Goal: Task Accomplishment & Management: Manage account settings

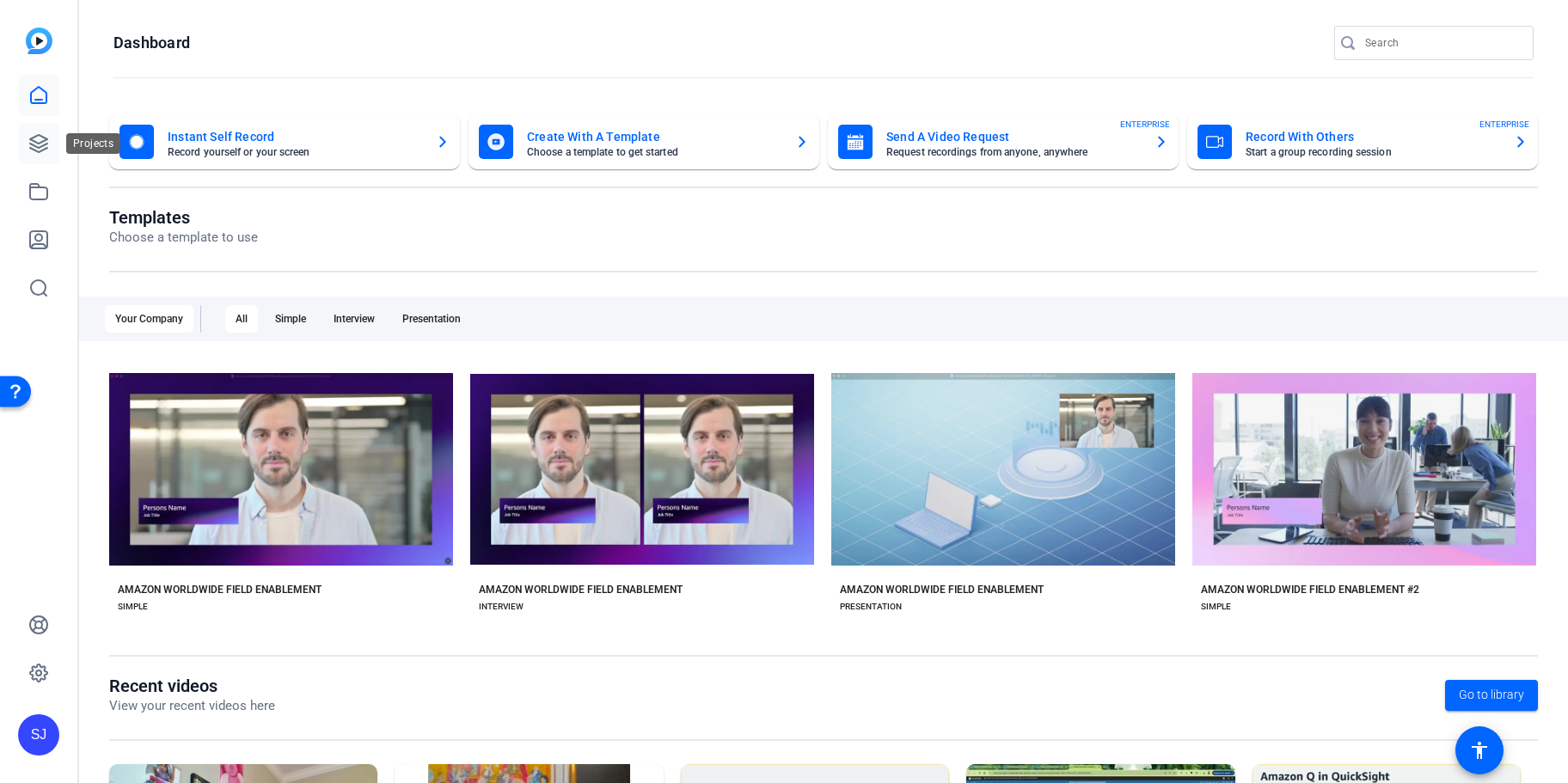
click at [40, 148] on icon at bounding box center [38, 144] width 18 height 18
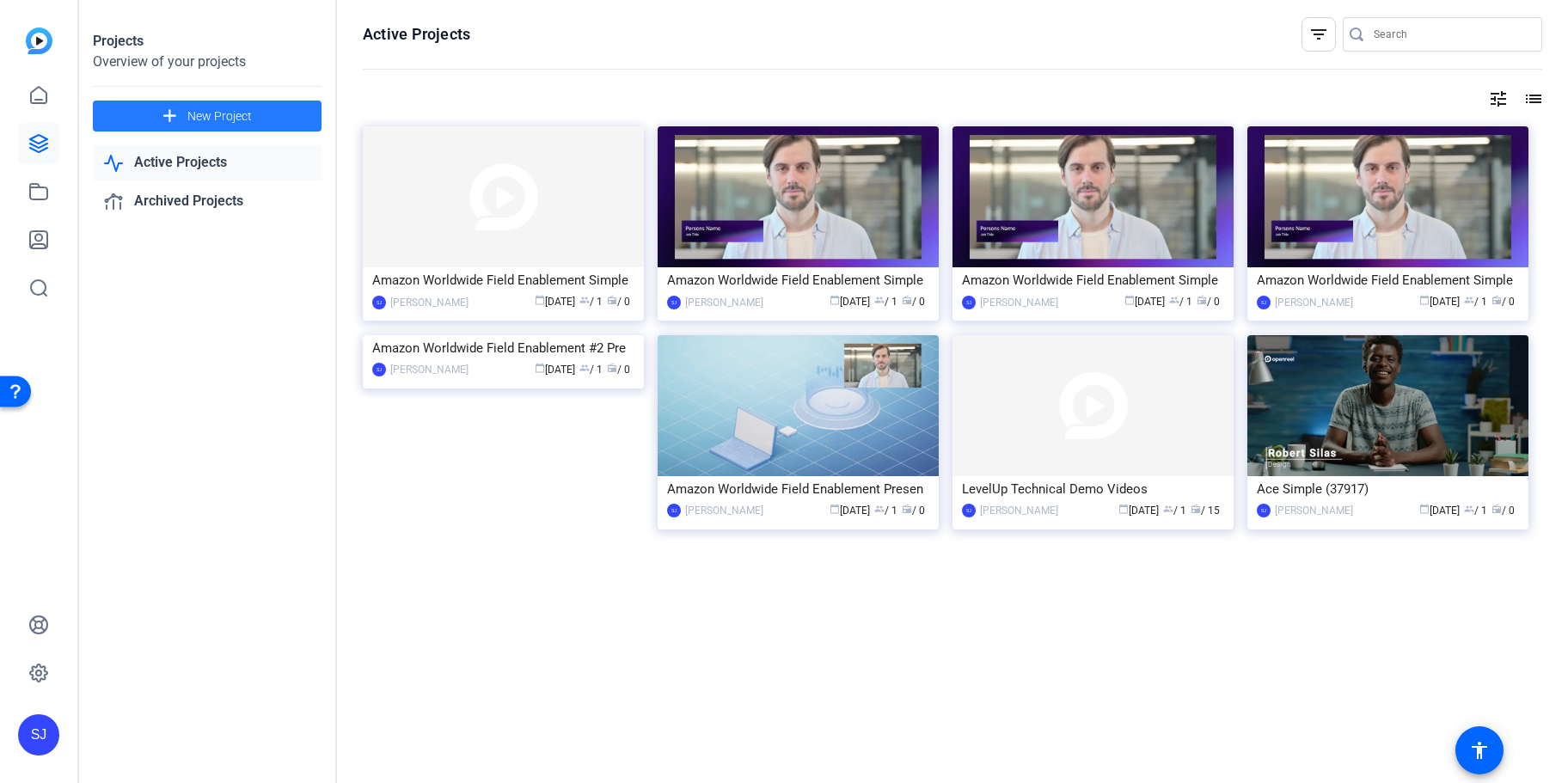
click at [220, 108] on span "New Project" at bounding box center [220, 116] width 65 height 18
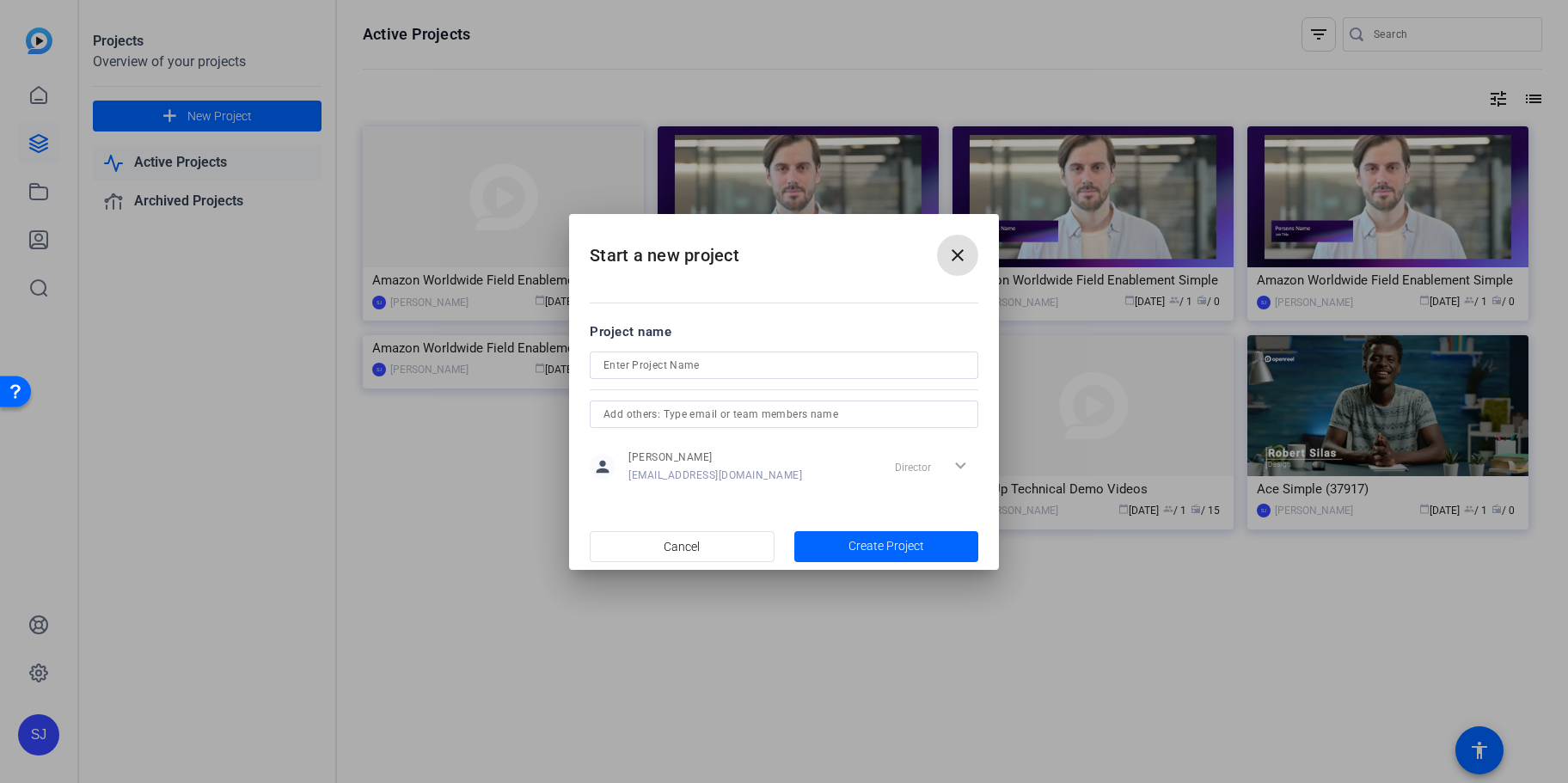
click at [758, 361] on input at bounding box center [784, 366] width 361 height 20
paste input "SP 1: Use Case 1 - Accelerate Java application upgrades"
type input "SP 1: Use Case 1 - Accelerate Java application upgrades"
click at [746, 417] on input "text" at bounding box center [784, 415] width 361 height 20
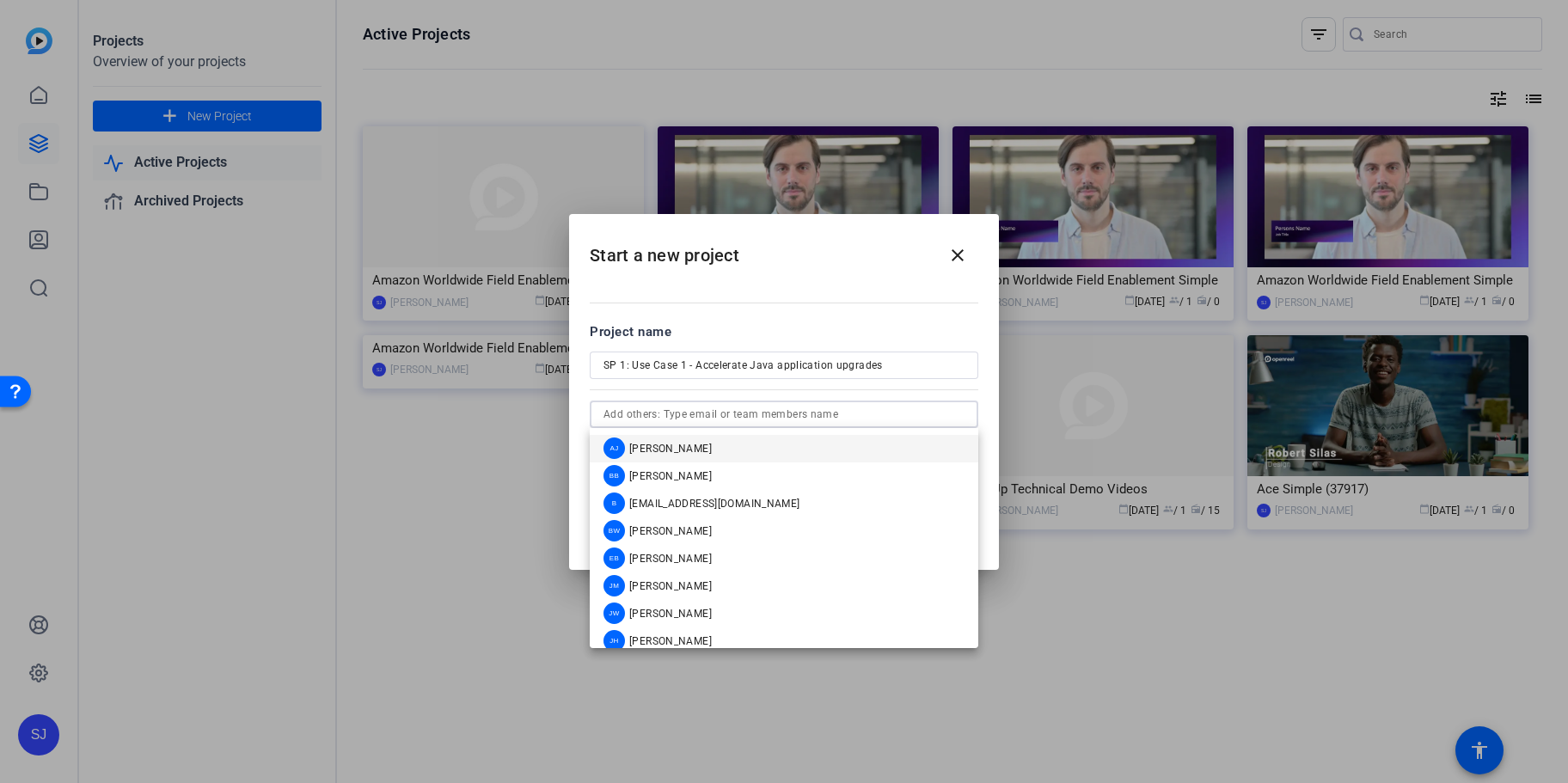
paste input "SP 1: Use Case 1 - Accelerate Java application upgrades"
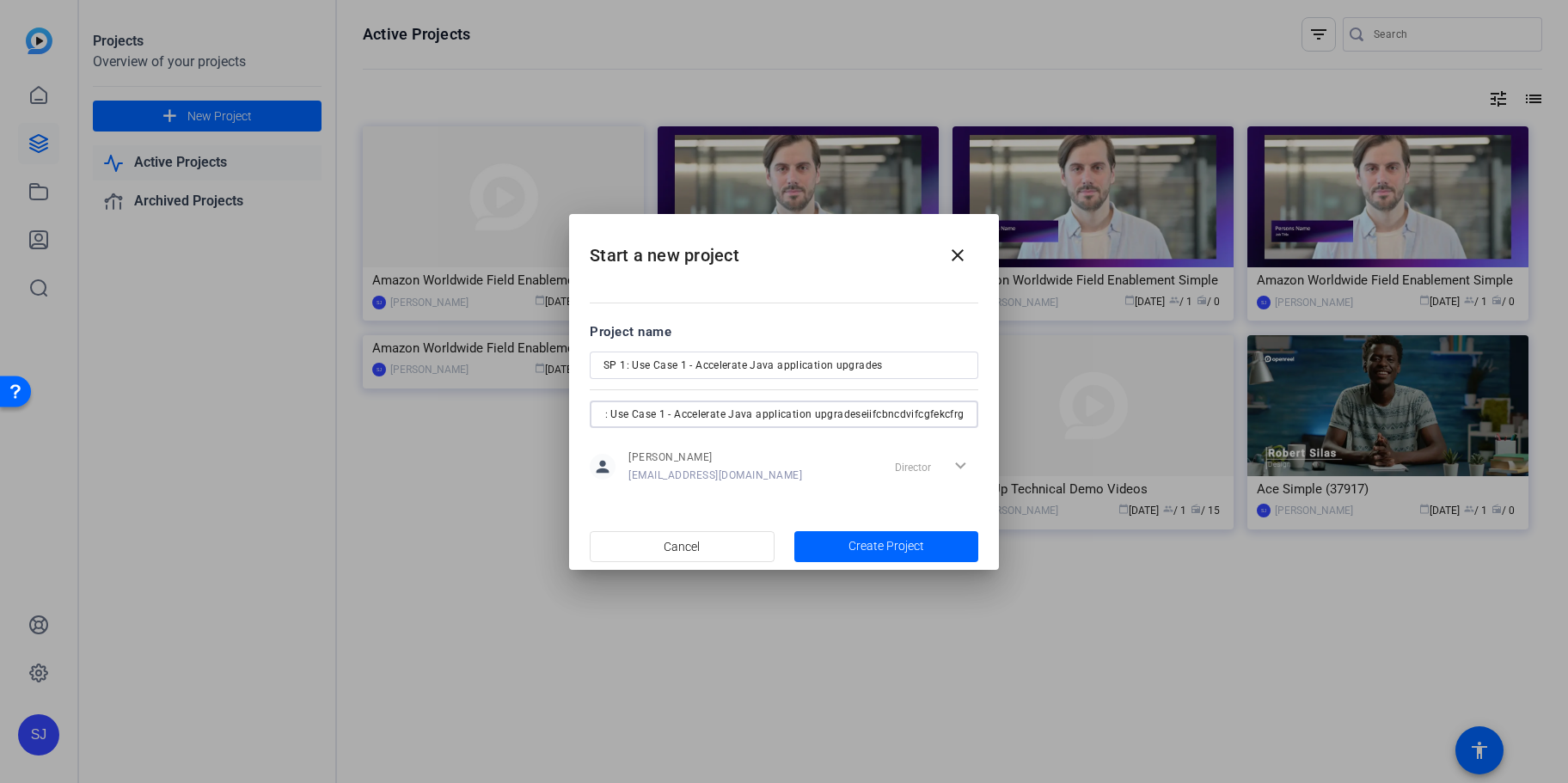
click at [894, 416] on input "SP 1: Use Case 1 - Accelerate Java application upgradeseiifcbncdvifcgfekcfrg" at bounding box center [784, 415] width 361 height 20
paste input "[EMAIL_ADDRESS][DOMAIN_NAME]"
click at [736, 417] on input "[EMAIL_ADDRESS][DOMAIN_NAME]" at bounding box center [784, 415] width 361 height 20
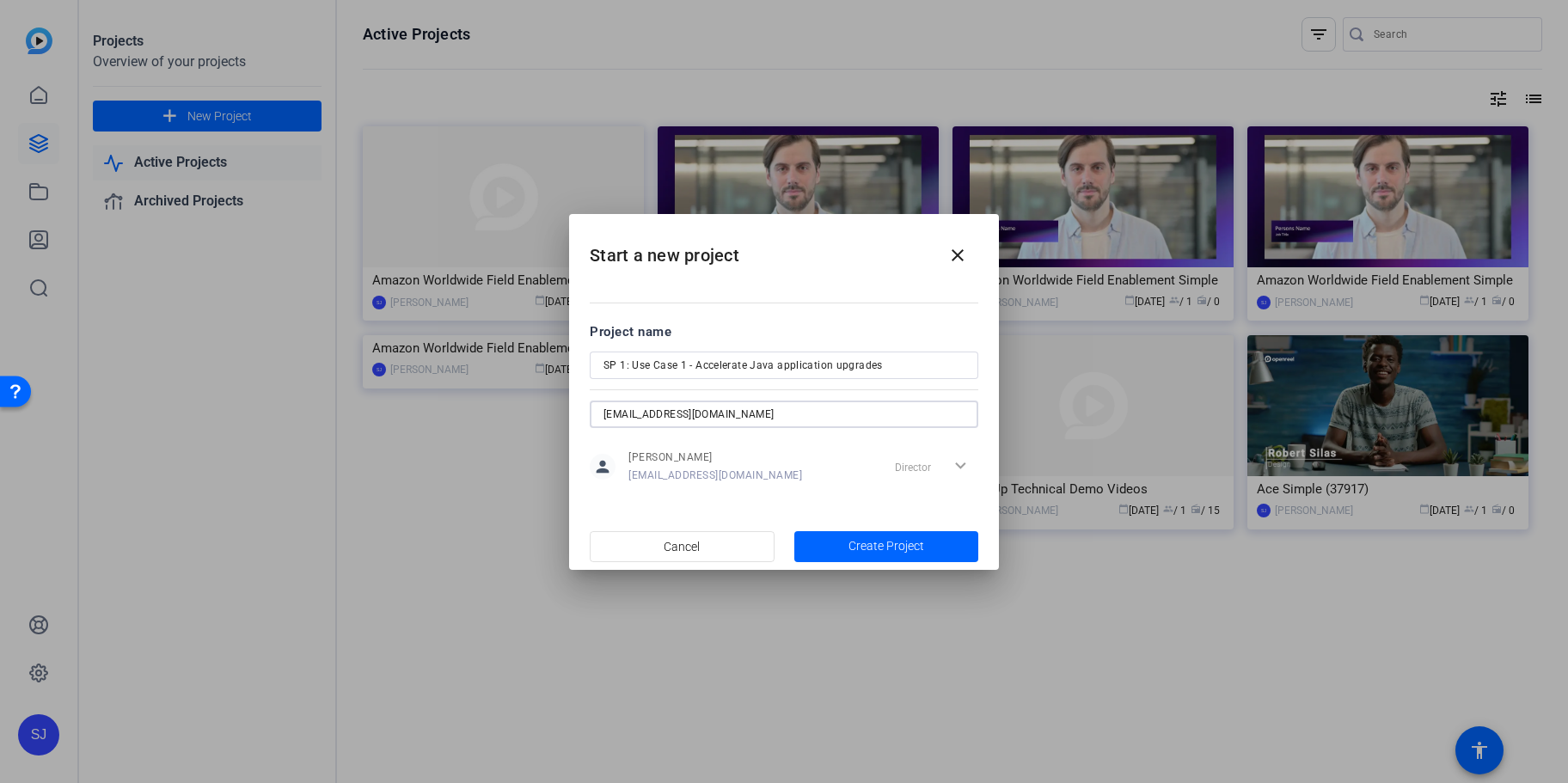
drag, startPoint x: 750, startPoint y: 411, endPoint x: 634, endPoint y: 415, distance: 116.1
click at [634, 415] on input "[EMAIL_ADDRESS][DOMAIN_NAME]" at bounding box center [784, 415] width 361 height 20
click at [918, 463] on div "Director expand_more" at bounding box center [932, 467] width 90 height 31
click at [686, 417] on input "[DEMOGRAPHIC_DATA]" at bounding box center [784, 415] width 361 height 20
drag, startPoint x: 686, startPoint y: 417, endPoint x: 478, endPoint y: 418, distance: 208.0
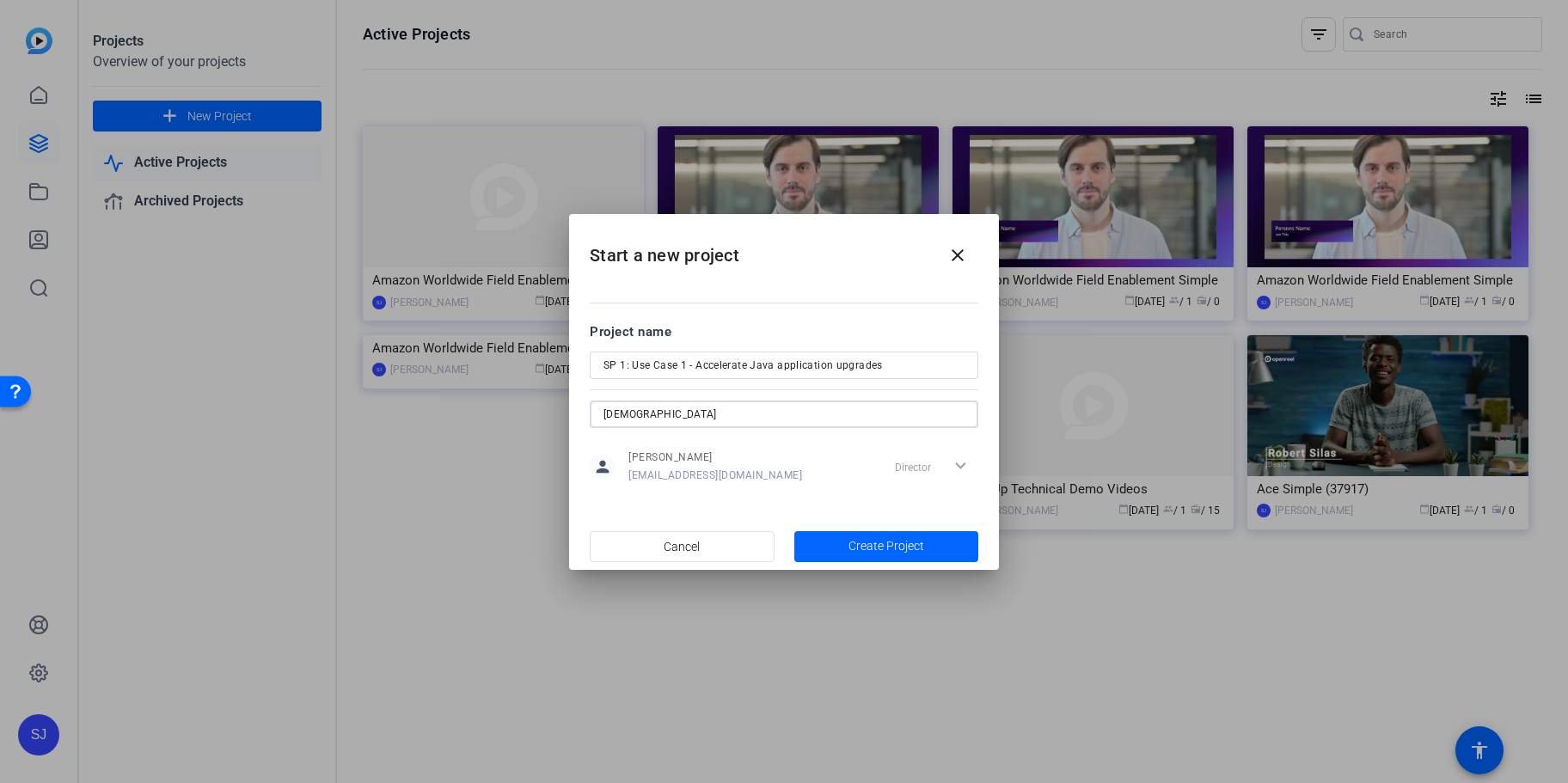
click at [604, 418] on input "[DEMOGRAPHIC_DATA]" at bounding box center [784, 415] width 361 height 20
paste input "@[DOMAIN_NAME]"
type input "[EMAIL_ADDRESS][DOMAIN_NAME]"
click at [747, 419] on input "[EMAIL_ADDRESS][DOMAIN_NAME]" at bounding box center [784, 415] width 361 height 20
drag, startPoint x: 747, startPoint y: 419, endPoint x: 543, endPoint y: 420, distance: 204.0
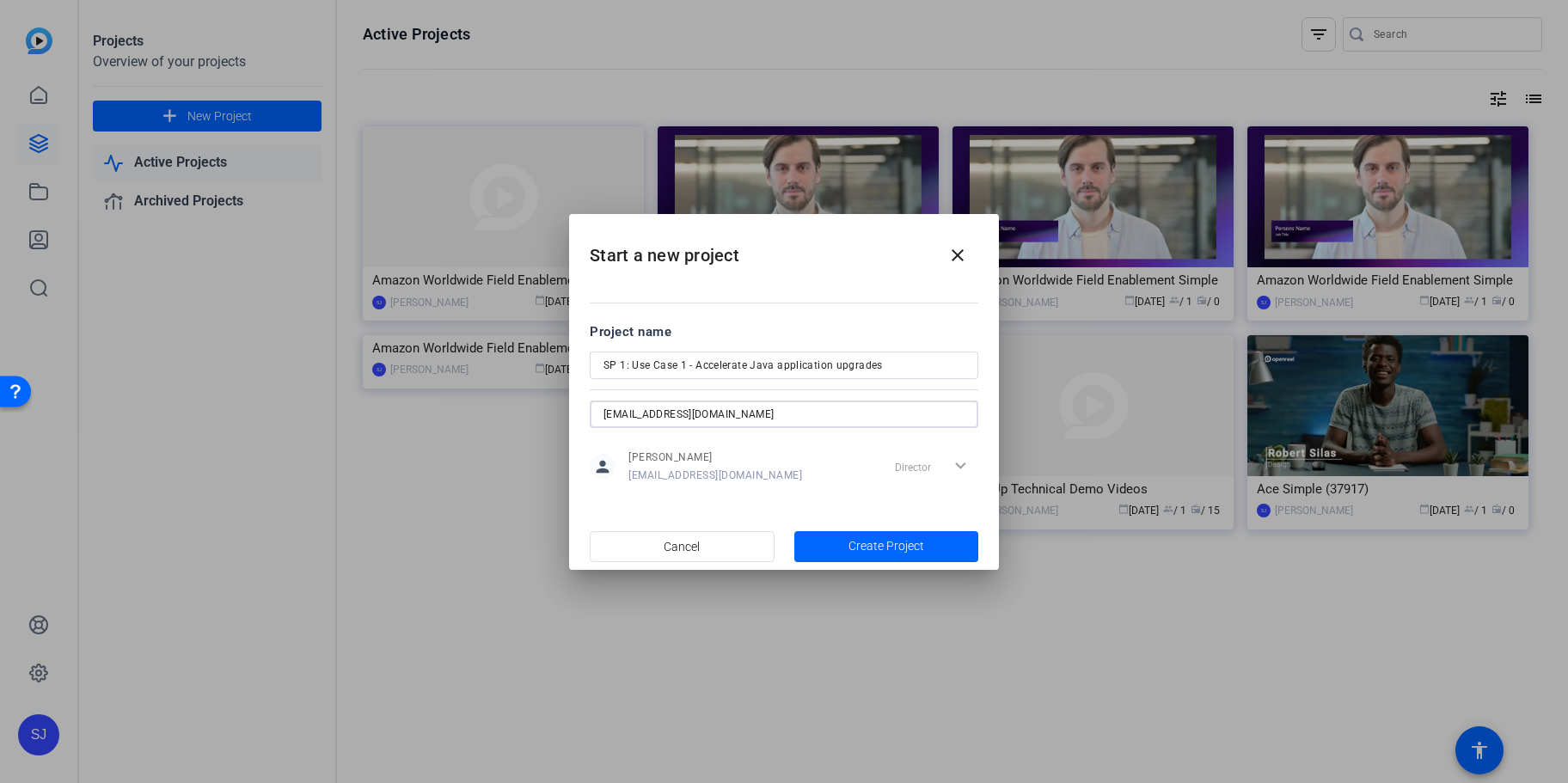
click at [604, 420] on input "[EMAIL_ADDRESS][DOMAIN_NAME]" at bounding box center [784, 415] width 361 height 20
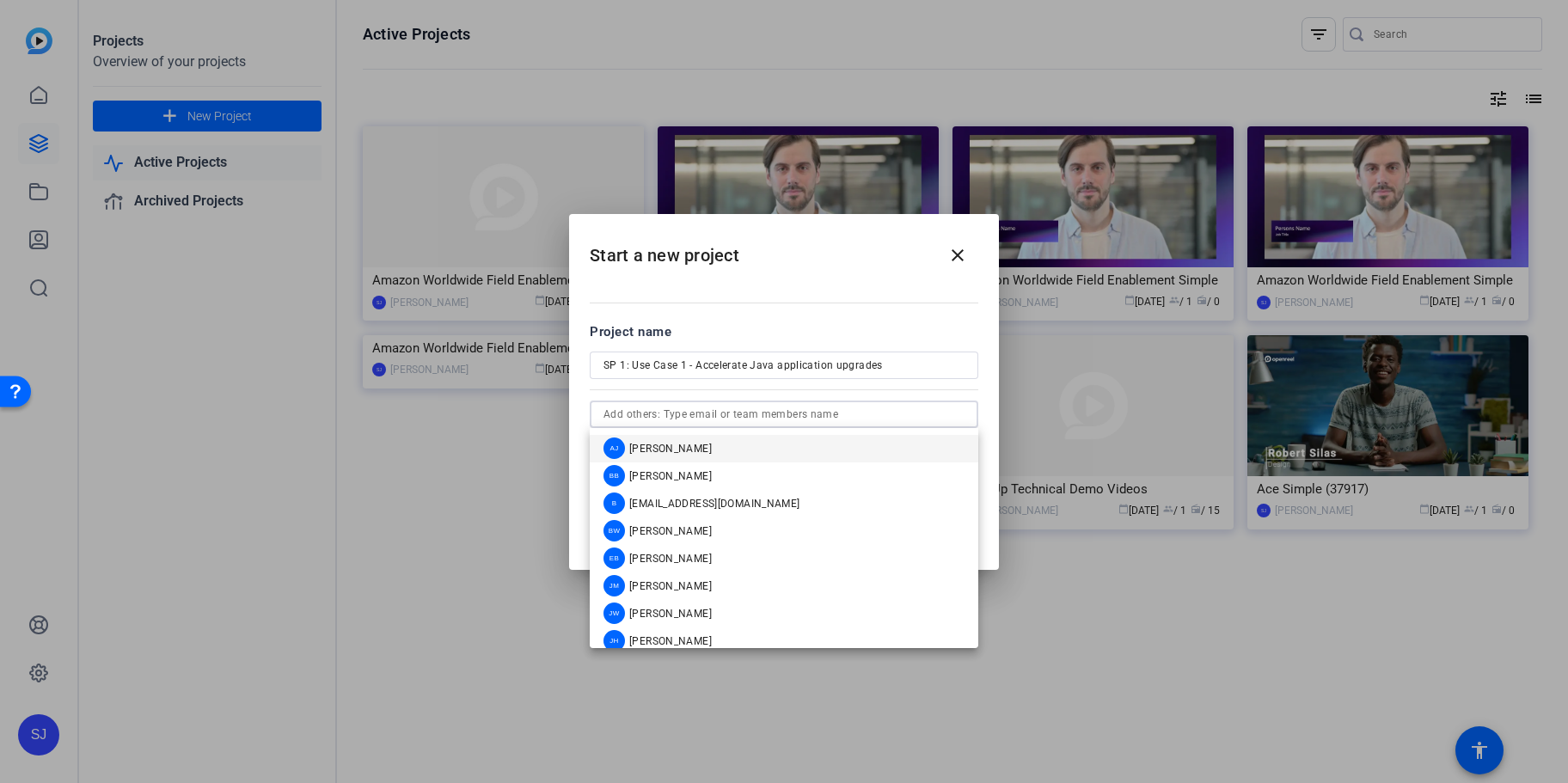
paste input "[EMAIL_ADDRESS][DOMAIN_NAME]"
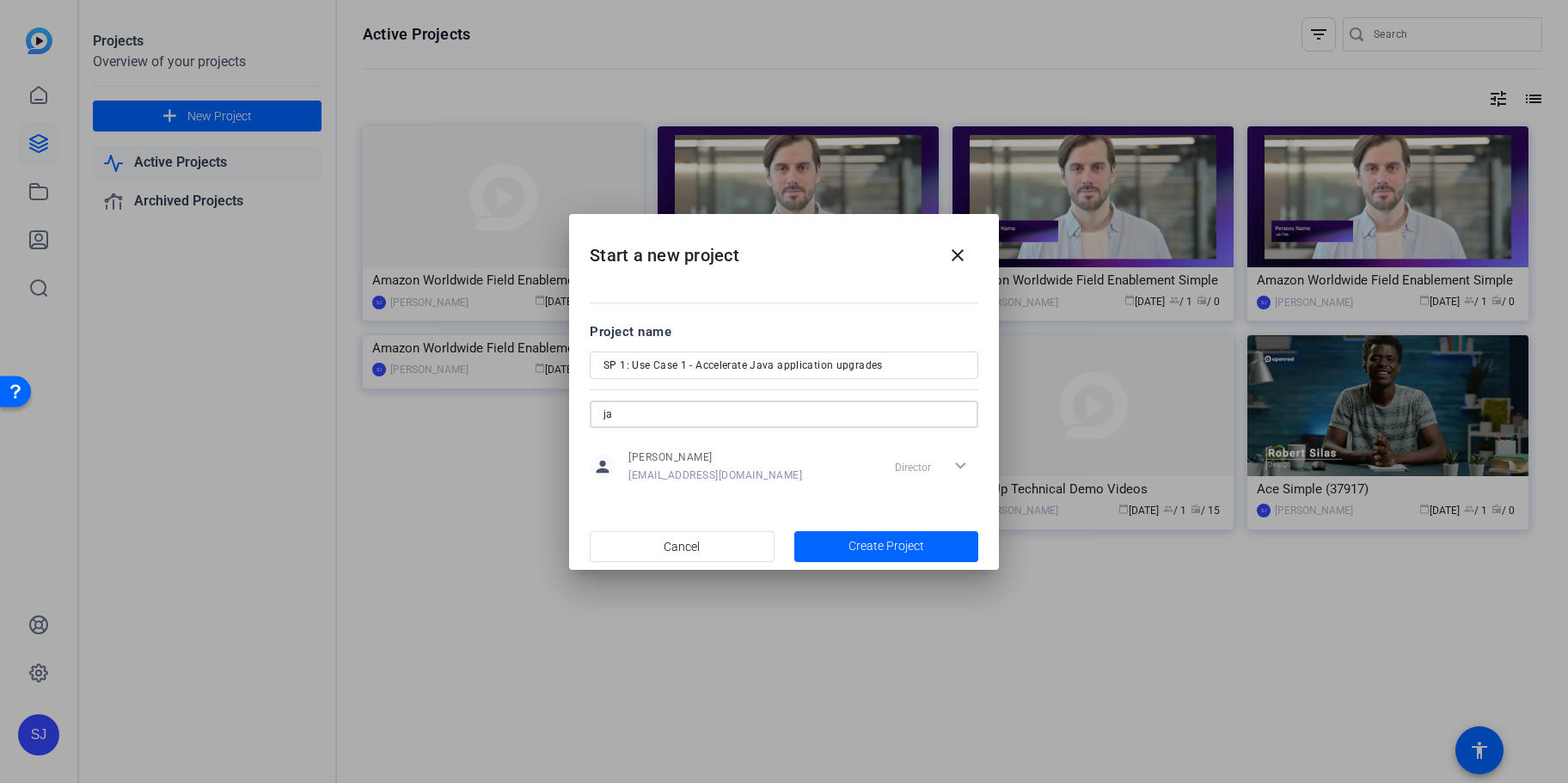
type input "j"
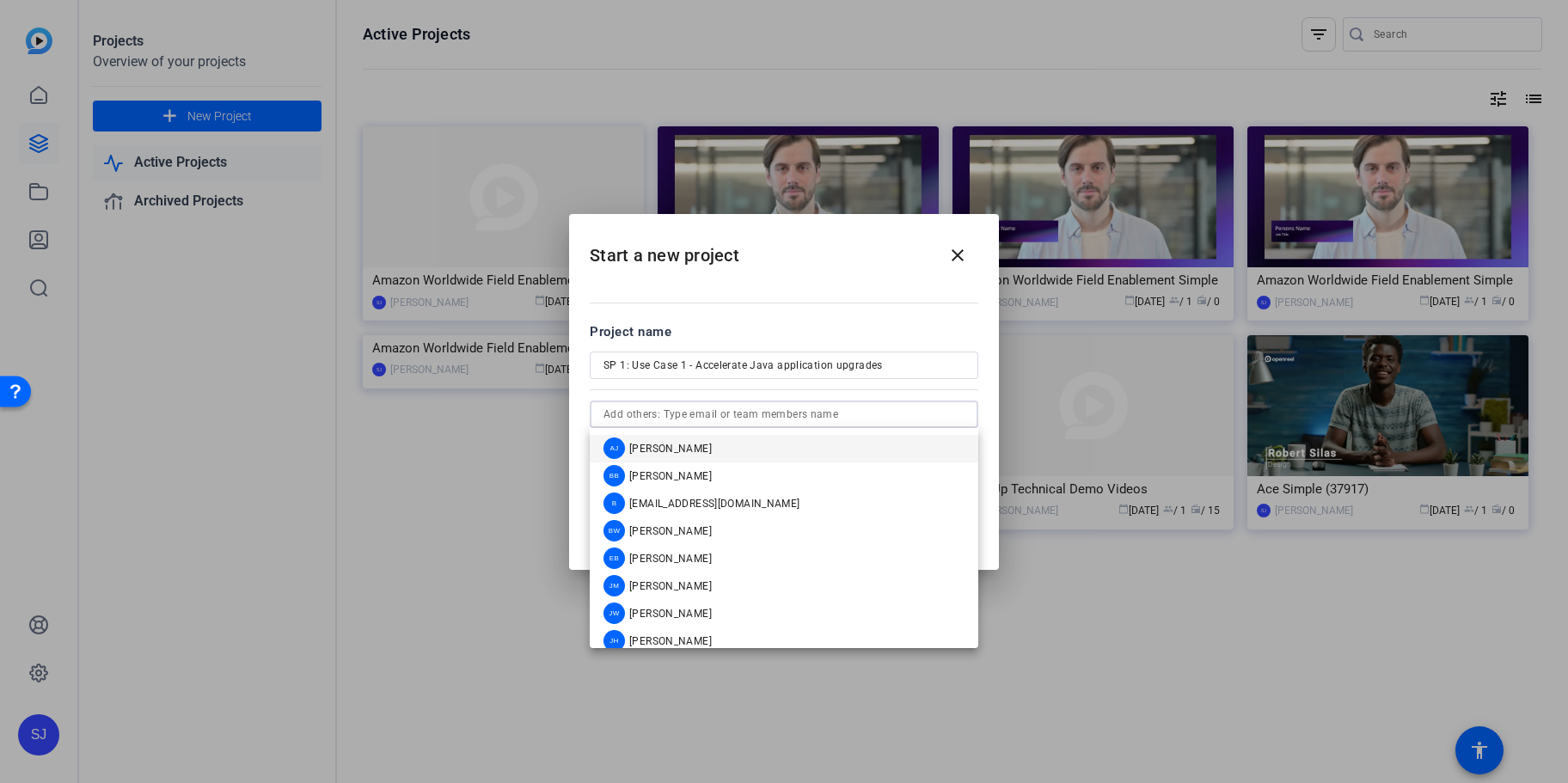
click at [924, 335] on div "Project name" at bounding box center [784, 332] width 389 height 19
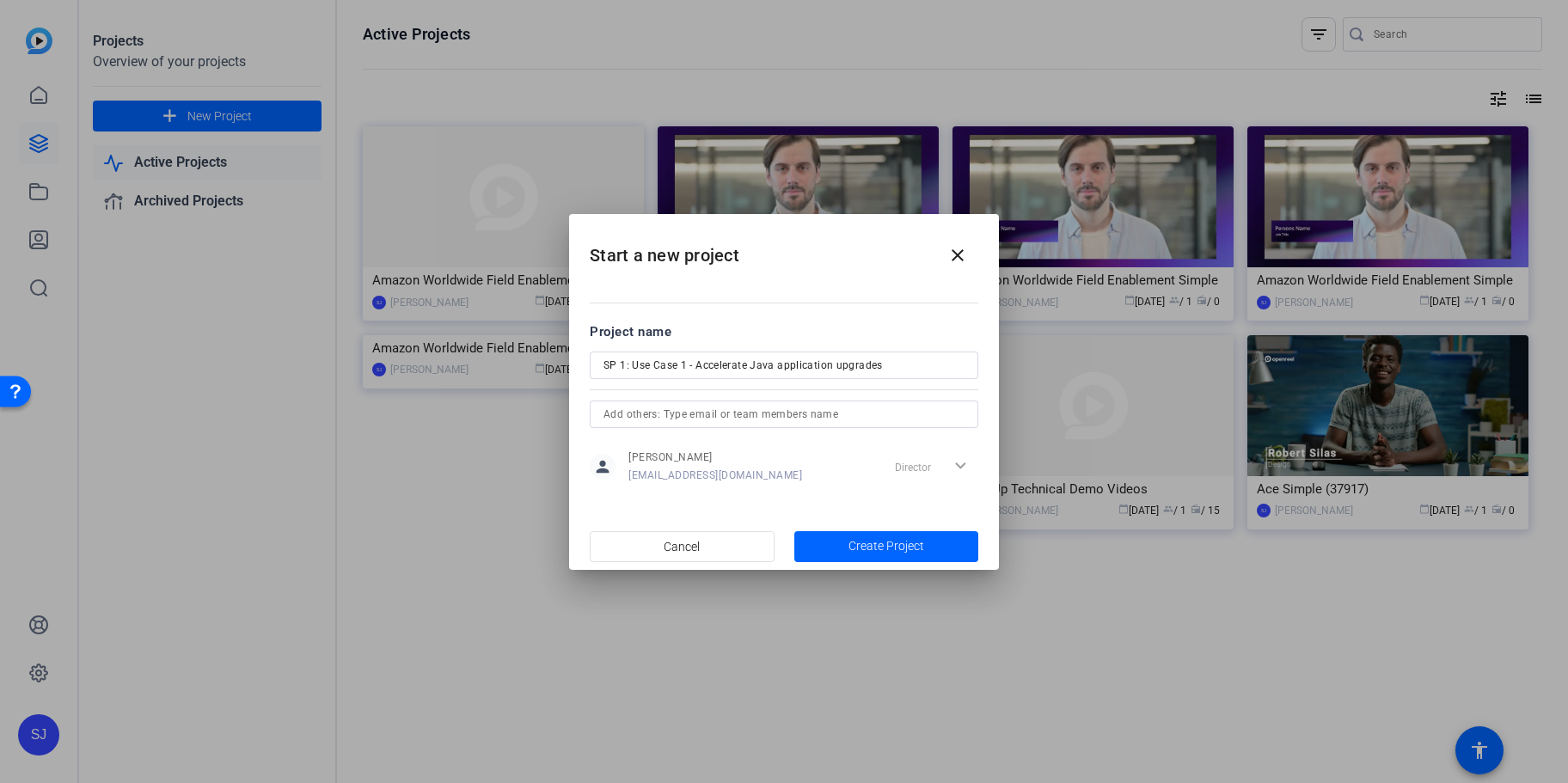
click at [915, 463] on div "Director expand_more" at bounding box center [932, 467] width 90 height 31
click at [870, 544] on span "Create Project" at bounding box center [886, 546] width 76 height 18
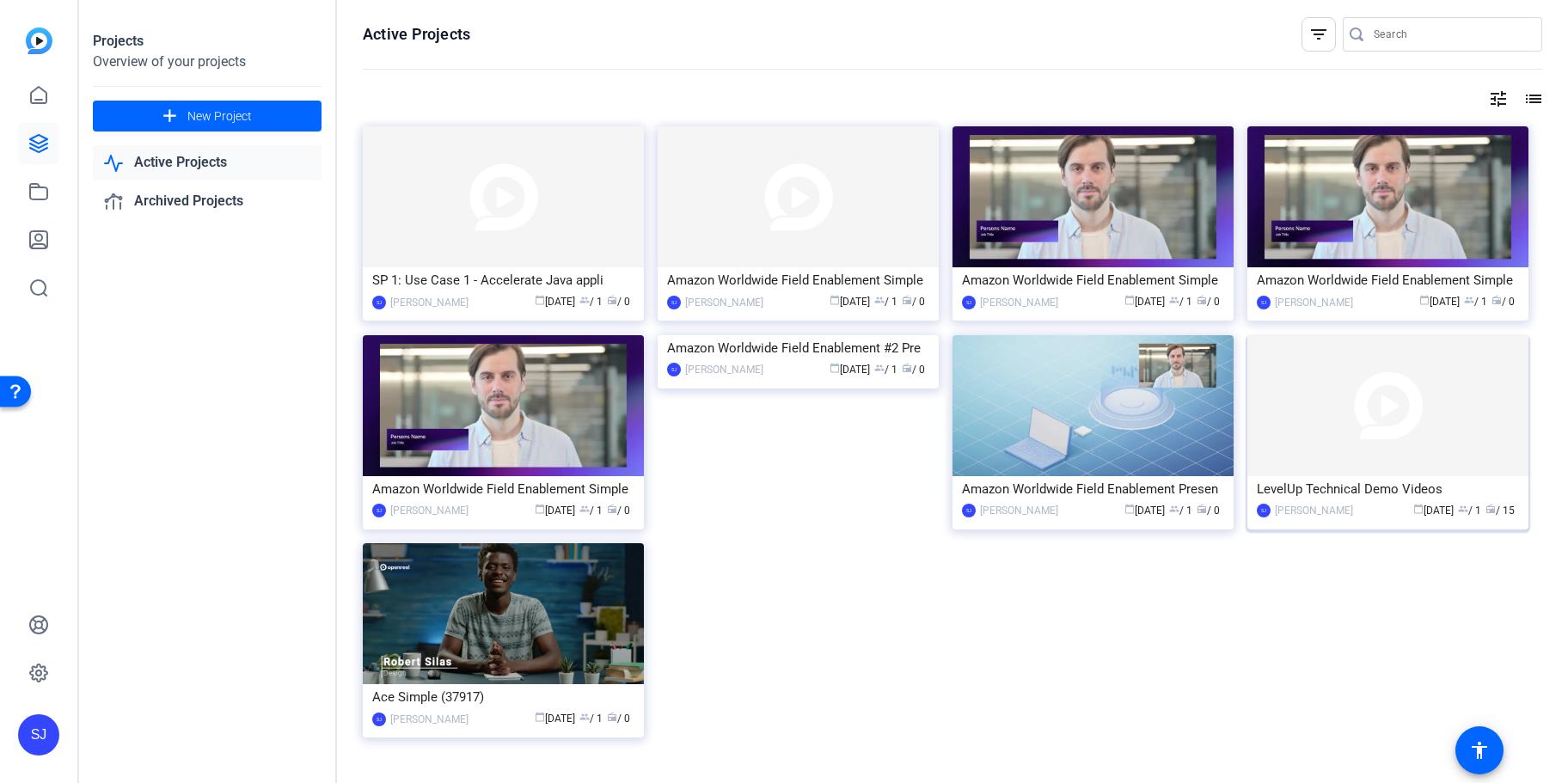
click at [1462, 359] on img at bounding box center [1387, 405] width 281 height 141
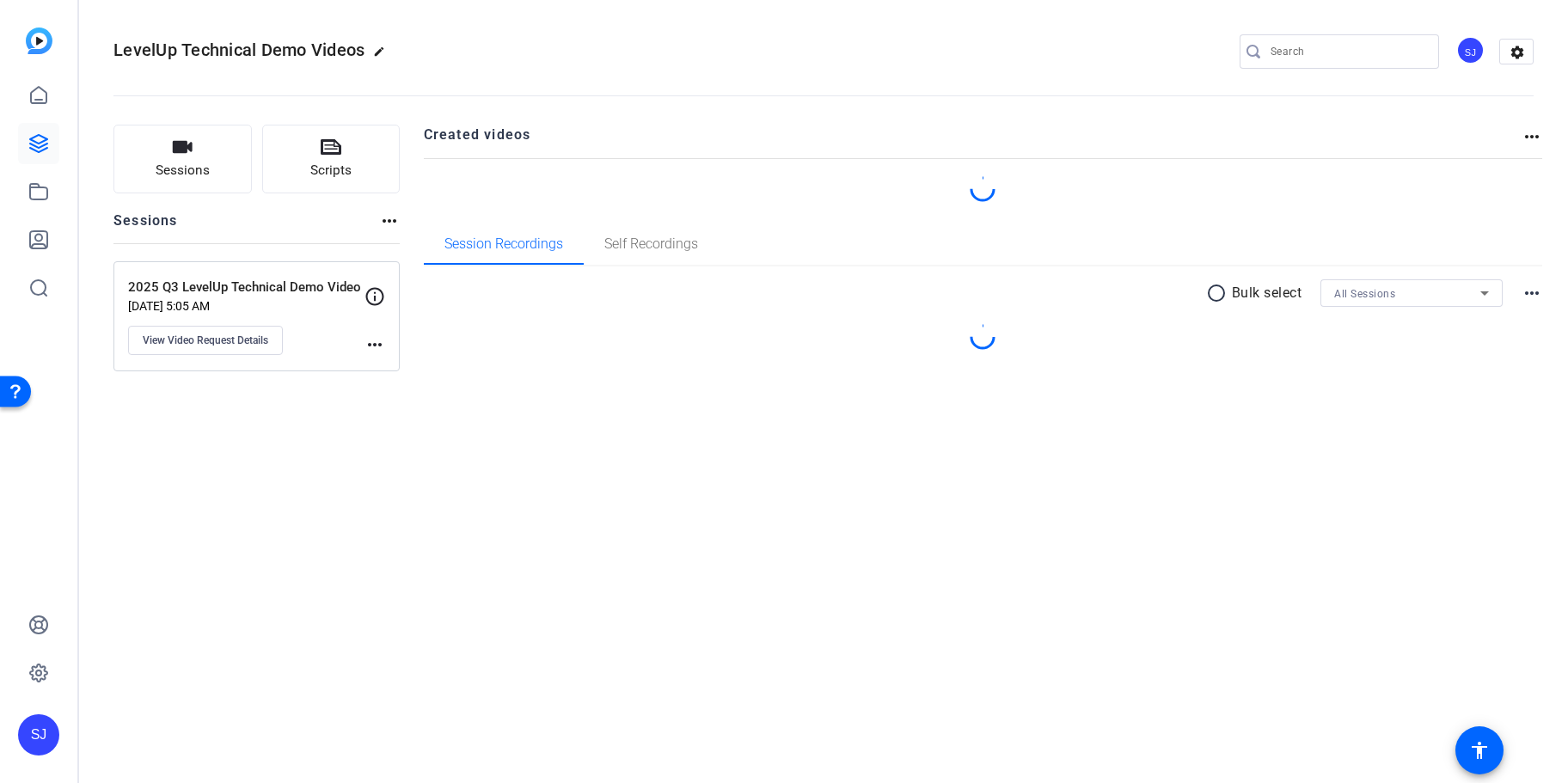
click at [1527, 135] on mat-icon "more_horiz" at bounding box center [1532, 136] width 20 height 20
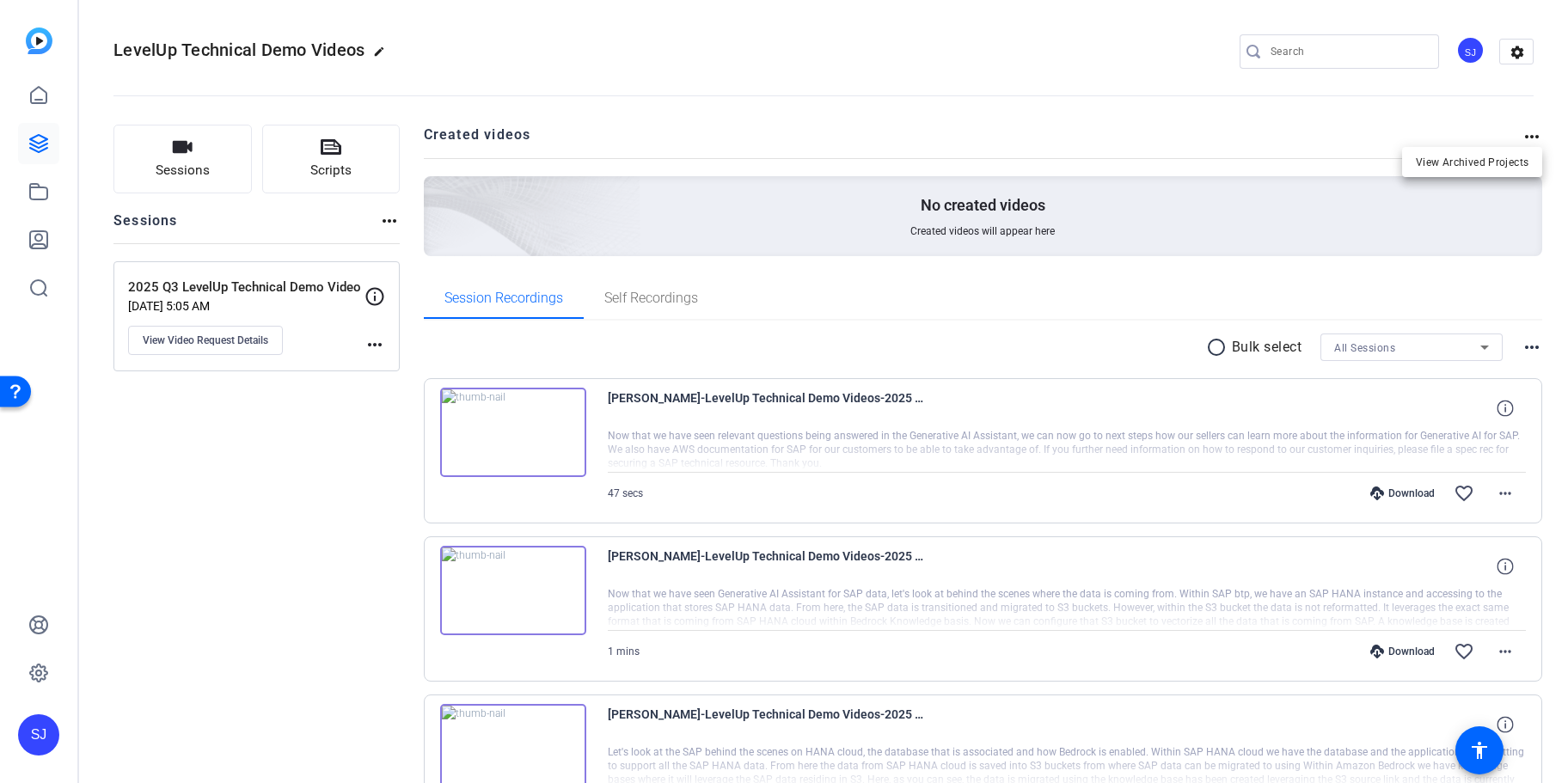
click at [1527, 135] on div at bounding box center [784, 392] width 1568 height 783
click at [1527, 135] on mat-icon "more_horiz" at bounding box center [1532, 136] width 20 height 20
click at [1511, 55] on div at bounding box center [784, 392] width 1568 height 783
click at [1511, 55] on mat-icon "settings" at bounding box center [1516, 53] width 34 height 26
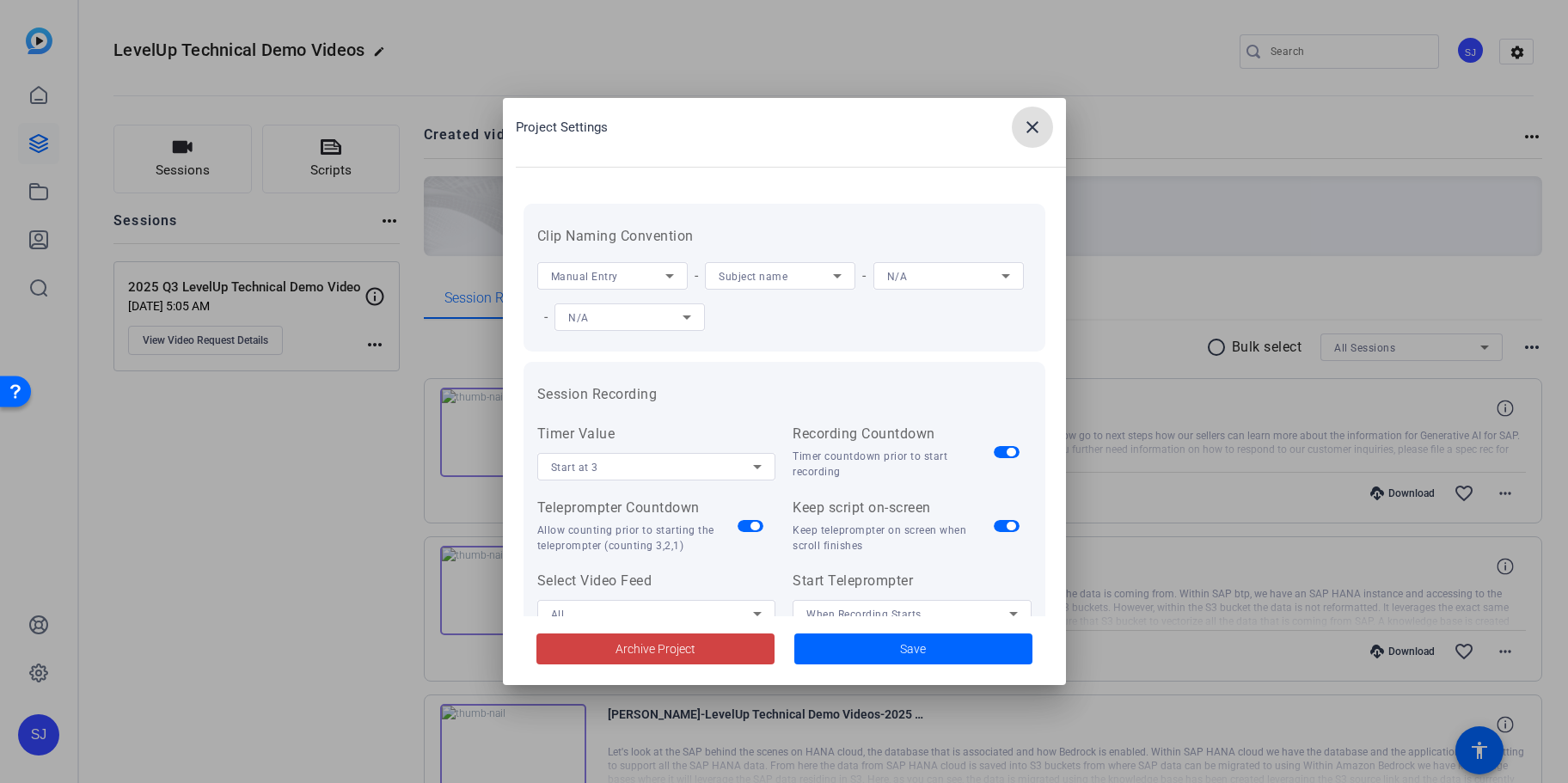
scroll to position [354, 0]
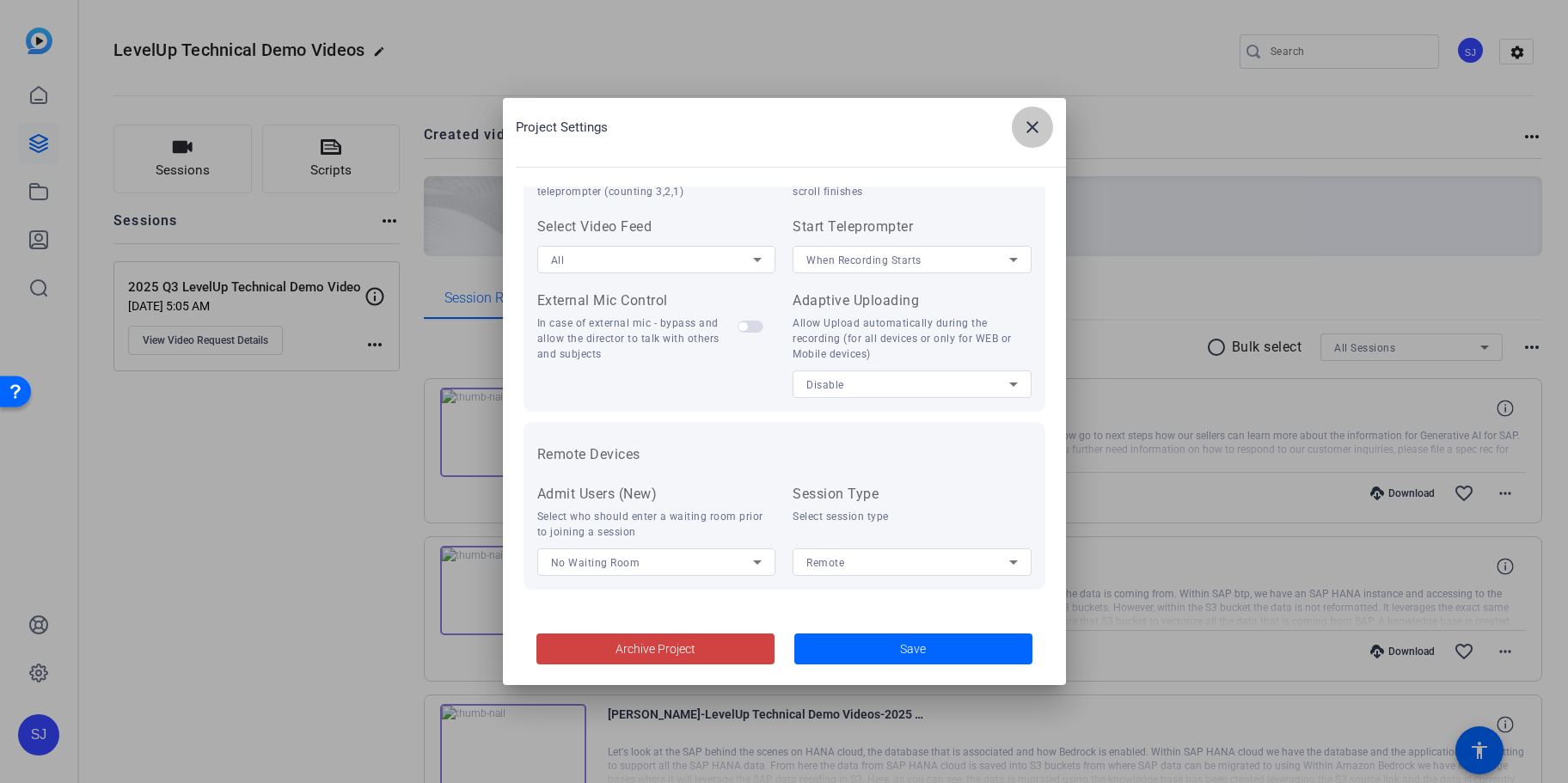
click at [1035, 118] on mat-icon "close" at bounding box center [1032, 127] width 20 height 20
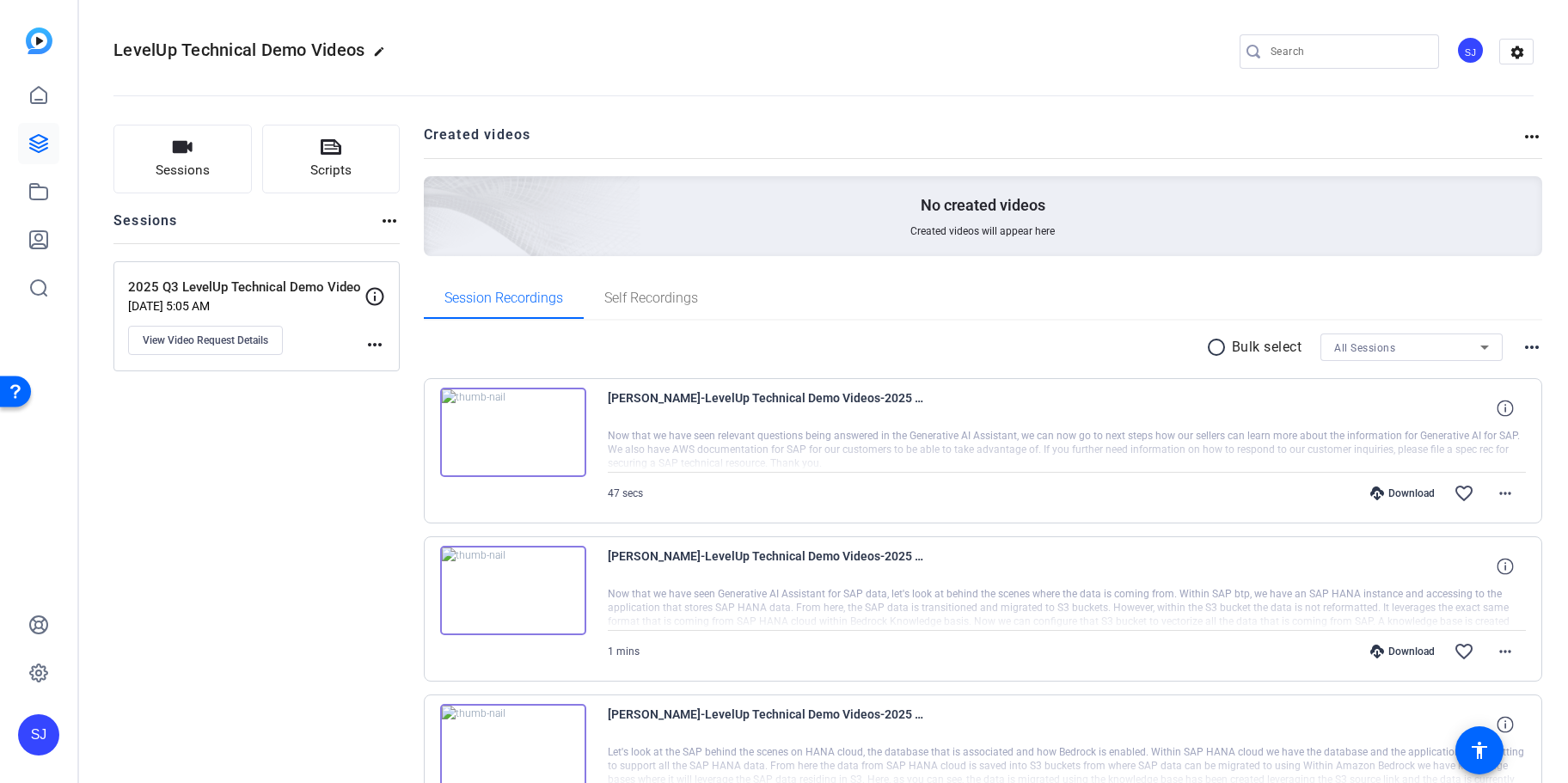
click at [369, 340] on mat-icon "more_horiz" at bounding box center [375, 345] width 20 height 20
click at [371, 300] on div at bounding box center [784, 392] width 1568 height 783
click at [33, 195] on icon at bounding box center [39, 192] width 20 height 20
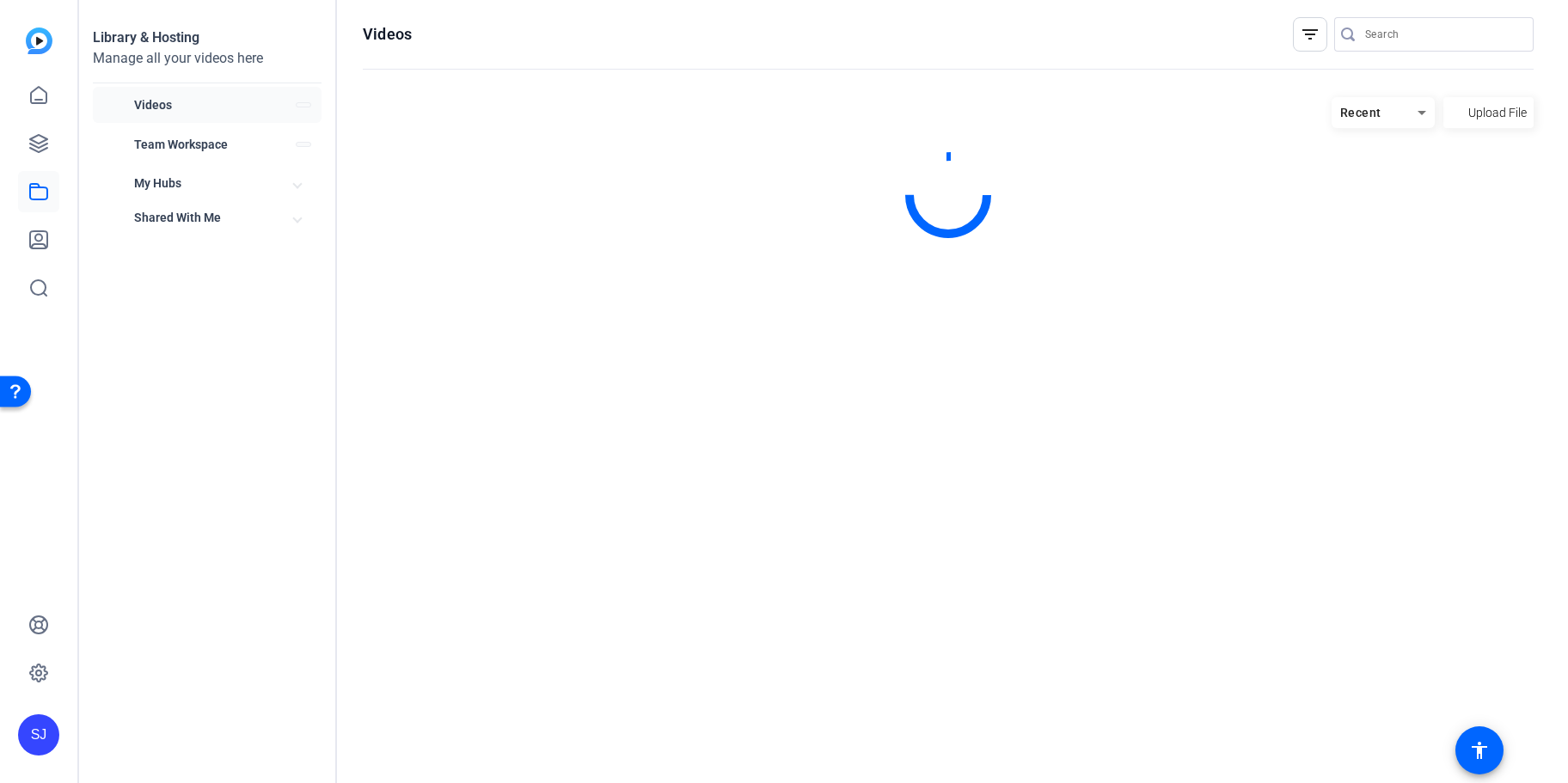
click at [33, 195] on icon at bounding box center [39, 192] width 20 height 20
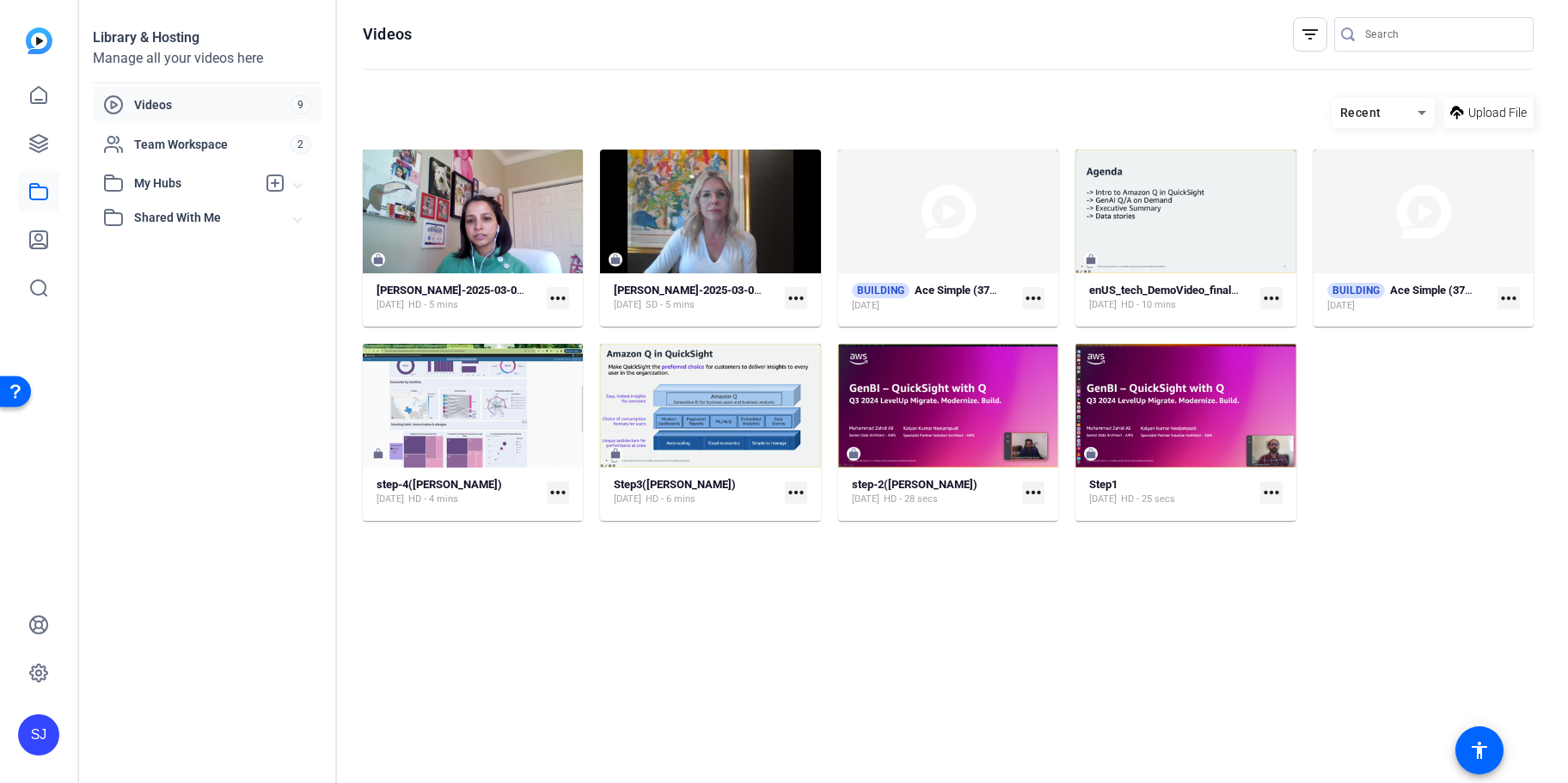
click at [172, 178] on span "My Hubs" at bounding box center [196, 183] width 122 height 18
click at [156, 222] on span "Demo Video" at bounding box center [146, 222] width 66 height 18
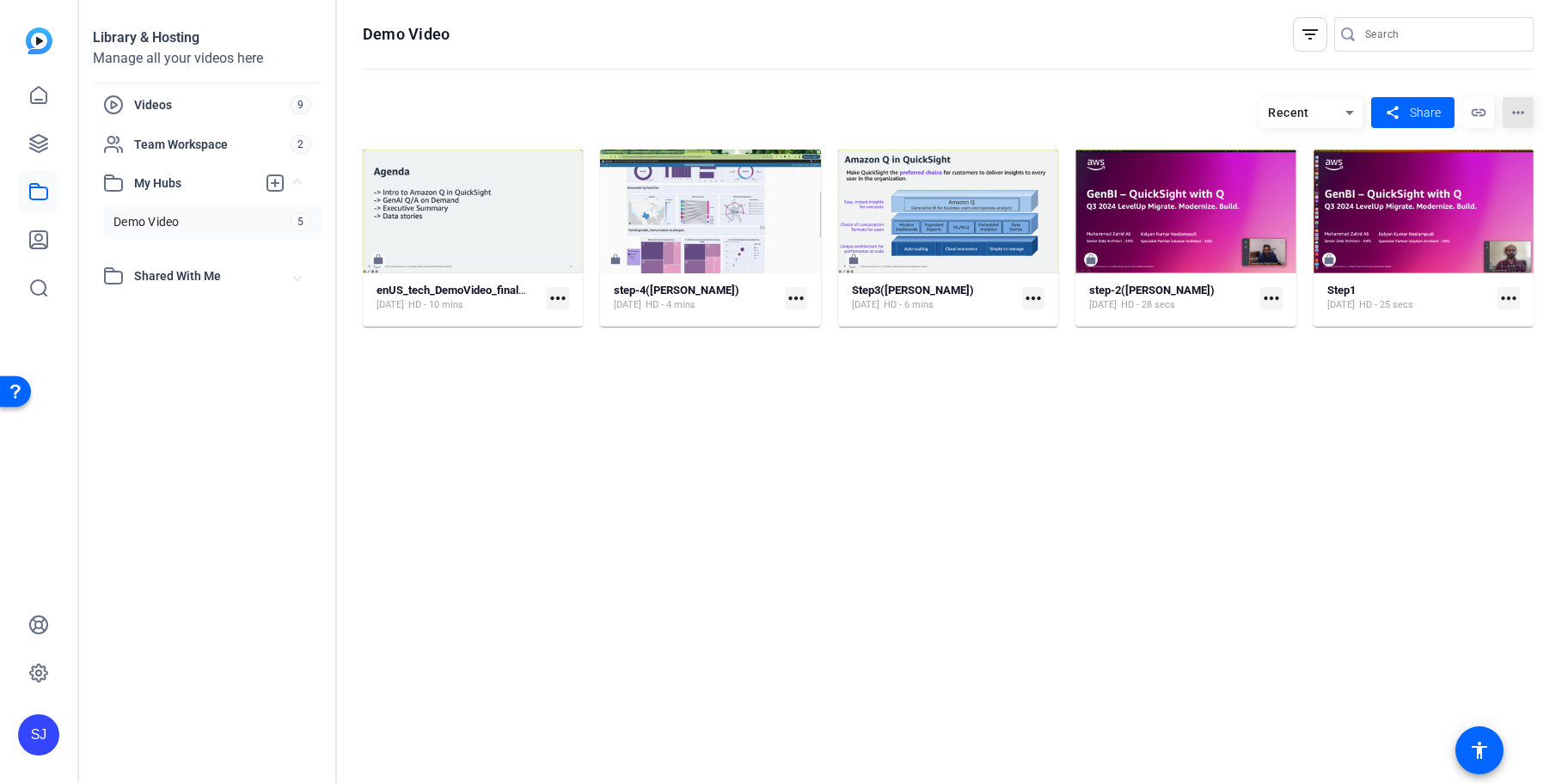
click at [1523, 104] on mat-icon "more_horiz" at bounding box center [1517, 112] width 31 height 31
click at [1471, 174] on span "Edit Hub" at bounding box center [1485, 165] width 69 height 20
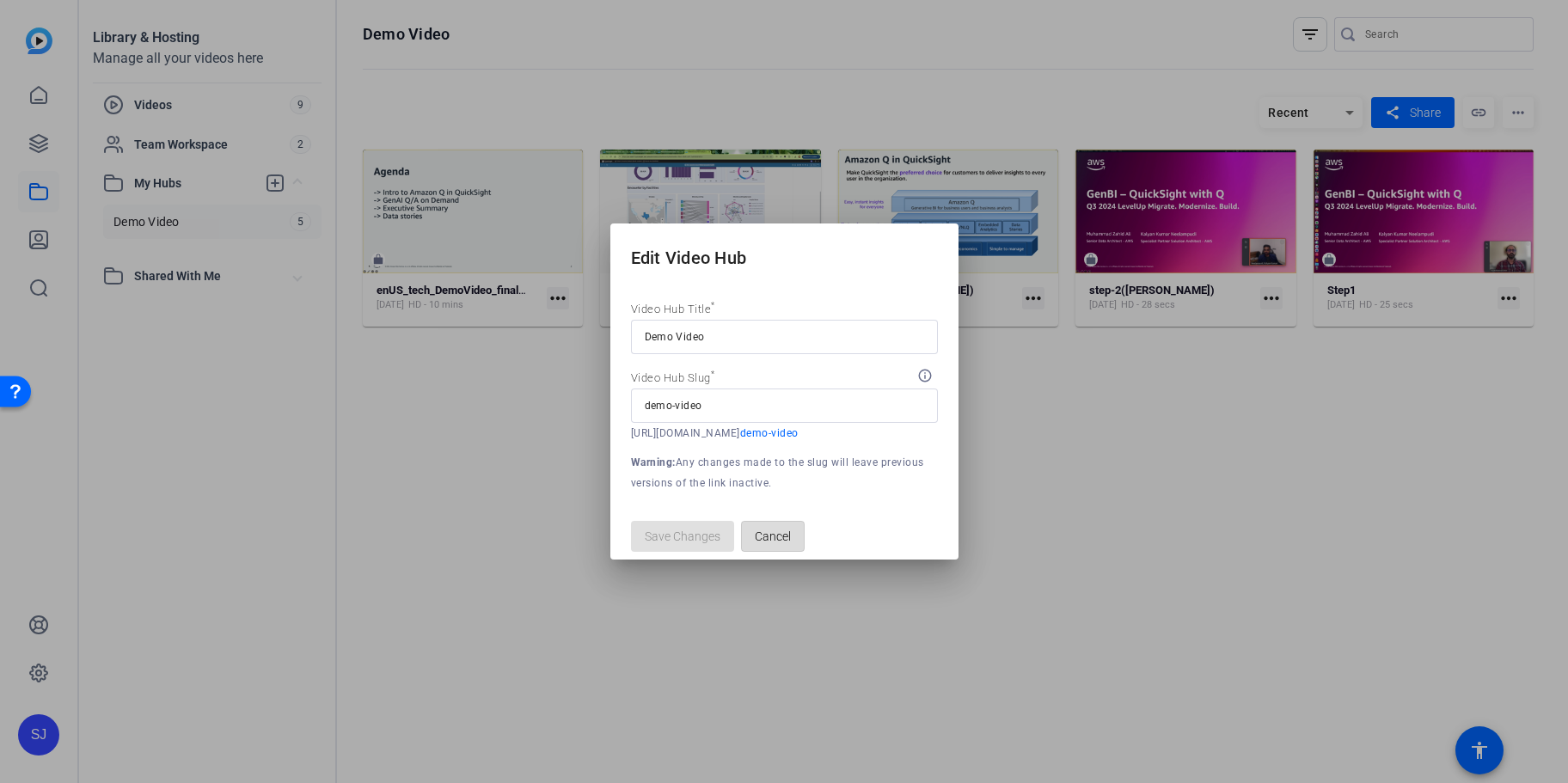
click at [771, 545] on span "Cancel" at bounding box center [772, 536] width 36 height 32
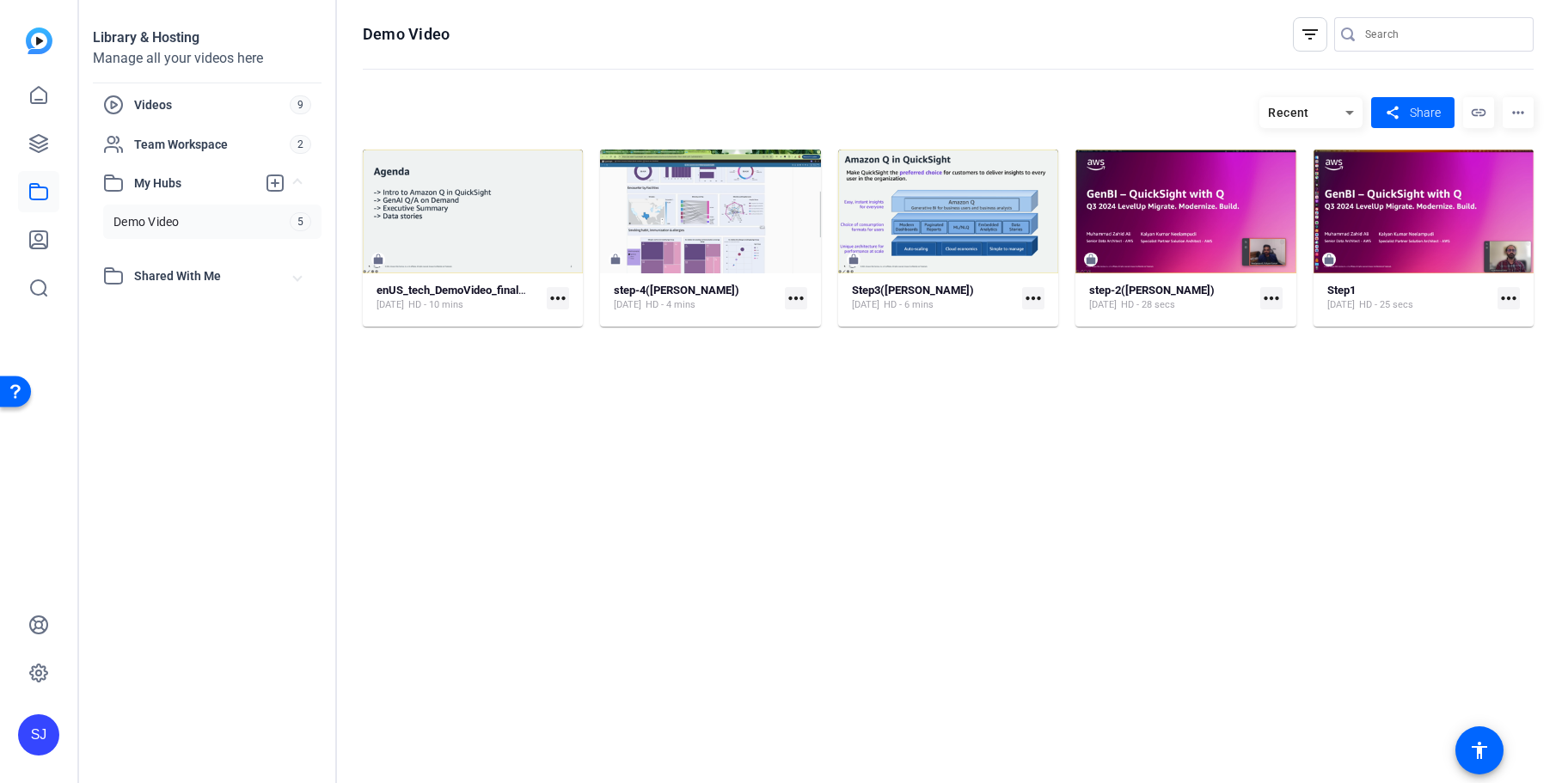
click at [1526, 106] on mat-icon "more_horiz" at bounding box center [1517, 112] width 31 height 31
click at [1485, 186] on span "Delete" at bounding box center [1485, 186] width 69 height 20
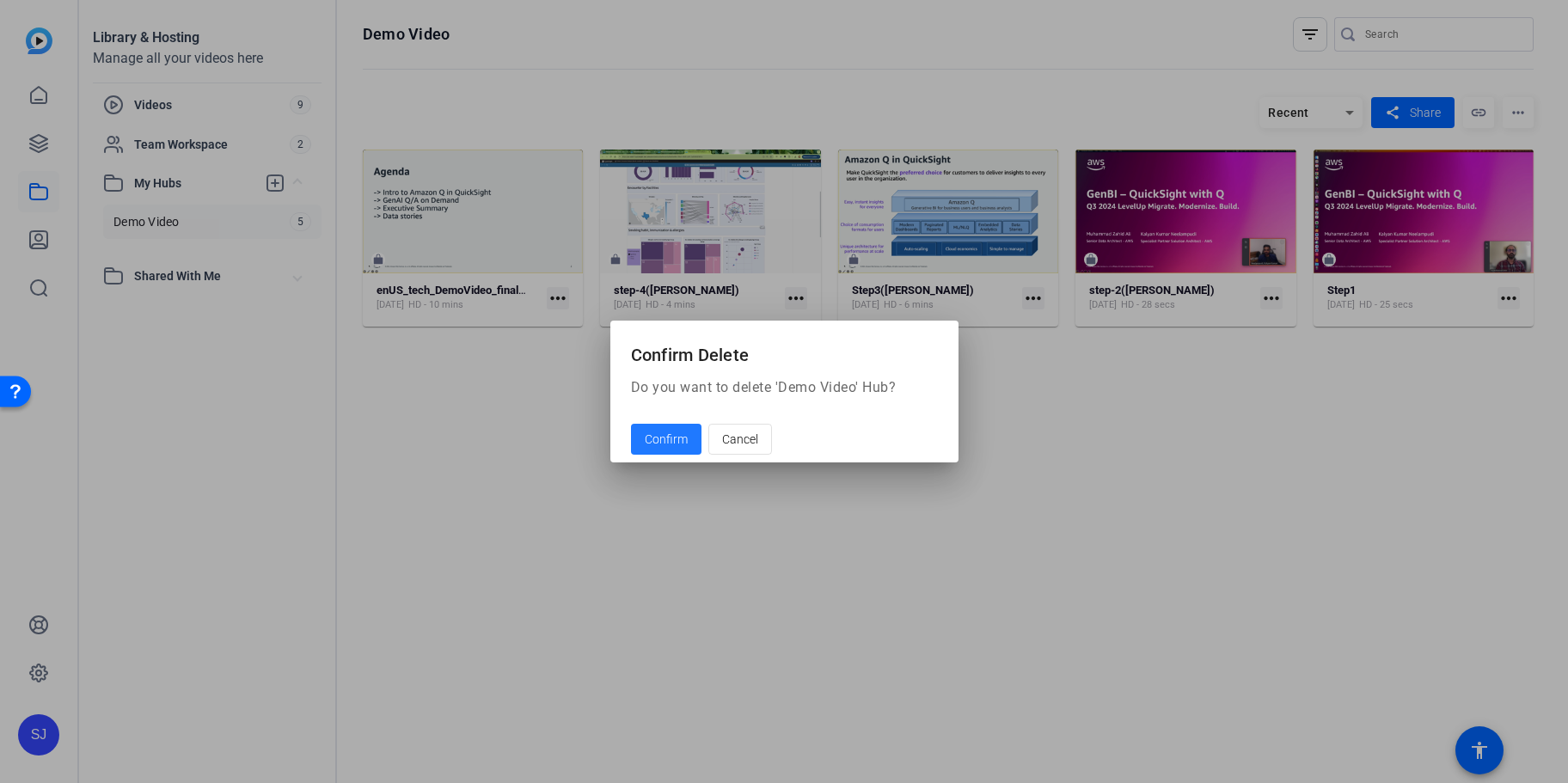
click at [671, 443] on span "Confirm" at bounding box center [666, 439] width 43 height 18
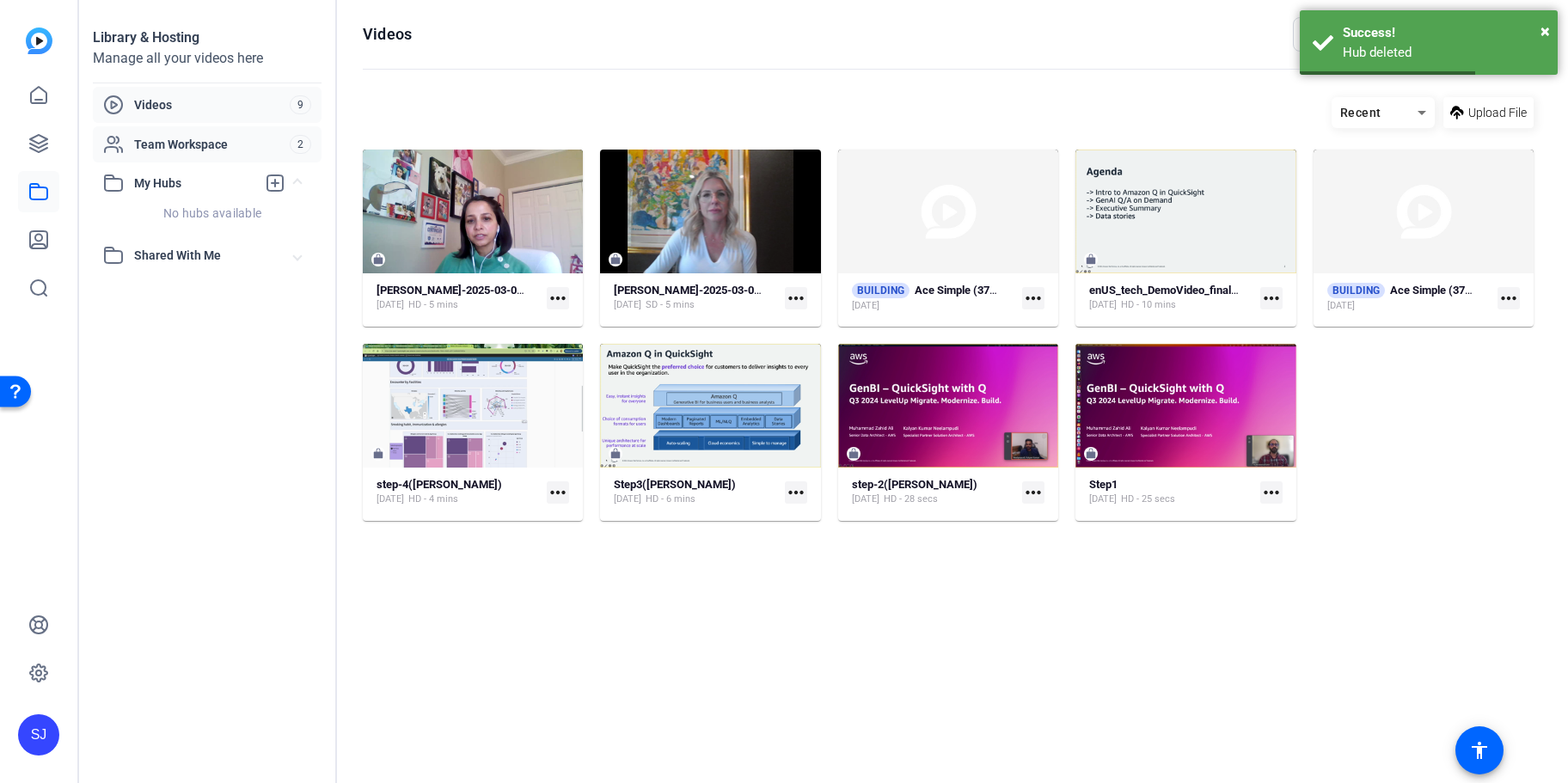
click at [180, 146] on span "Team Workspace" at bounding box center [212, 144] width 156 height 18
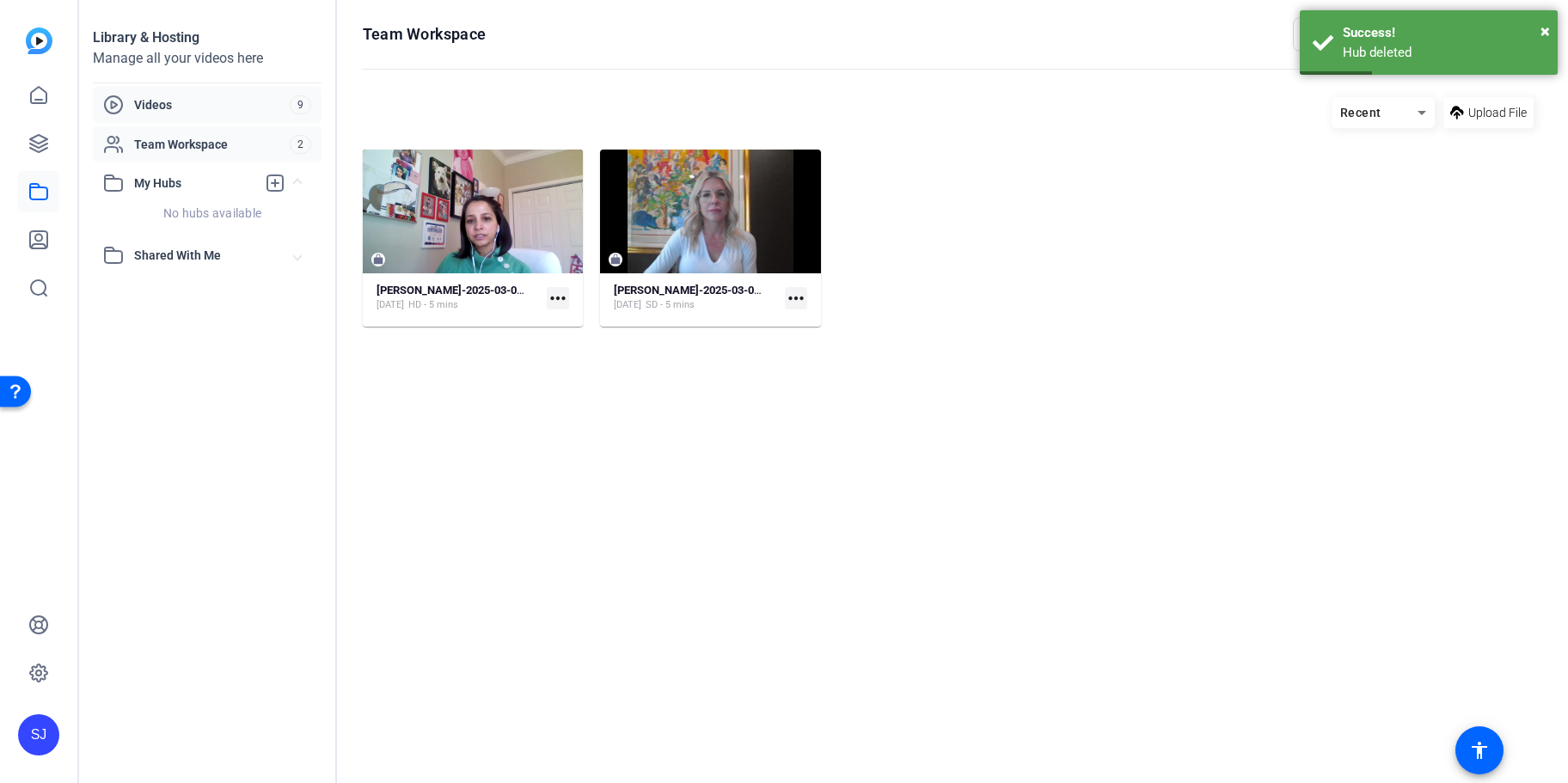
click at [183, 107] on span "Videos" at bounding box center [212, 105] width 156 height 18
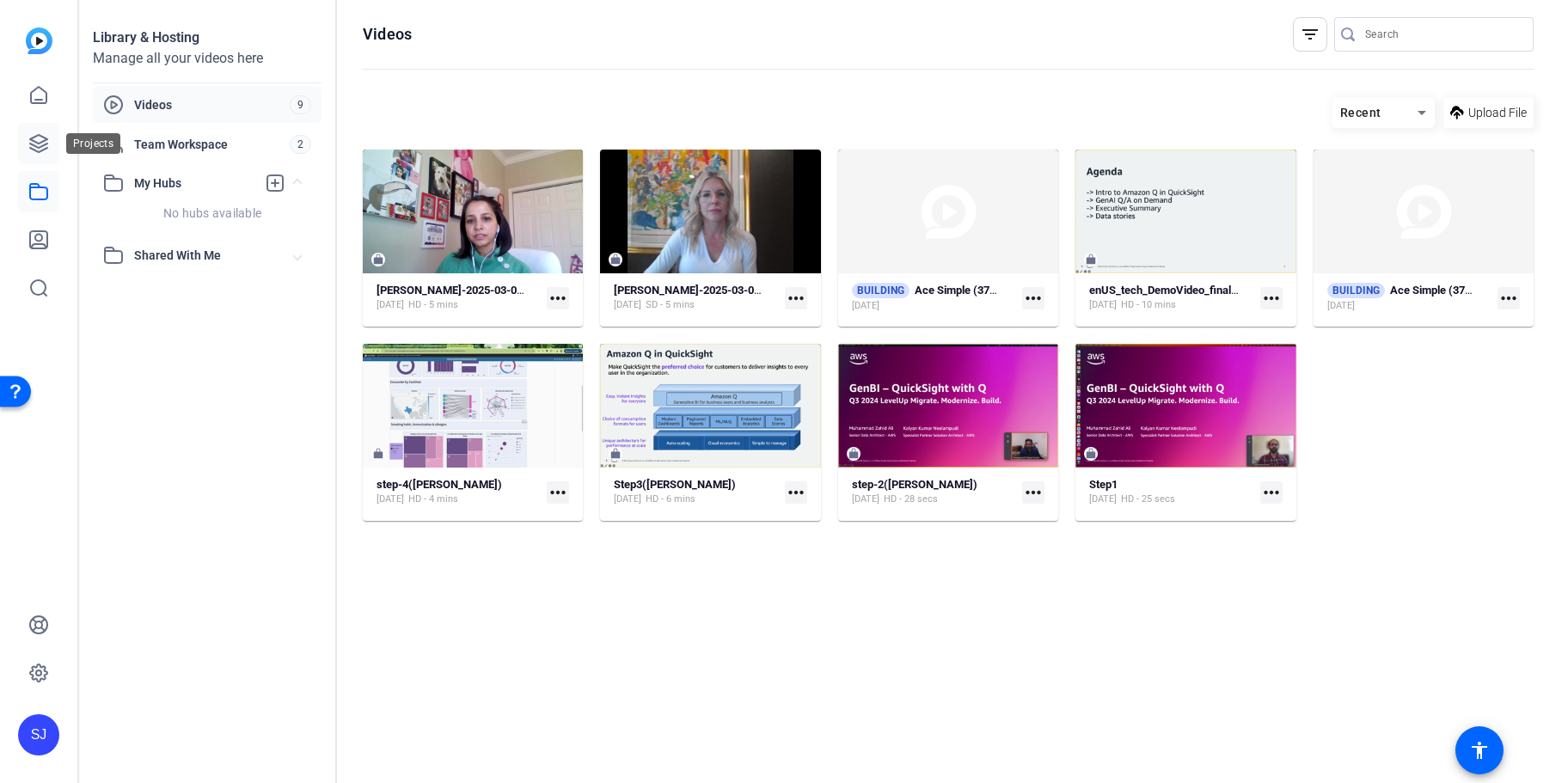
click at [32, 150] on icon at bounding box center [39, 144] width 20 height 20
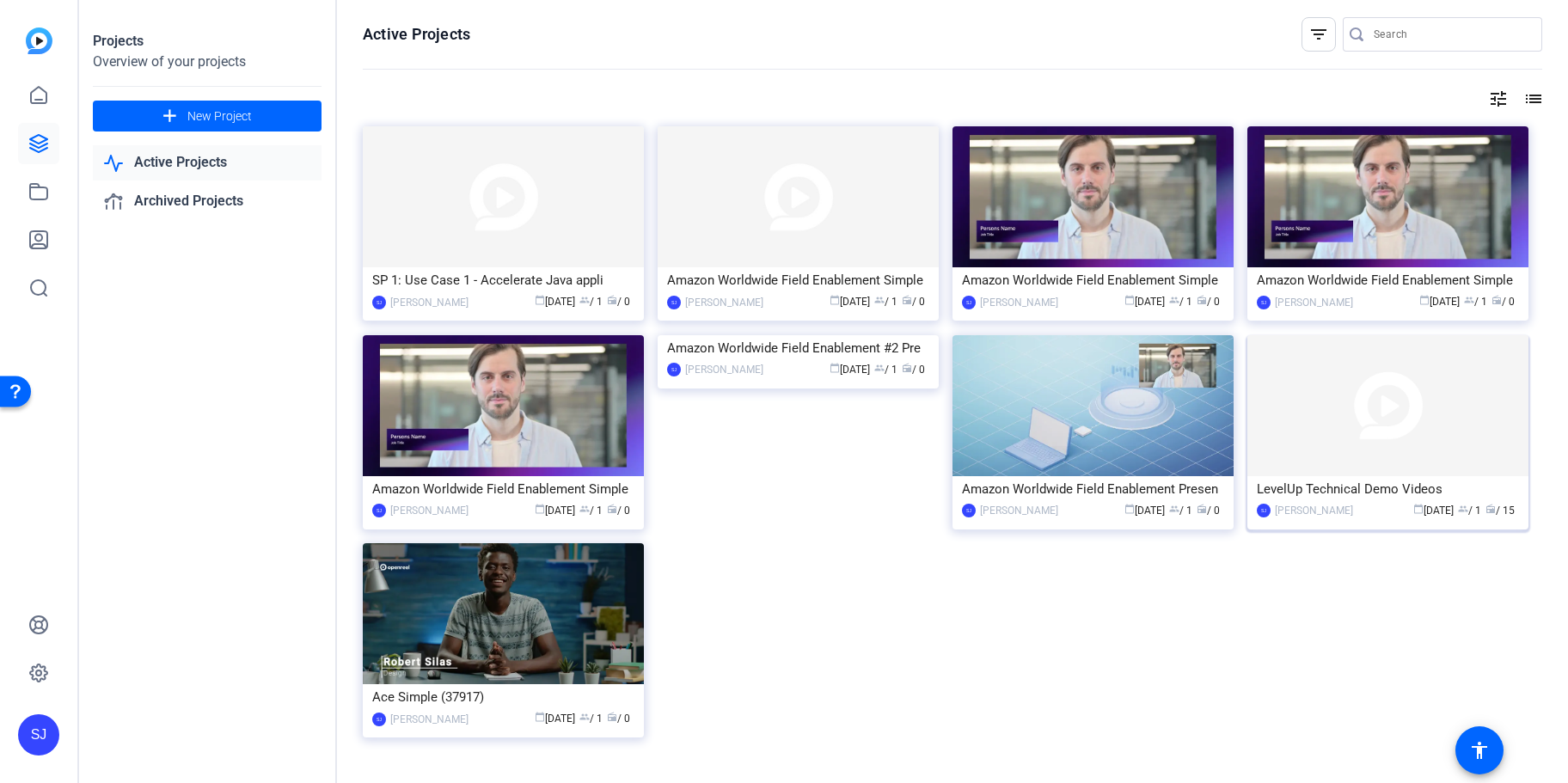
click at [1409, 389] on img at bounding box center [1387, 405] width 281 height 141
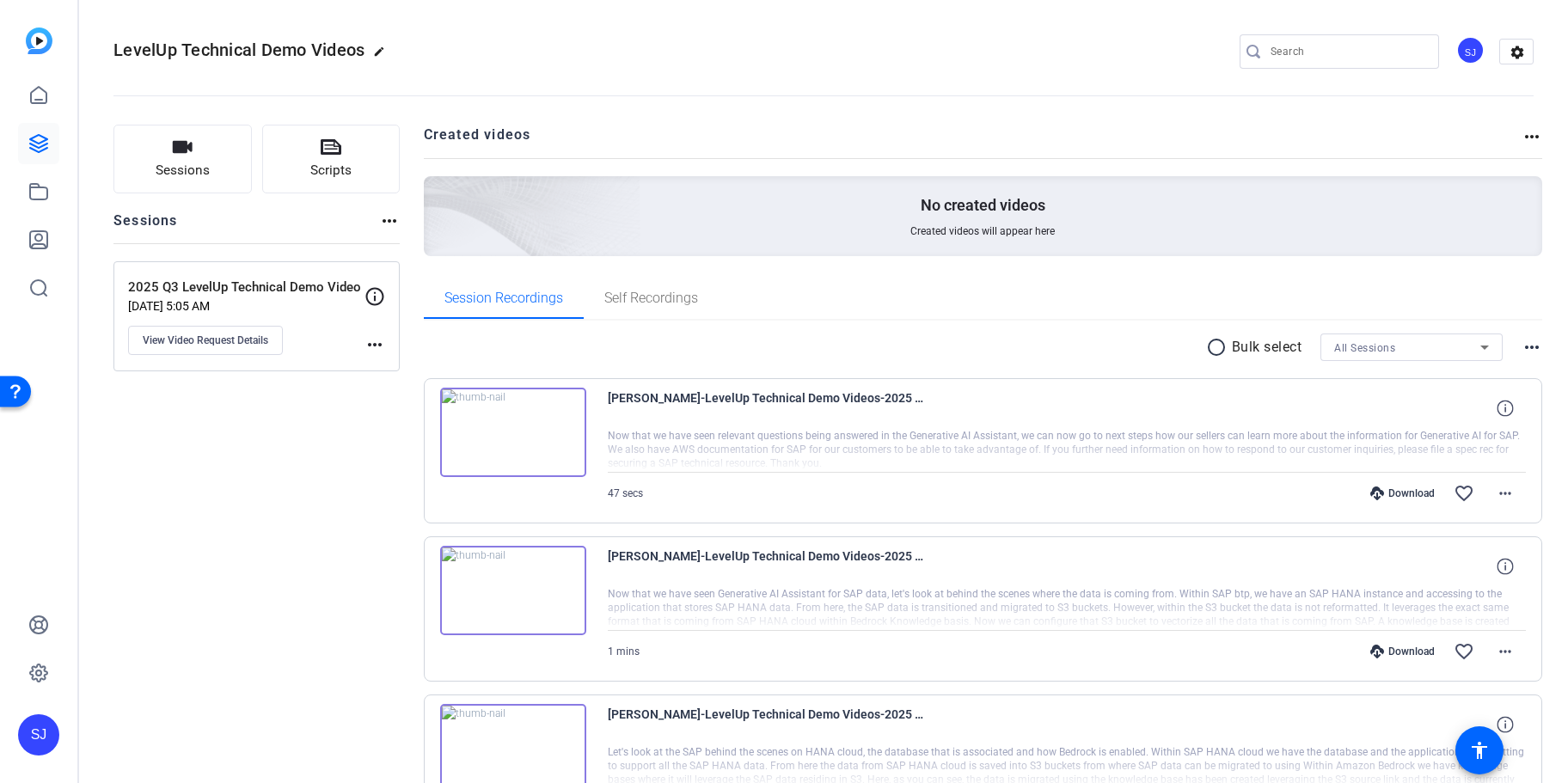
click at [1527, 135] on mat-icon "more_horiz" at bounding box center [1532, 136] width 20 height 20
click at [1522, 360] on div at bounding box center [784, 392] width 1568 height 783
click at [1527, 353] on mat-icon "more_horiz" at bounding box center [1532, 347] width 20 height 20
click at [32, 93] on div at bounding box center [784, 392] width 1568 height 783
click at [32, 140] on icon at bounding box center [38, 144] width 18 height 18
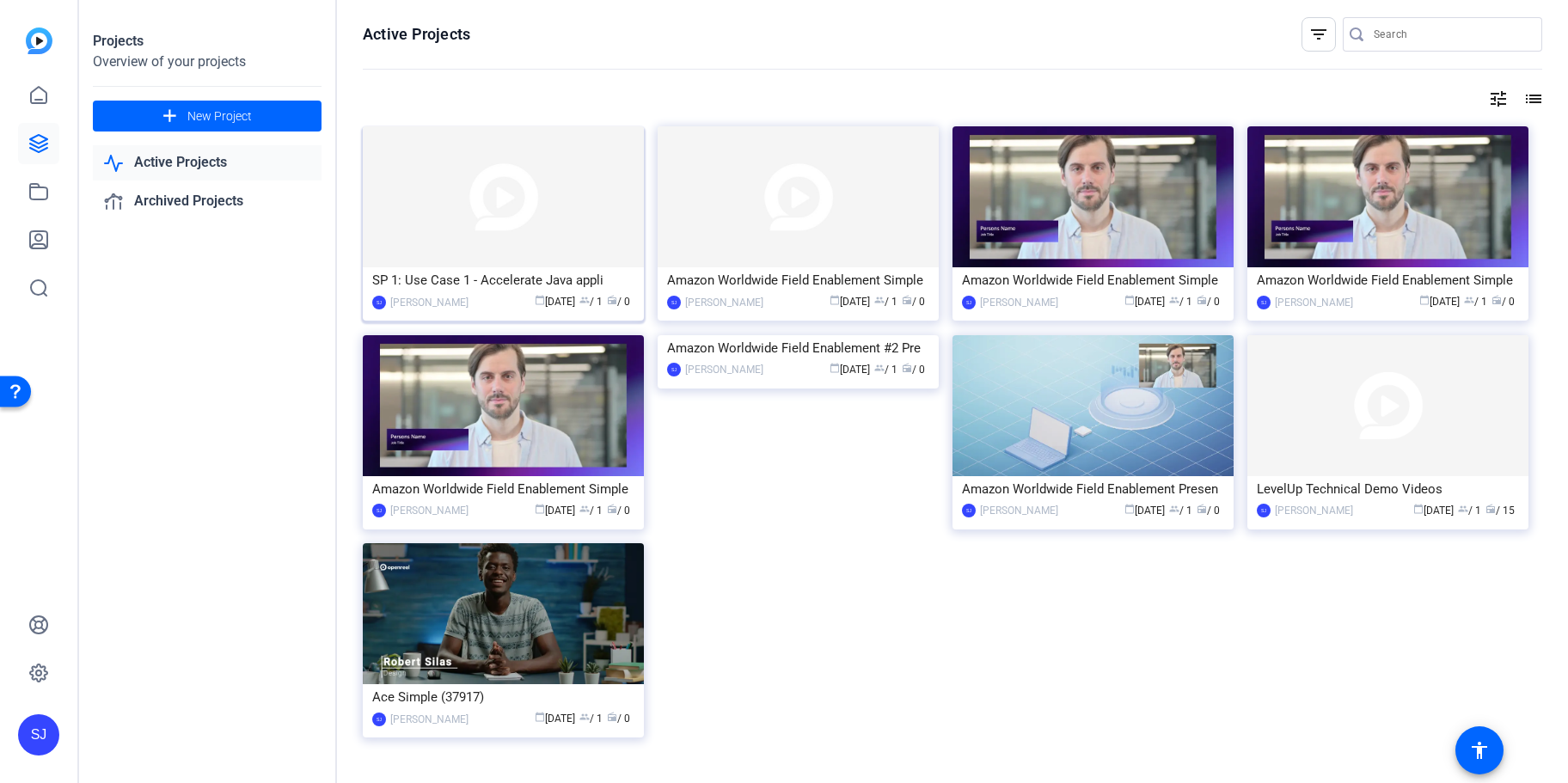
click at [513, 269] on div "SP 1: Use Case 1 - Accelerate Java appli" at bounding box center [503, 280] width 262 height 26
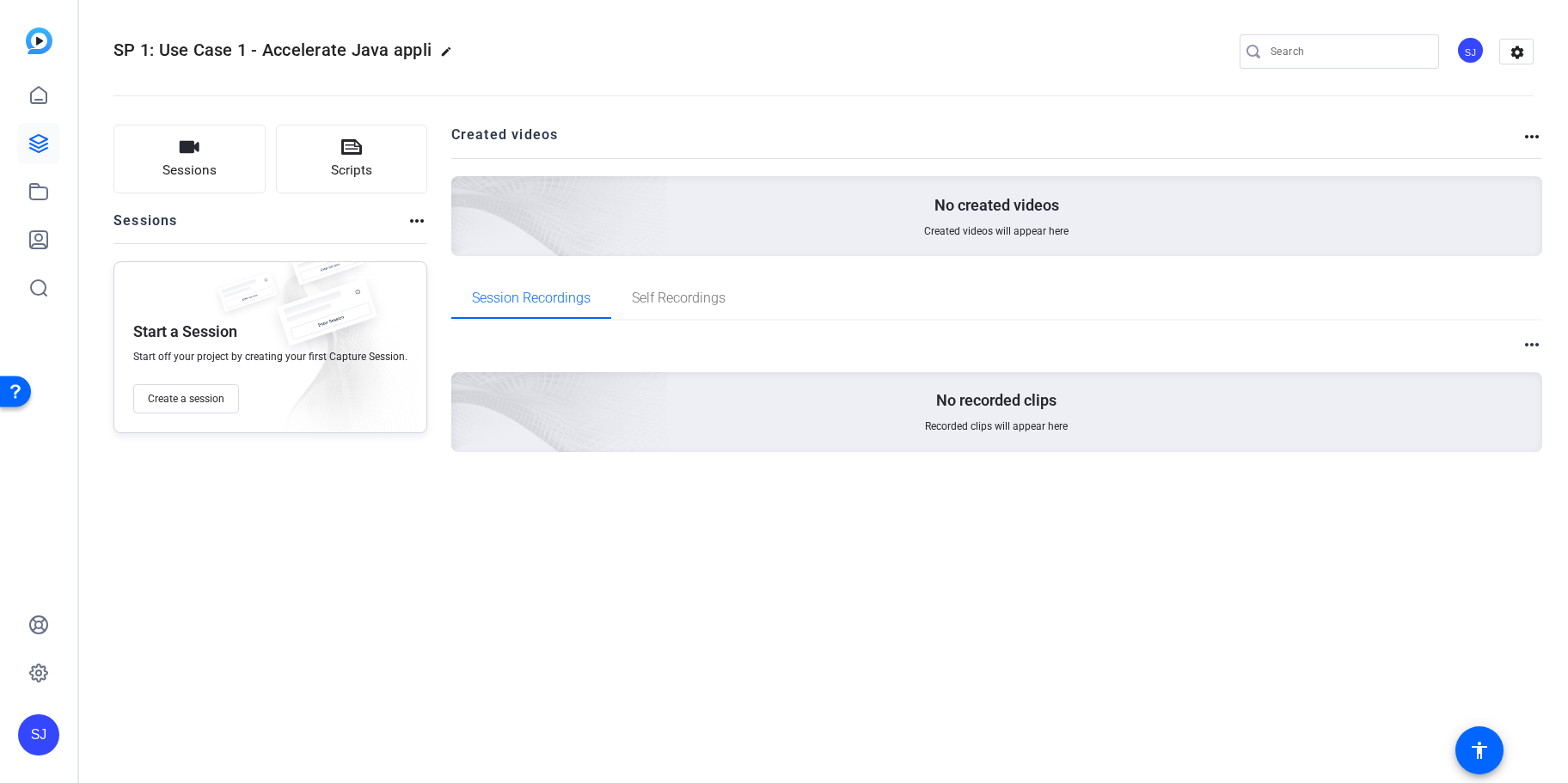
click at [1533, 137] on mat-icon "more_horiz" at bounding box center [1532, 136] width 20 height 20
click at [253, 349] on div at bounding box center [784, 392] width 1568 height 783
click at [406, 218] on mat-icon "more_horiz" at bounding box center [416, 221] width 20 height 20
click at [182, 171] on div at bounding box center [784, 392] width 1568 height 783
click at [182, 156] on icon "button" at bounding box center [189, 147] width 20 height 20
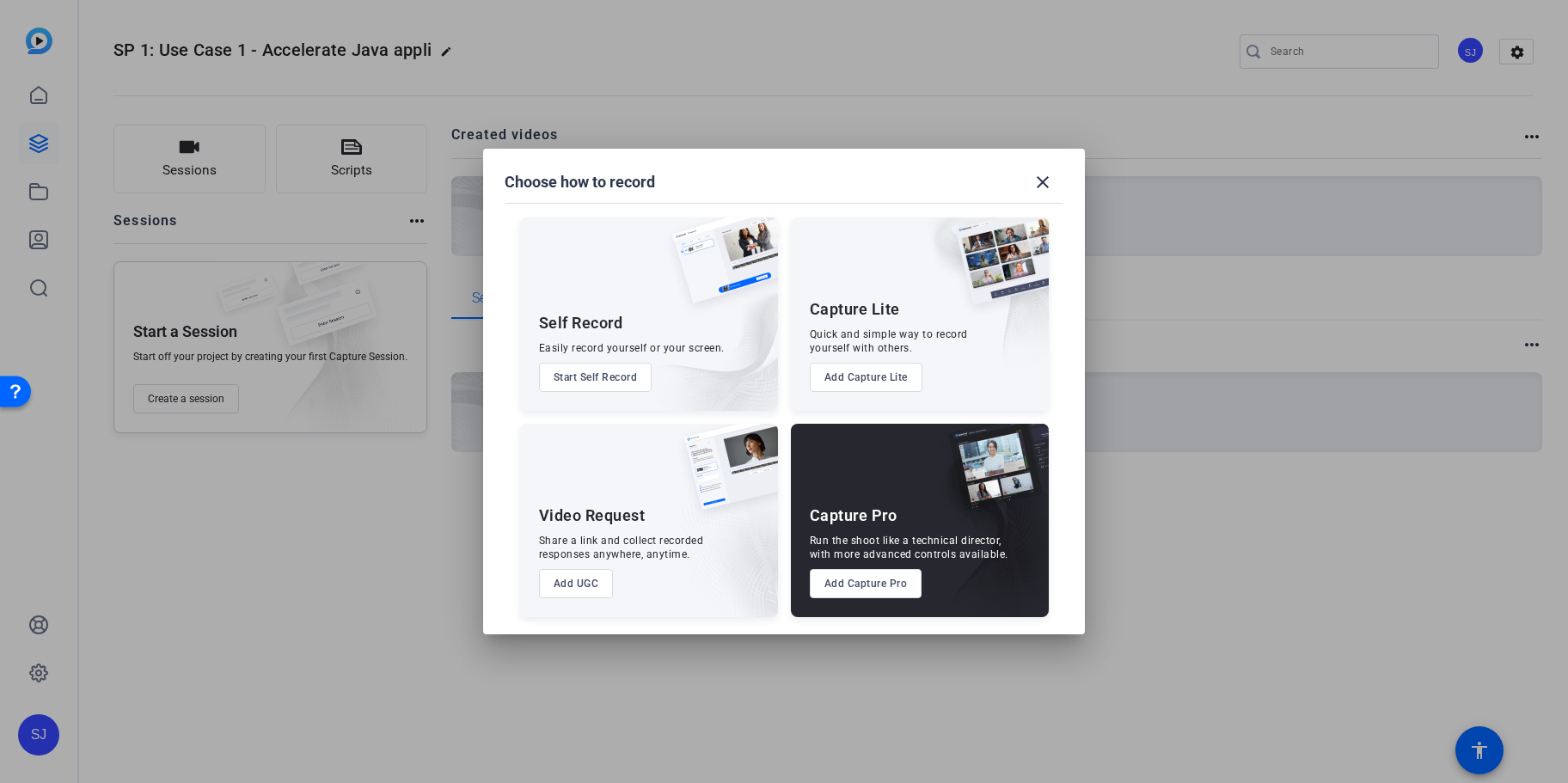
click at [614, 374] on button "Start Self Record" at bounding box center [595, 378] width 113 height 30
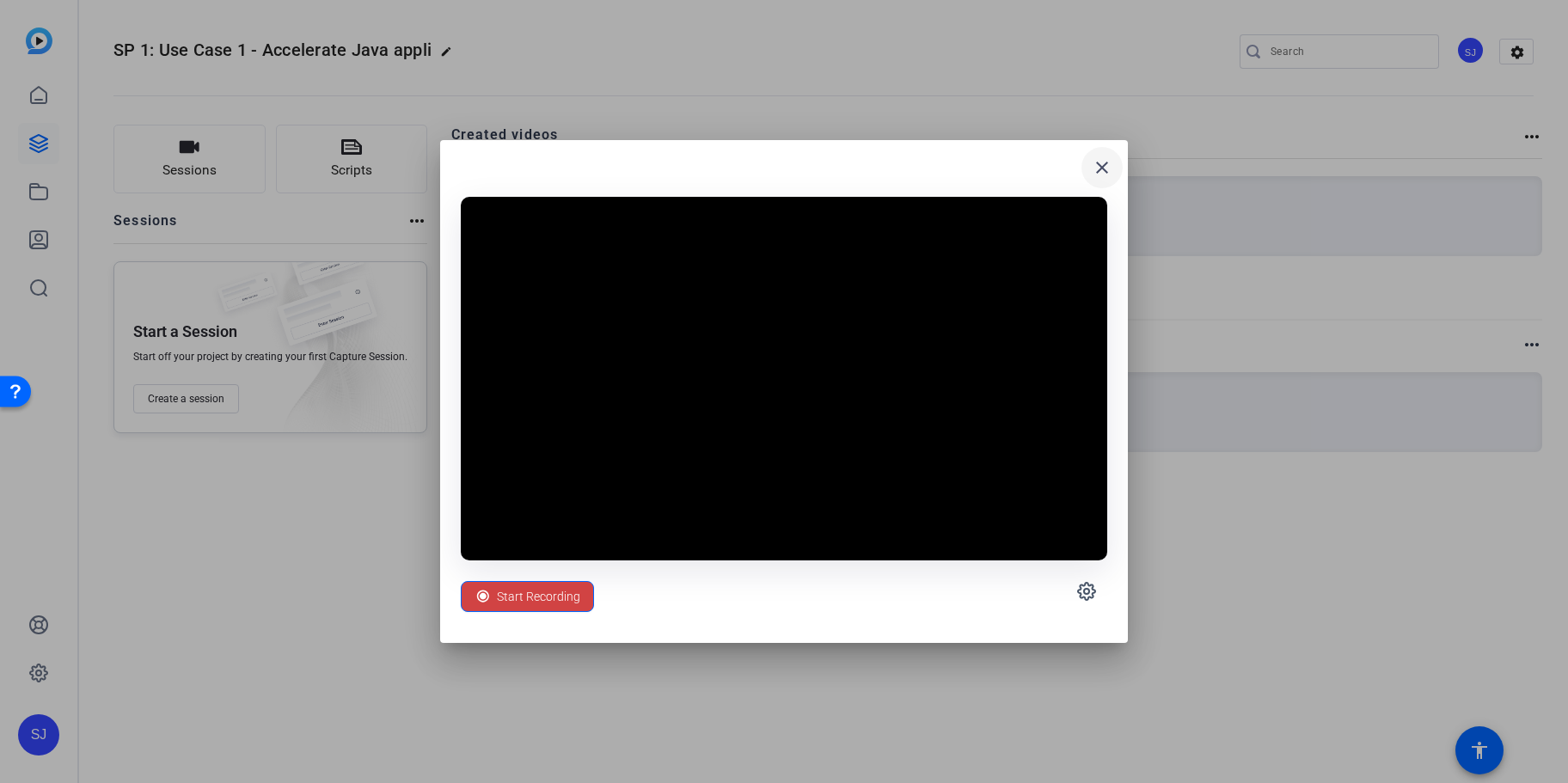
click at [1098, 156] on span at bounding box center [1102, 167] width 41 height 41
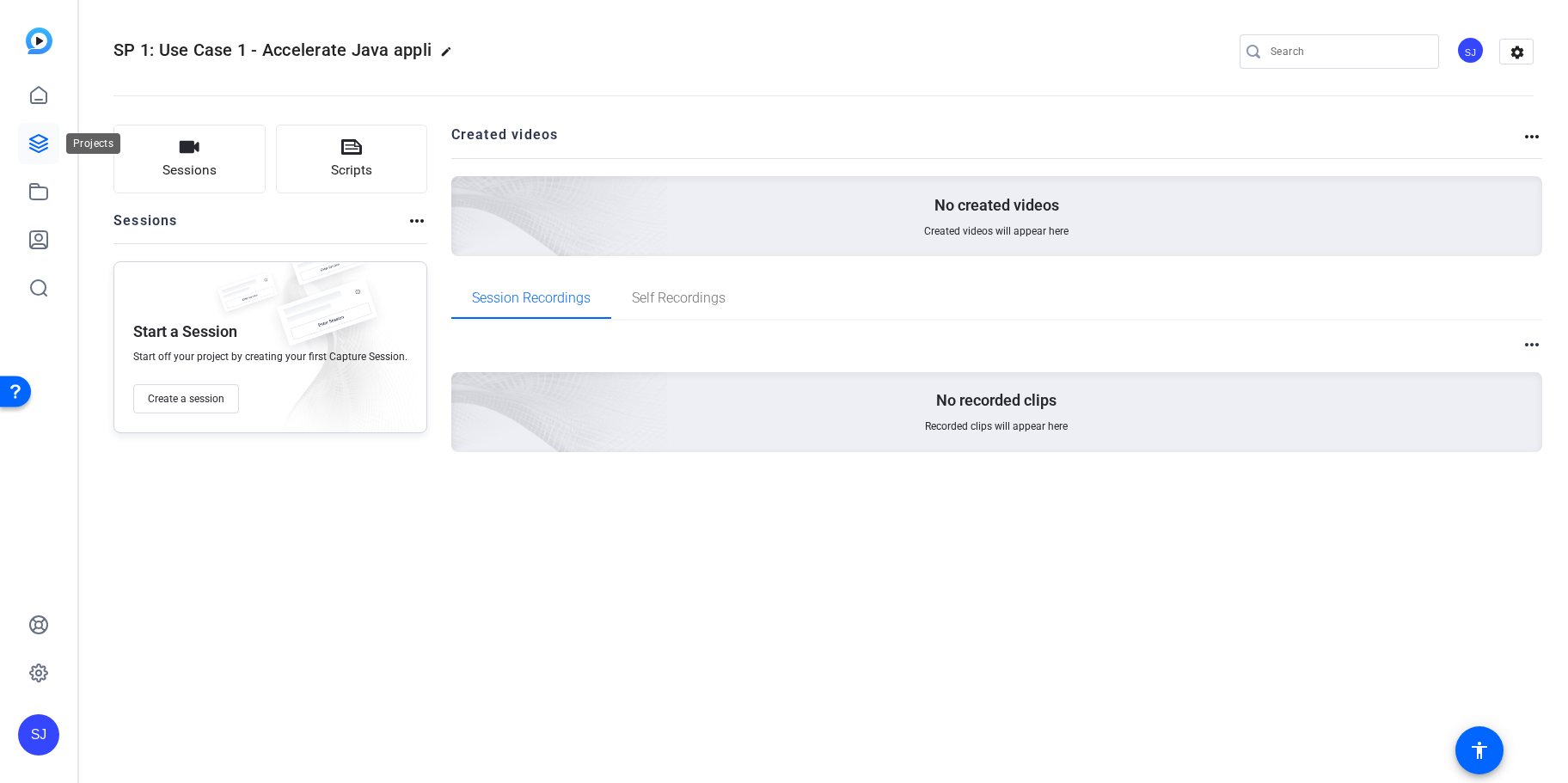
click at [32, 156] on link at bounding box center [38, 144] width 41 height 41
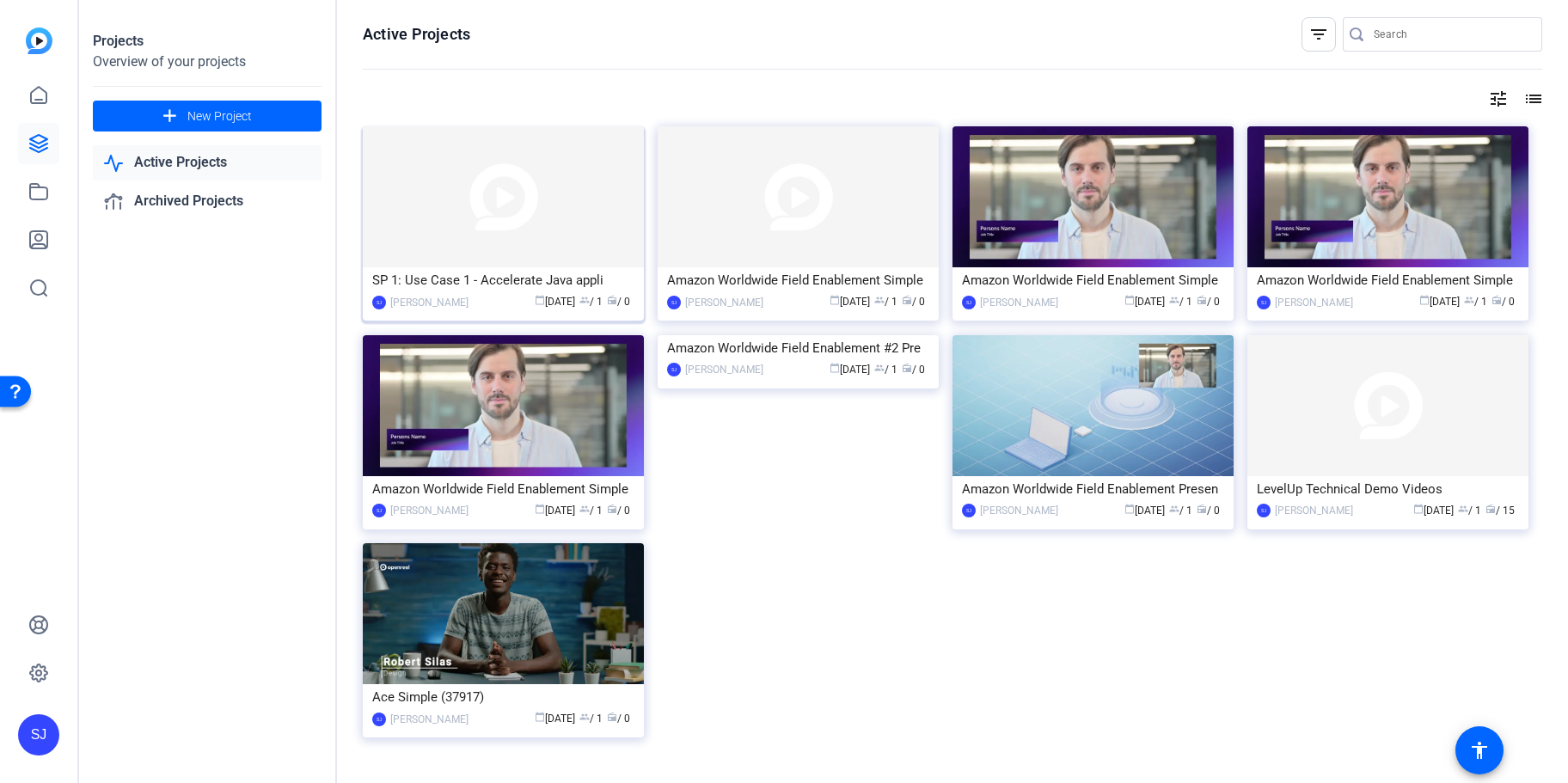
click at [599, 259] on img at bounding box center [503, 197] width 281 height 141
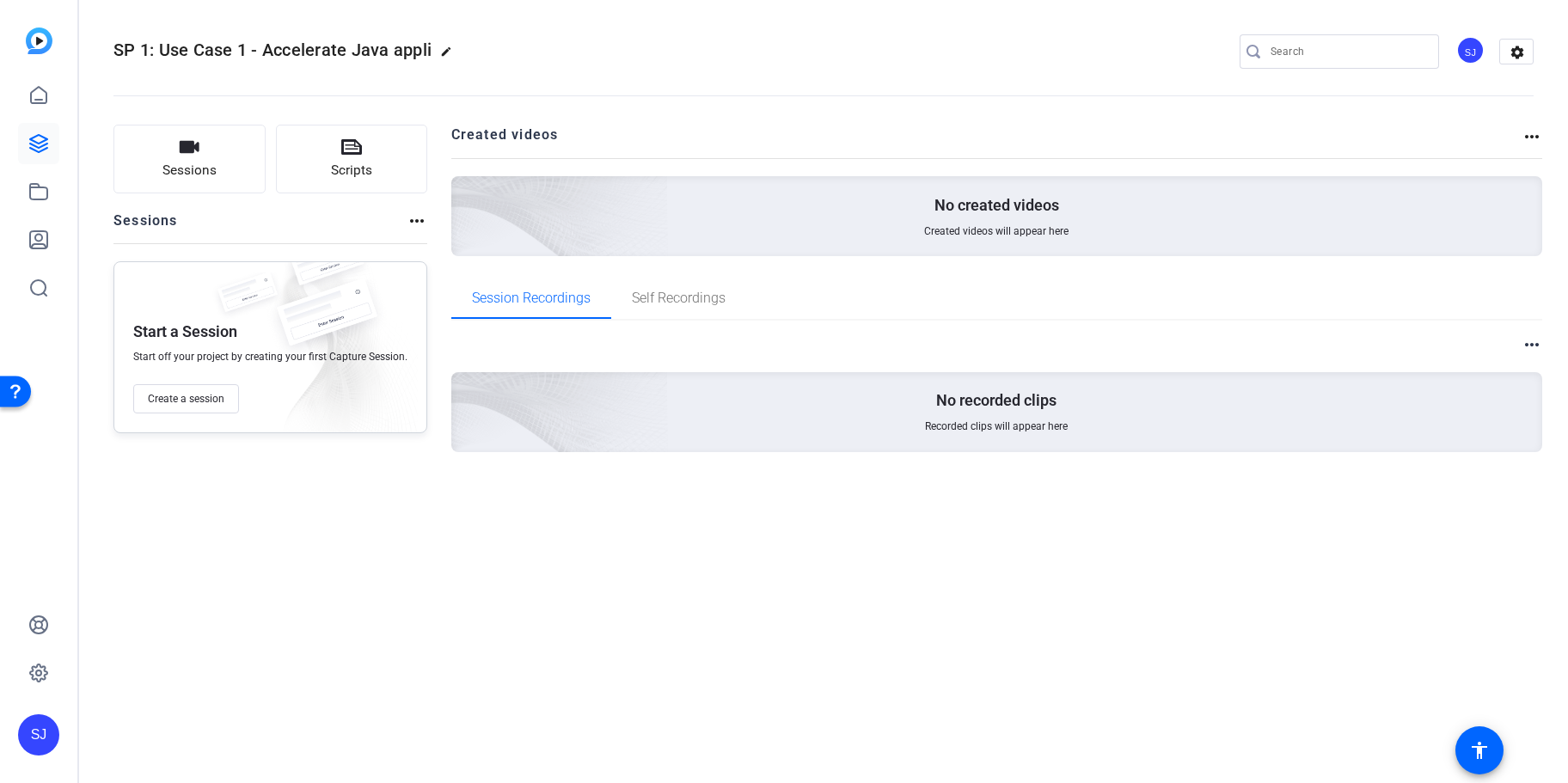
click at [1515, 135] on h2 "Created videos" at bounding box center [987, 141] width 1071 height 33
click at [1523, 135] on mat-icon "more_horiz" at bounding box center [1532, 136] width 20 height 20
click at [1527, 356] on div at bounding box center [784, 392] width 1568 height 783
click at [1528, 348] on mat-icon "more_horiz" at bounding box center [1532, 345] width 20 height 20
click at [1522, 48] on div at bounding box center [784, 392] width 1568 height 783
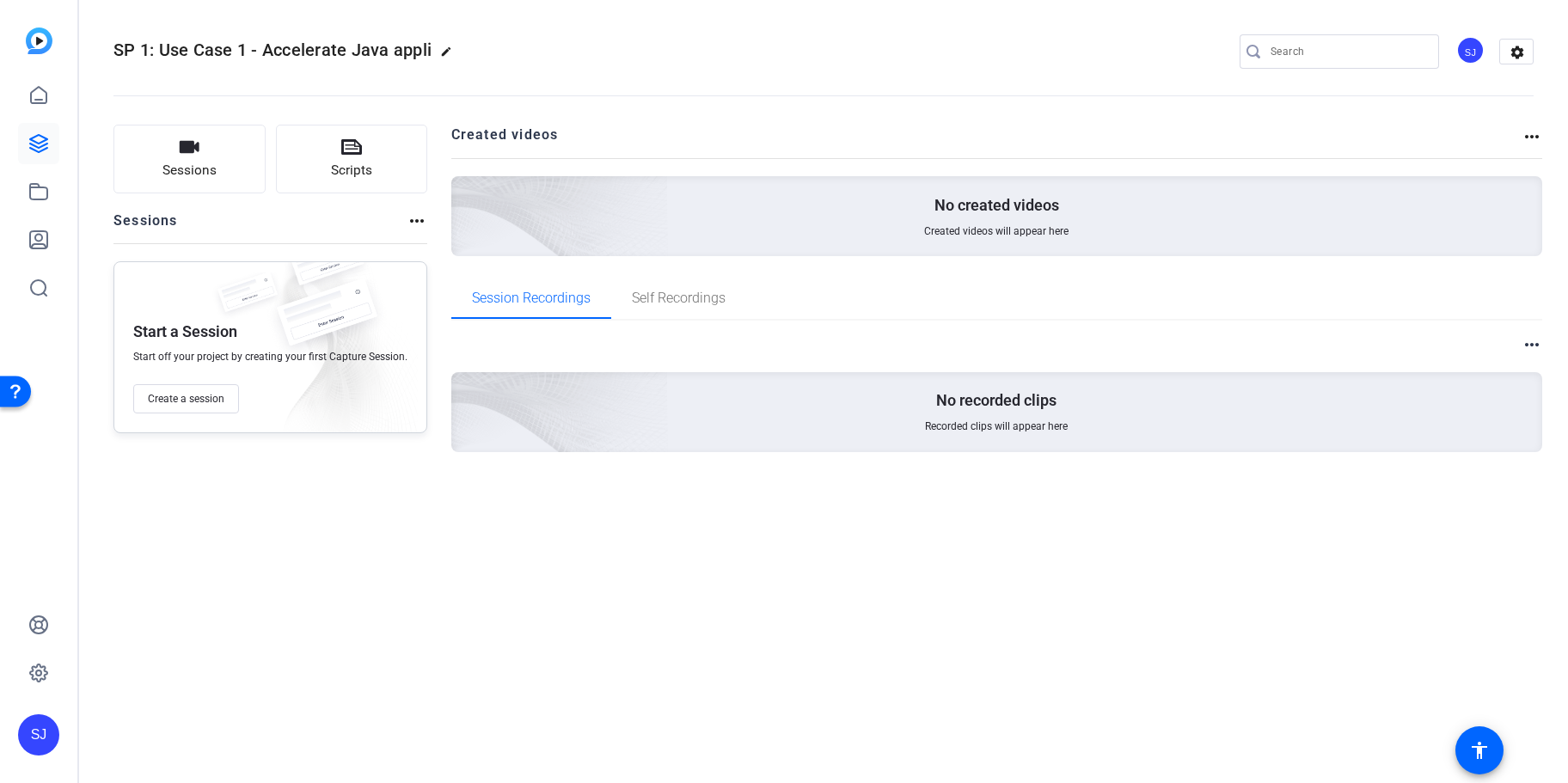
click at [1522, 48] on mat-icon "settings" at bounding box center [1516, 53] width 34 height 26
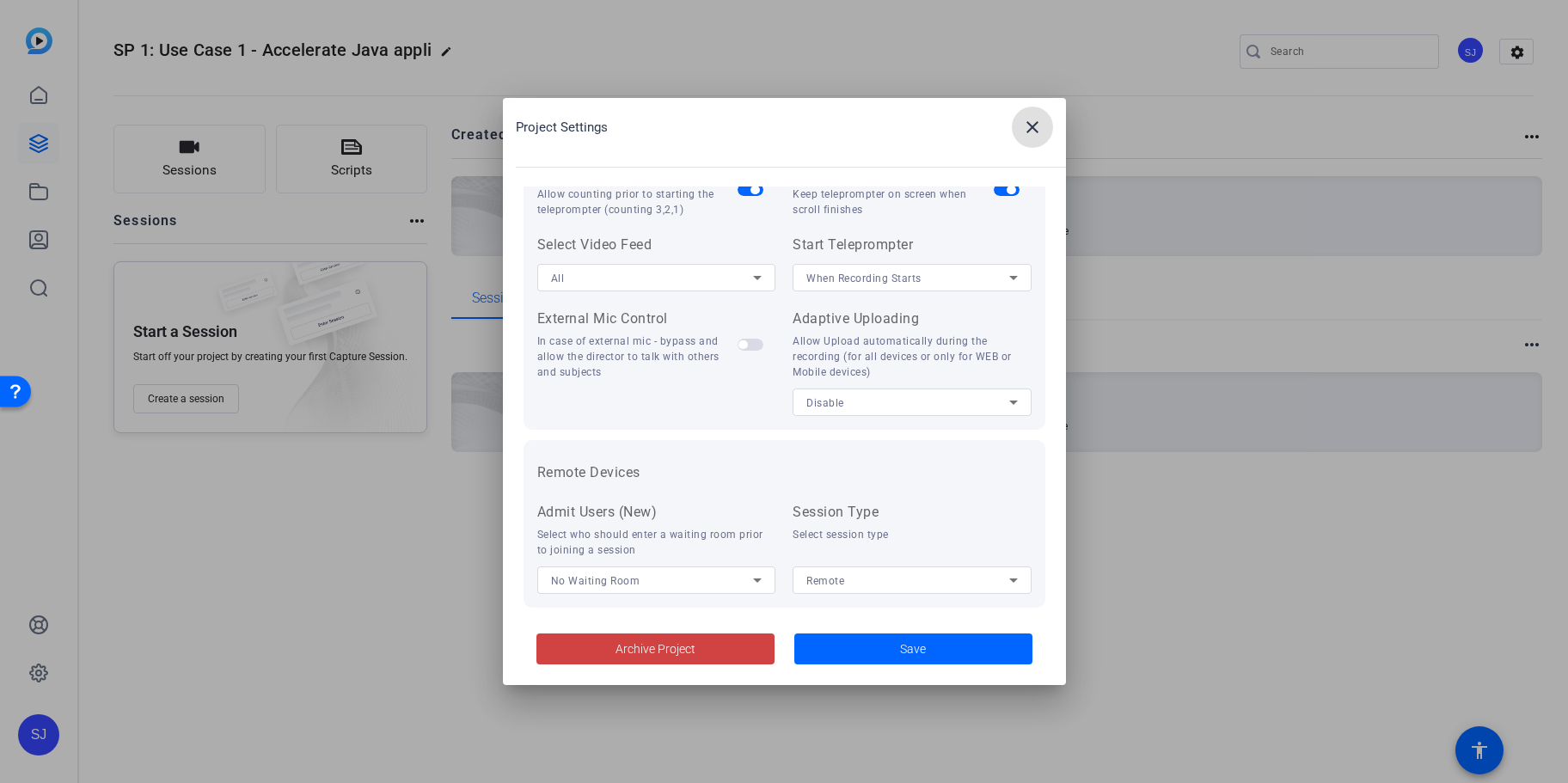
scroll to position [354, 0]
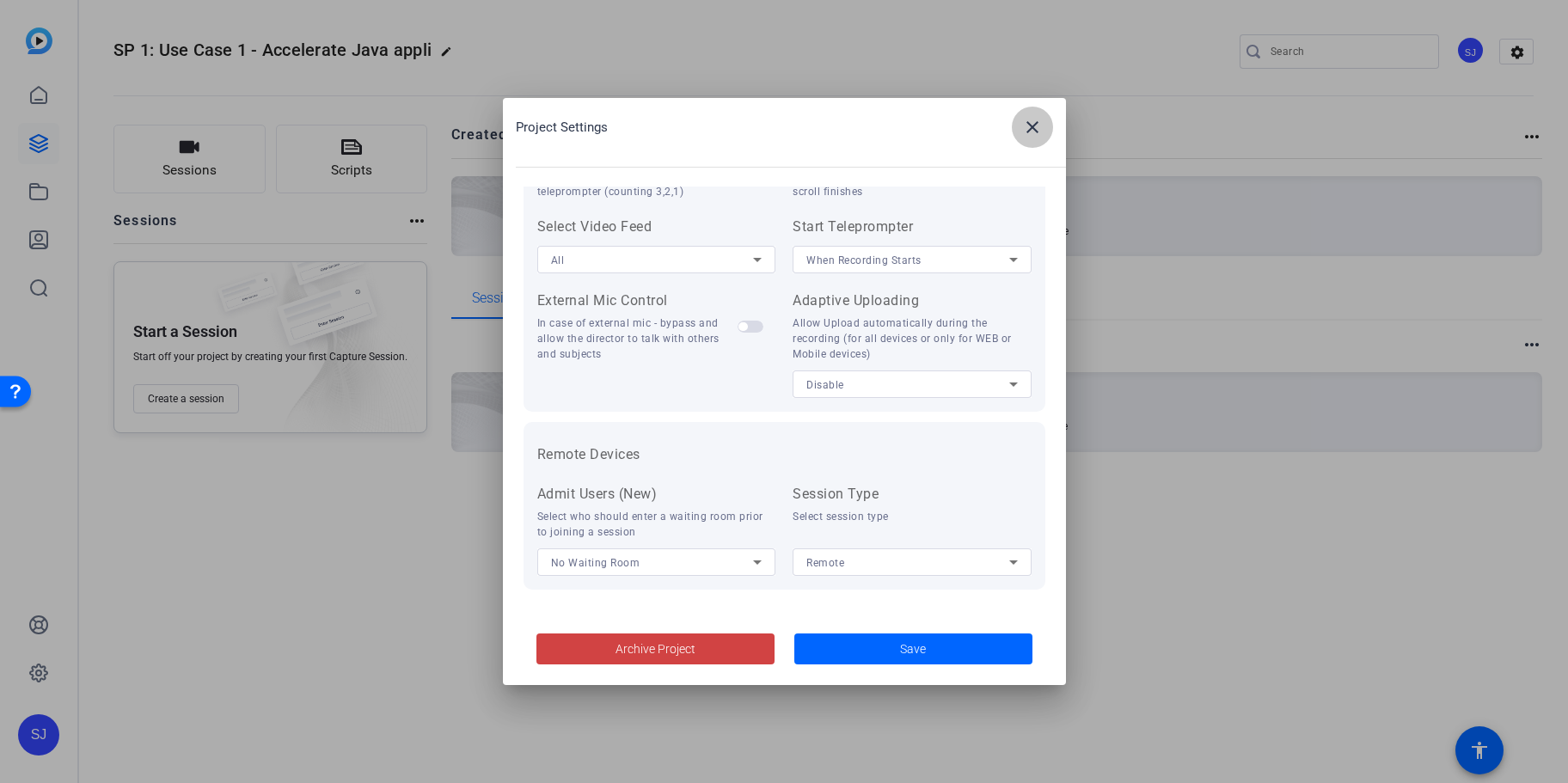
click at [1033, 123] on mat-icon "close" at bounding box center [1032, 127] width 20 height 20
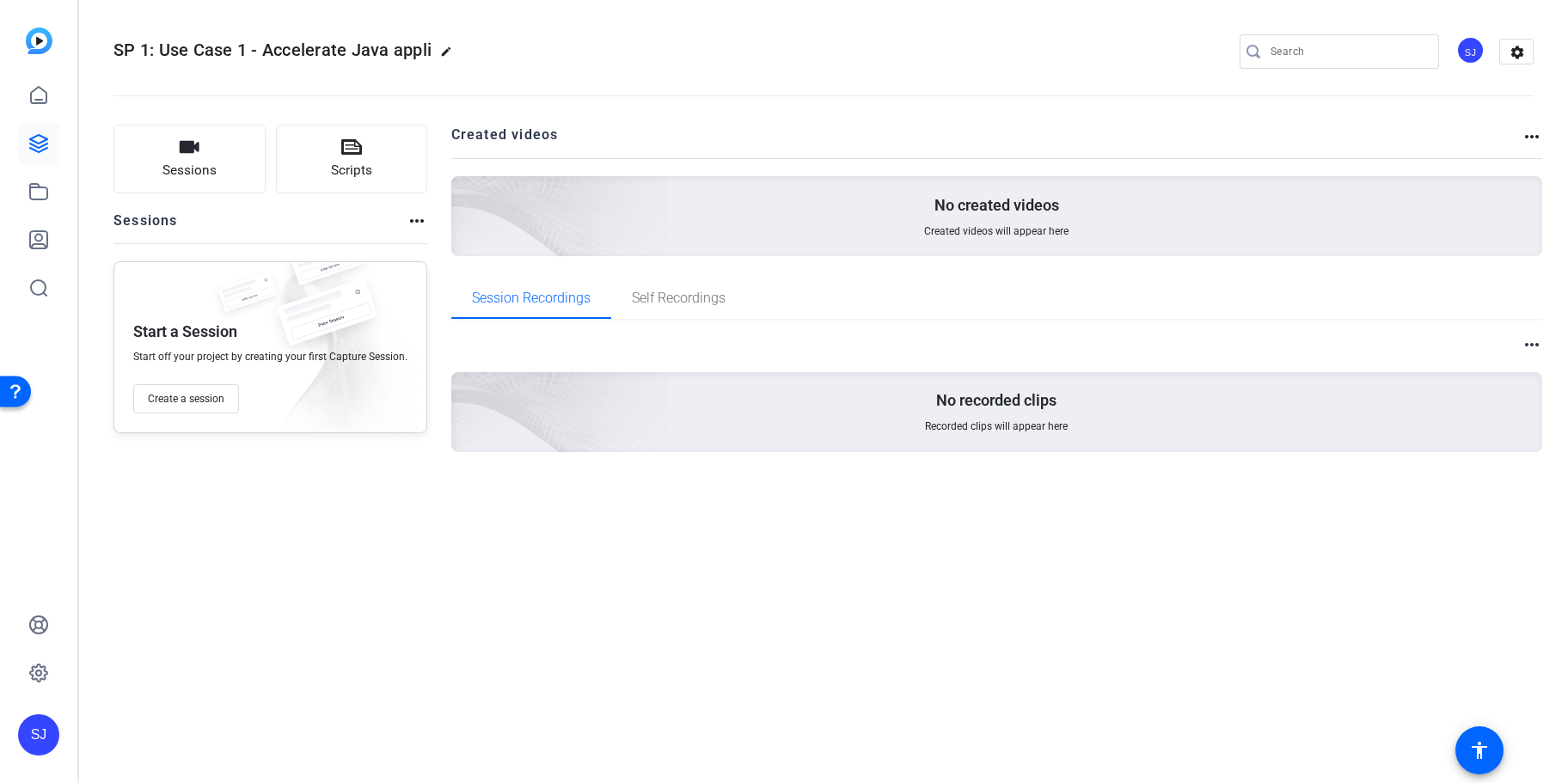
click at [414, 223] on mat-icon "more_horiz" at bounding box center [416, 221] width 20 height 20
click at [729, 245] on div at bounding box center [784, 392] width 1568 height 783
click at [198, 401] on span "Create a session" at bounding box center [185, 399] width 76 height 14
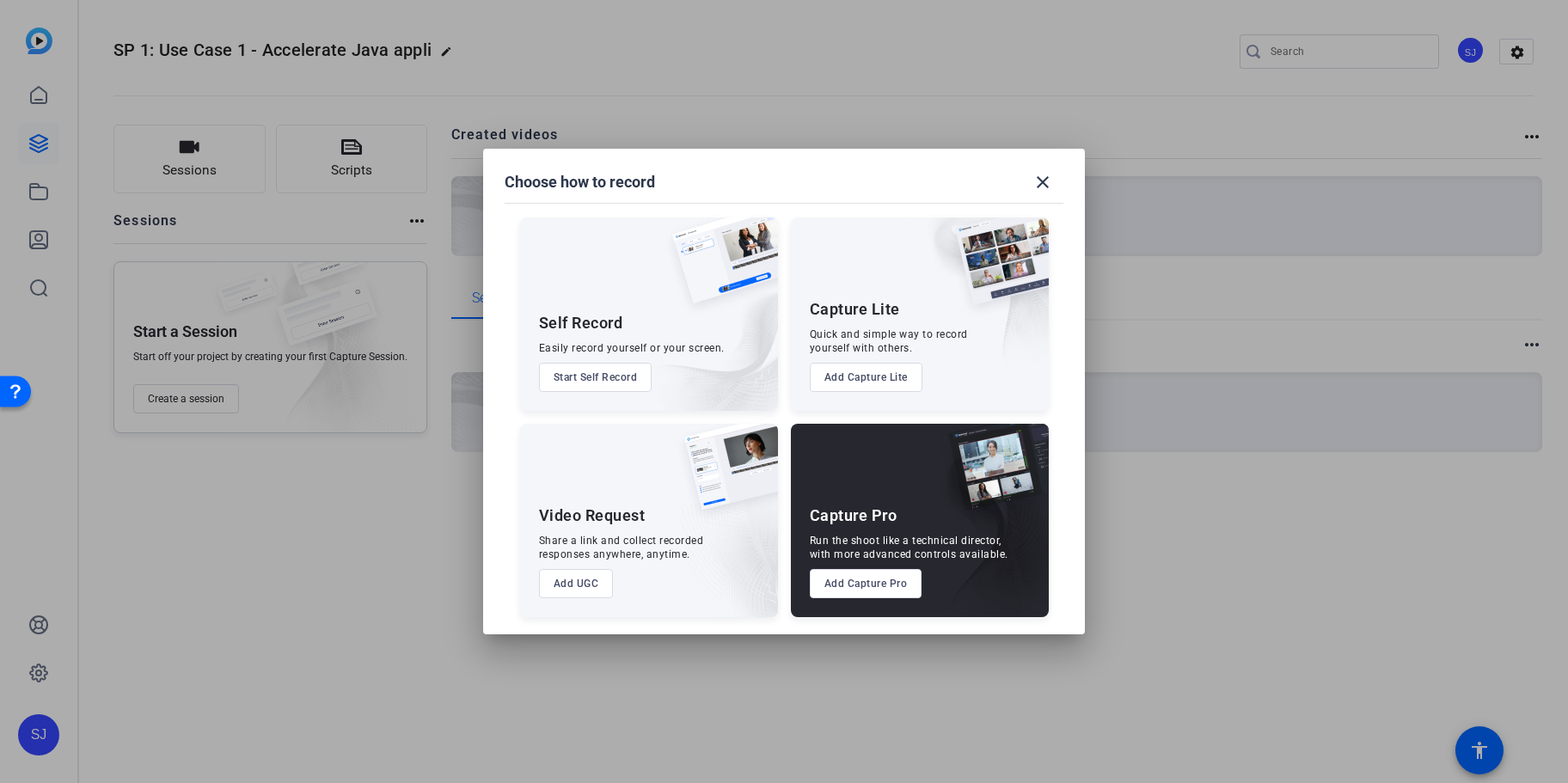
click at [606, 374] on button "Start Self Record" at bounding box center [595, 378] width 113 height 30
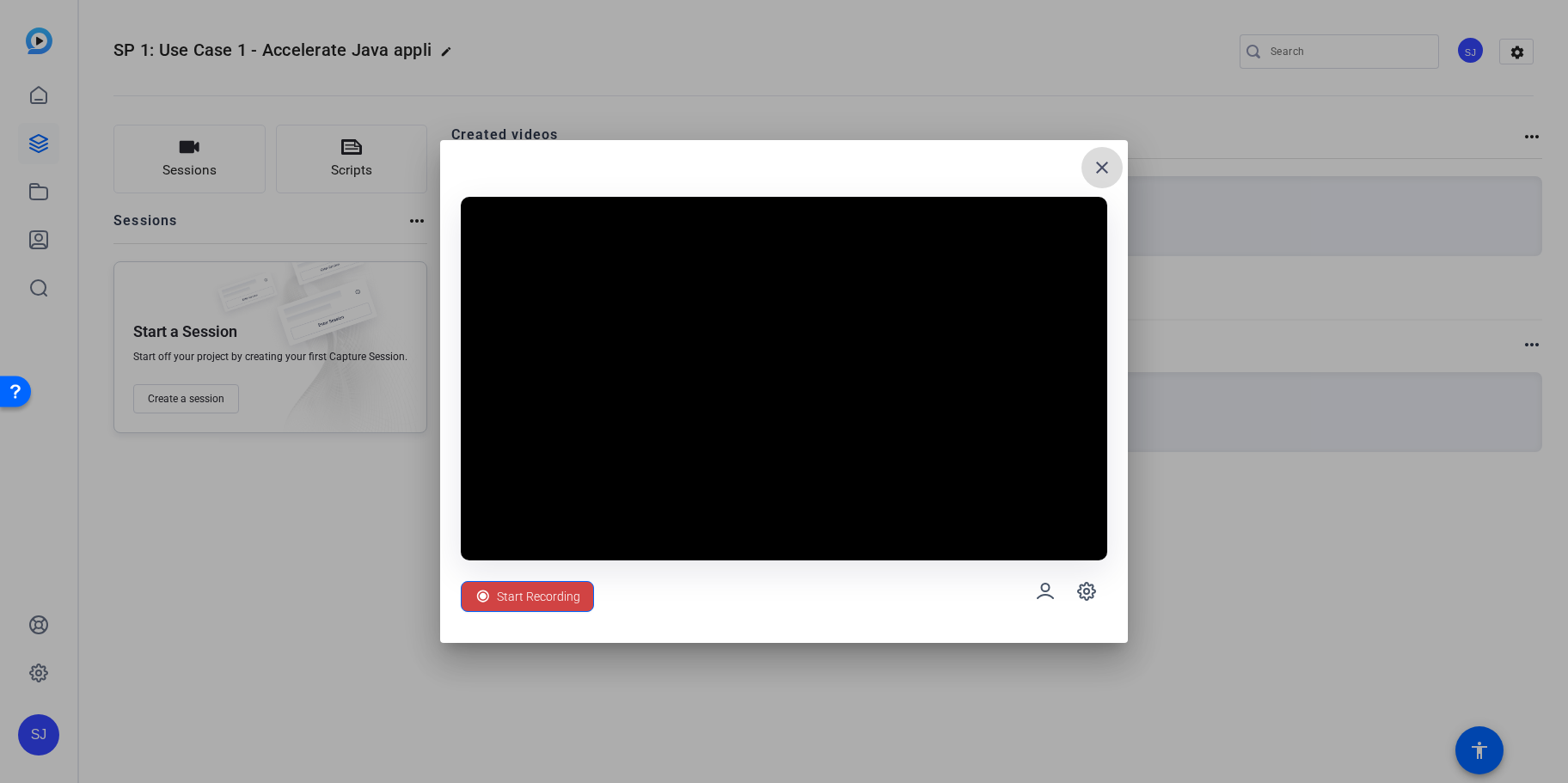
click at [1112, 157] on span at bounding box center [1102, 167] width 41 height 41
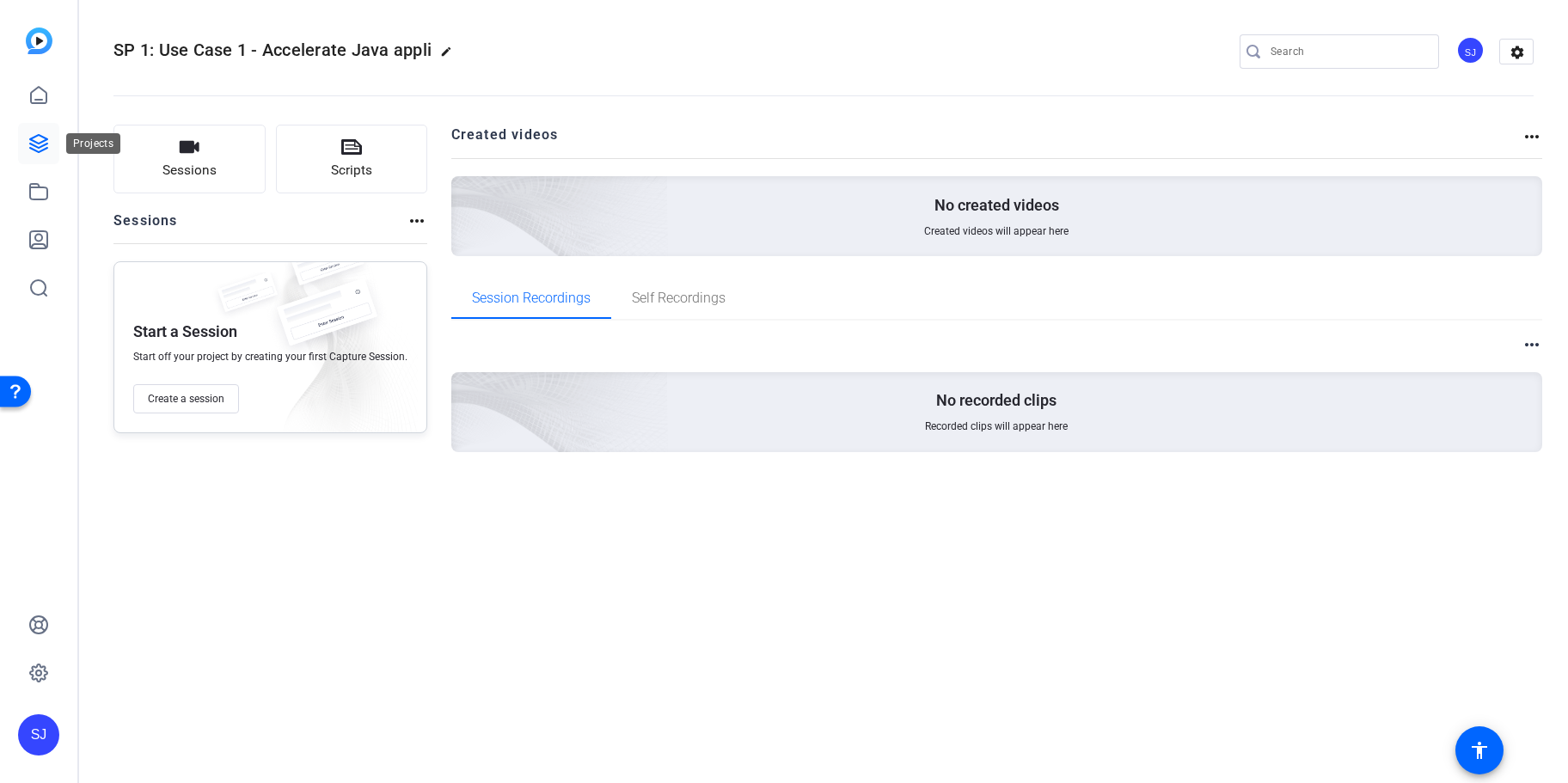
click at [30, 141] on icon at bounding box center [39, 144] width 20 height 20
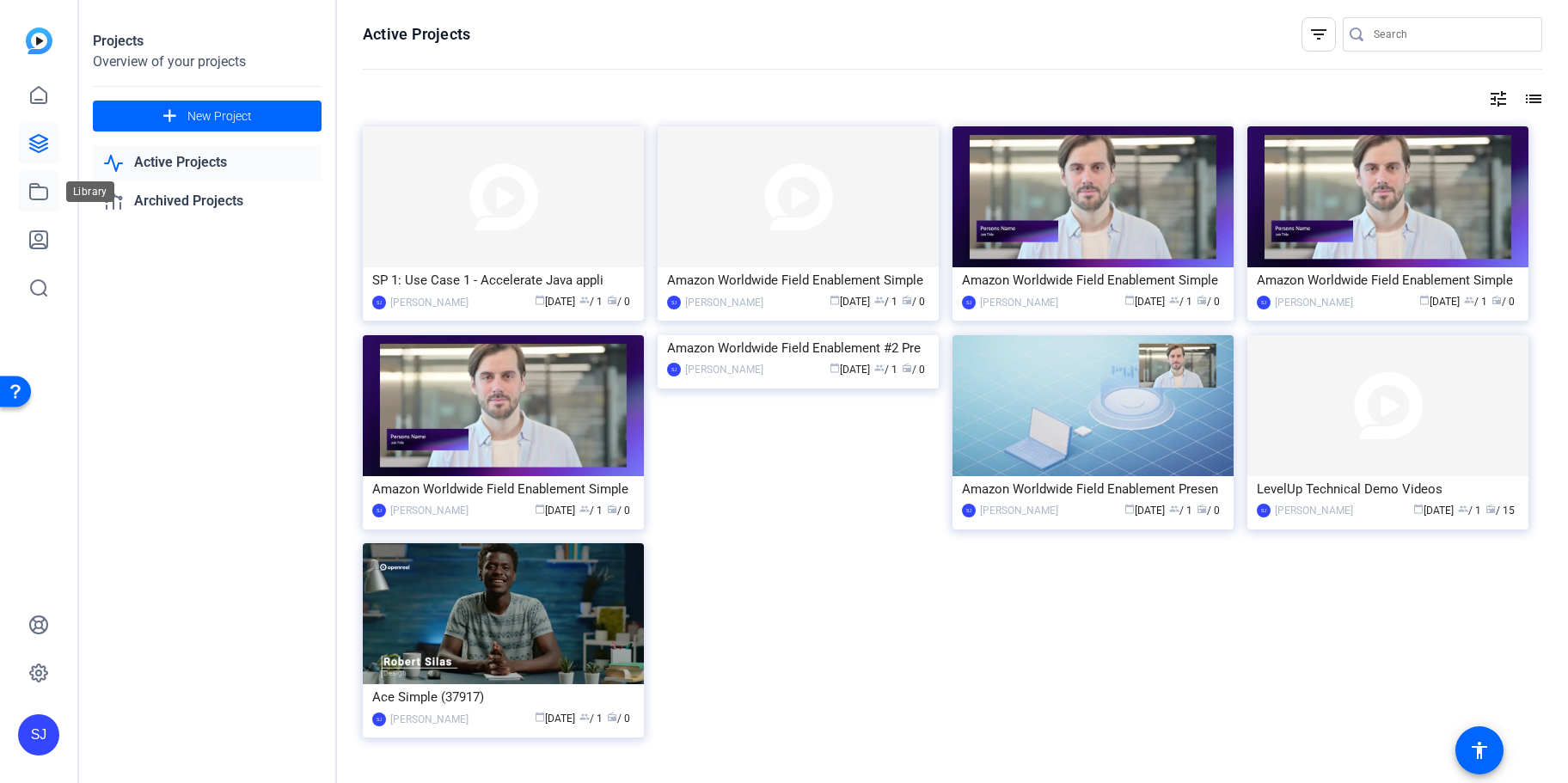
click at [43, 194] on icon at bounding box center [39, 192] width 20 height 20
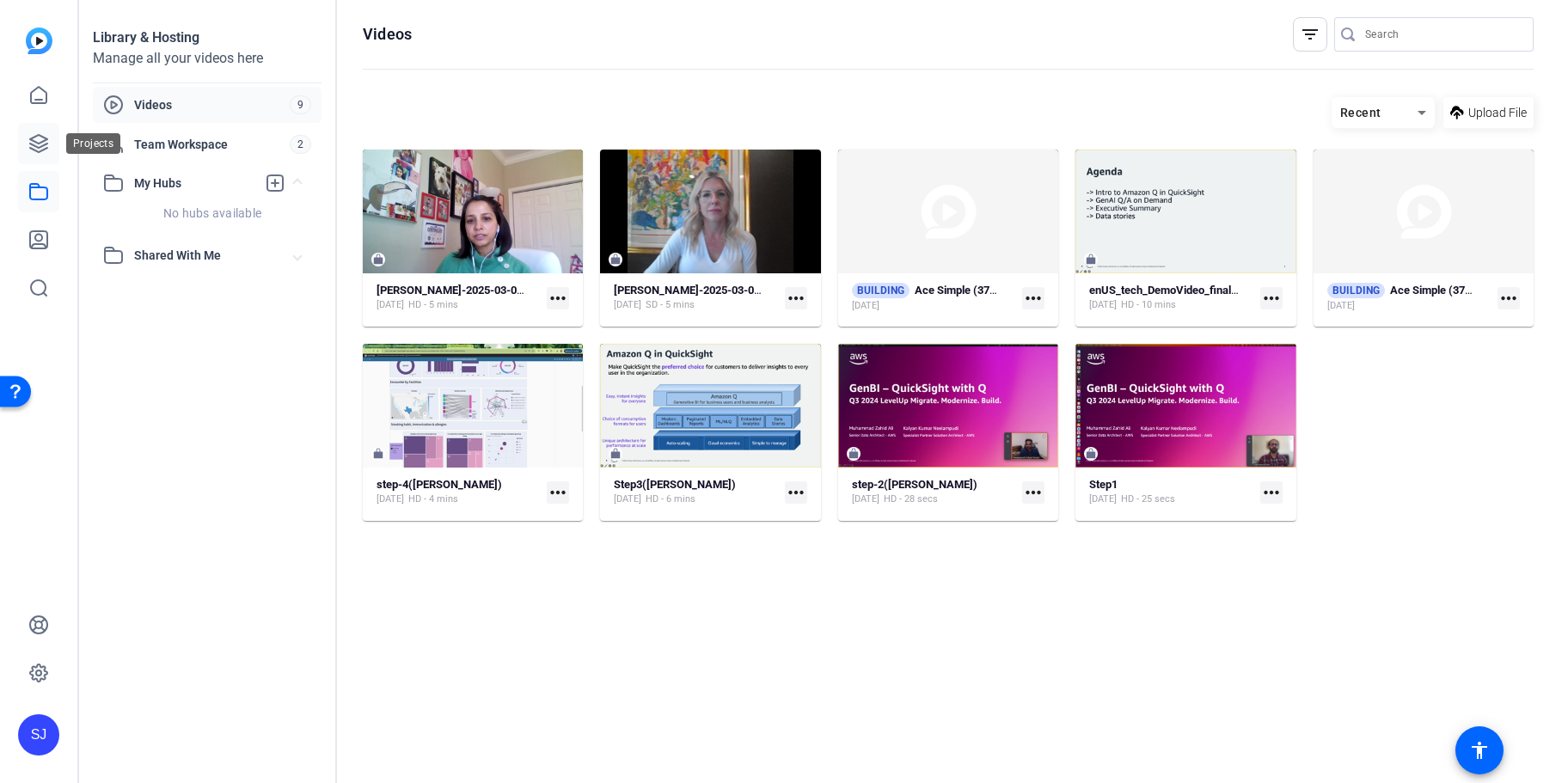
click at [38, 149] on icon at bounding box center [39, 144] width 20 height 20
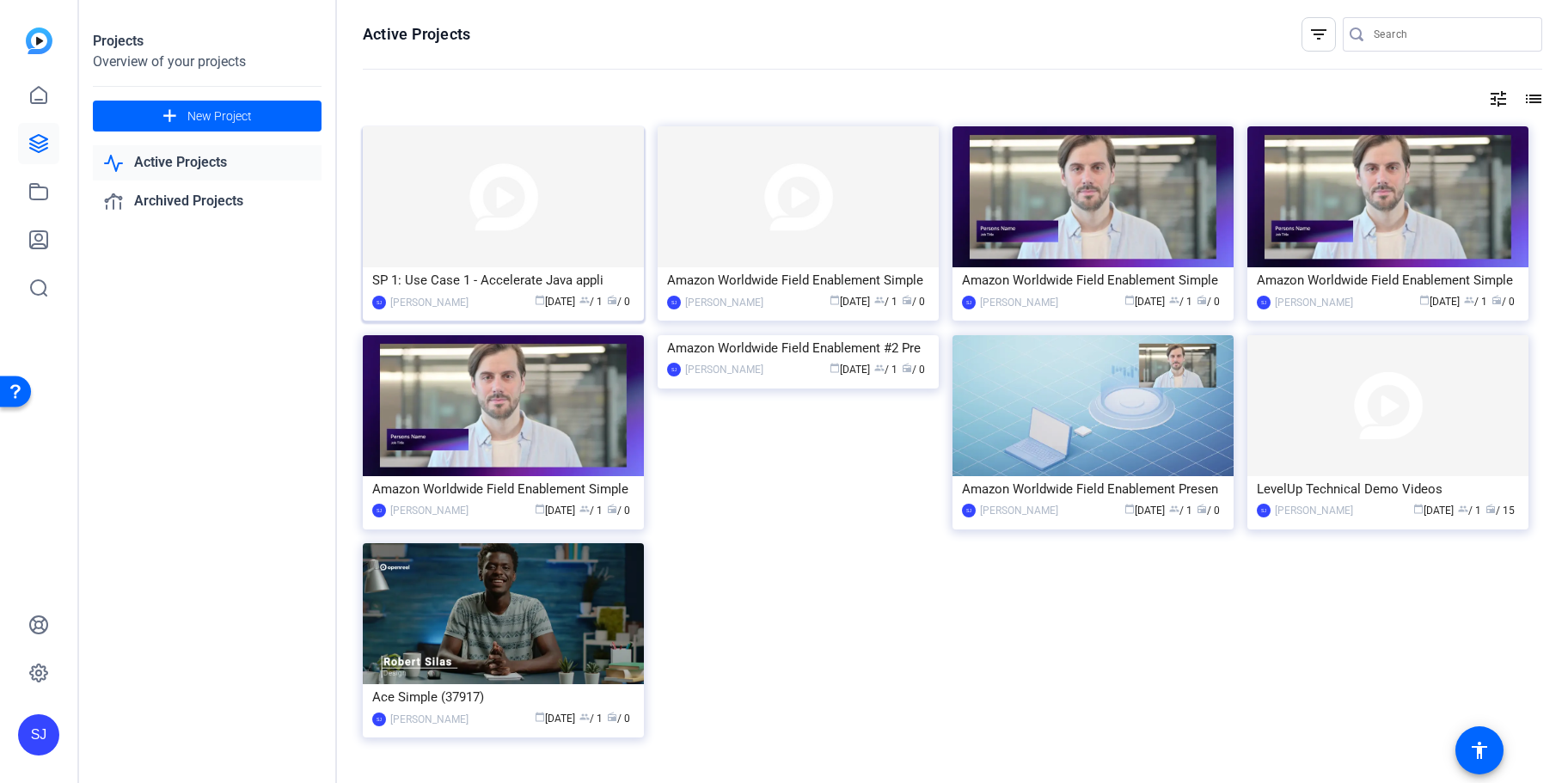
click at [499, 179] on img at bounding box center [503, 197] width 281 height 141
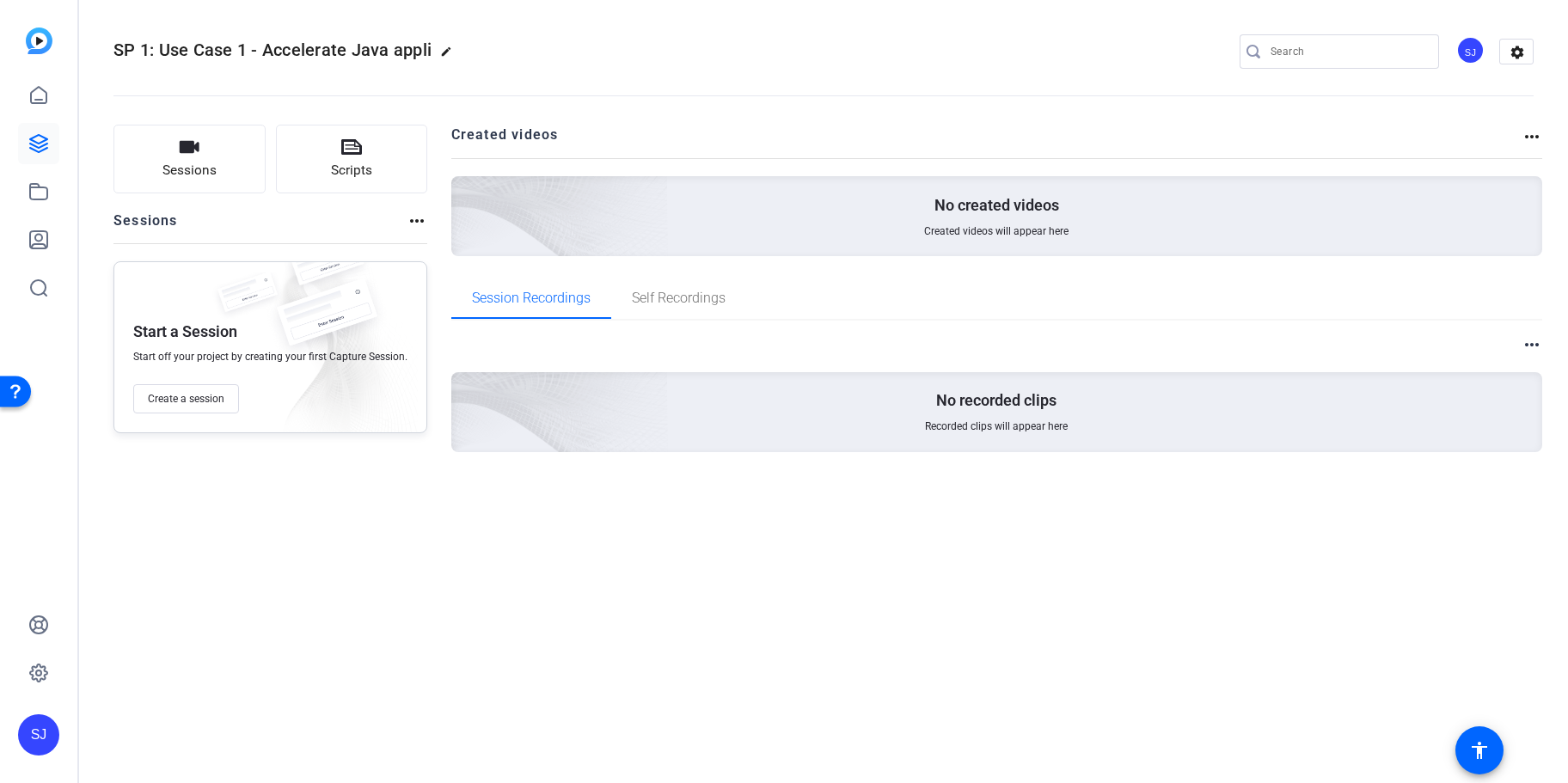
click at [509, 132] on h2 "Created videos" at bounding box center [987, 141] width 1071 height 33
click at [1531, 137] on mat-icon "more_horiz" at bounding box center [1532, 136] width 20 height 20
click at [1527, 50] on div at bounding box center [784, 392] width 1568 height 783
click at [1522, 51] on mat-icon "settings" at bounding box center [1516, 53] width 34 height 26
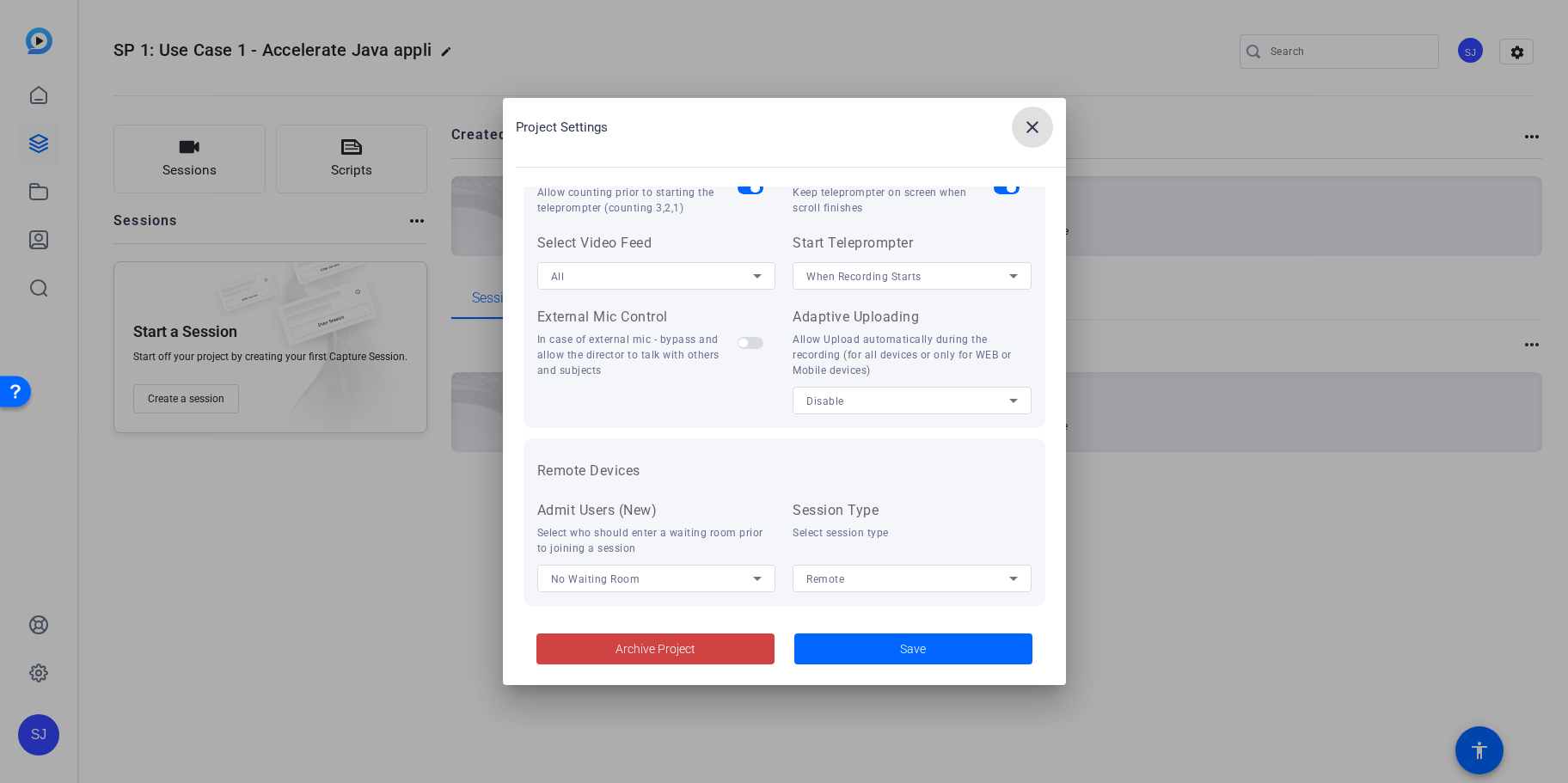
scroll to position [354, 0]
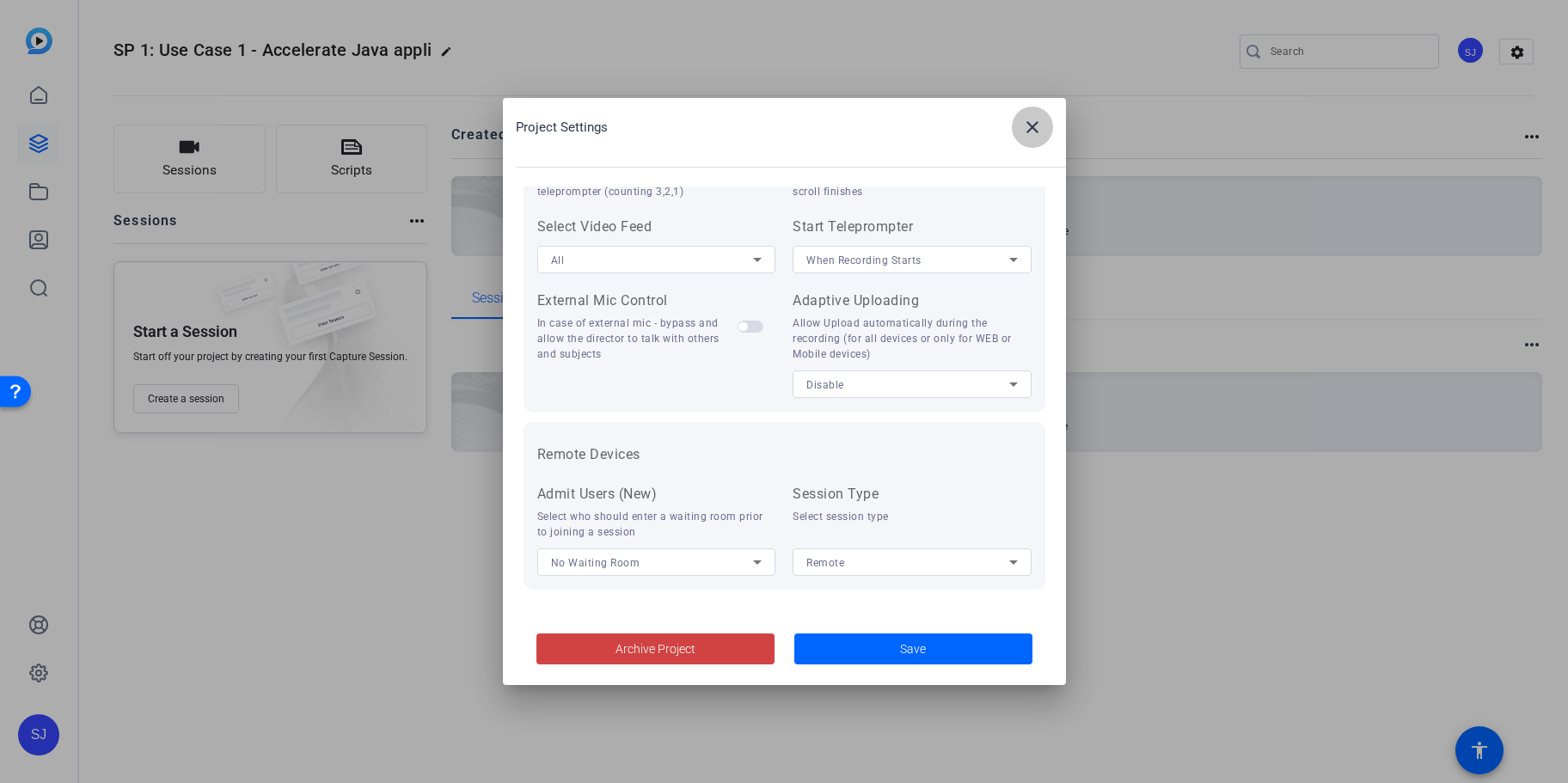
click at [1032, 128] on mat-icon "close" at bounding box center [1032, 127] width 20 height 20
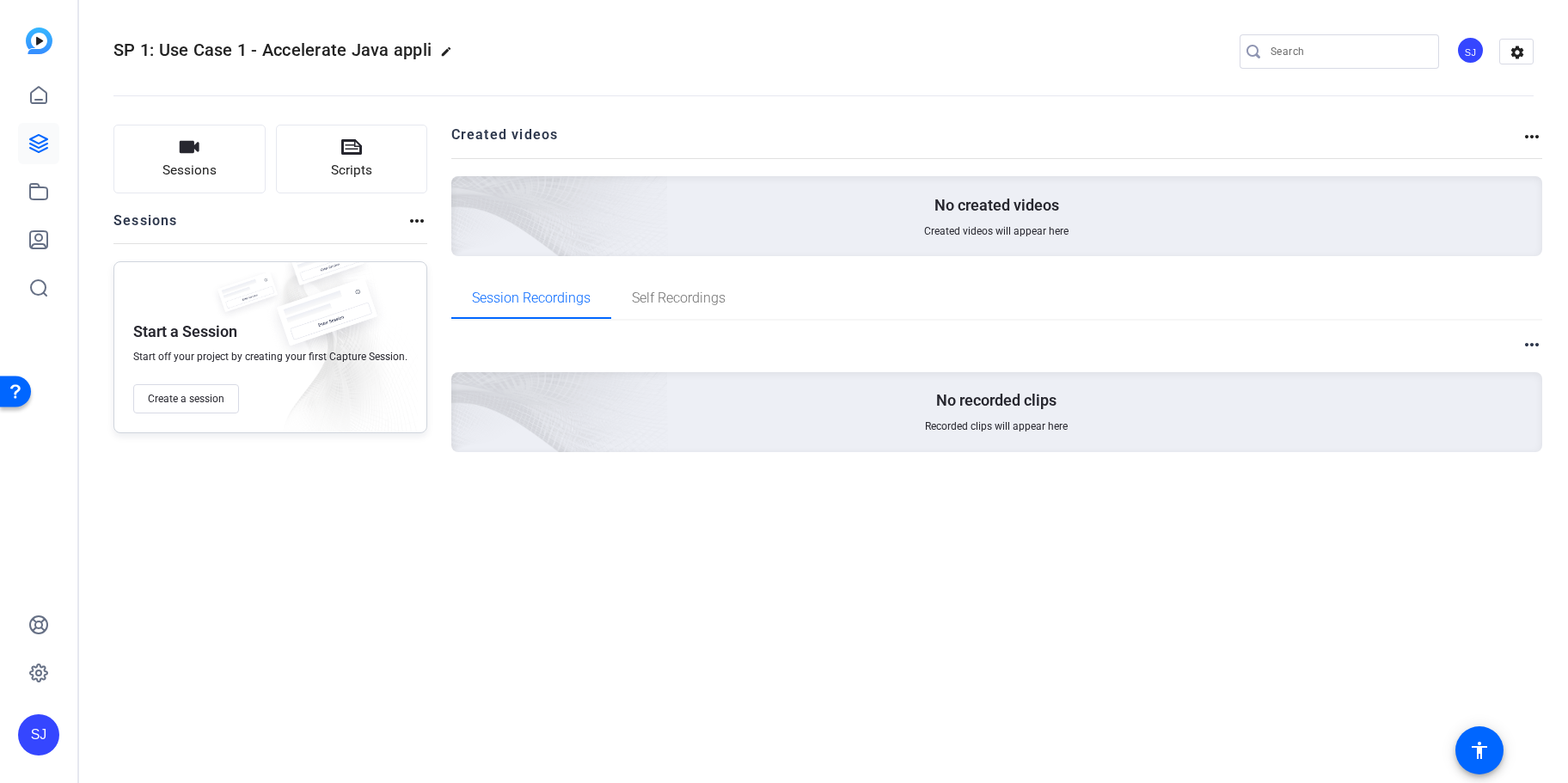
click at [416, 219] on mat-icon "more_horiz" at bounding box center [416, 221] width 20 height 20
click at [446, 45] on div at bounding box center [784, 392] width 1568 height 783
click at [446, 45] on mat-icon "edit" at bounding box center [451, 56] width 20 height 20
drag, startPoint x: 147, startPoint y: 45, endPoint x: 359, endPoint y: 49, distance: 212.0
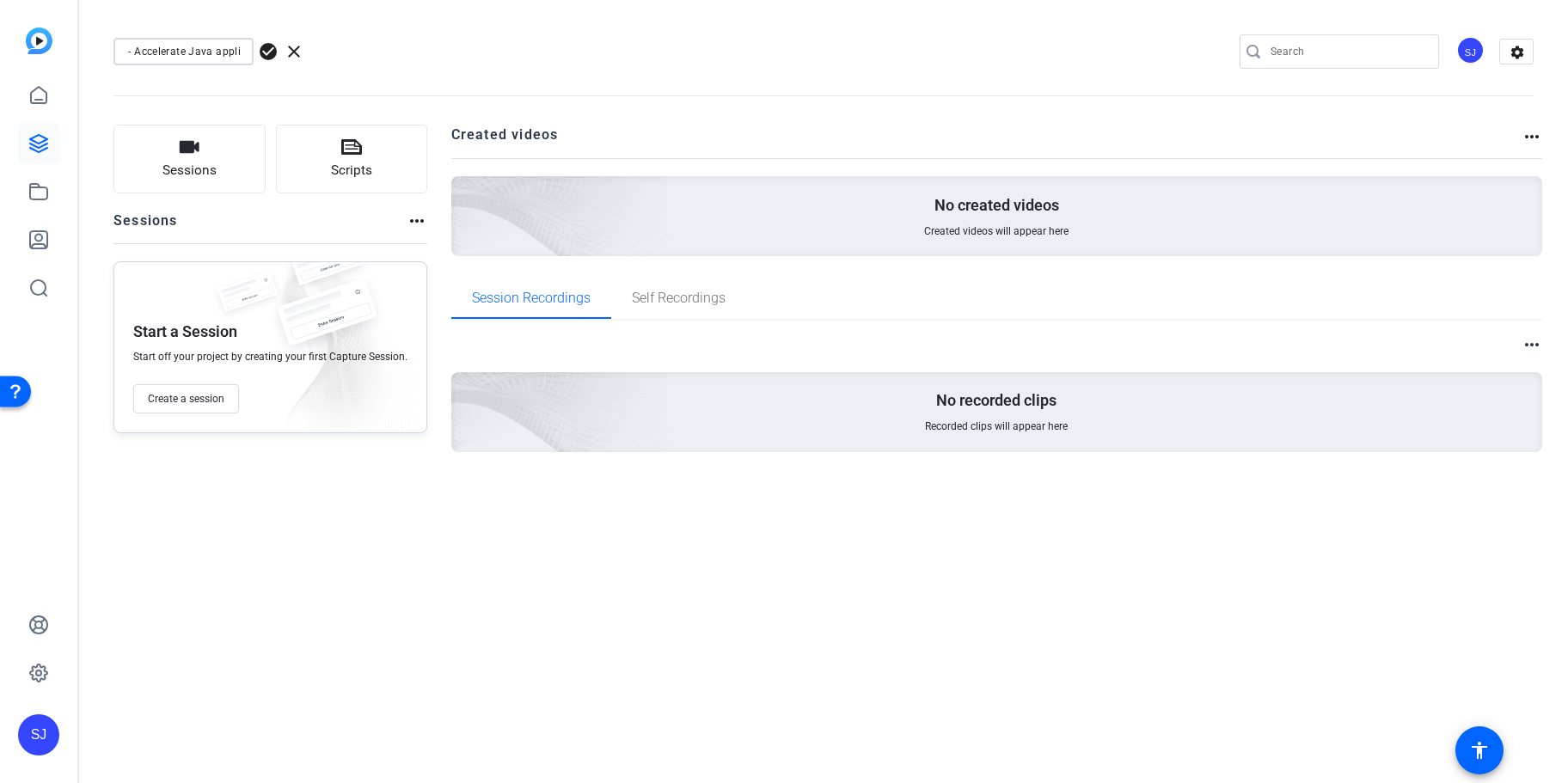
click at [240, 49] on input "SP 1: Use Case 1 - Accelerate Java appli" at bounding box center [183, 51] width 112 height 20
click at [269, 51] on span "check_circle" at bounding box center [268, 51] width 20 height 20
click at [1476, 744] on mat-icon "accessibility" at bounding box center [1479, 751] width 20 height 20
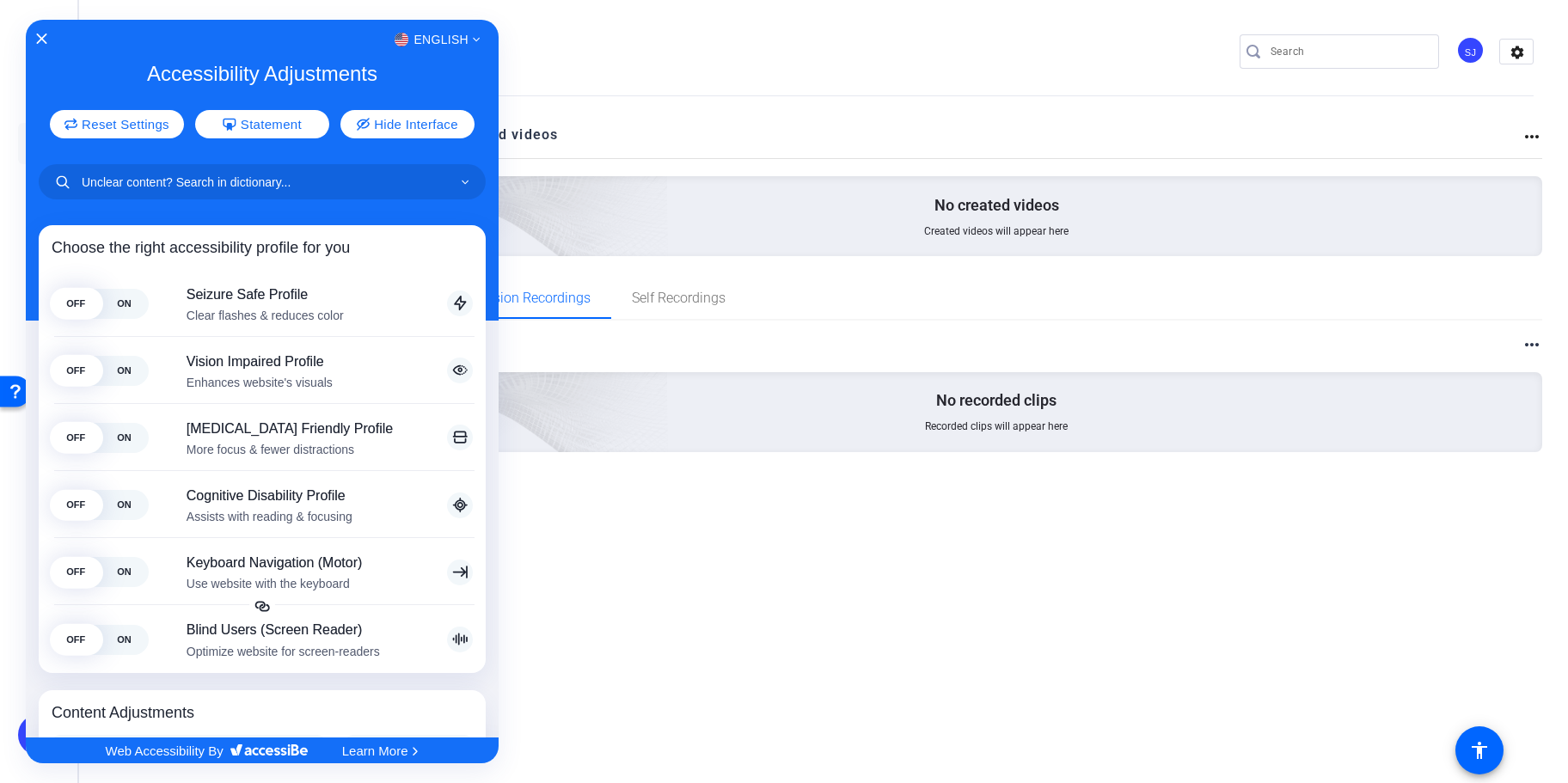
click at [697, 122] on div at bounding box center [784, 392] width 1568 height 783
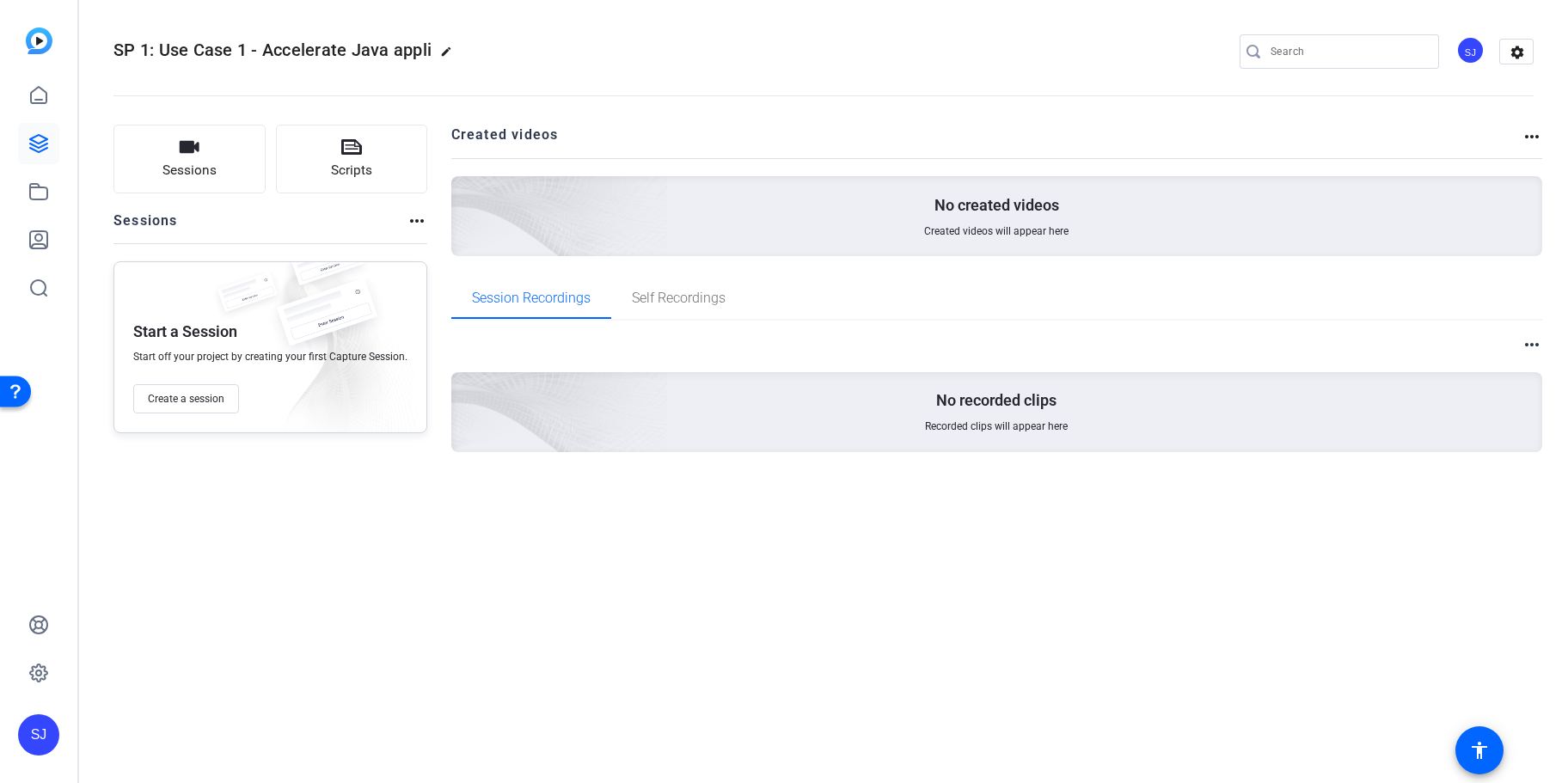
click at [1532, 122] on div "Sessions Scripts Sessions more_horiz Start a Session Start off your project by …" at bounding box center [822, 315] width 1488 height 426
click at [1532, 135] on mat-icon "more_horiz" at bounding box center [1532, 136] width 20 height 20
click at [1532, 135] on div at bounding box center [784, 392] width 1568 height 783
click at [1523, 53] on mat-icon "settings" at bounding box center [1516, 53] width 34 height 26
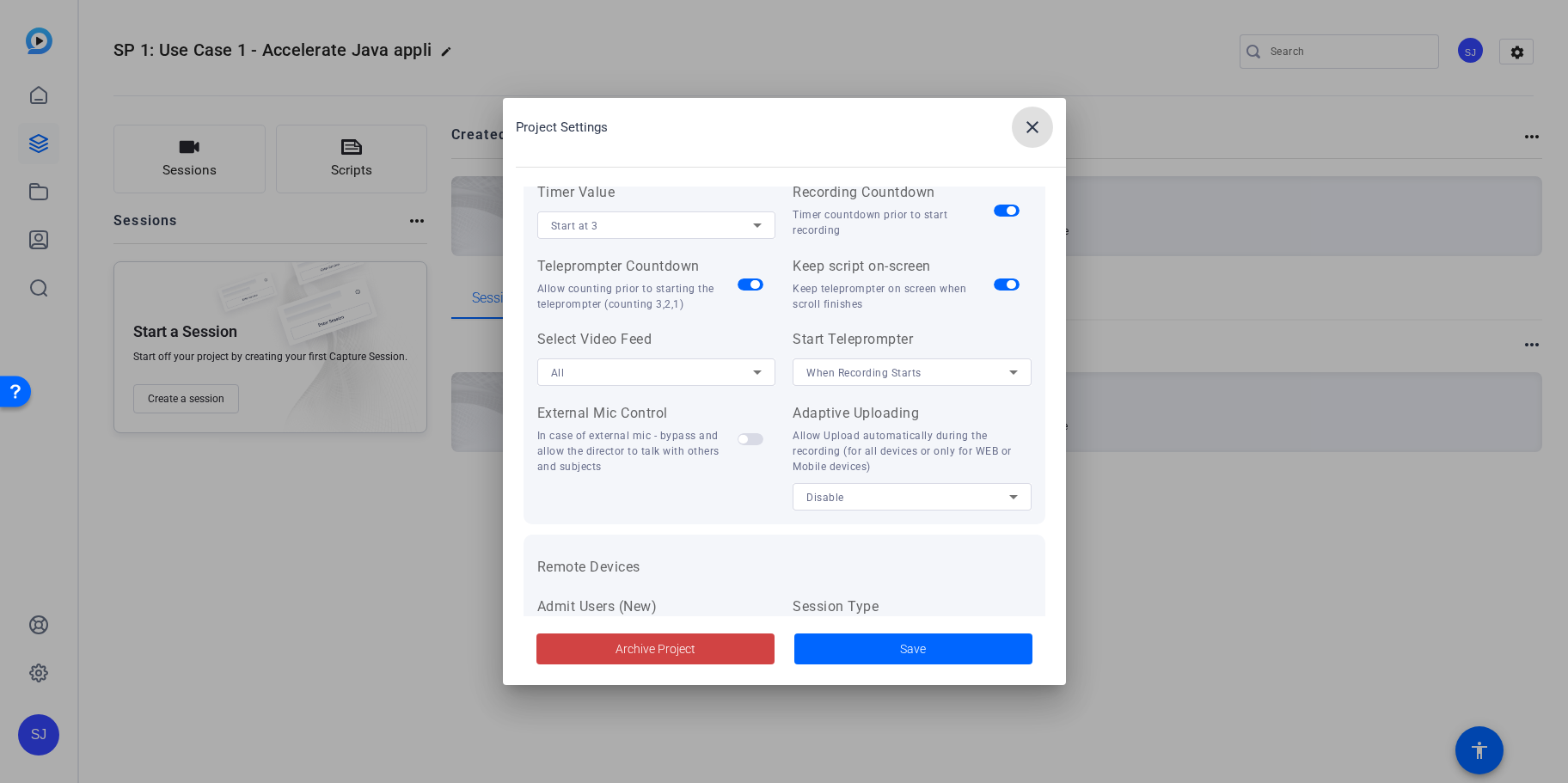
scroll to position [354, 0]
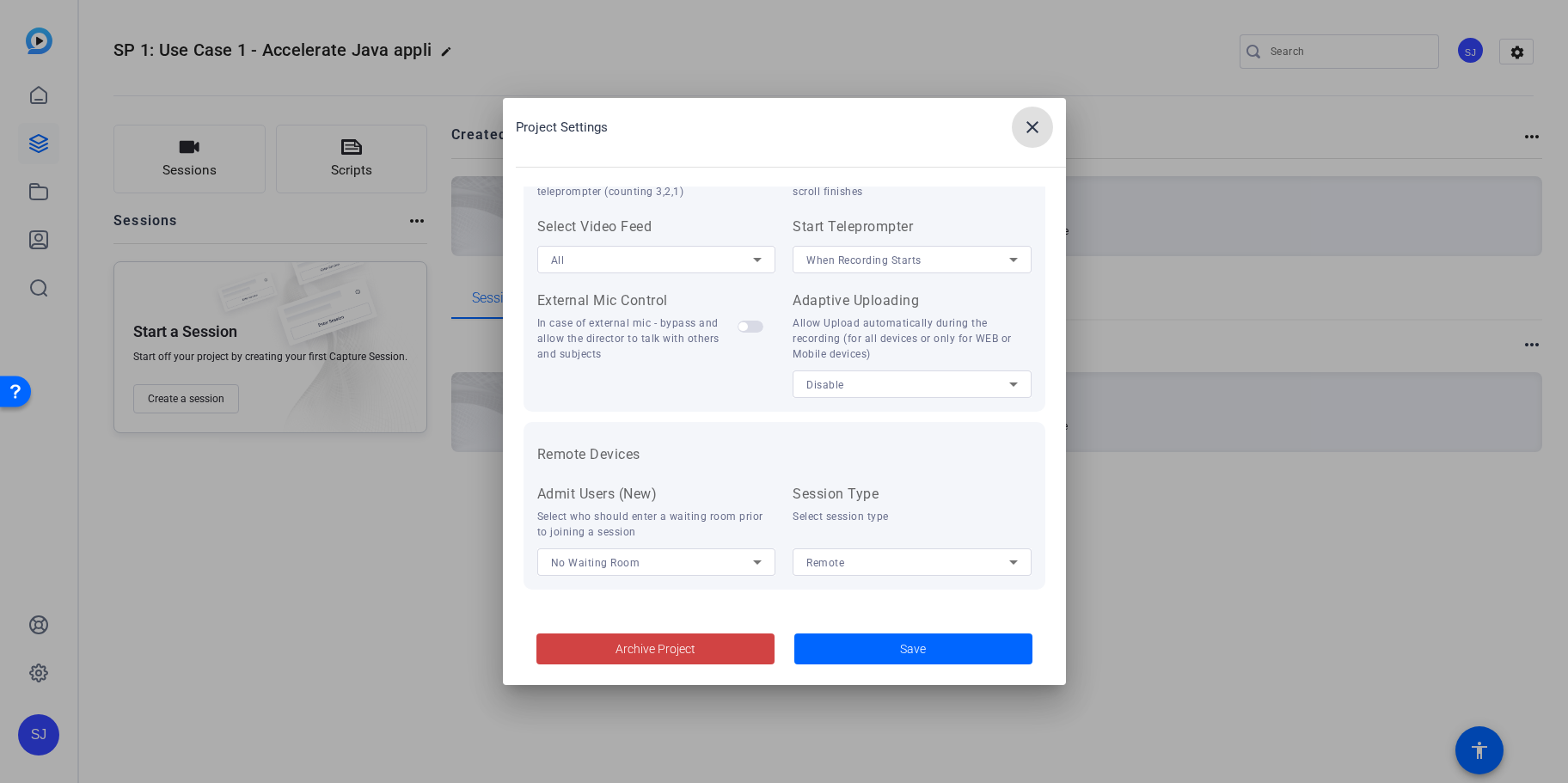
click at [962, 558] on div "Remote" at bounding box center [907, 562] width 203 height 21
click at [962, 558] on div at bounding box center [784, 392] width 1568 height 783
click at [733, 555] on div "No Waiting Room" at bounding box center [652, 562] width 203 height 21
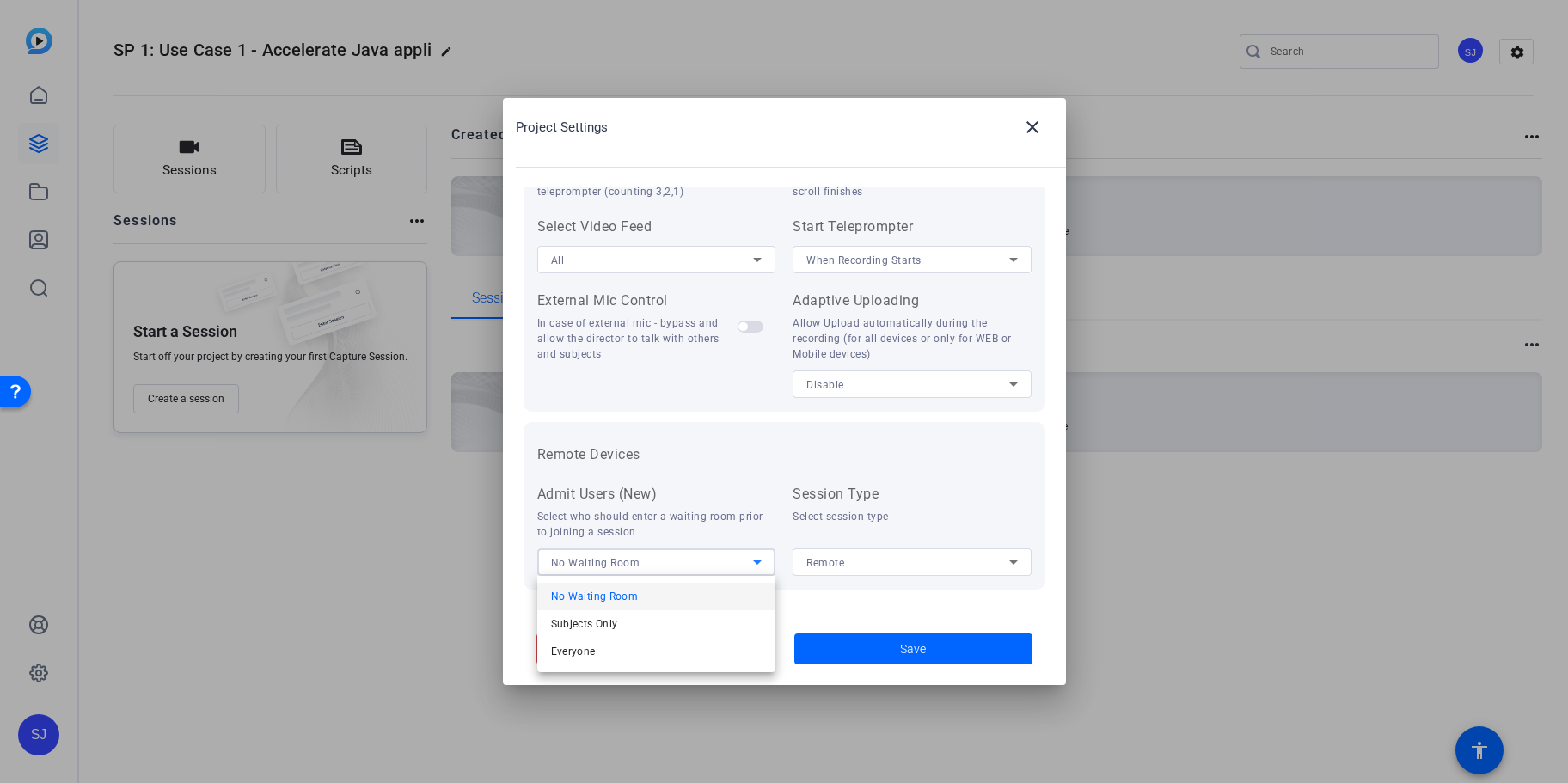
click at [733, 555] on div at bounding box center [784, 392] width 1568 height 783
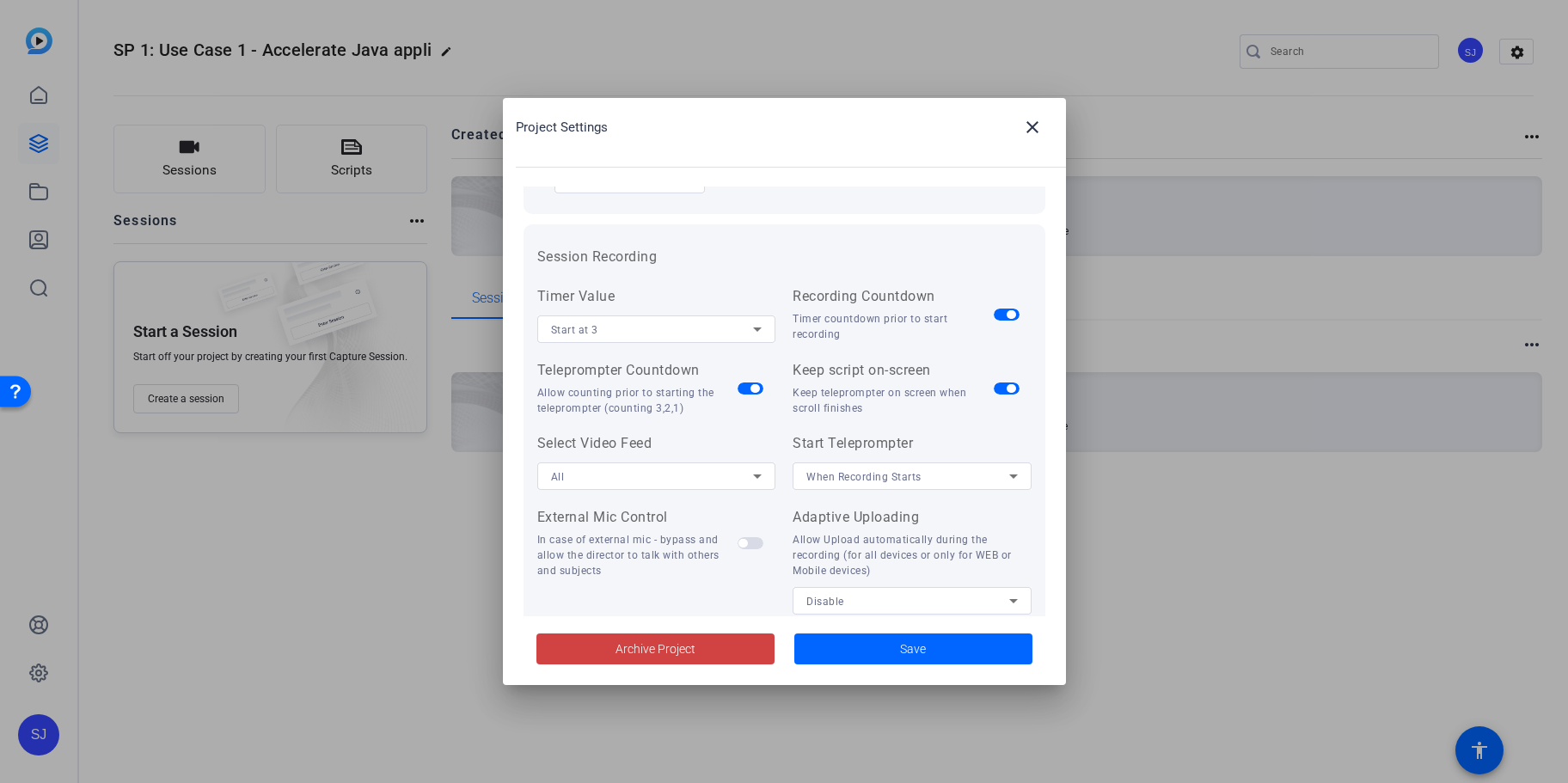
scroll to position [0, 0]
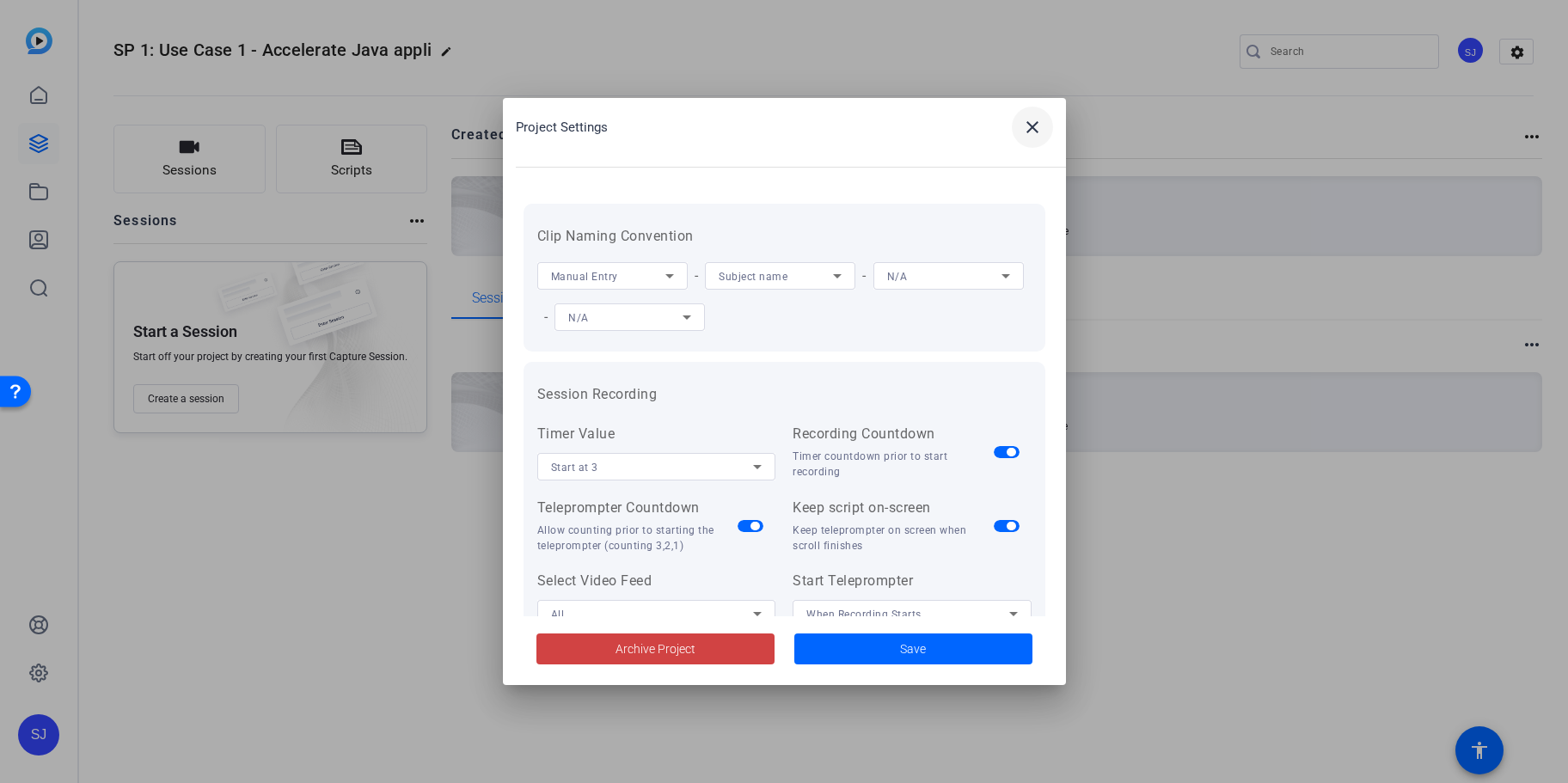
click at [1028, 120] on mat-icon "close" at bounding box center [1032, 127] width 20 height 20
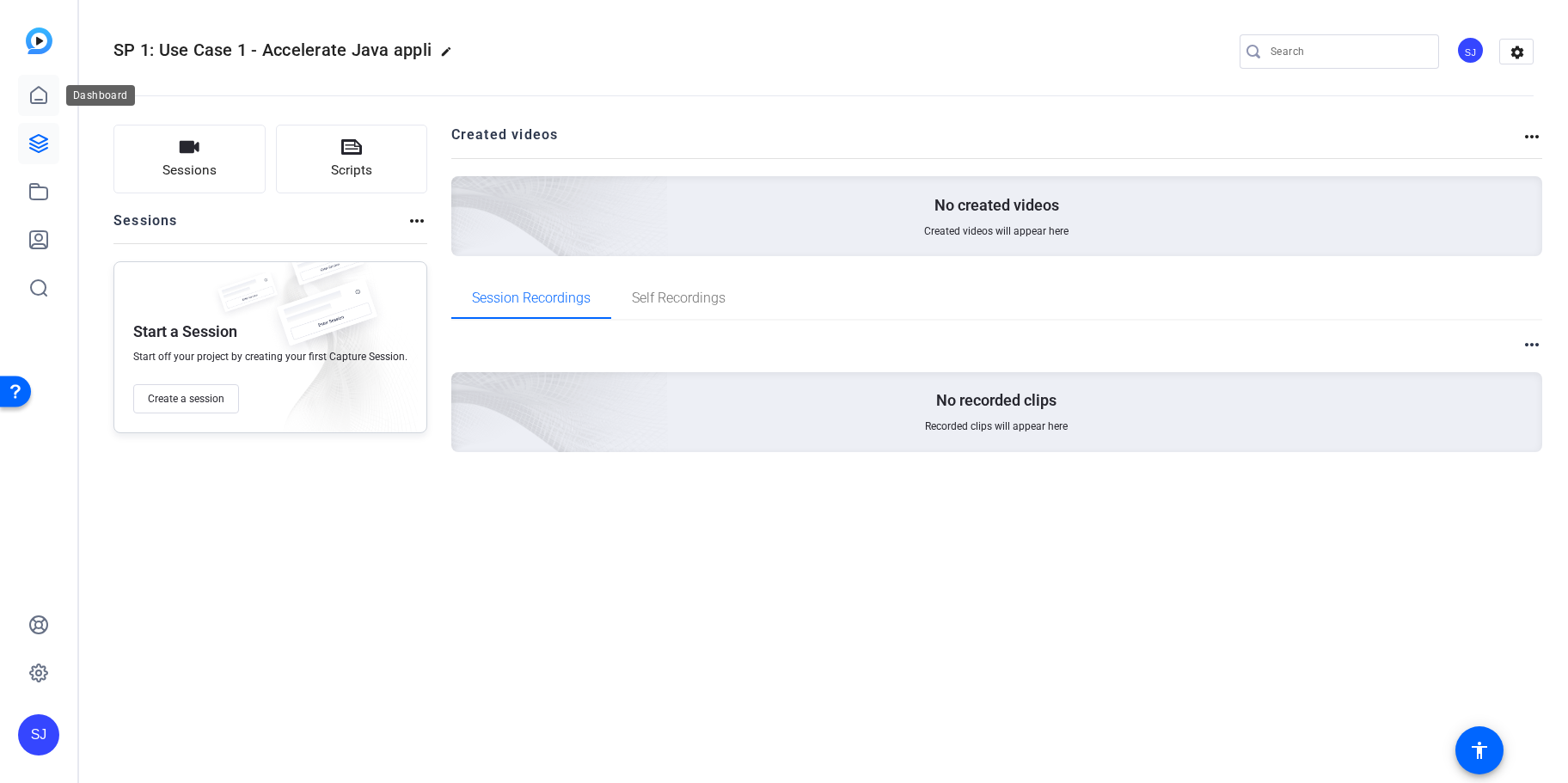
click at [39, 92] on icon at bounding box center [39, 96] width 20 height 20
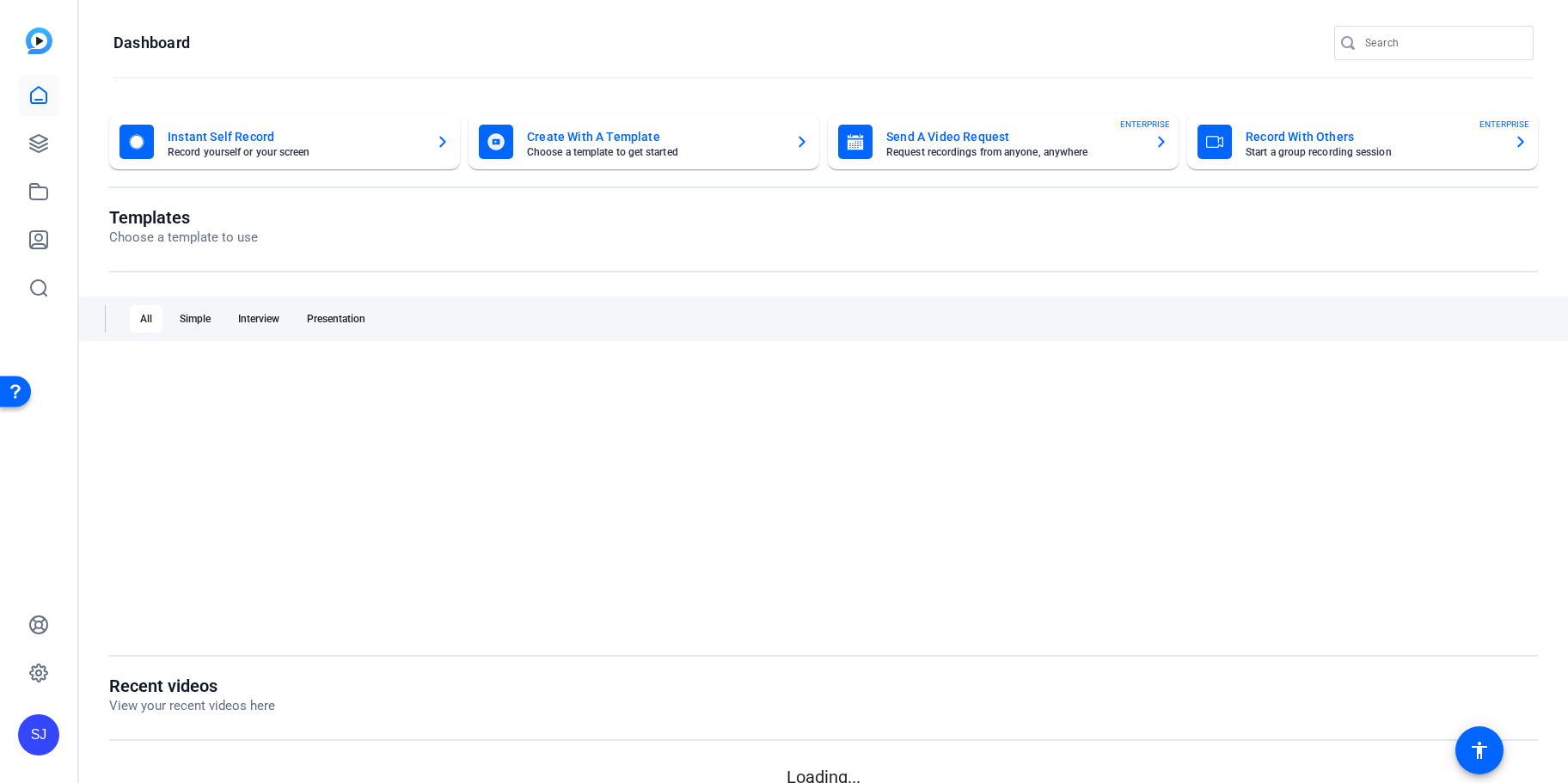
click at [46, 34] on img at bounding box center [39, 41] width 27 height 27
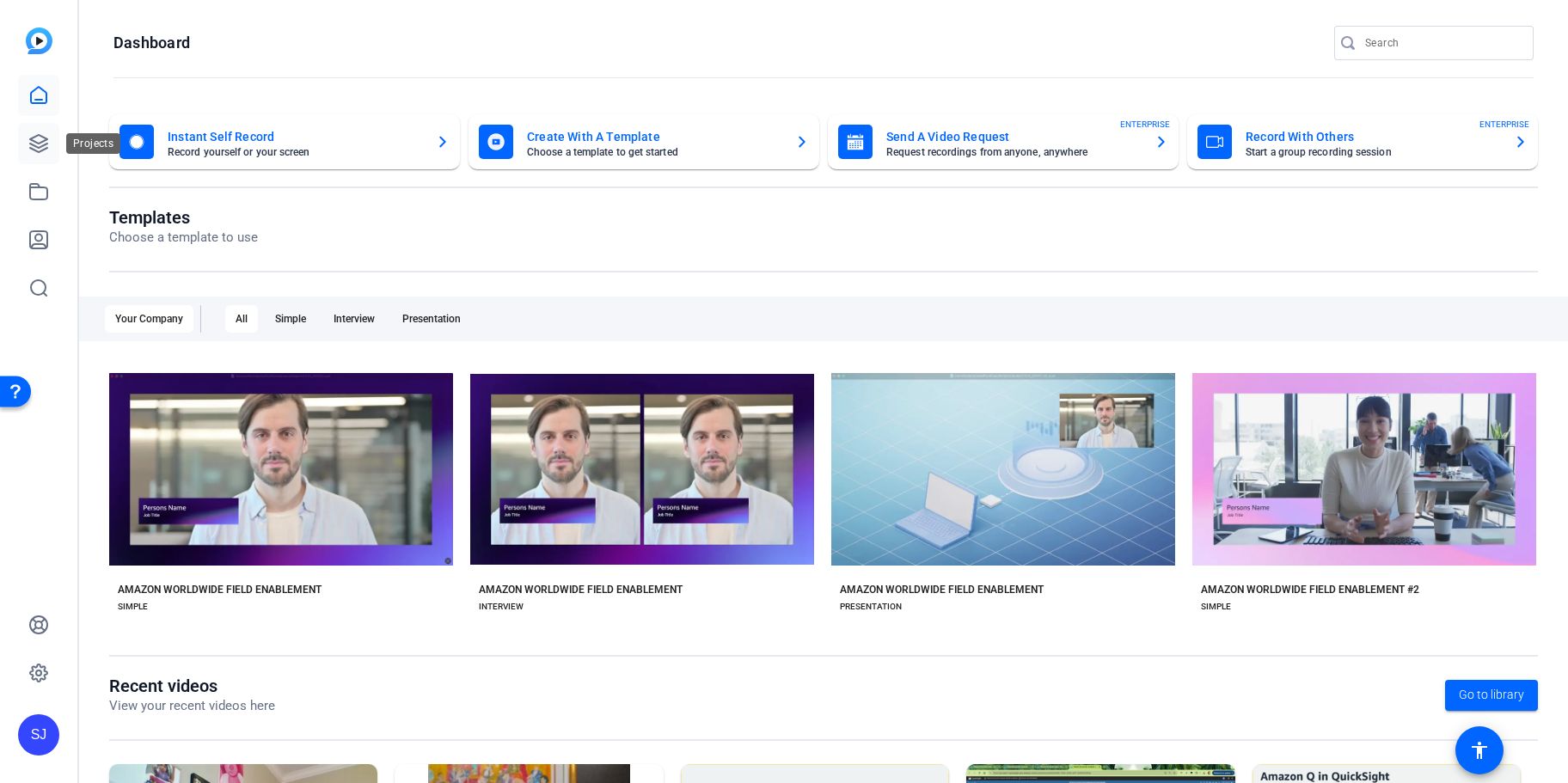
click at [34, 145] on icon at bounding box center [38, 144] width 18 height 18
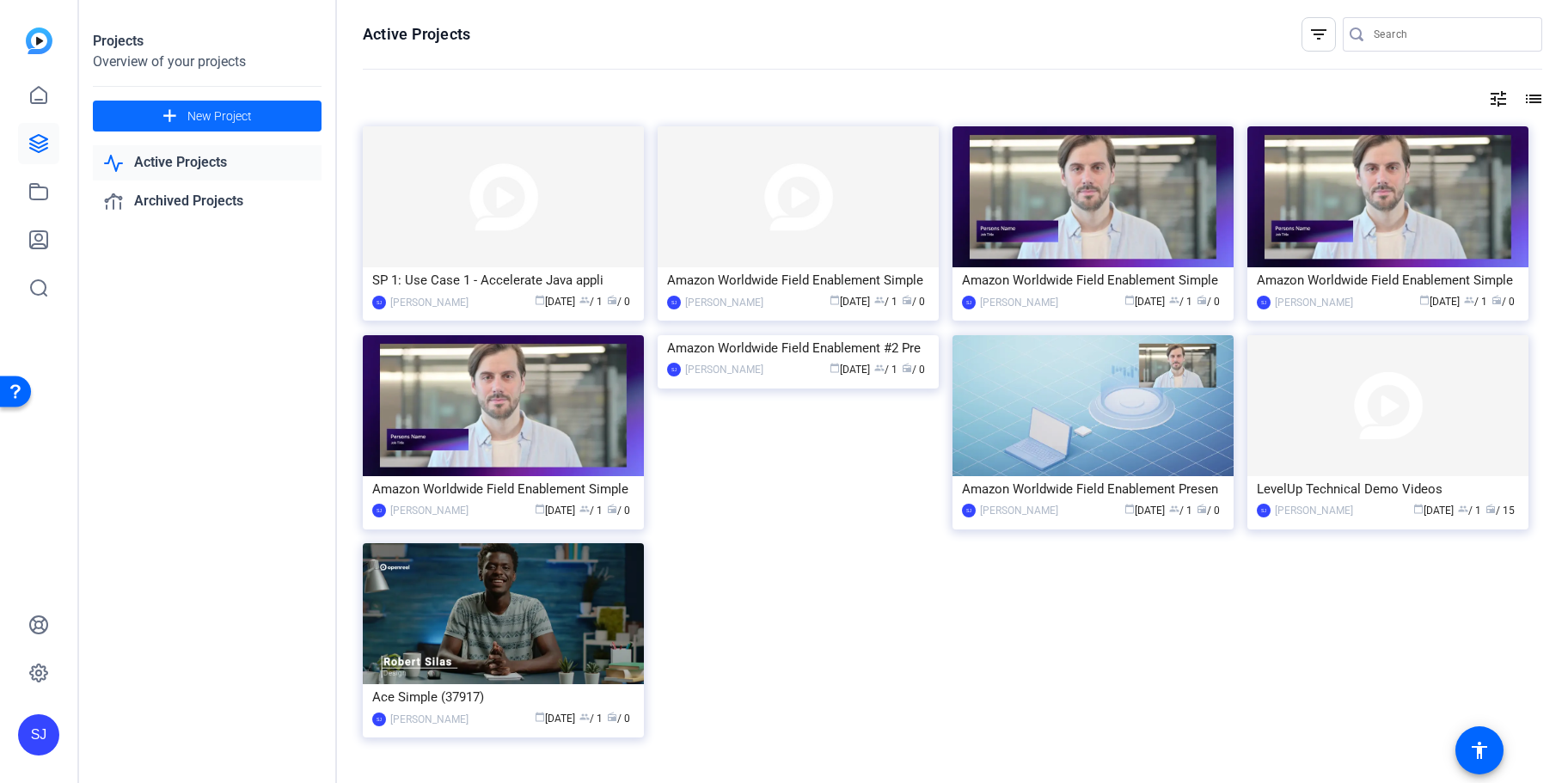
click at [183, 107] on span at bounding box center [207, 116] width 229 height 41
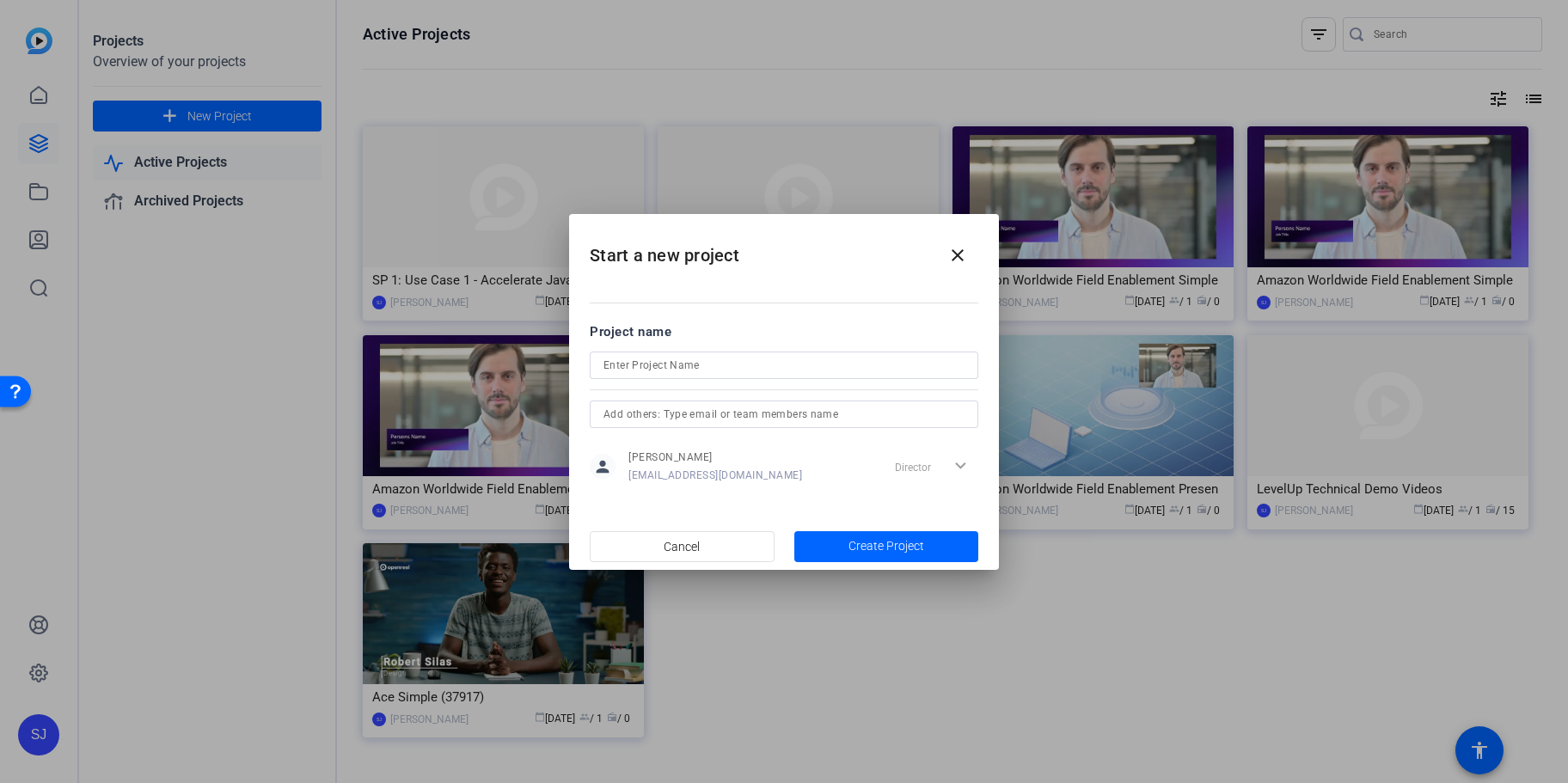
click at [760, 466] on div "person [PERSON_NAME] [EMAIL_ADDRESS][DOMAIN_NAME] Director expand_more" at bounding box center [784, 467] width 389 height 43
click at [898, 471] on div "Director expand_more" at bounding box center [932, 467] width 90 height 31
click at [968, 250] on mat-icon "close" at bounding box center [957, 255] width 20 height 20
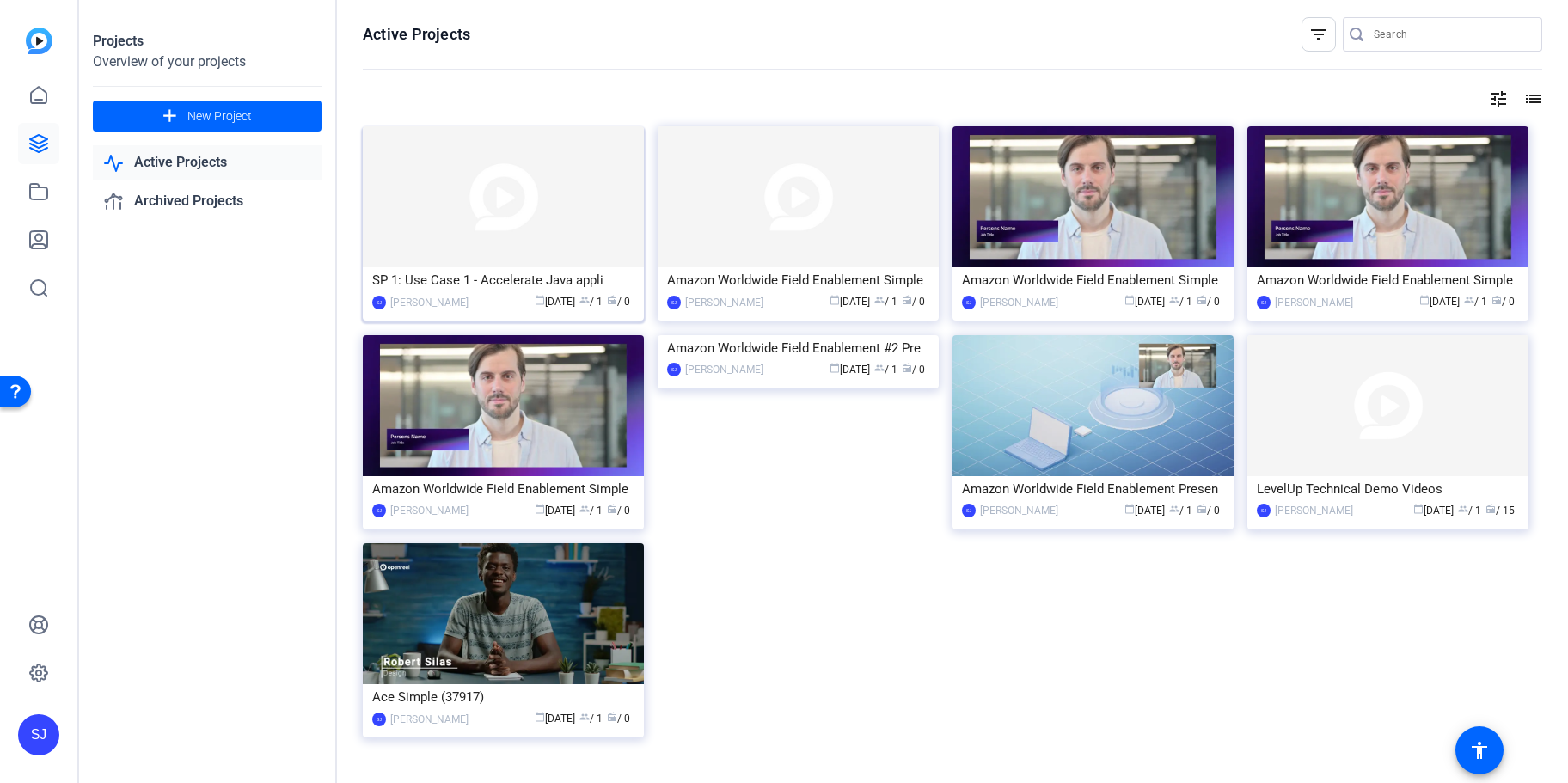
click at [576, 225] on img at bounding box center [503, 197] width 281 height 141
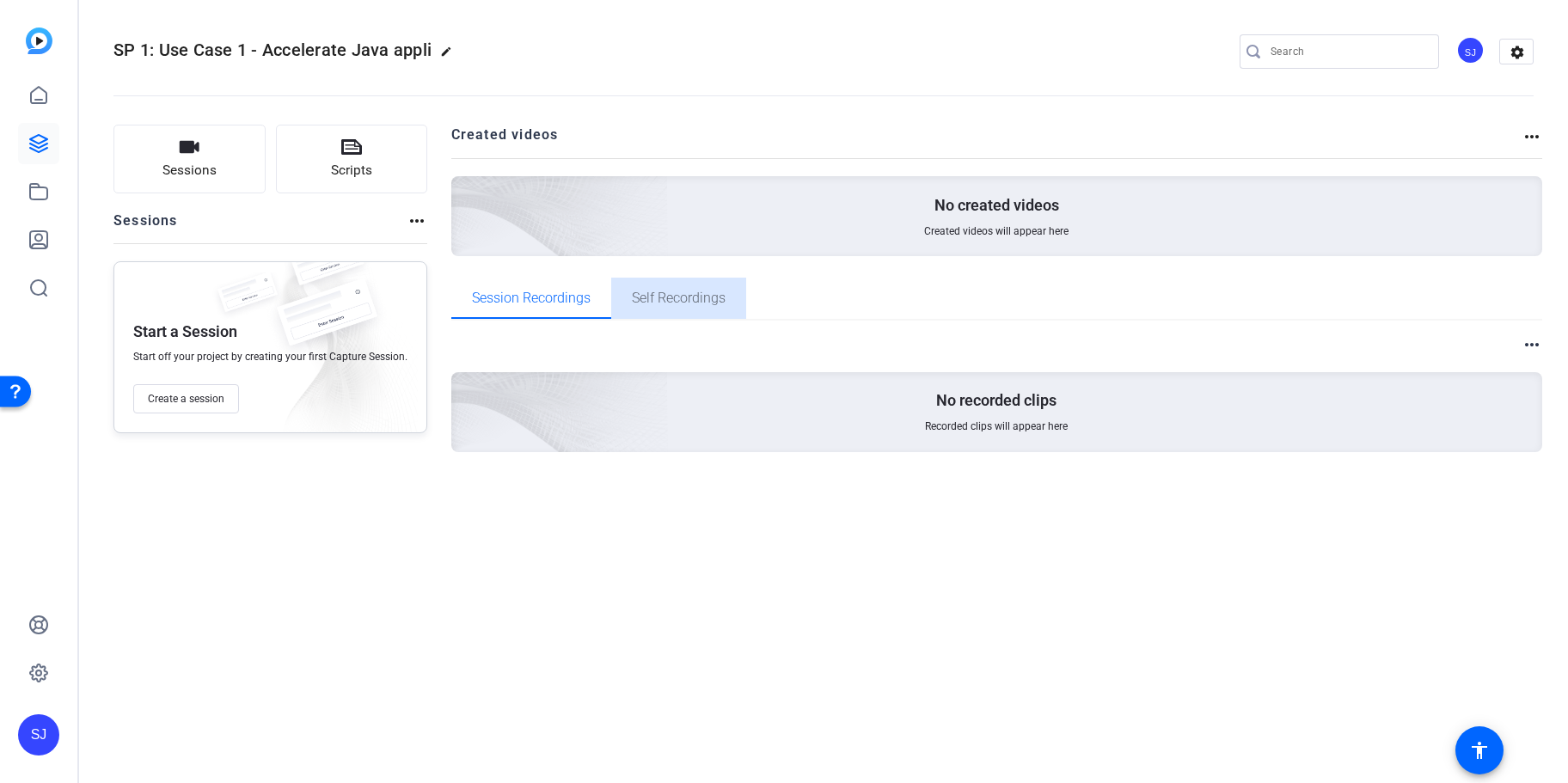
click at [676, 311] on span "Self Recordings" at bounding box center [678, 298] width 94 height 41
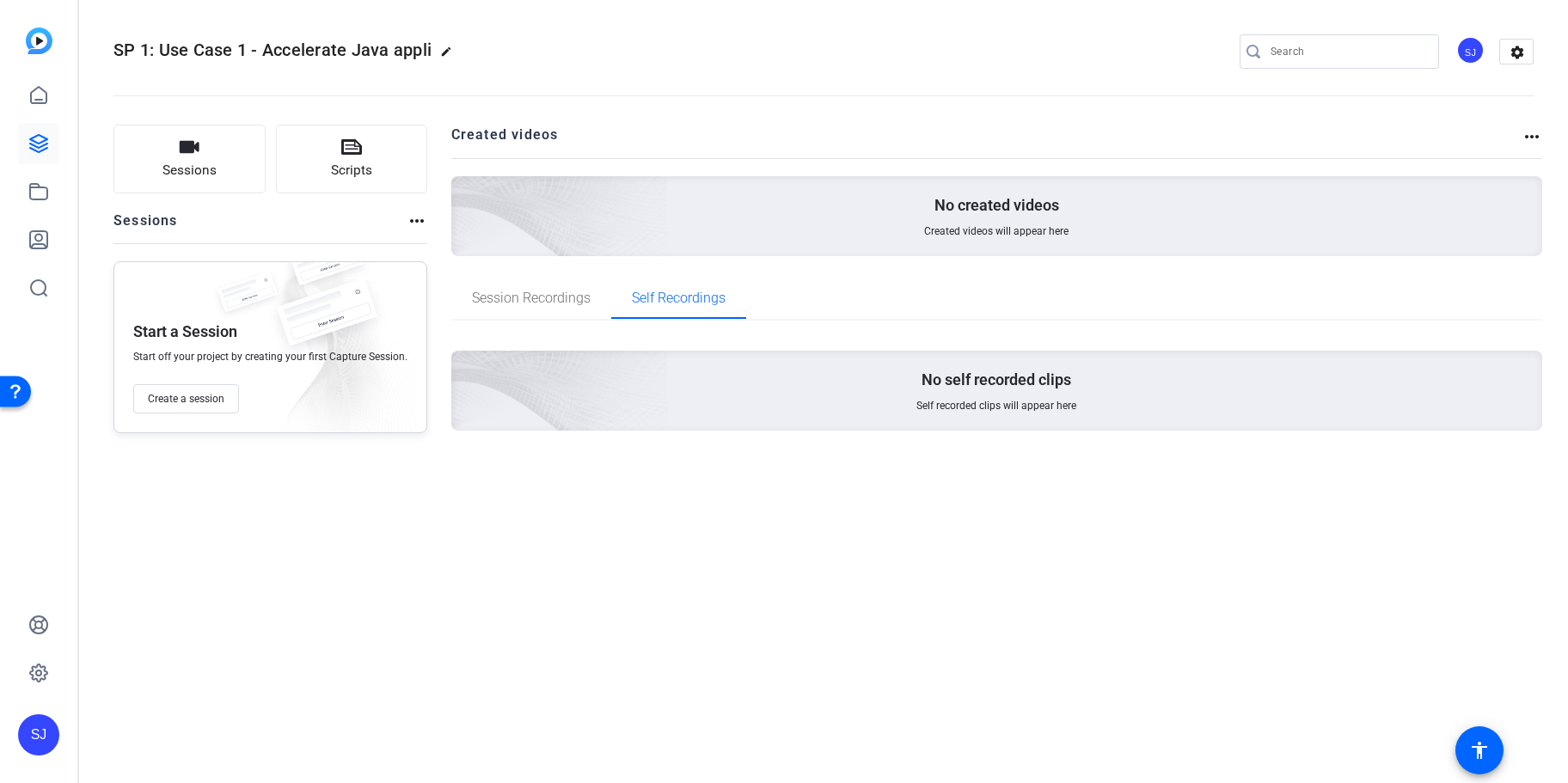
click at [427, 286] on div "Sessions Scripts Sessions more_horiz Start a Session Start off your project by …" at bounding box center [822, 288] width 1488 height 370
click at [477, 289] on span "Session Recordings" at bounding box center [531, 298] width 119 height 41
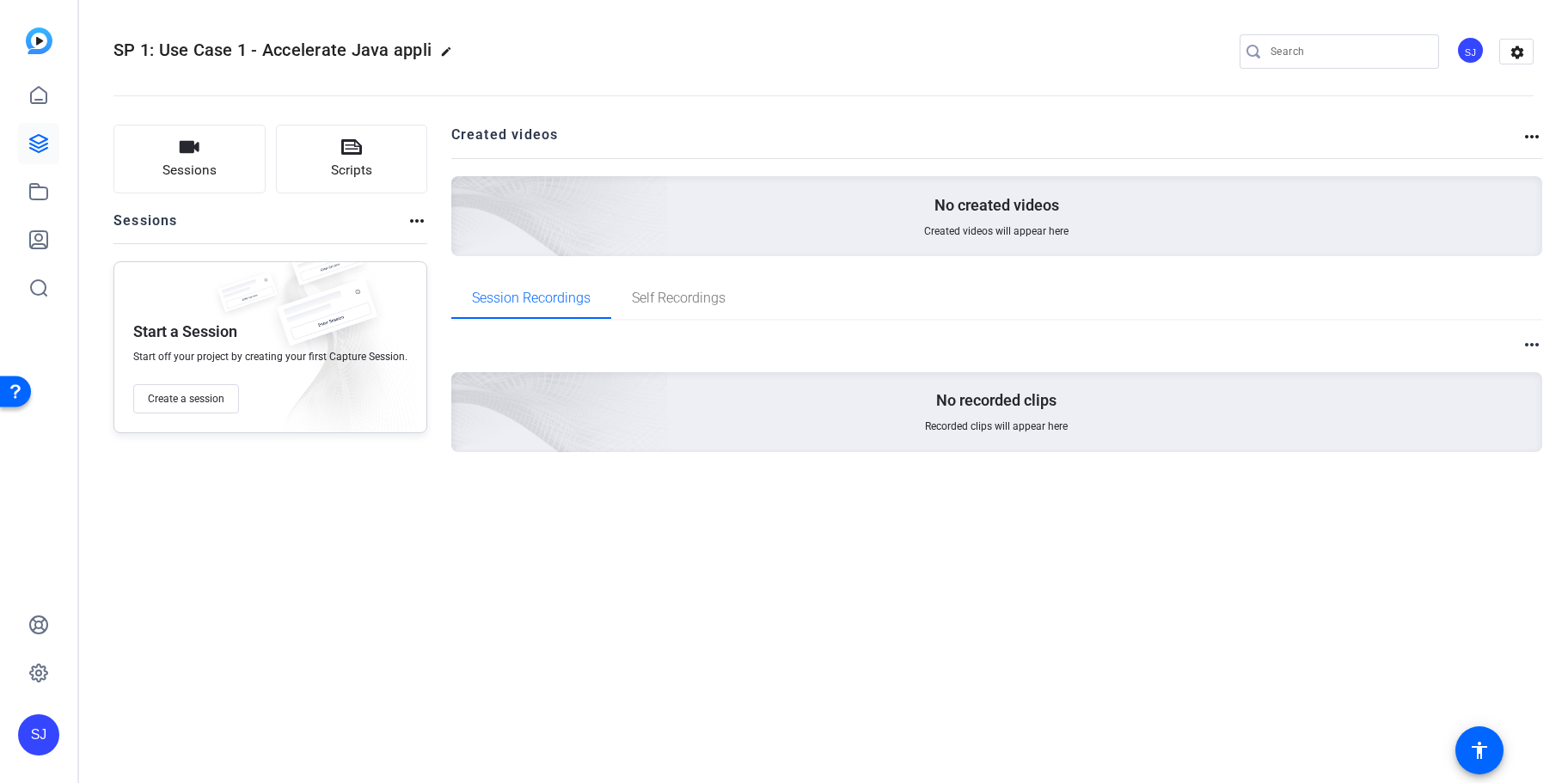
click at [1087, 187] on div "No created videos Created videos will appear here" at bounding box center [997, 216] width 1091 height 80
click at [414, 202] on div "Sessions Scripts Sessions more_horiz Start a Session Start off your project by …" at bounding box center [270, 315] width 313 height 382
click at [337, 160] on button "Scripts" at bounding box center [352, 159] width 152 height 69
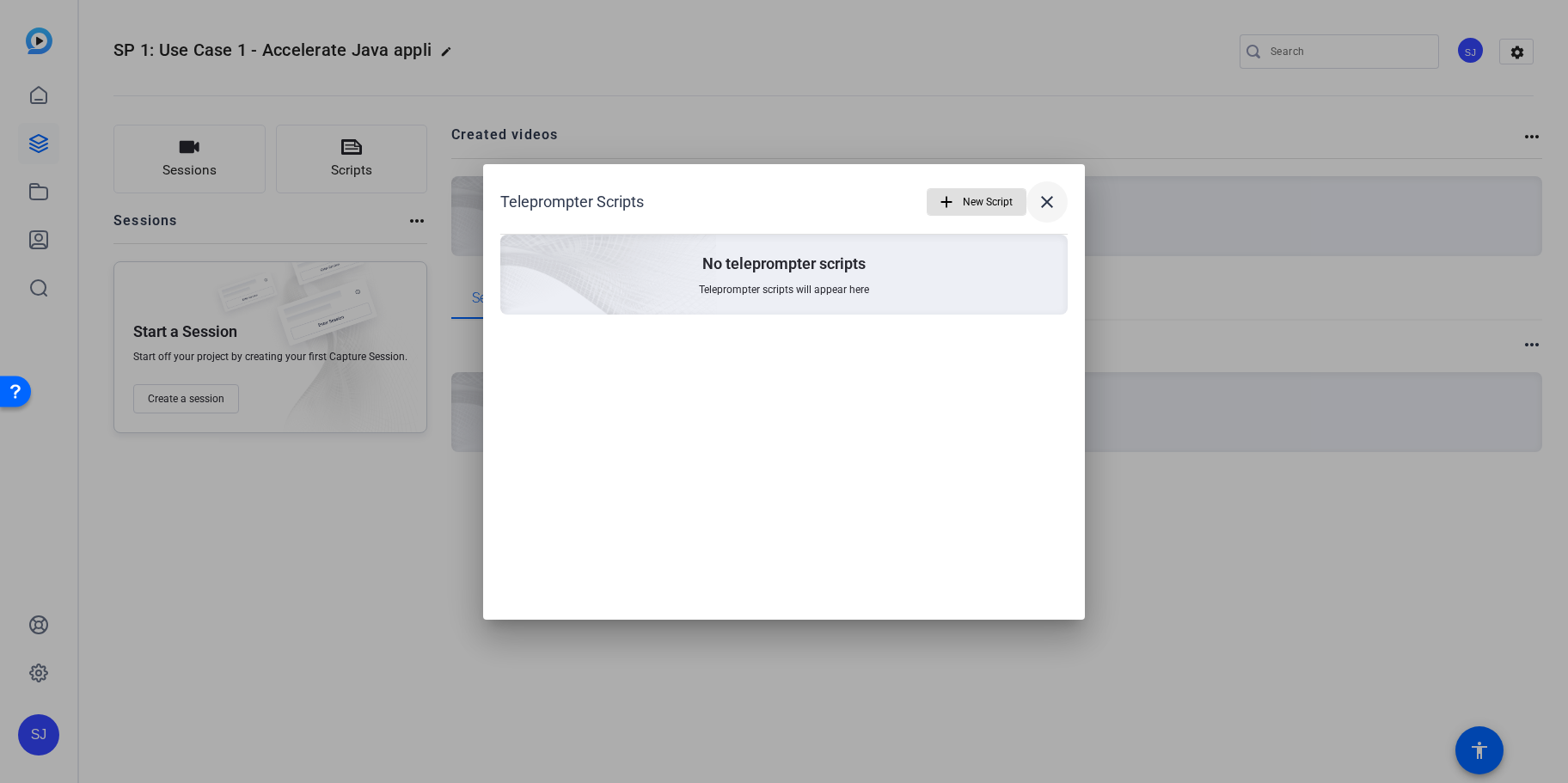
click at [1052, 205] on mat-icon "close" at bounding box center [1047, 202] width 20 height 20
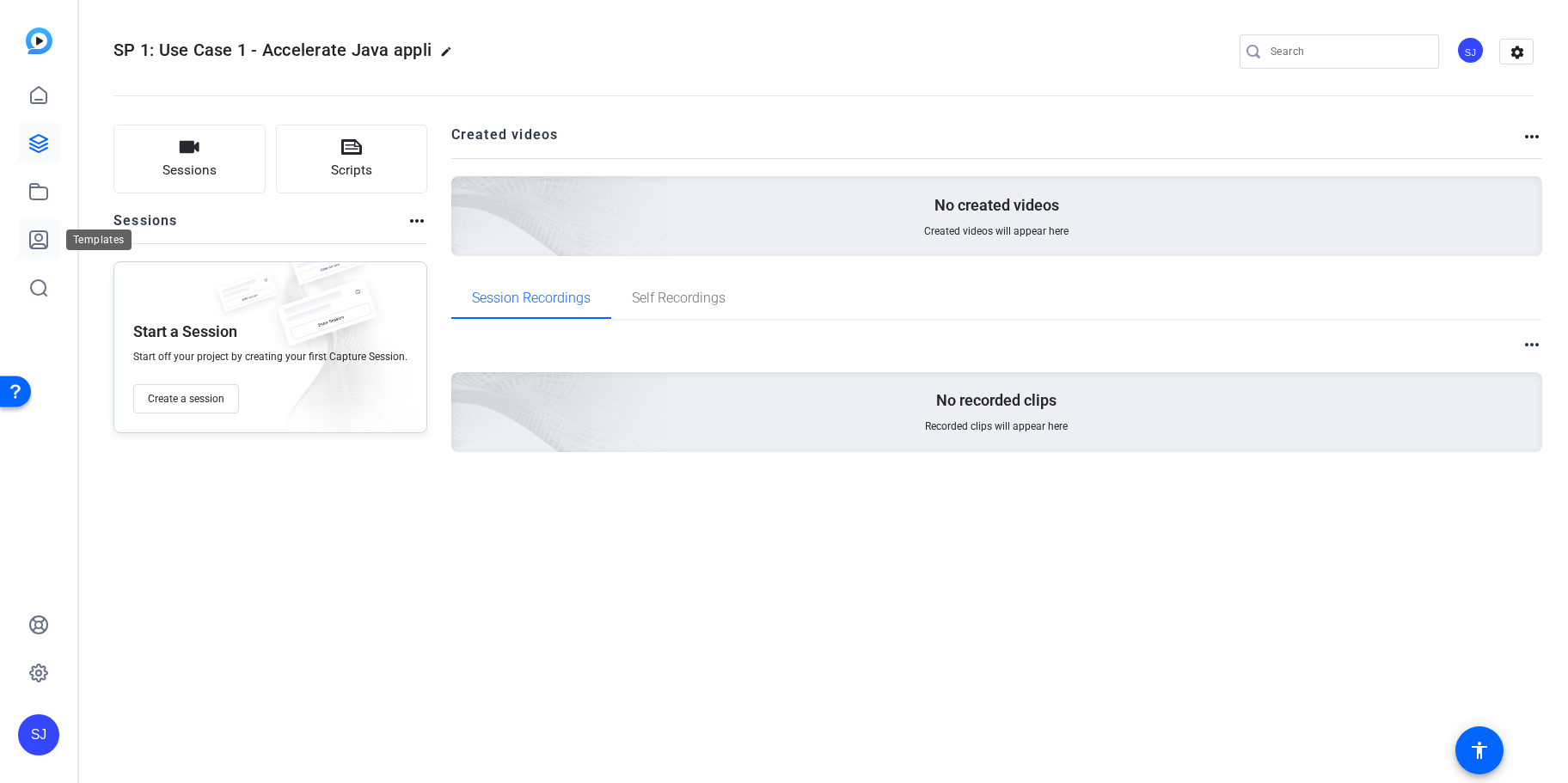
click at [33, 237] on icon at bounding box center [39, 239] width 20 height 20
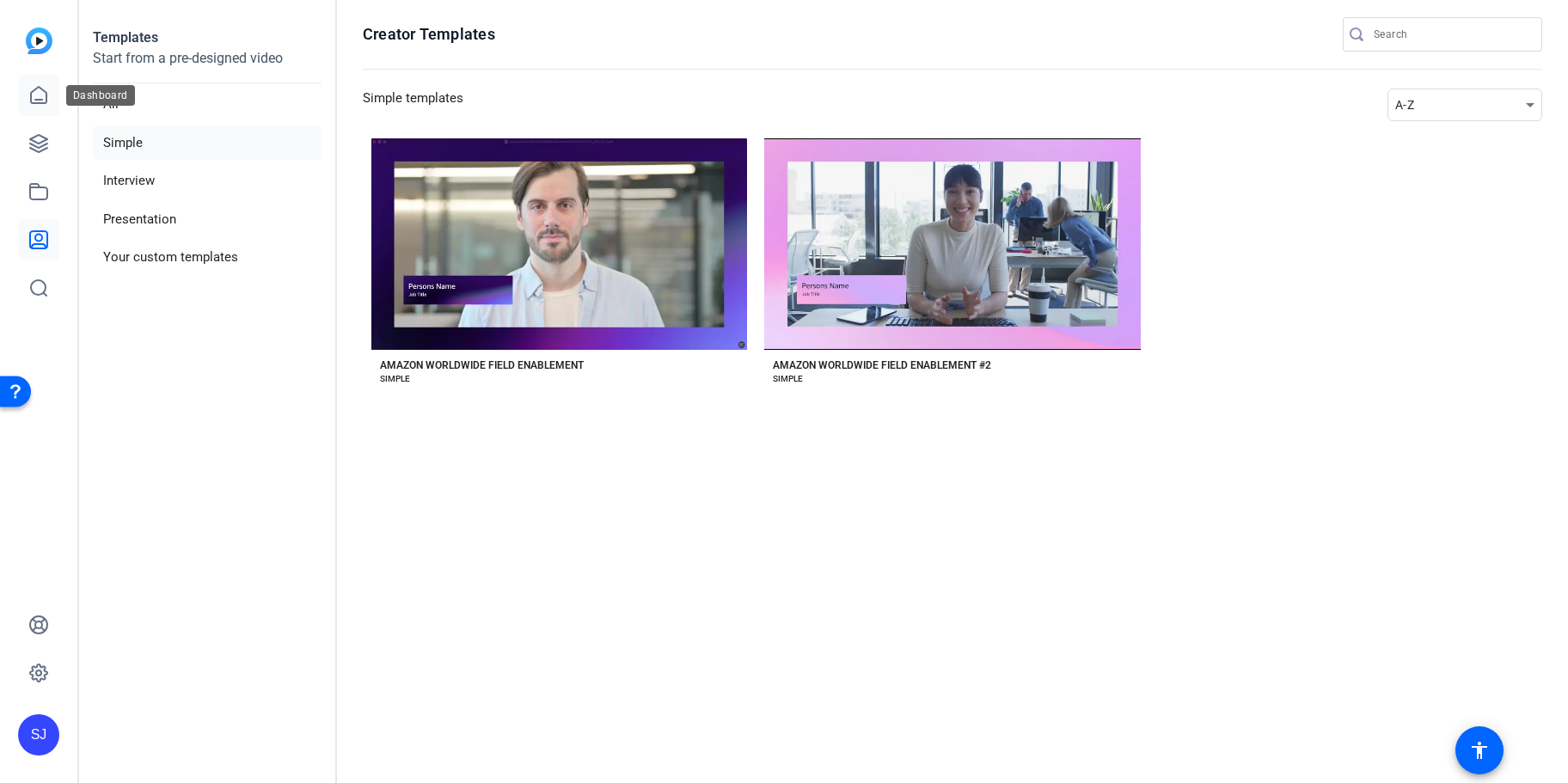
click at [41, 103] on icon at bounding box center [38, 96] width 16 height 17
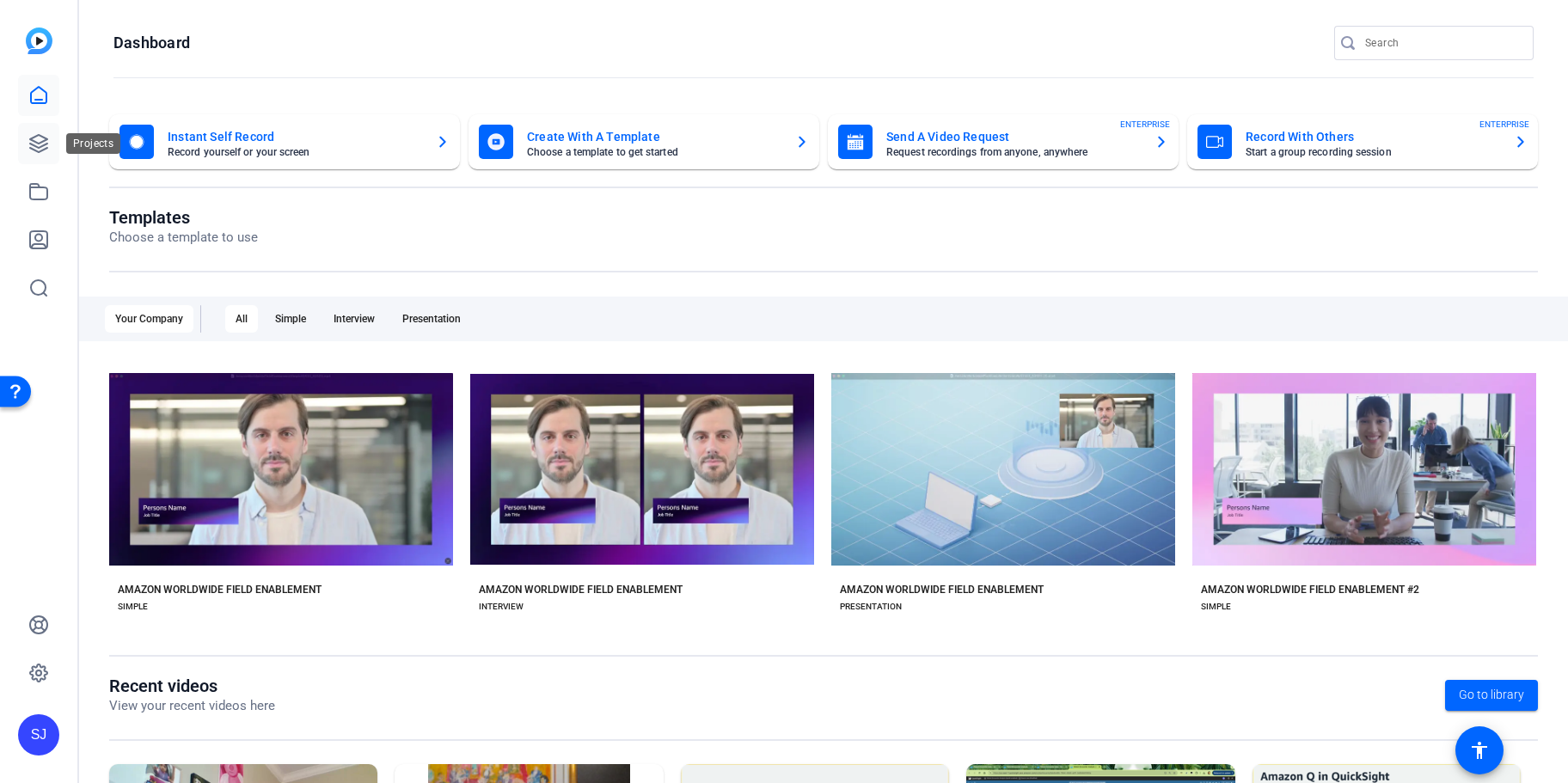
click at [40, 129] on link at bounding box center [38, 144] width 41 height 41
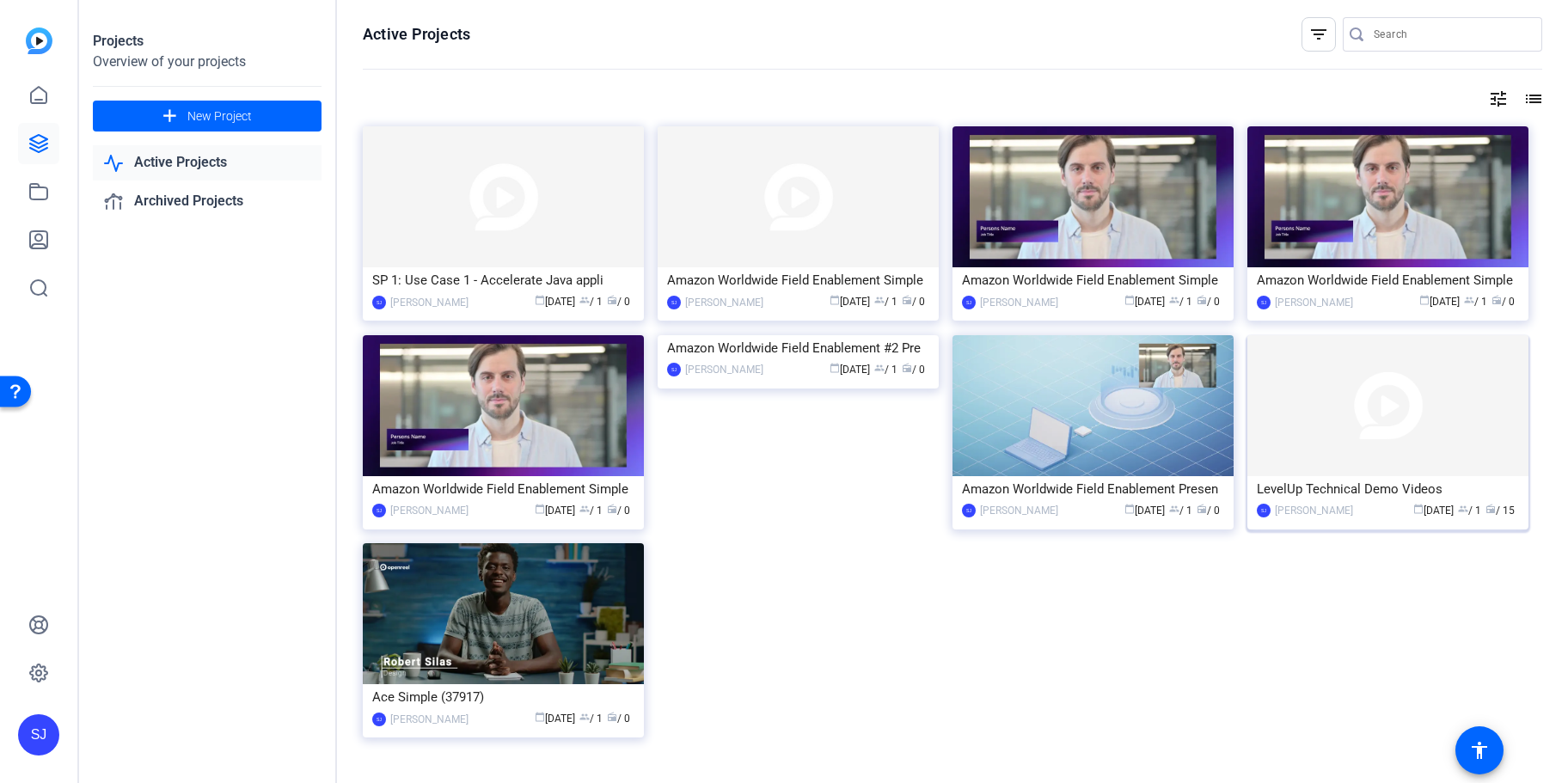
click at [1464, 420] on img at bounding box center [1387, 405] width 281 height 141
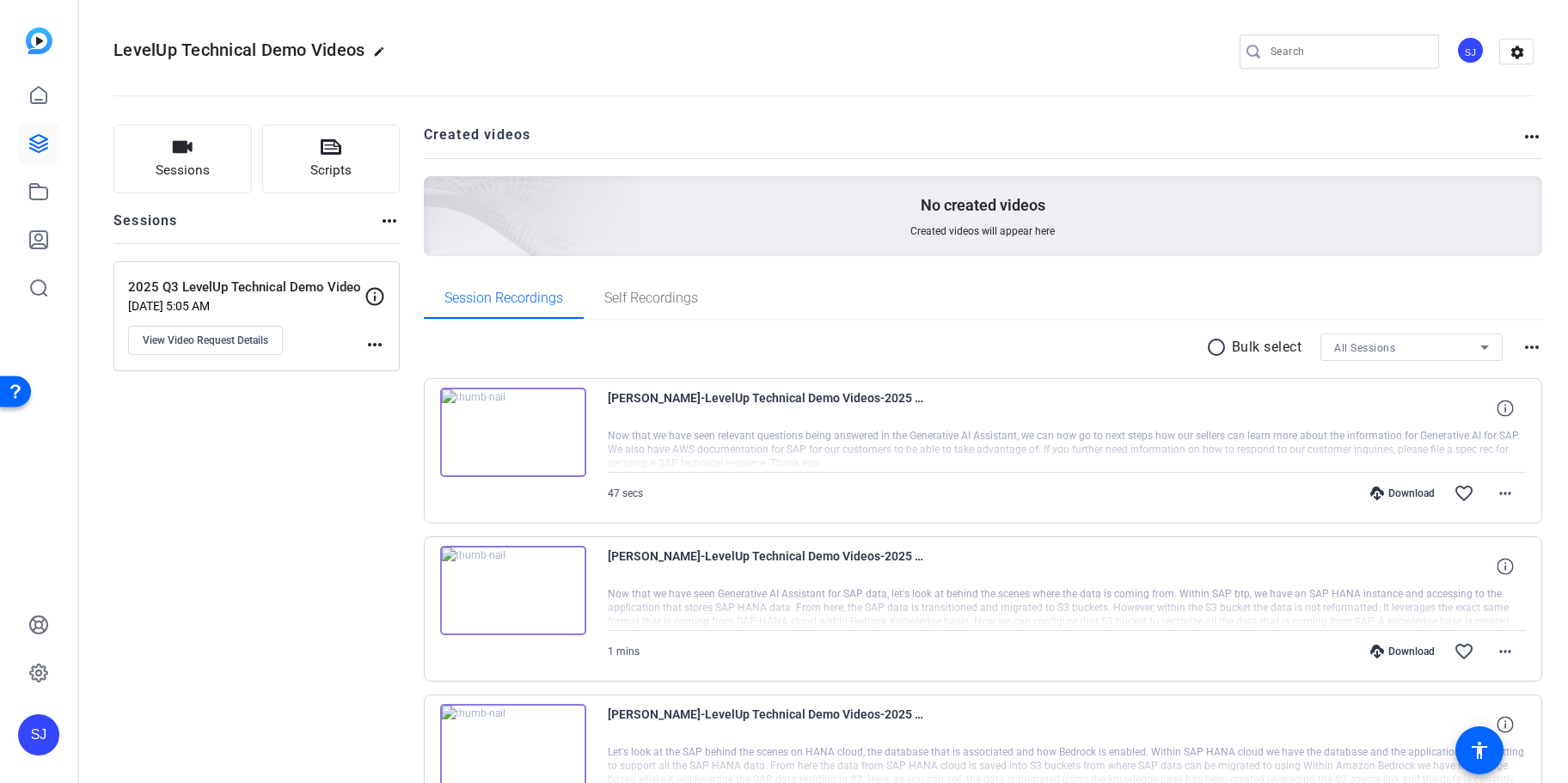
click at [276, 299] on div "2025 Q3 LevelUp Technical Demo Video [DATE] 5:05 AM View Video Request Details" at bounding box center [246, 315] width 236 height 77
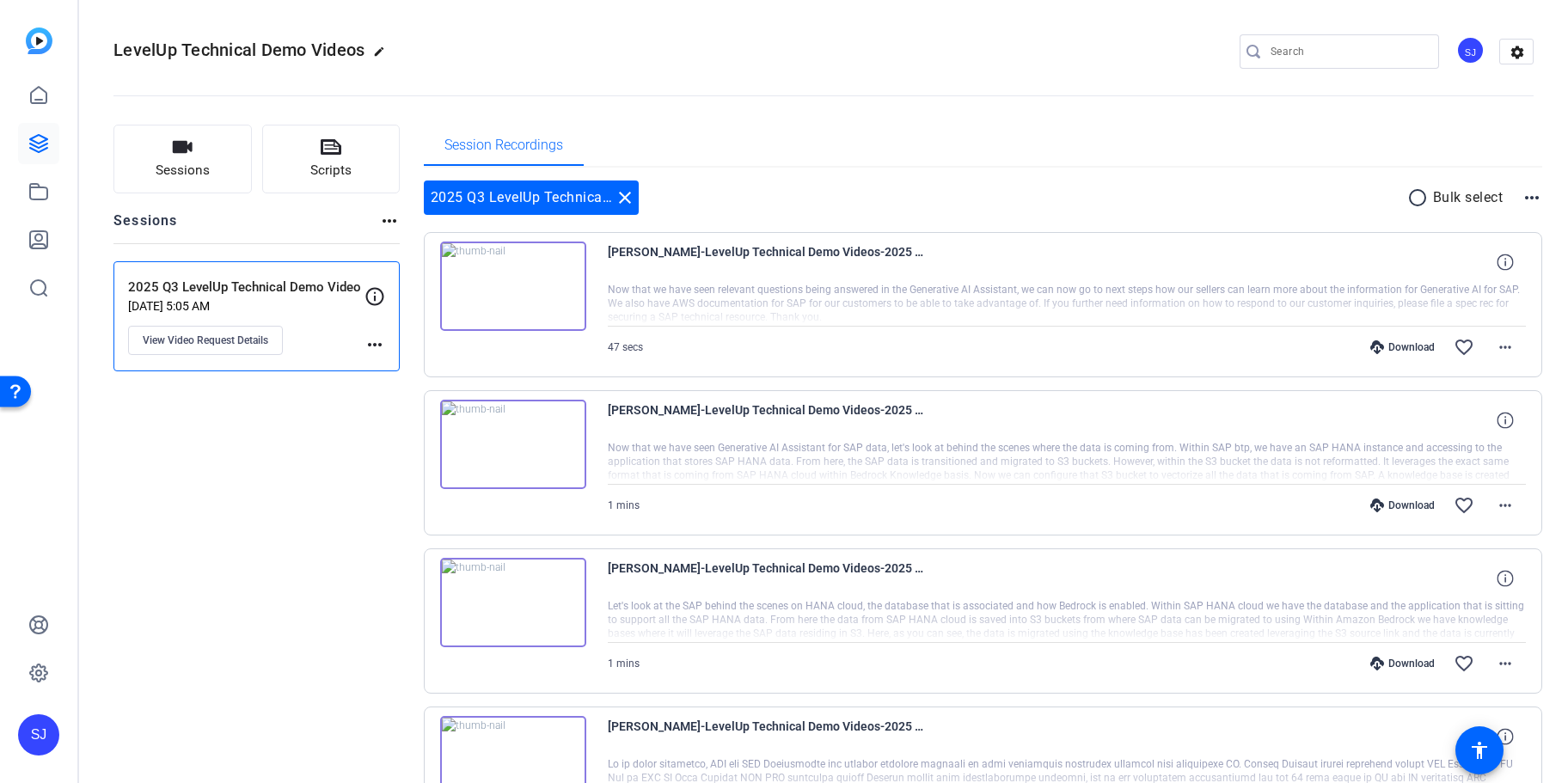
click at [387, 344] on div "2025 Q3 LevelUp Technical Demo Video [DATE] 5:05 AM View Video Request Details …" at bounding box center [256, 316] width 287 height 110
click at [374, 344] on mat-icon "more_horiz" at bounding box center [375, 345] width 20 height 20
click at [168, 289] on div at bounding box center [784, 392] width 1568 height 783
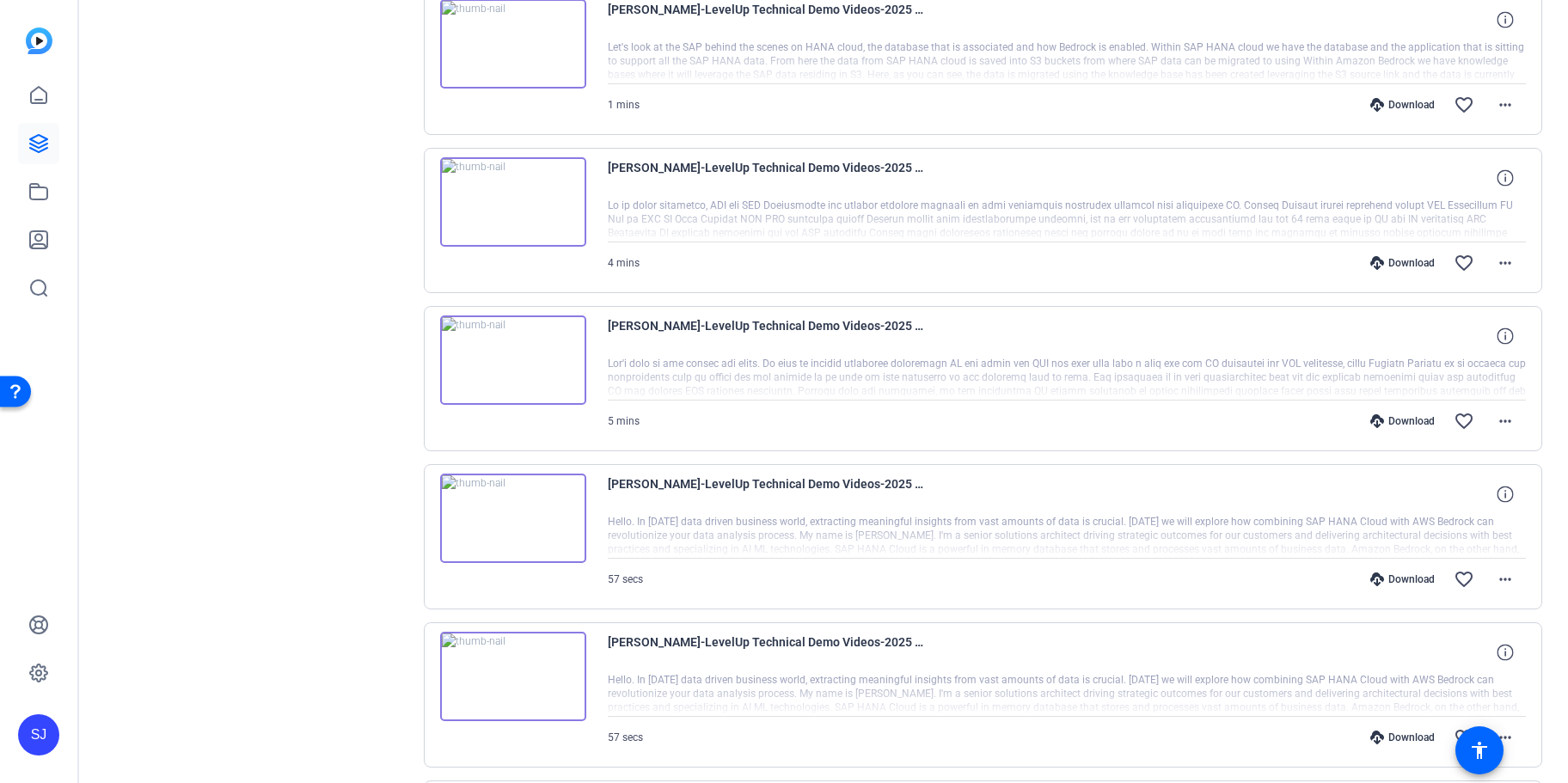
scroll to position [1123, 0]
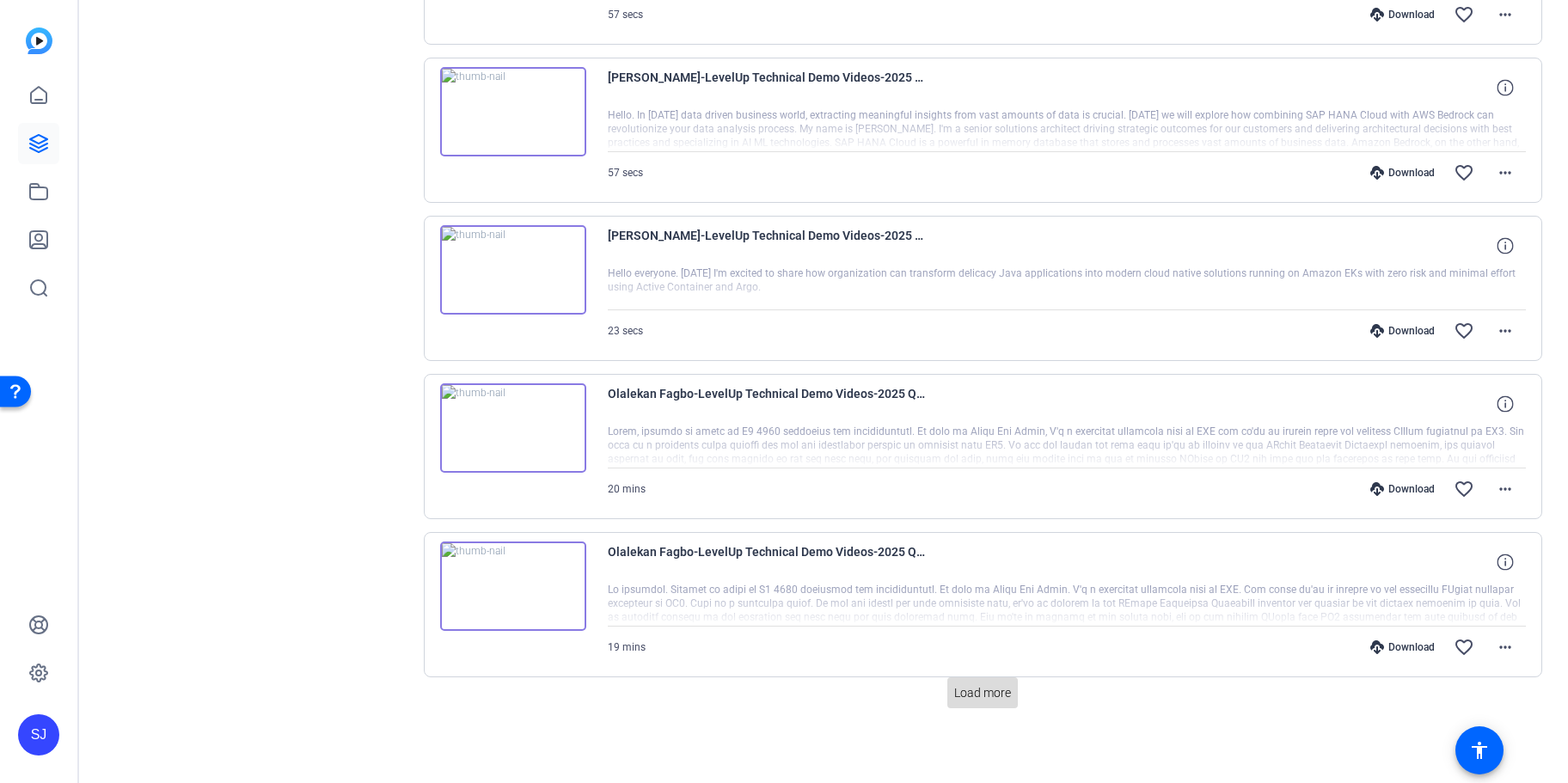
click at [988, 697] on span "Load more" at bounding box center [982, 693] width 57 height 18
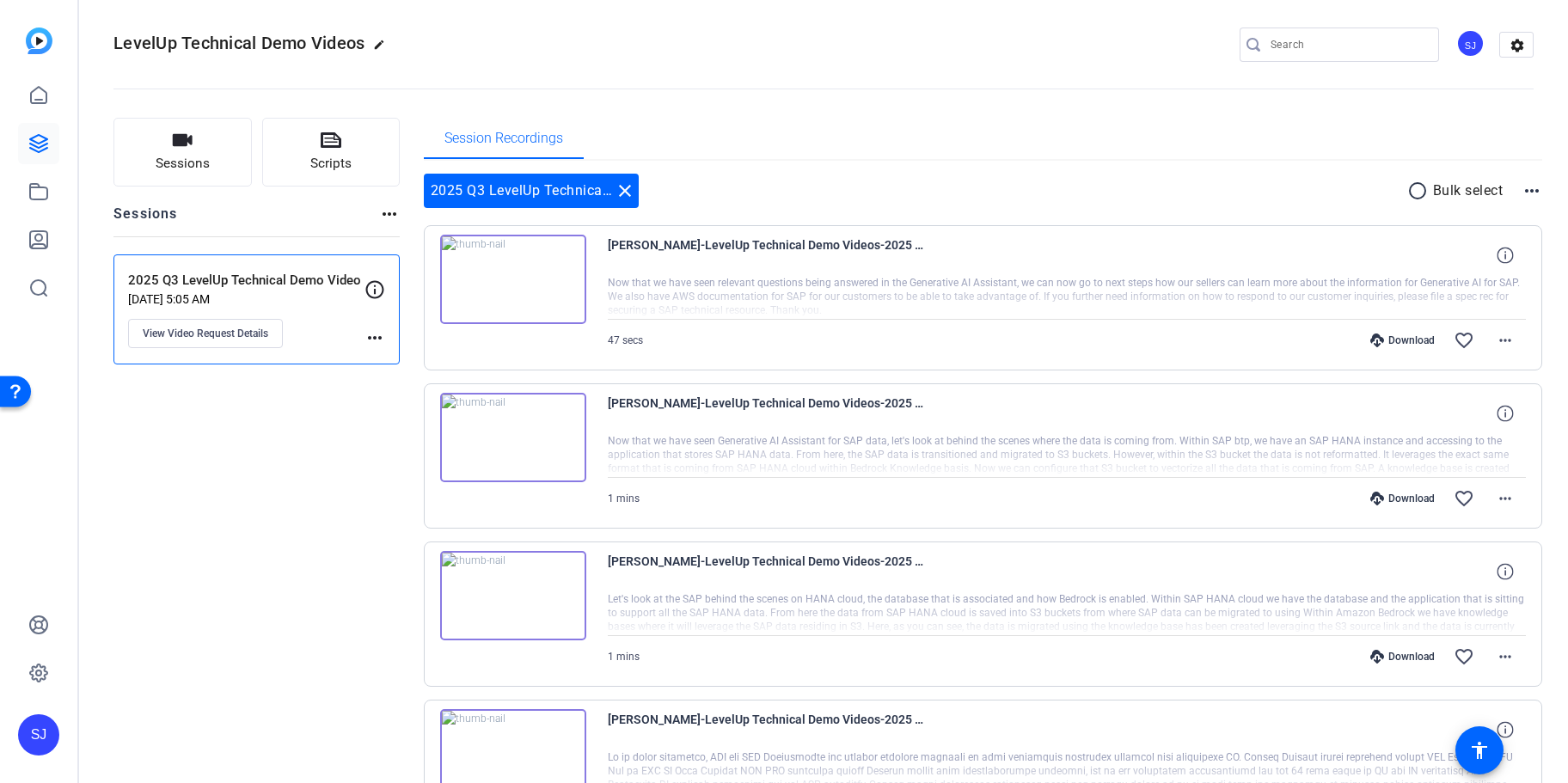
scroll to position [0, 0]
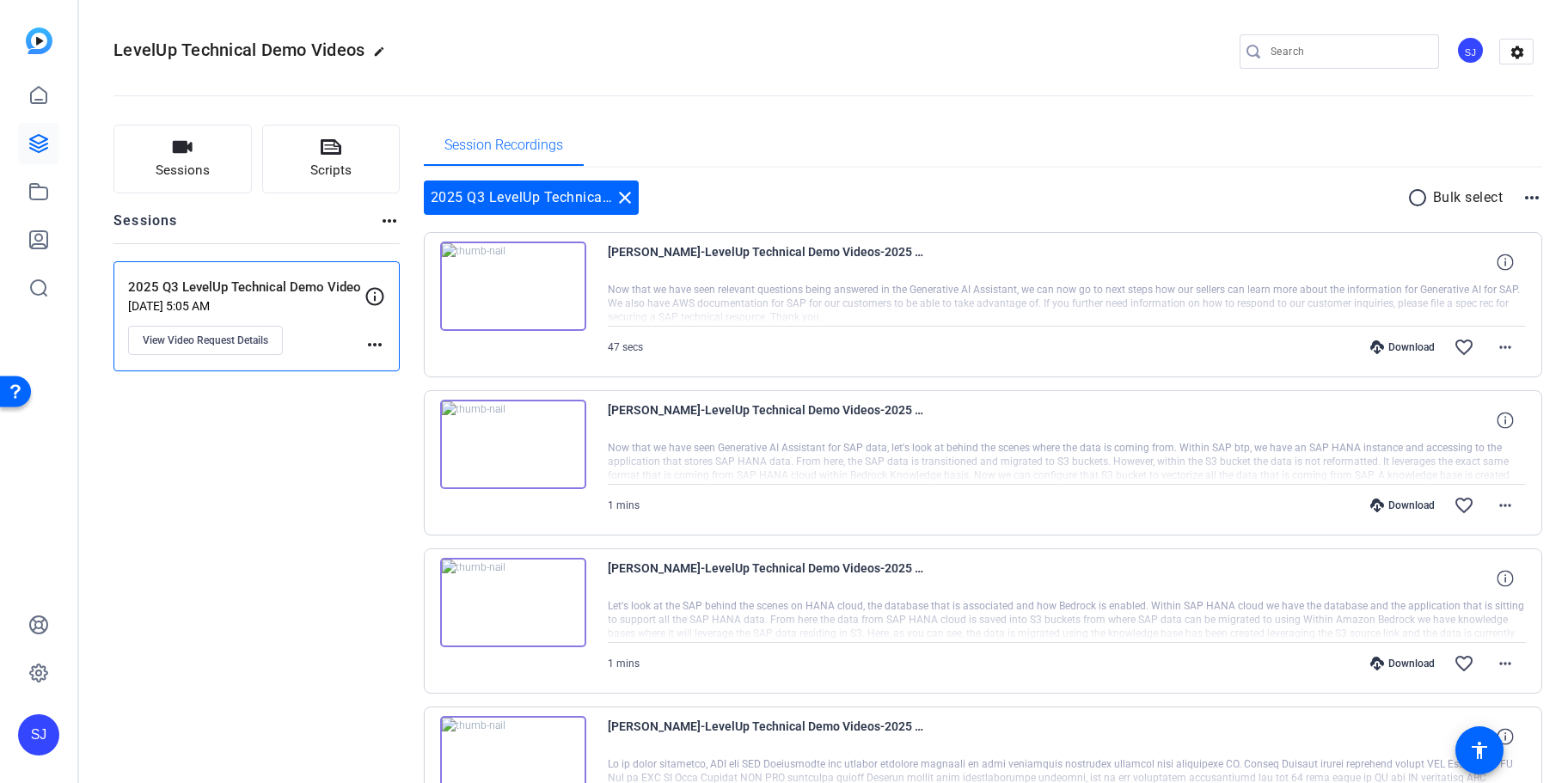
click at [1467, 54] on div "SJ" at bounding box center [1470, 50] width 29 height 29
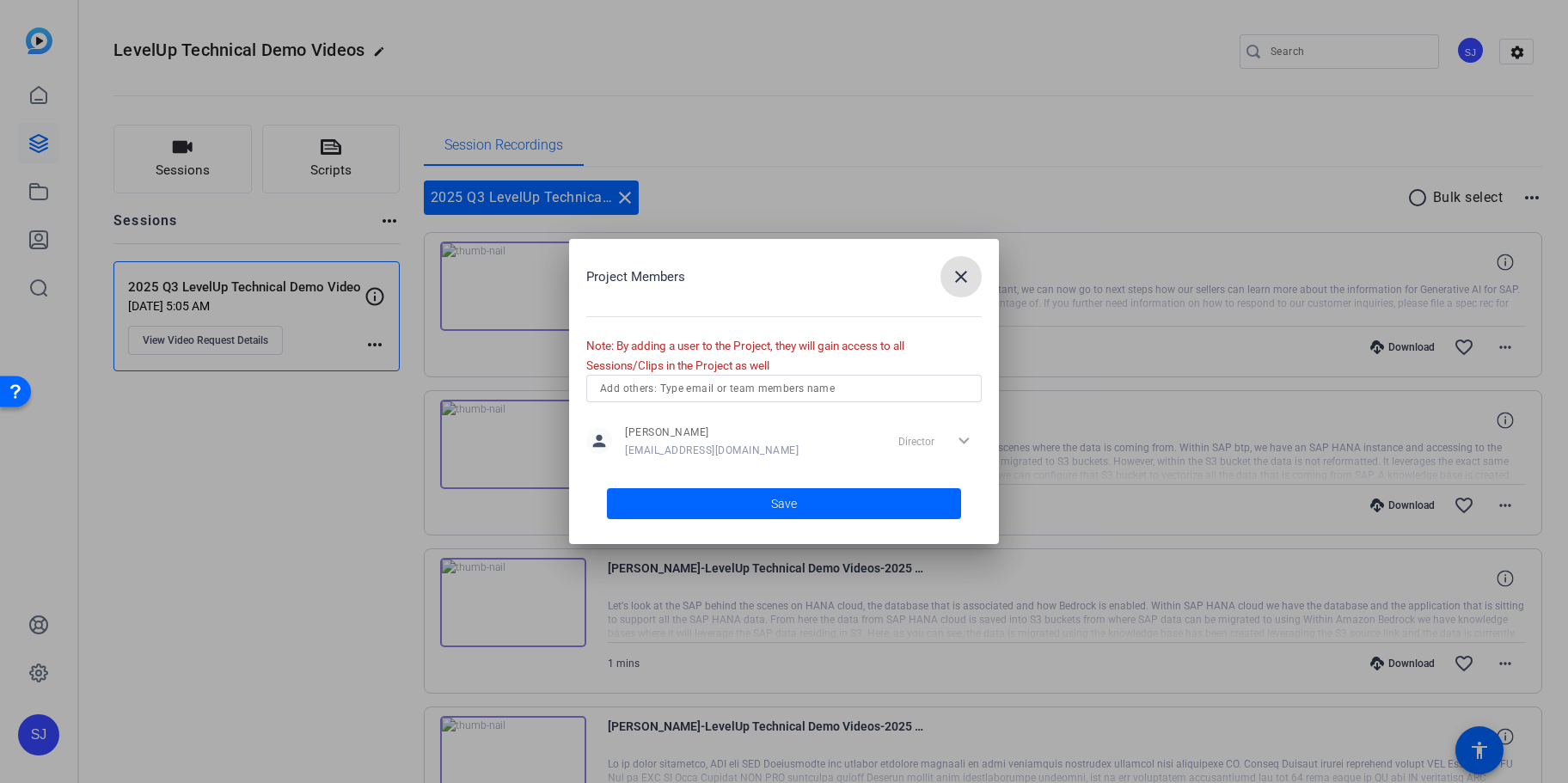
drag, startPoint x: 955, startPoint y: 263, endPoint x: 846, endPoint y: 392, distance: 168.9
click at [847, 391] on div "Project Members close Note: By adding a user to the Project, they will gain acc…" at bounding box center [784, 392] width 429 height 305
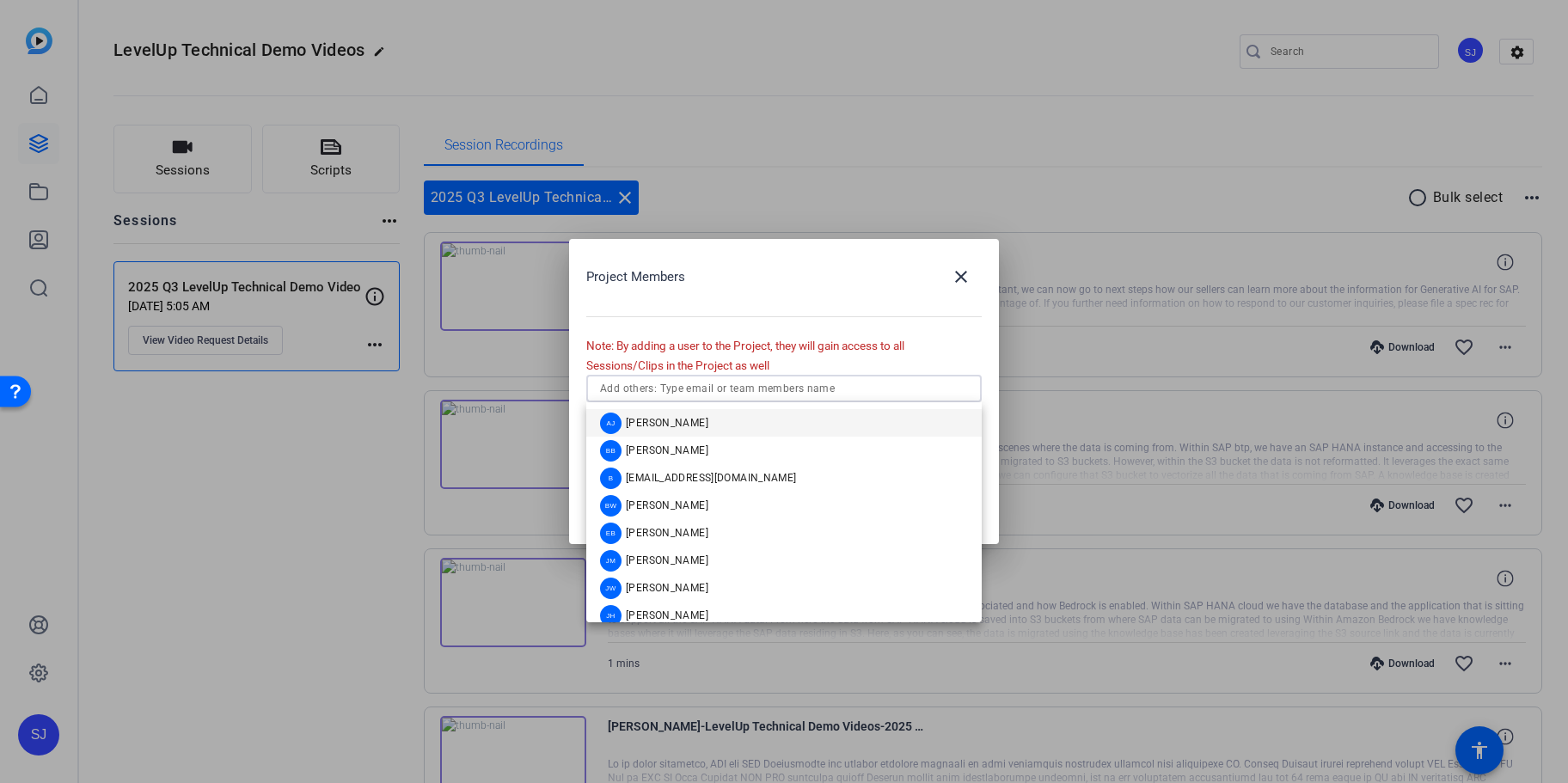
click at [845, 392] on input "text" at bounding box center [784, 389] width 368 height 20
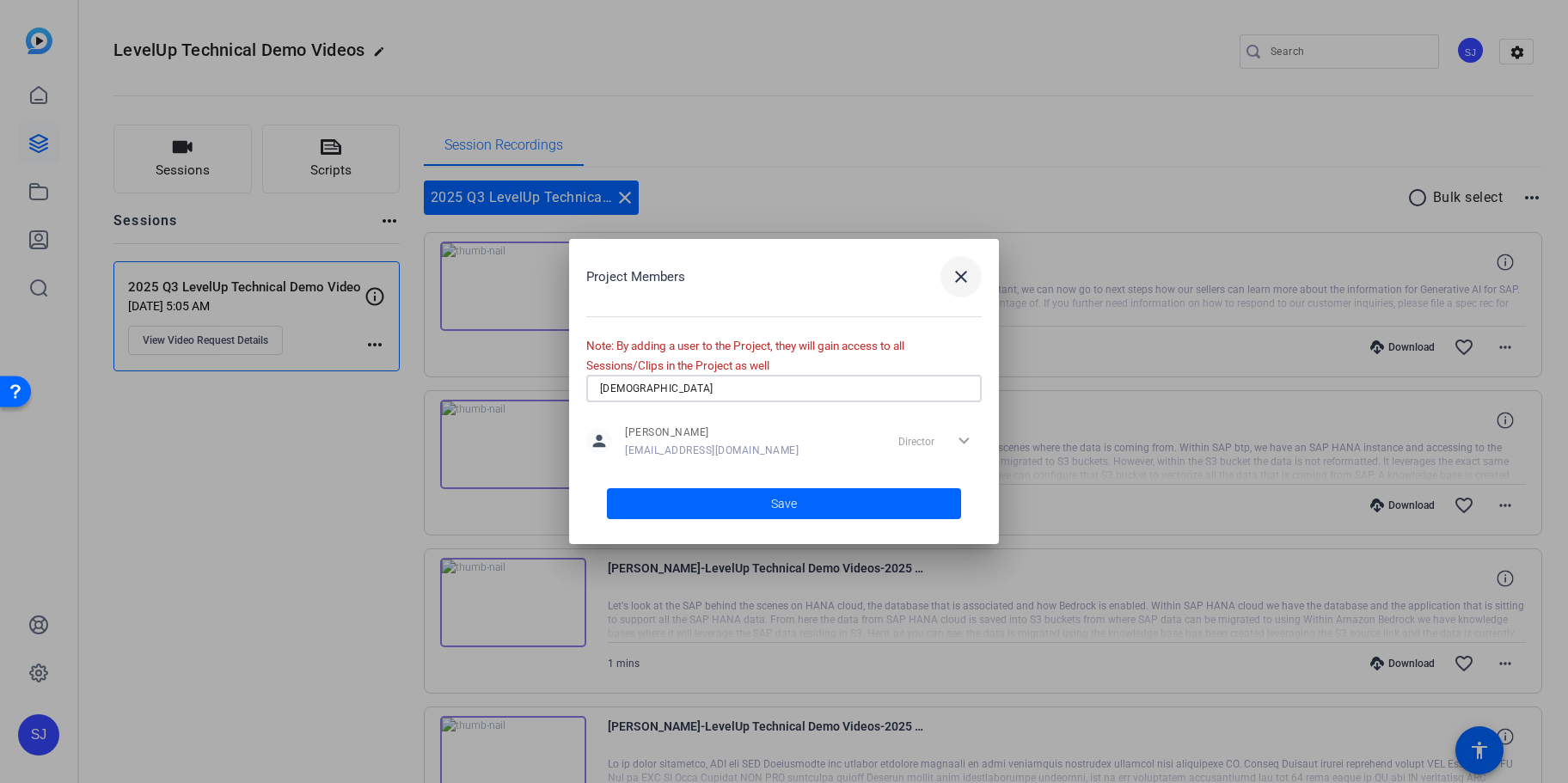
type input "[DEMOGRAPHIC_DATA]"
click at [954, 286] on mat-icon "close" at bounding box center [961, 276] width 20 height 20
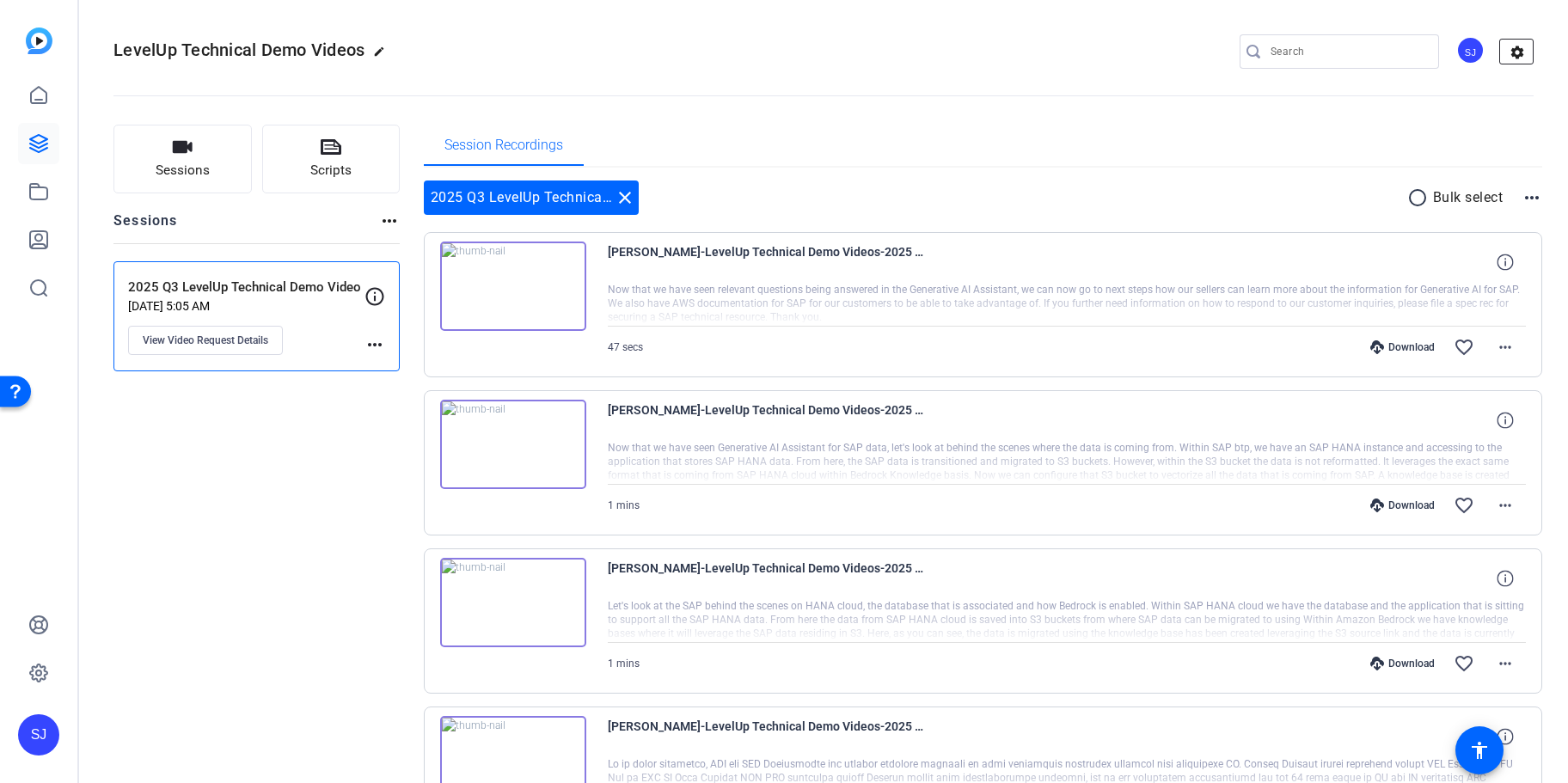
click at [1509, 49] on mat-icon "settings" at bounding box center [1516, 53] width 34 height 26
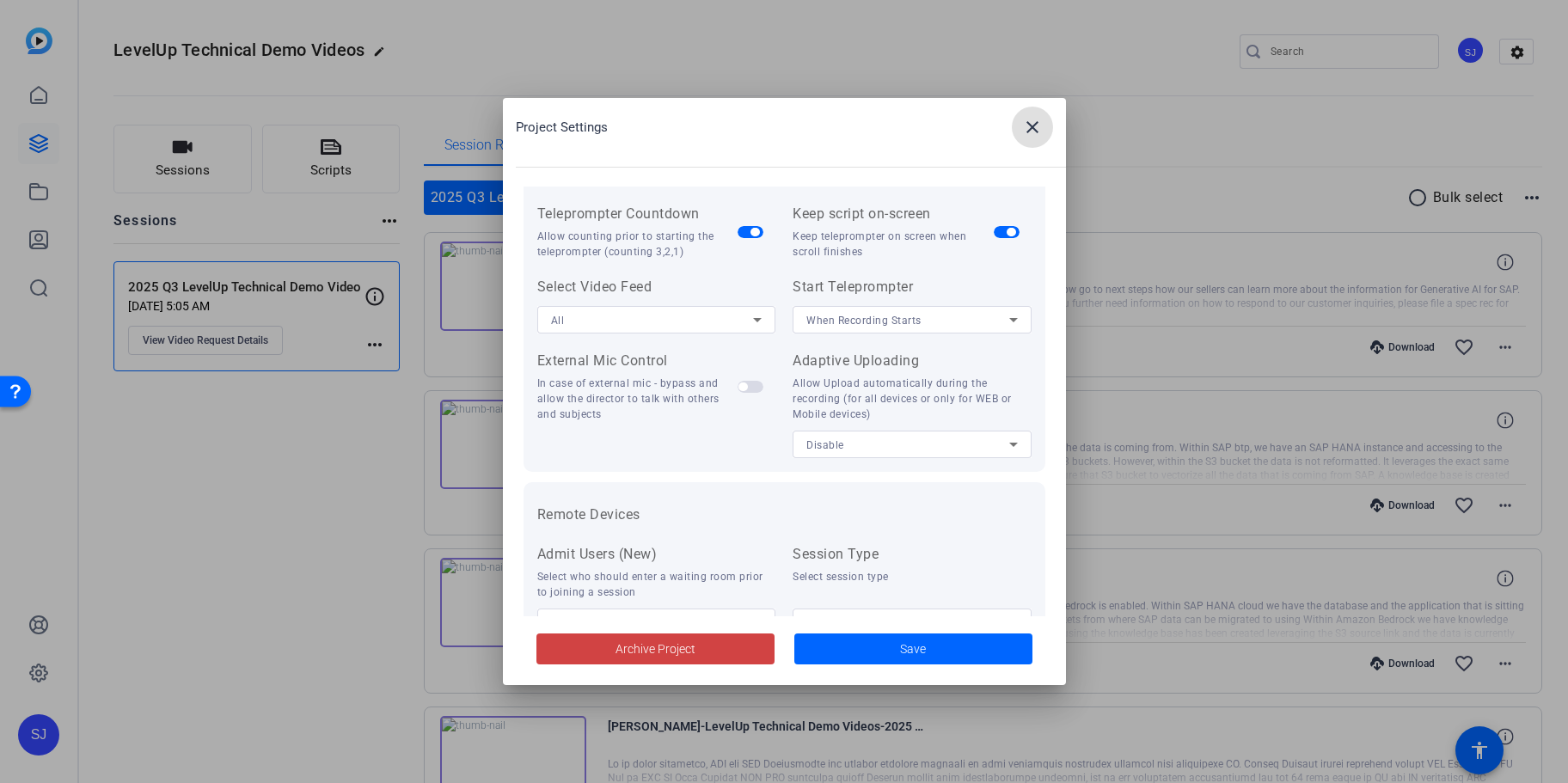
scroll to position [354, 0]
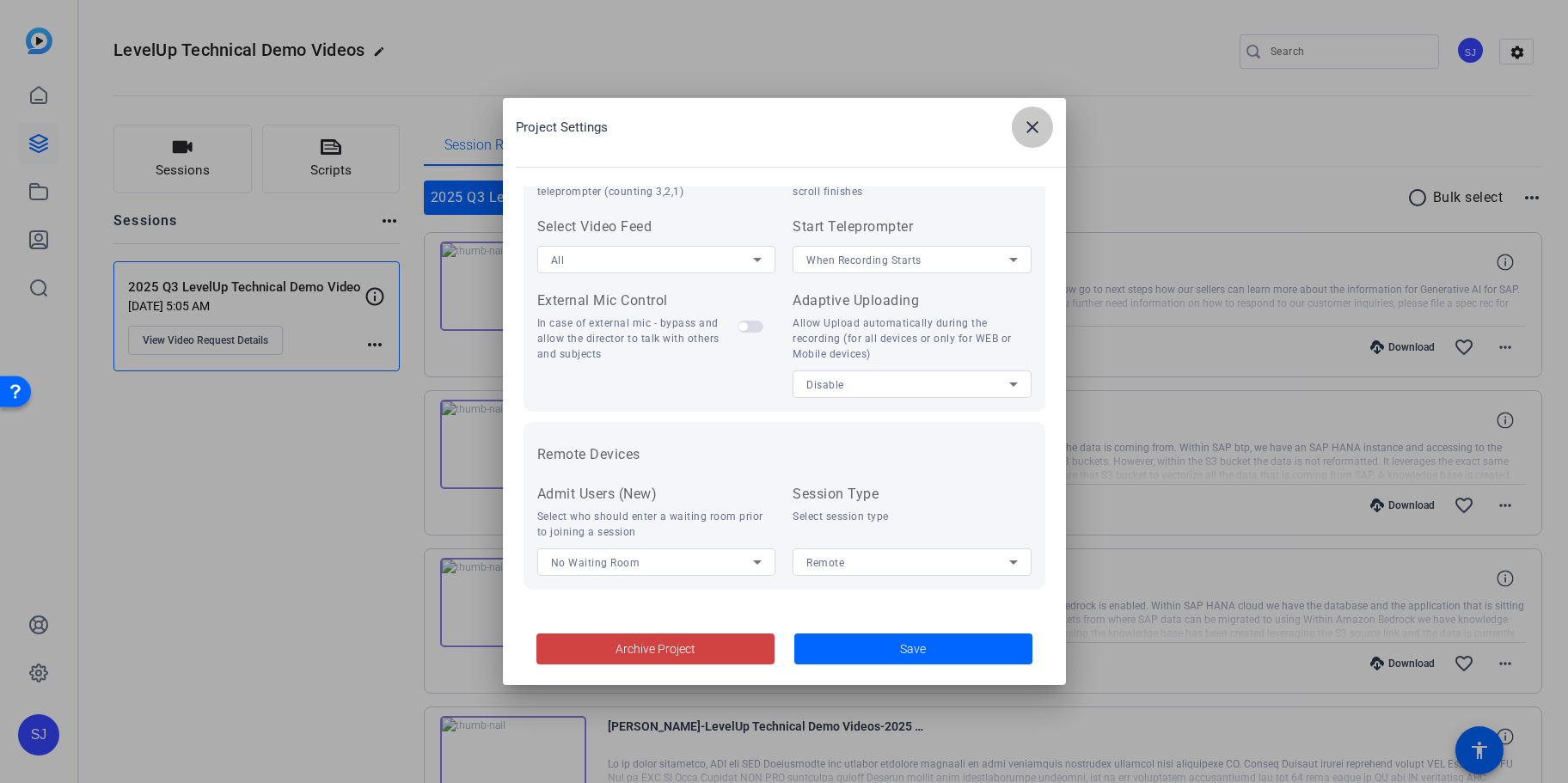
click at [1036, 130] on mat-icon "close" at bounding box center [1032, 127] width 20 height 20
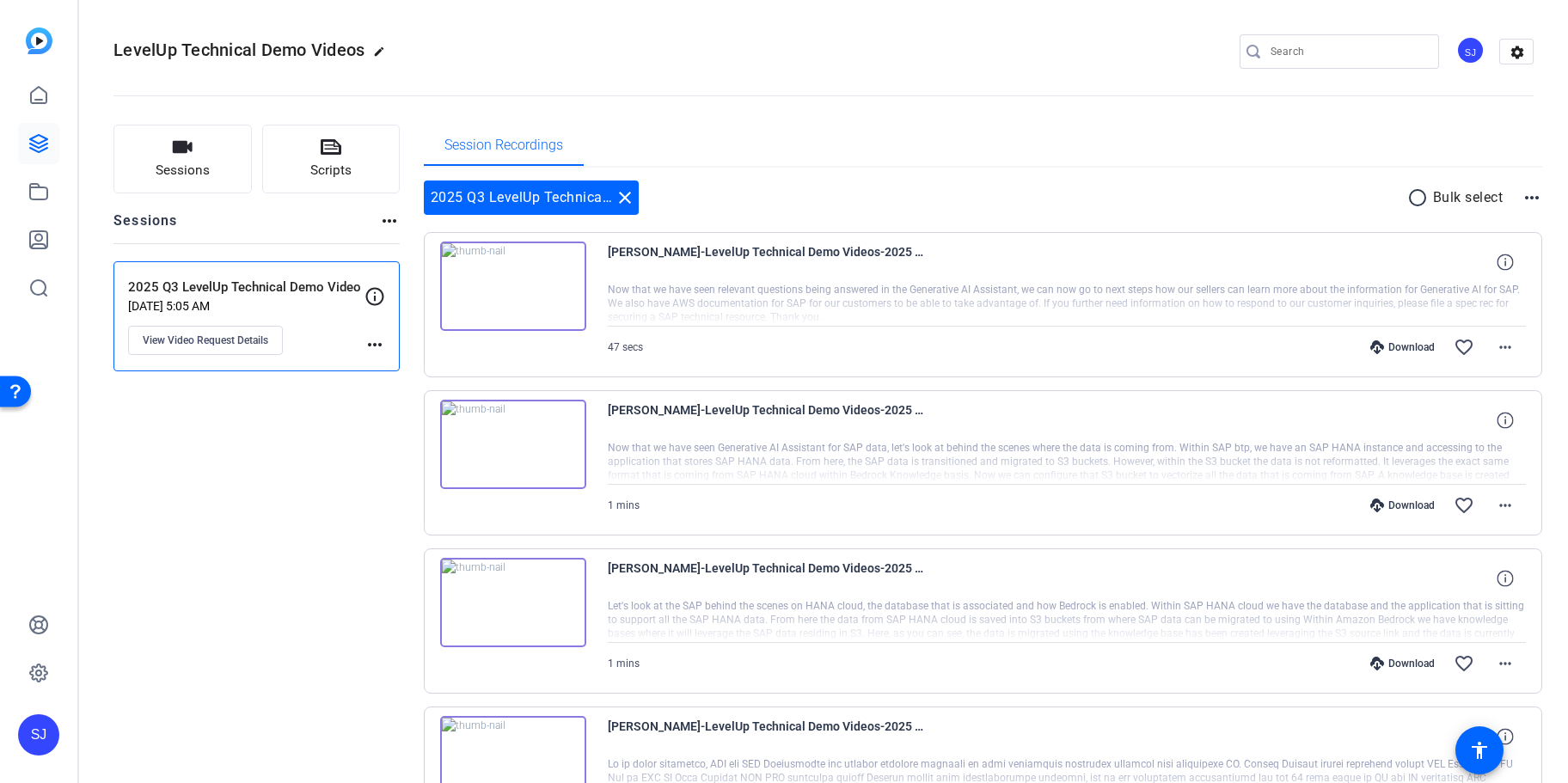
click at [177, 300] on p "[DATE] 5:05 AM" at bounding box center [246, 306] width 236 height 14
click at [376, 293] on icon at bounding box center [375, 297] width 20 height 20
click at [368, 346] on mat-icon "more_horiz" at bounding box center [375, 345] width 20 height 20
click at [201, 352] on div at bounding box center [784, 392] width 1568 height 783
click at [201, 338] on span "View Video Request Details" at bounding box center [205, 340] width 125 height 14
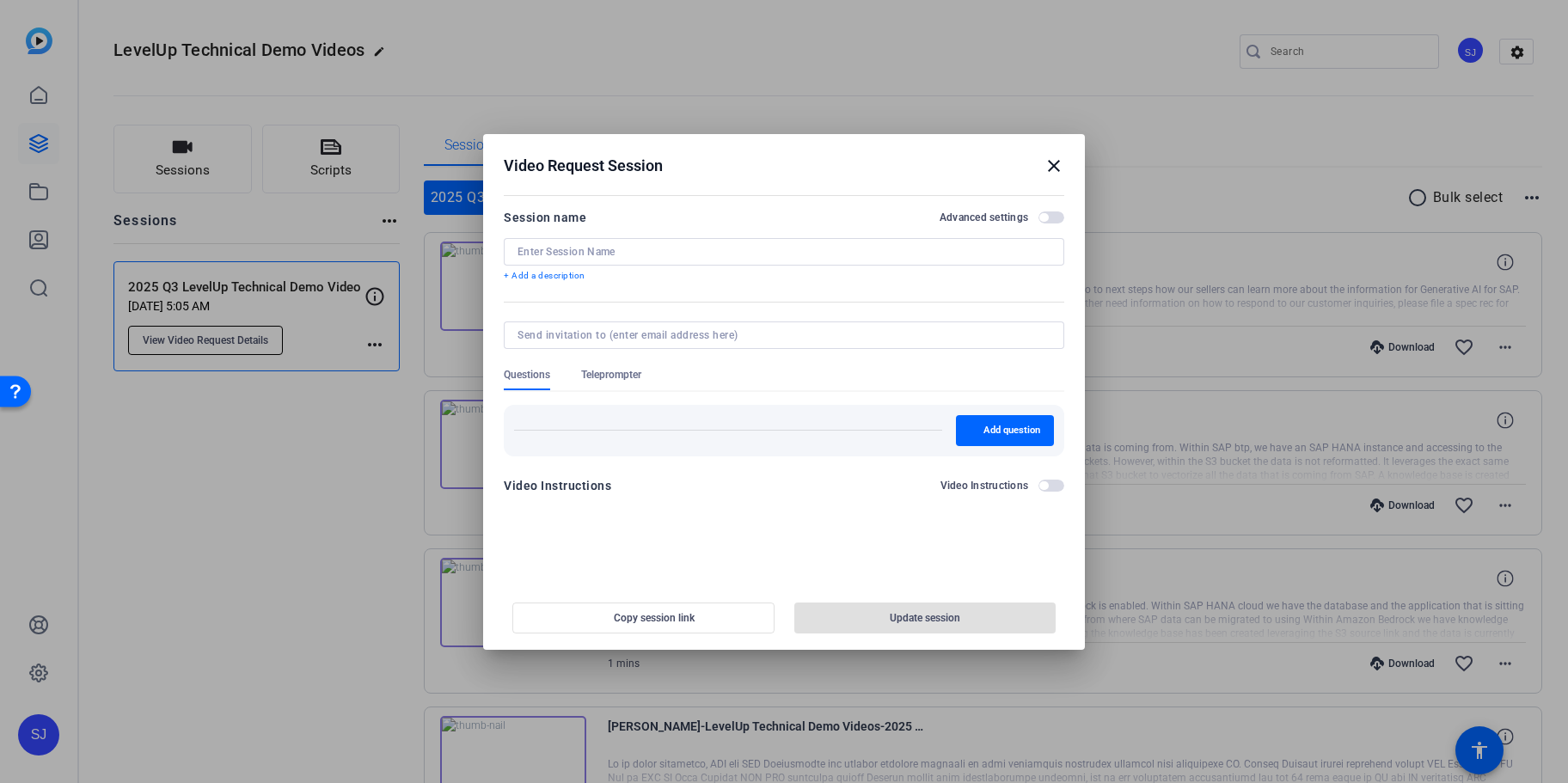
type input "2025 Q3 LevelUp Technical Demo Video"
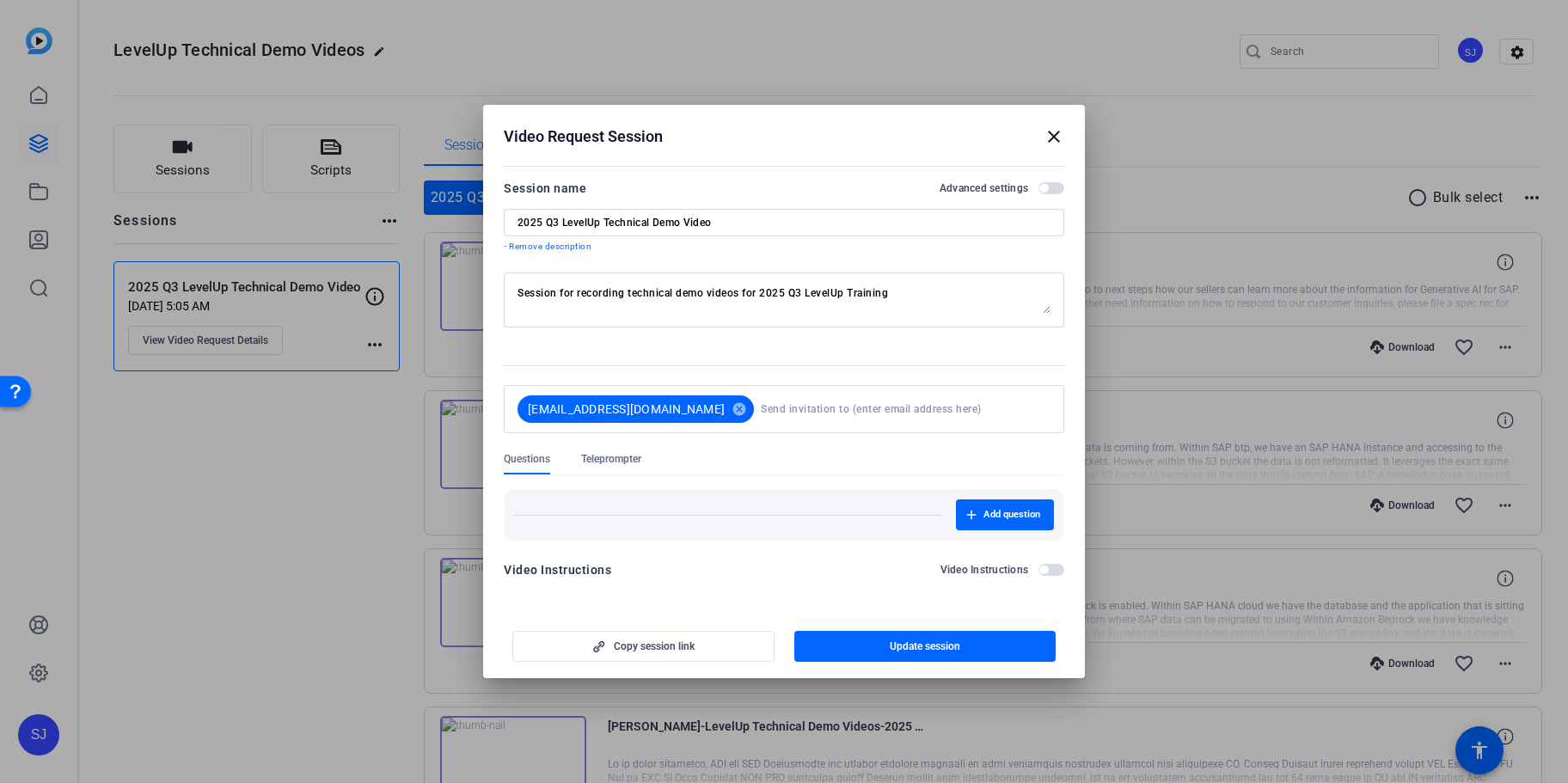
click at [1051, 146] on mat-icon "close" at bounding box center [1053, 136] width 20 height 20
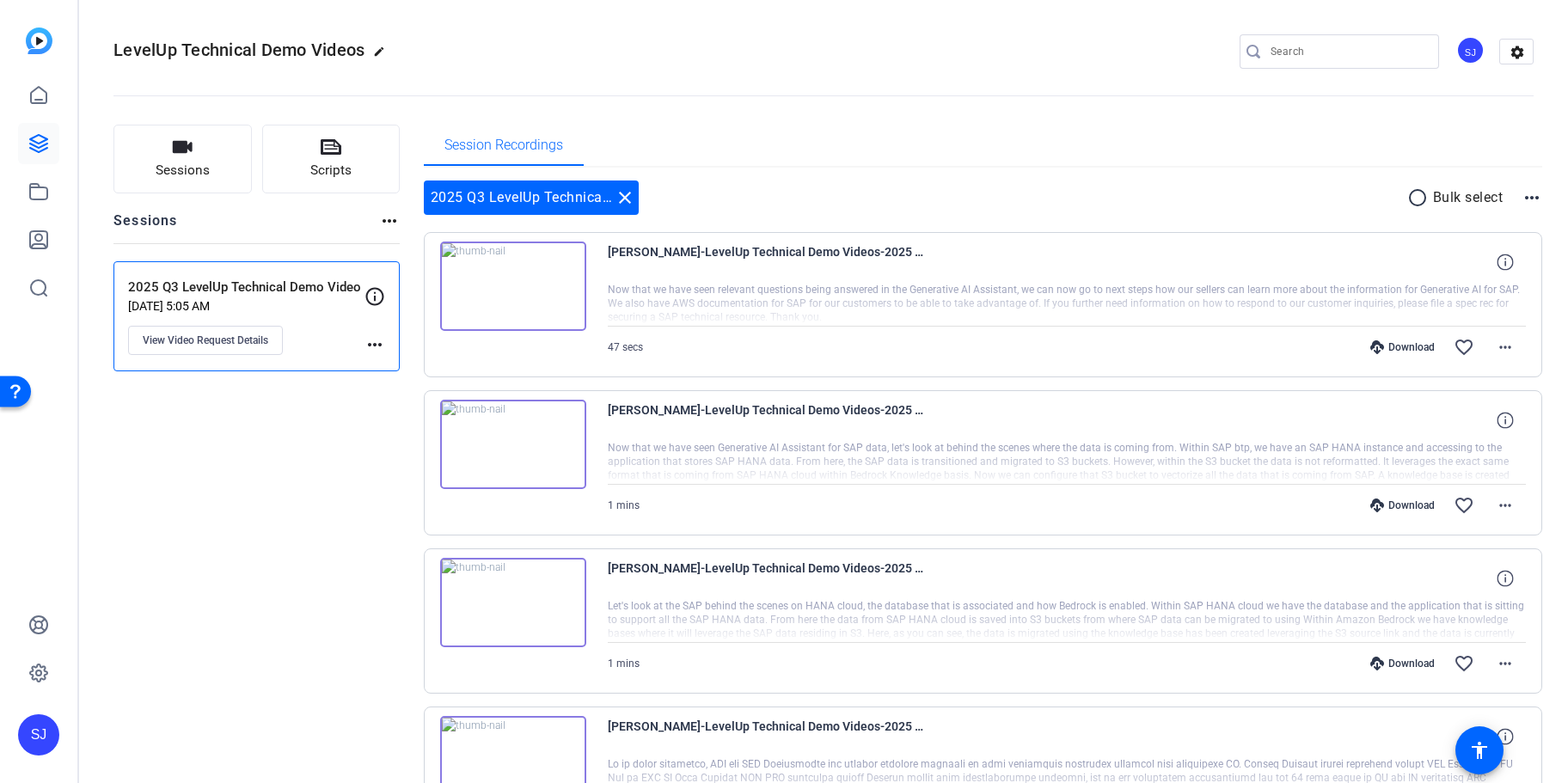
click at [1051, 135] on div "Session Recordings" at bounding box center [983, 145] width 1119 height 41
click at [30, 87] on icon at bounding box center [39, 96] width 20 height 20
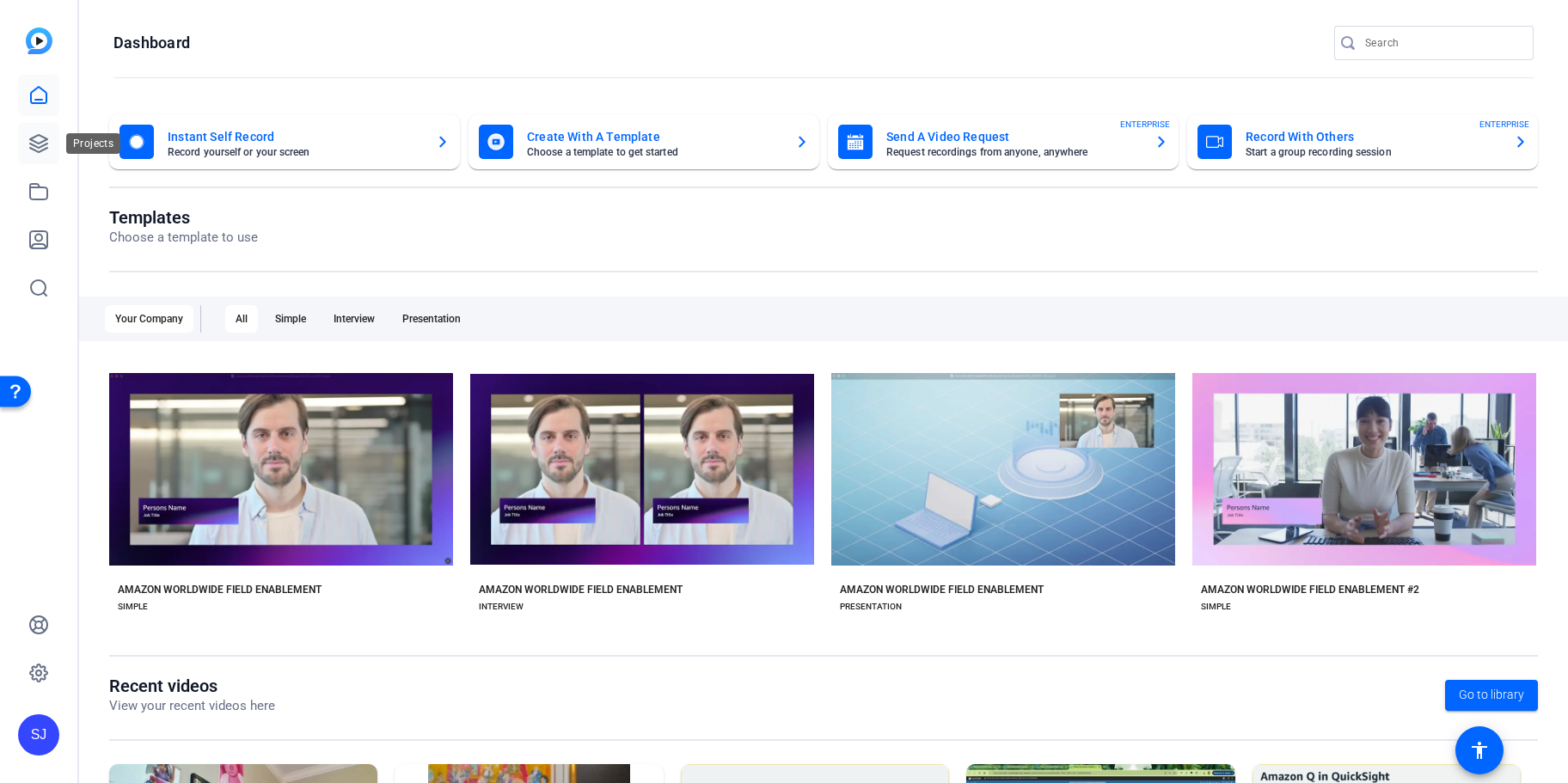
click at [48, 135] on icon at bounding box center [39, 144] width 20 height 20
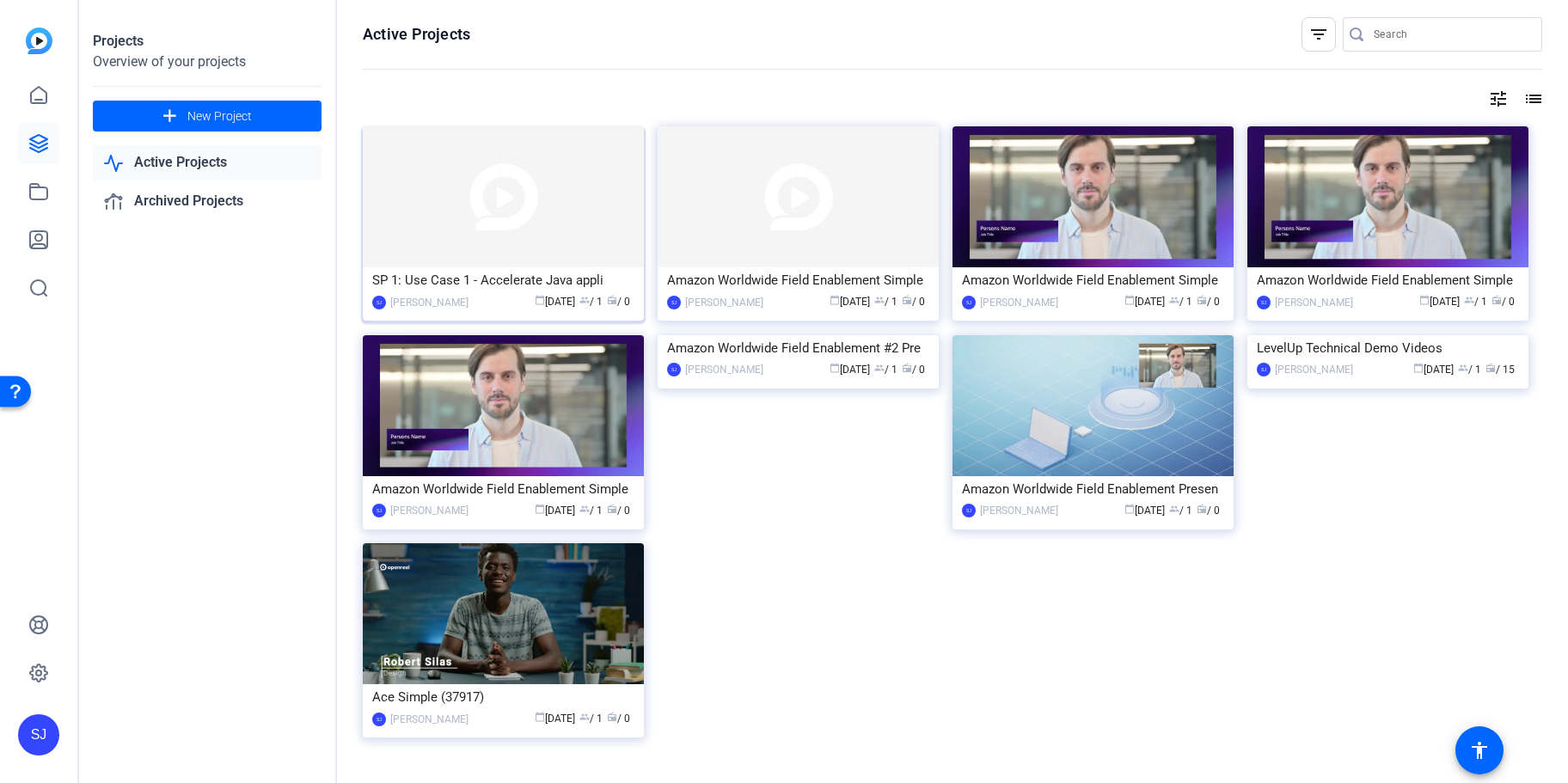
click at [525, 268] on div "SP 1: Use Case 1 - Accelerate Java appli" at bounding box center [503, 280] width 262 height 26
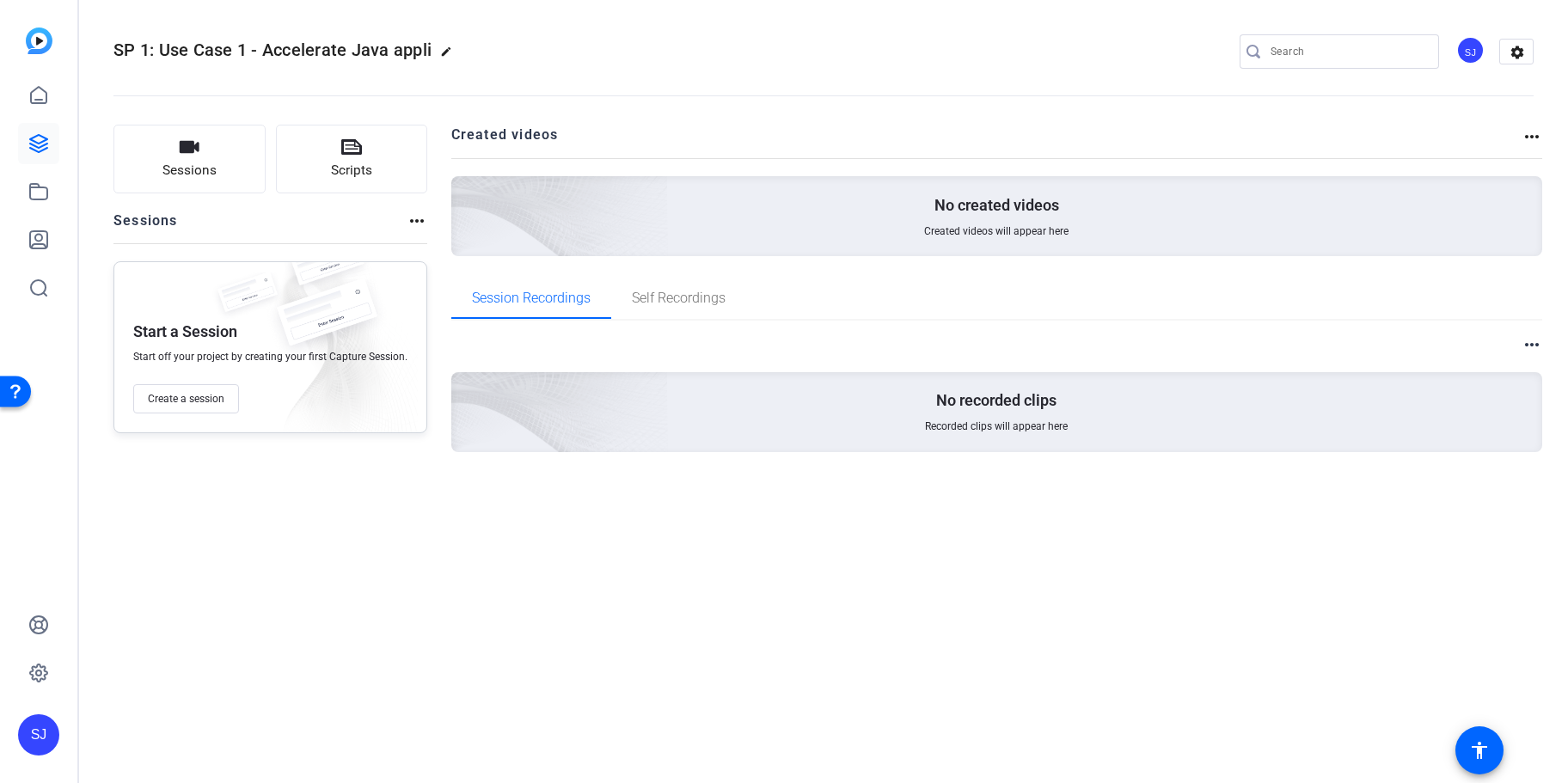
click at [406, 216] on mat-icon "more_horiz" at bounding box center [416, 221] width 20 height 20
click at [260, 330] on div at bounding box center [784, 392] width 1568 height 783
click at [241, 335] on div "Start a Session Start off your project by creating your first Capture Session. …" at bounding box center [270, 347] width 313 height 172
click at [210, 403] on span "Create a session" at bounding box center [185, 399] width 76 height 14
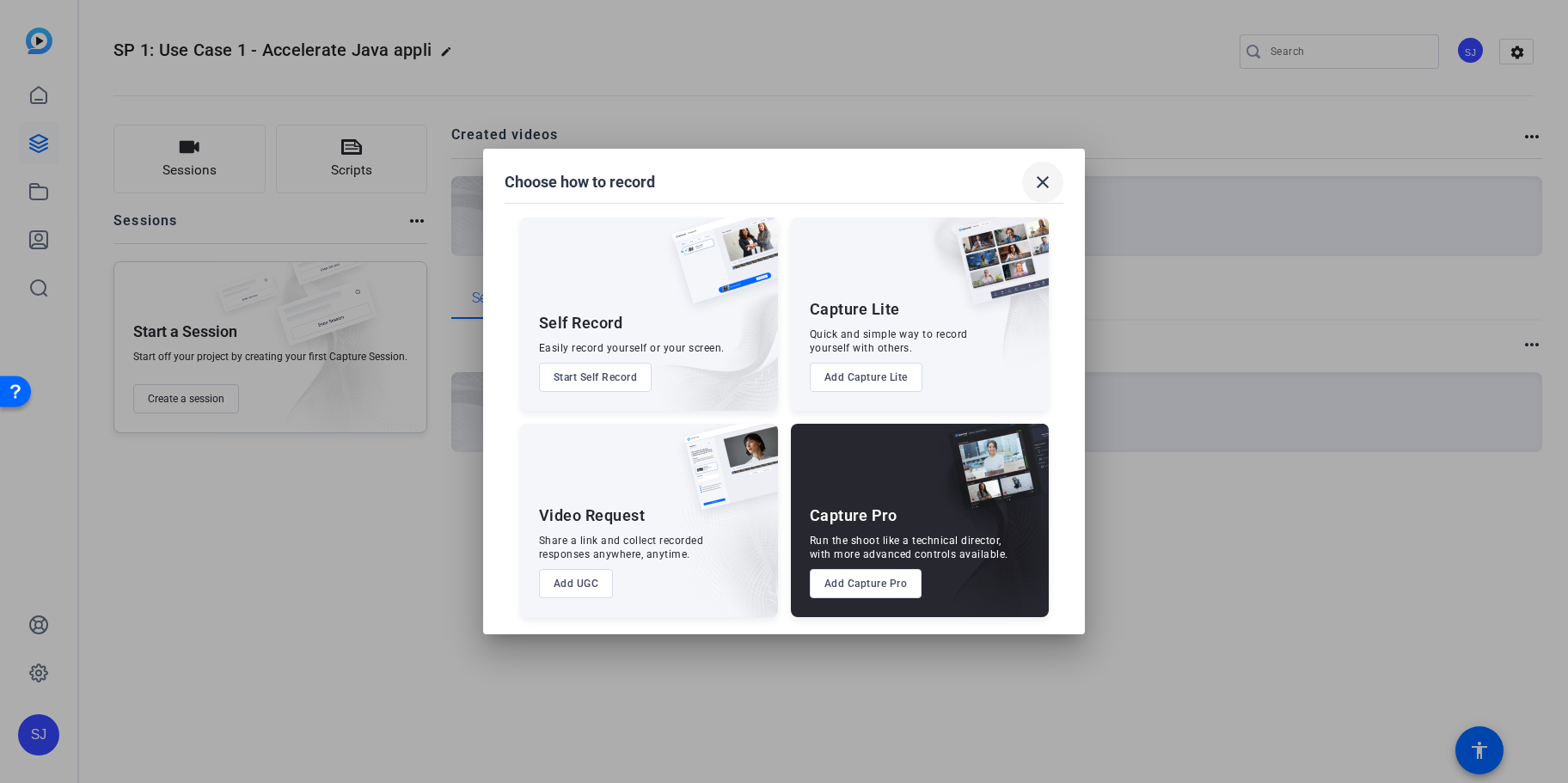
click at [1040, 188] on mat-icon "close" at bounding box center [1042, 182] width 20 height 20
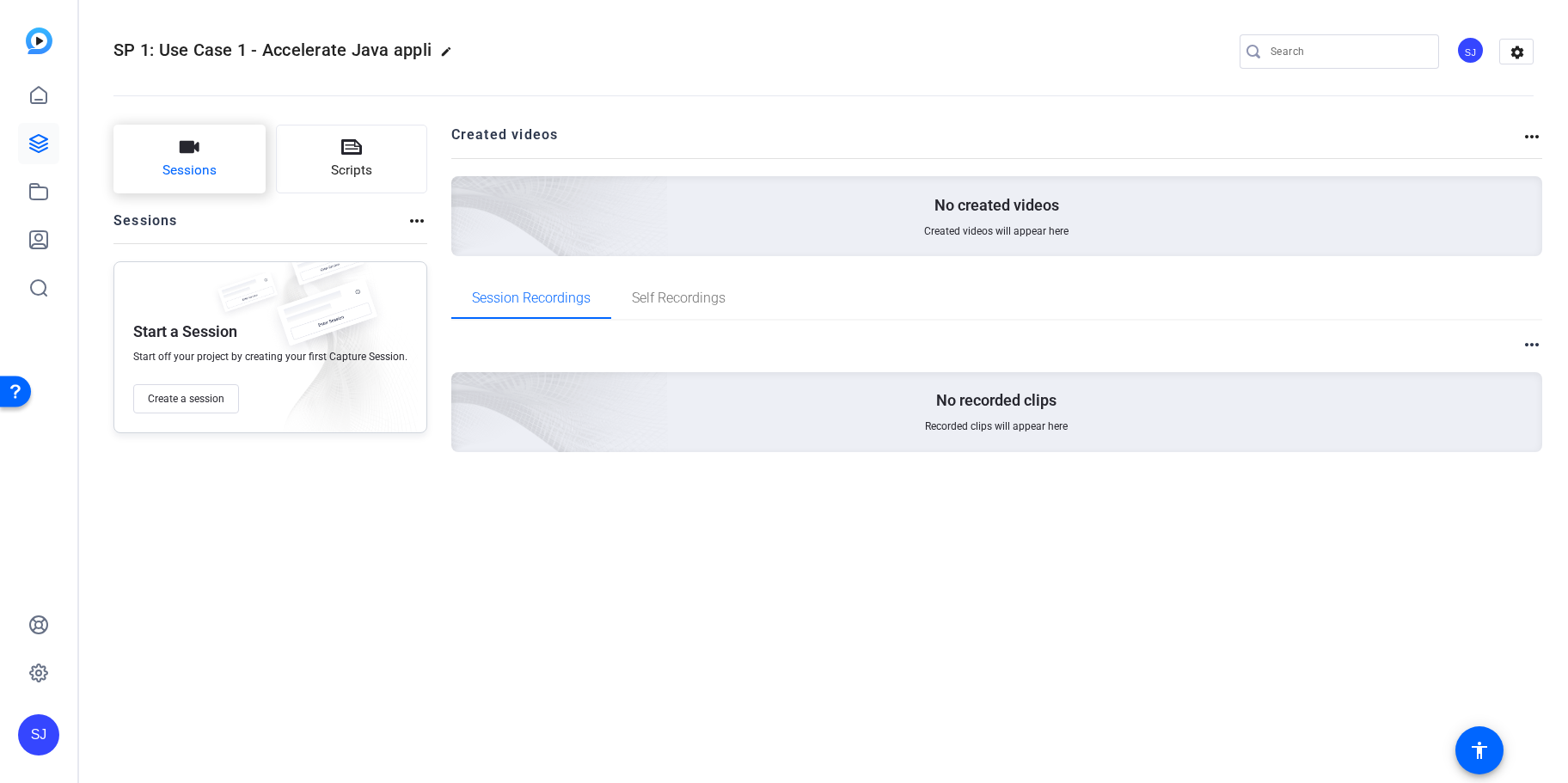
click at [158, 165] on button "Sessions" at bounding box center [189, 159] width 152 height 69
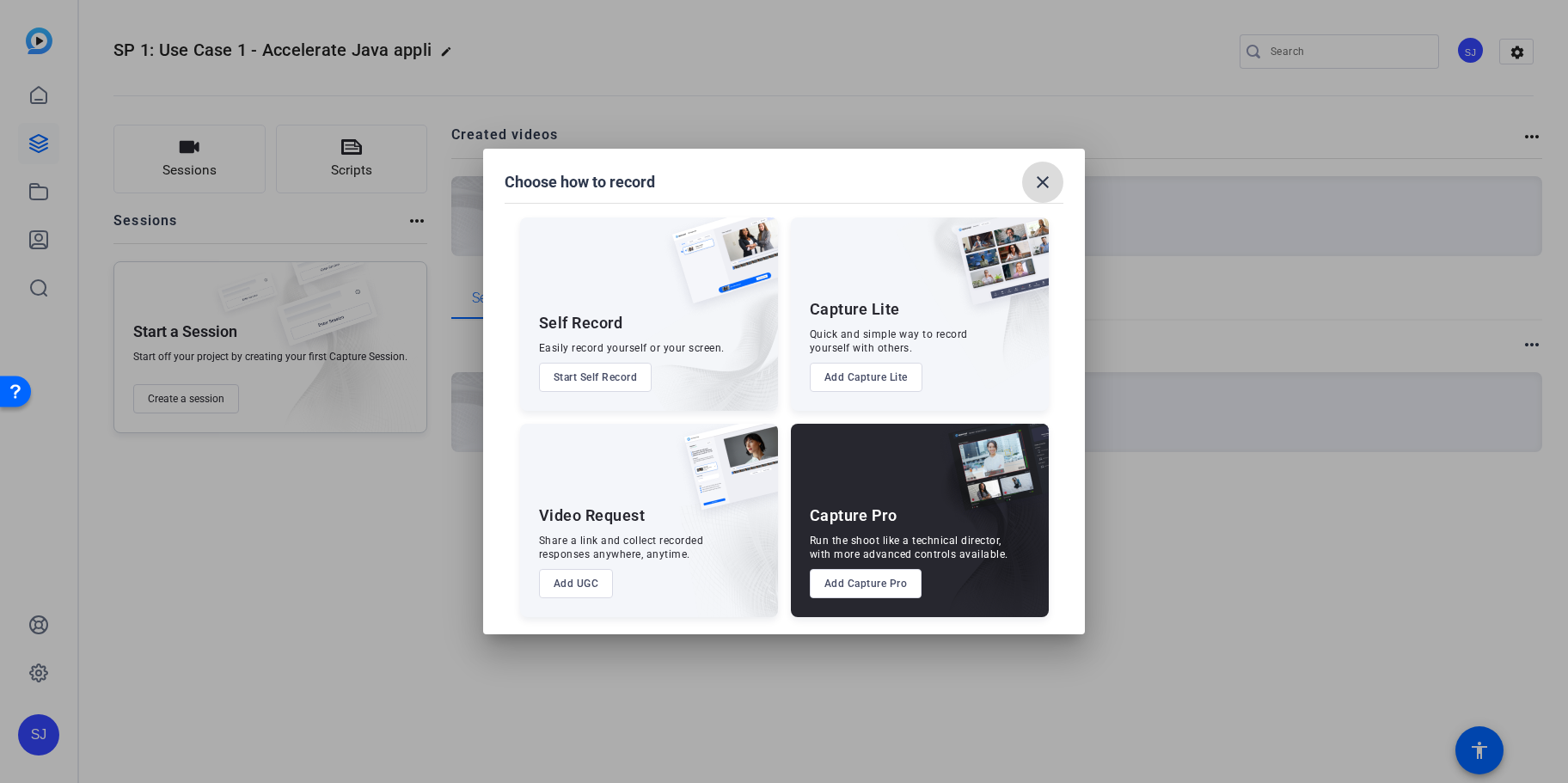
click at [1038, 186] on mat-icon "close" at bounding box center [1042, 182] width 20 height 20
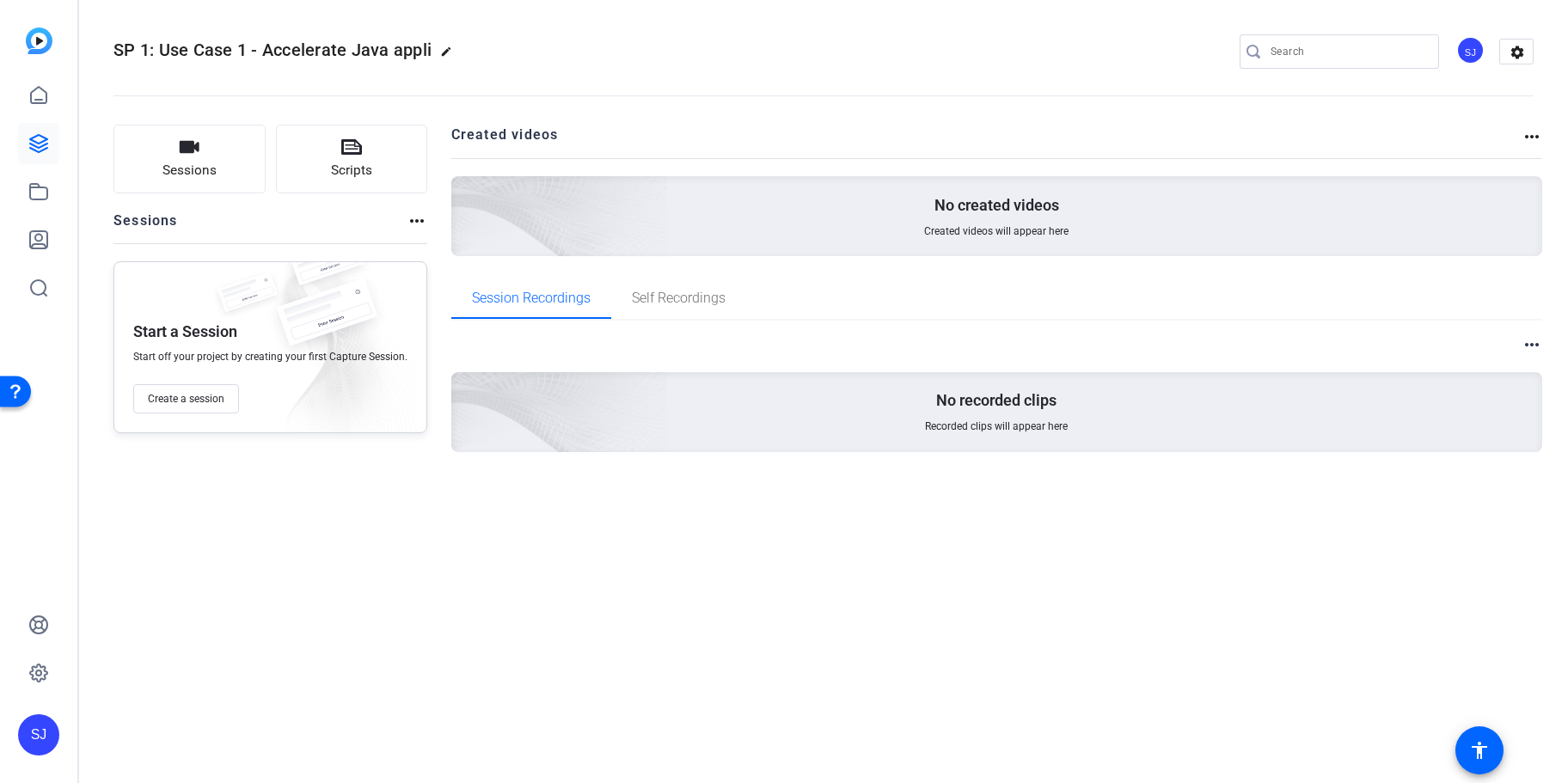
click at [1523, 126] on mat-icon "more_horiz" at bounding box center [1532, 136] width 20 height 20
click at [39, 251] on div at bounding box center [784, 392] width 1568 height 783
click at [38, 242] on icon at bounding box center [39, 239] width 20 height 20
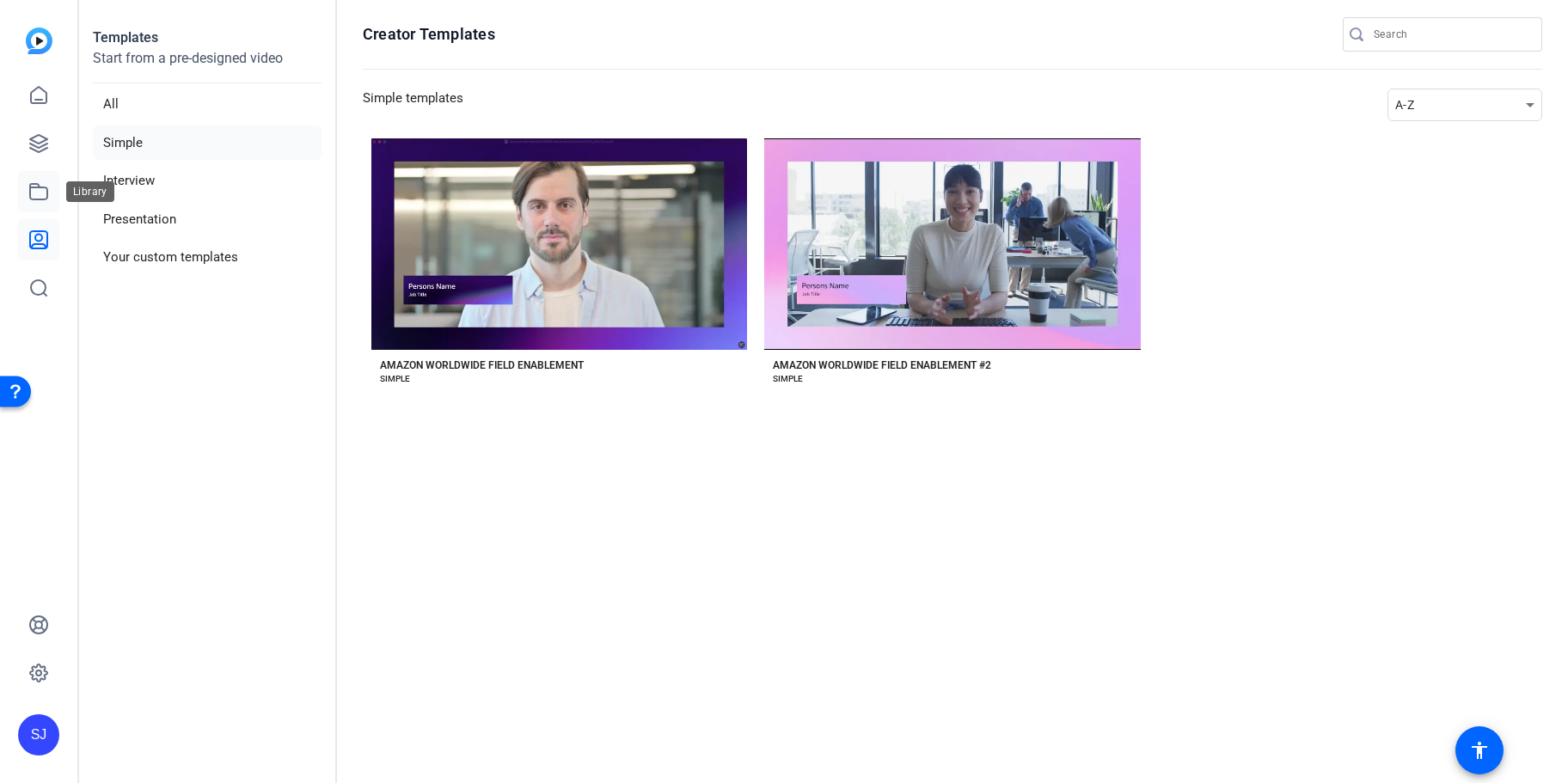
click at [45, 194] on icon at bounding box center [39, 192] width 20 height 20
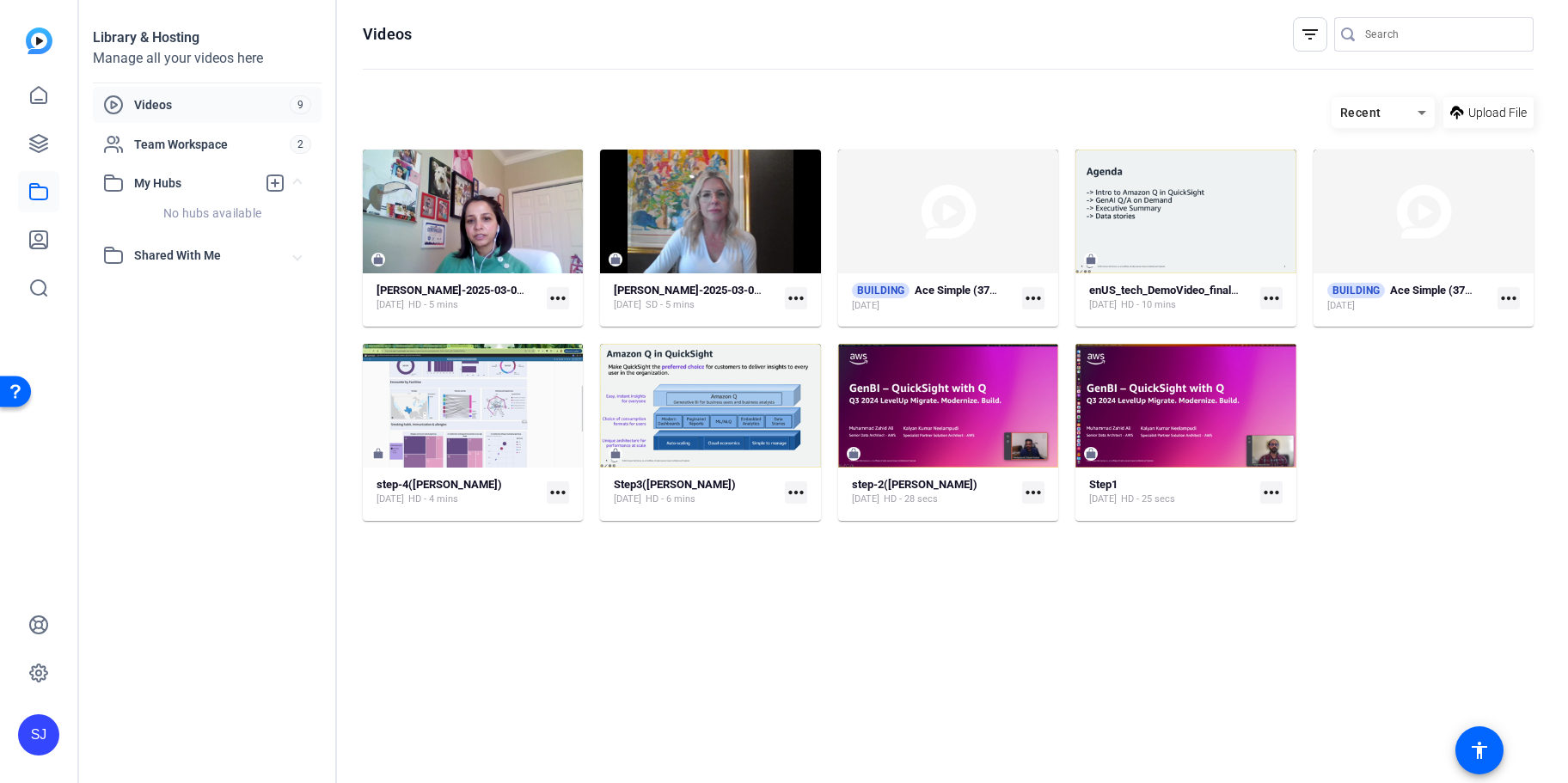
click at [237, 107] on span "Videos" at bounding box center [212, 105] width 156 height 18
click at [242, 111] on span "Videos" at bounding box center [212, 105] width 156 height 18
click at [169, 109] on span "Videos" at bounding box center [212, 105] width 156 height 18
click at [144, 140] on span "Team Workspace" at bounding box center [212, 144] width 156 height 18
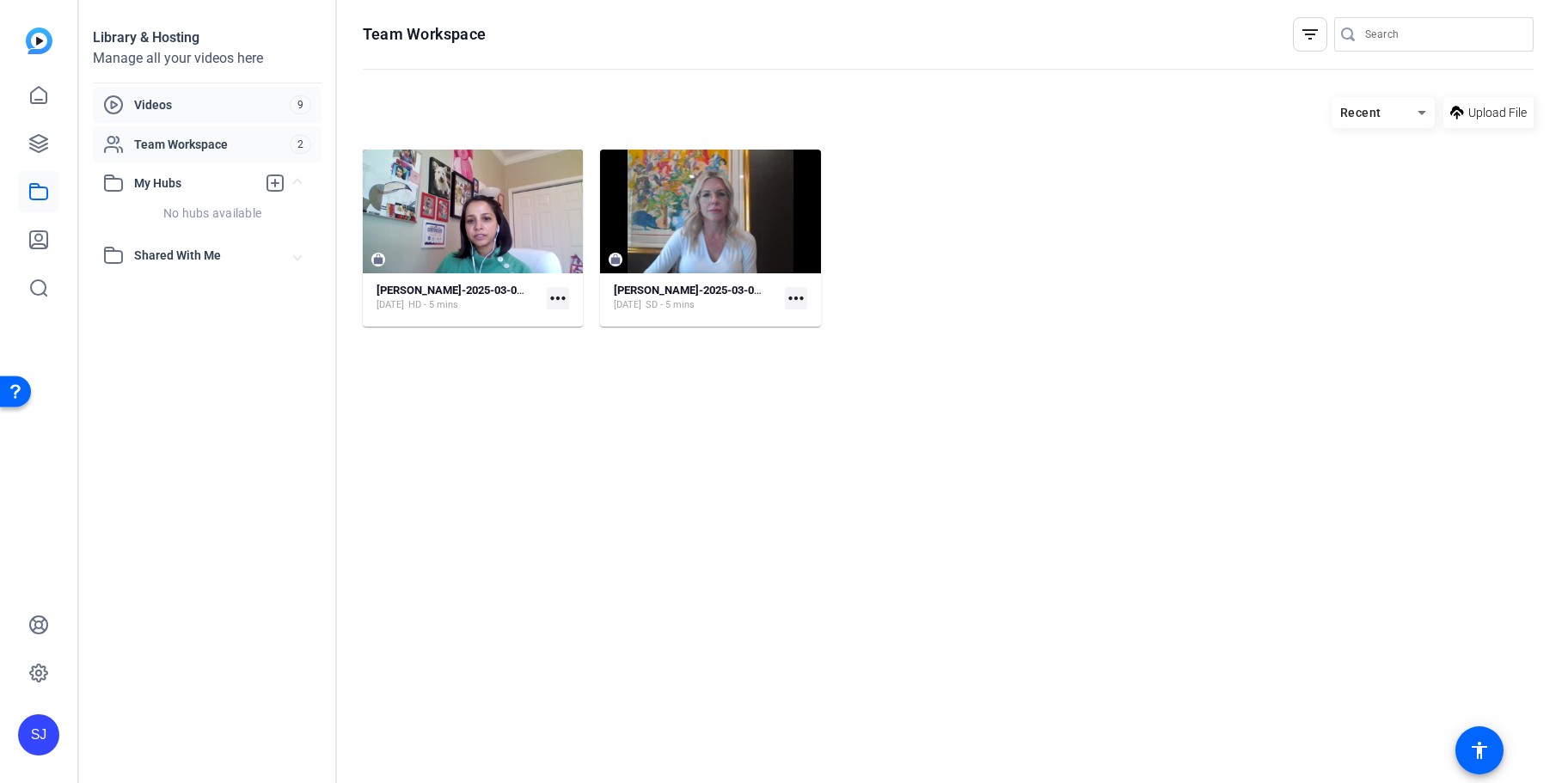
click at [139, 100] on span "Videos" at bounding box center [212, 105] width 156 height 18
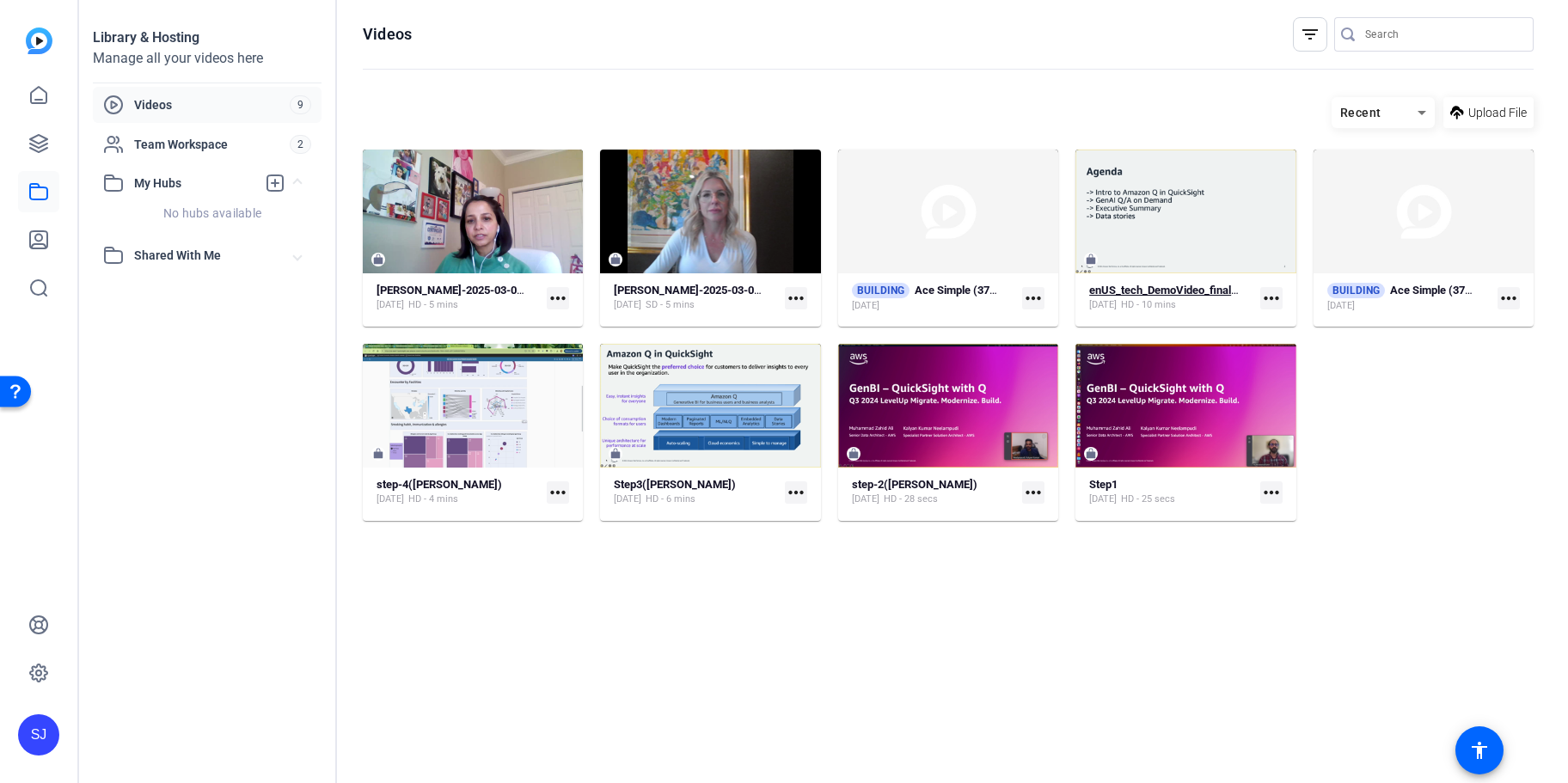
click at [1176, 310] on span "HD - 10 mins" at bounding box center [1148, 305] width 55 height 14
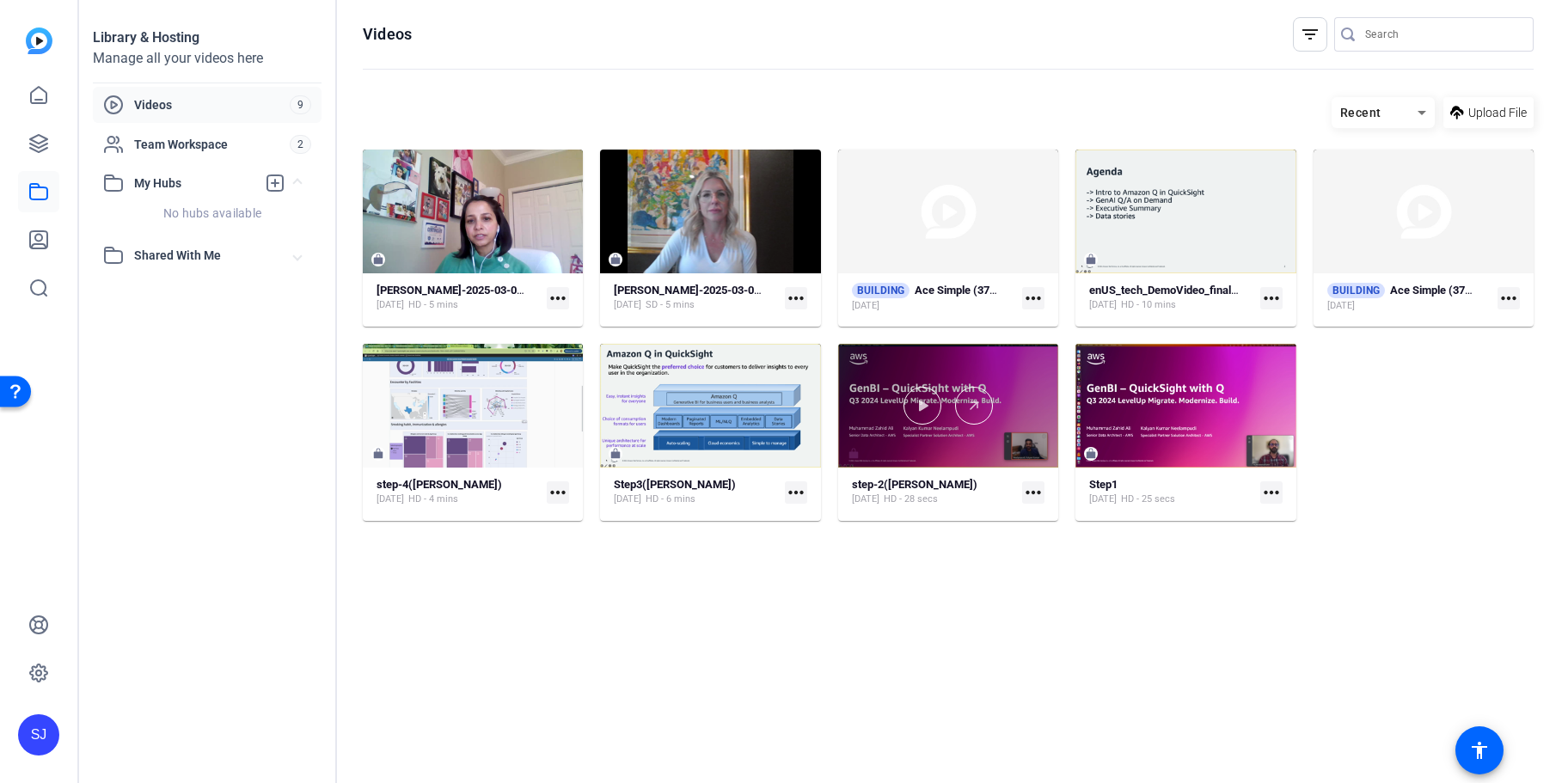
click at [1056, 423] on div at bounding box center [948, 405] width 220 height 38
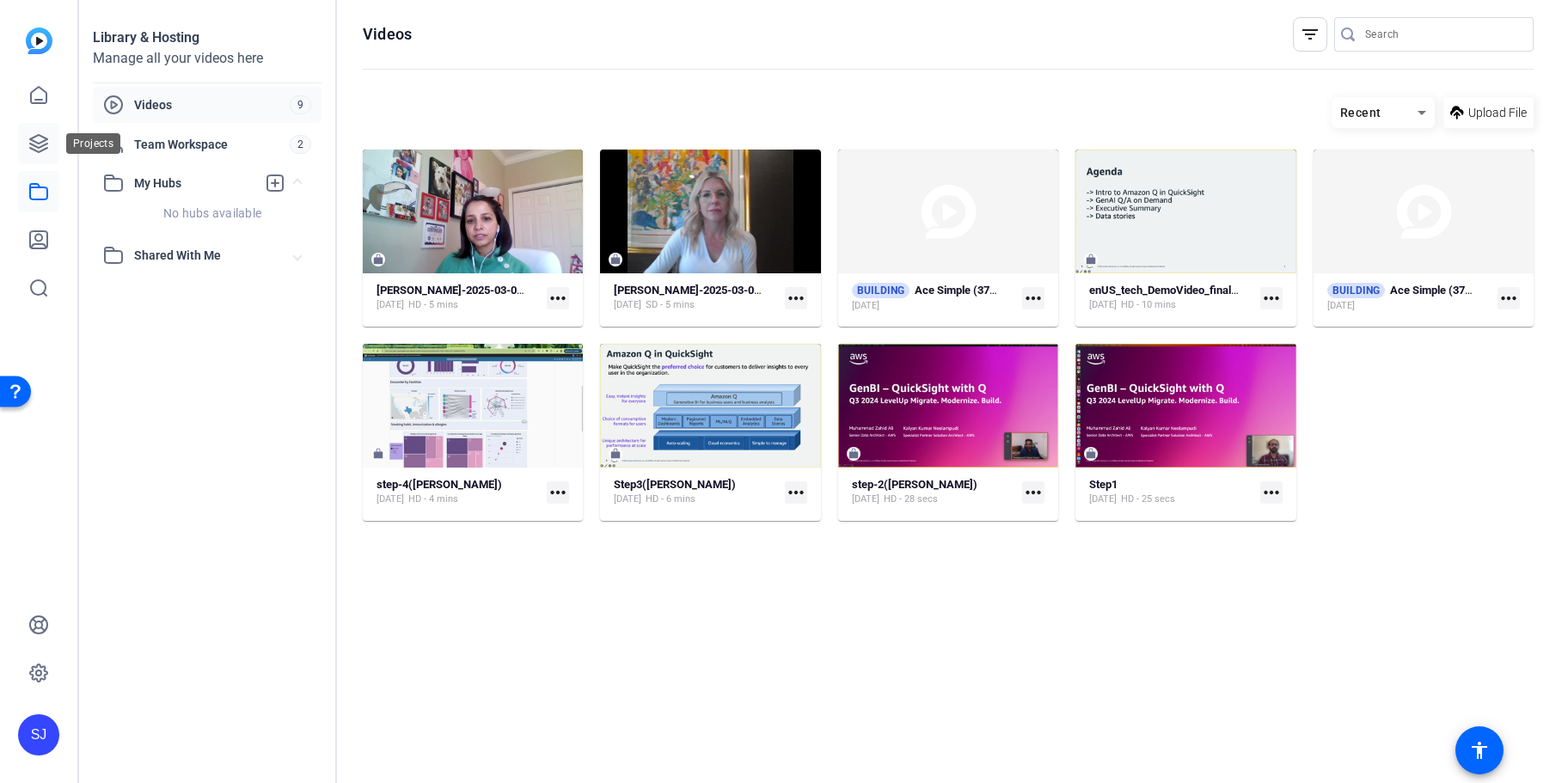
click at [31, 136] on icon at bounding box center [39, 144] width 20 height 20
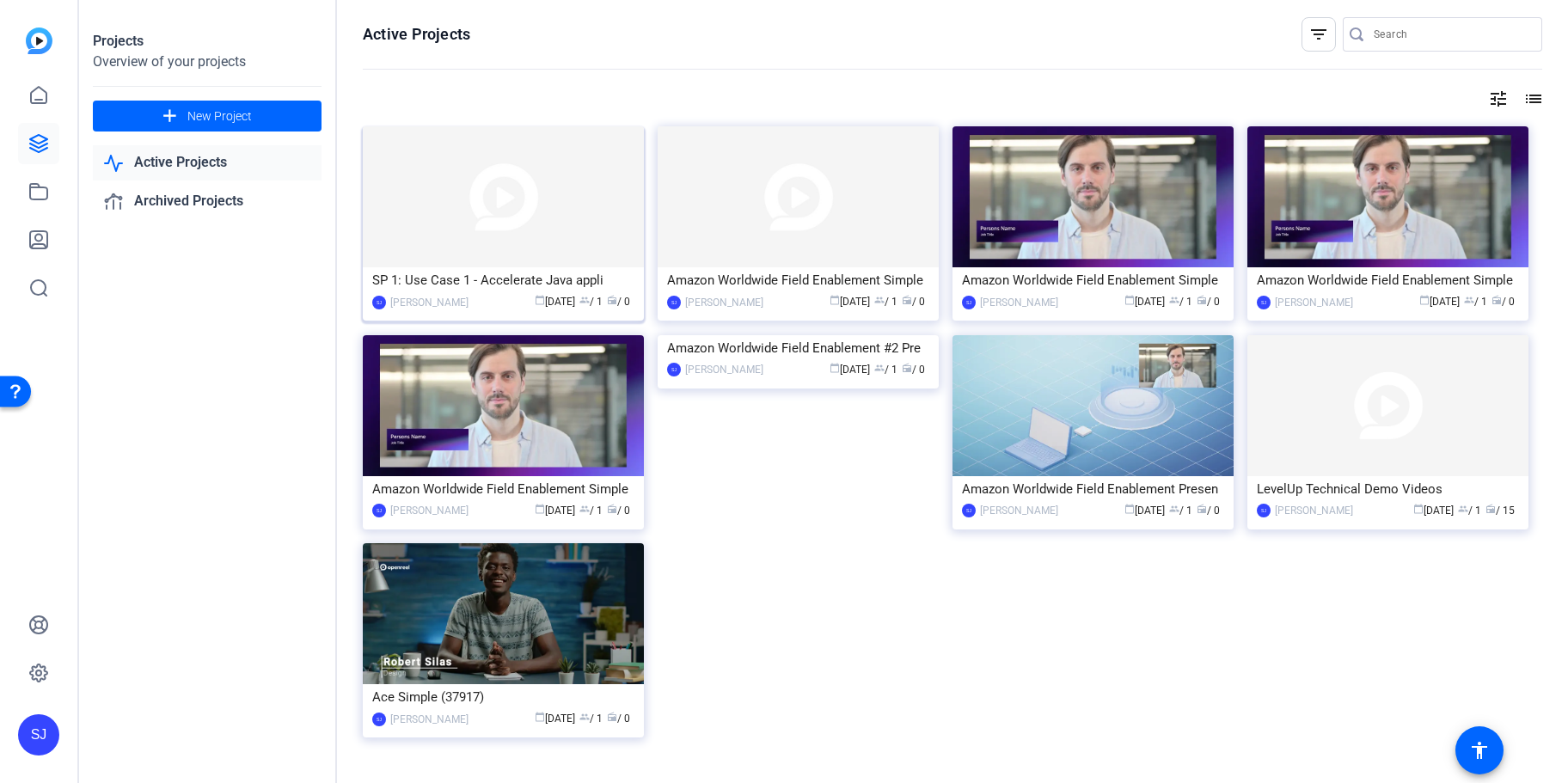
click at [516, 225] on img at bounding box center [503, 197] width 281 height 141
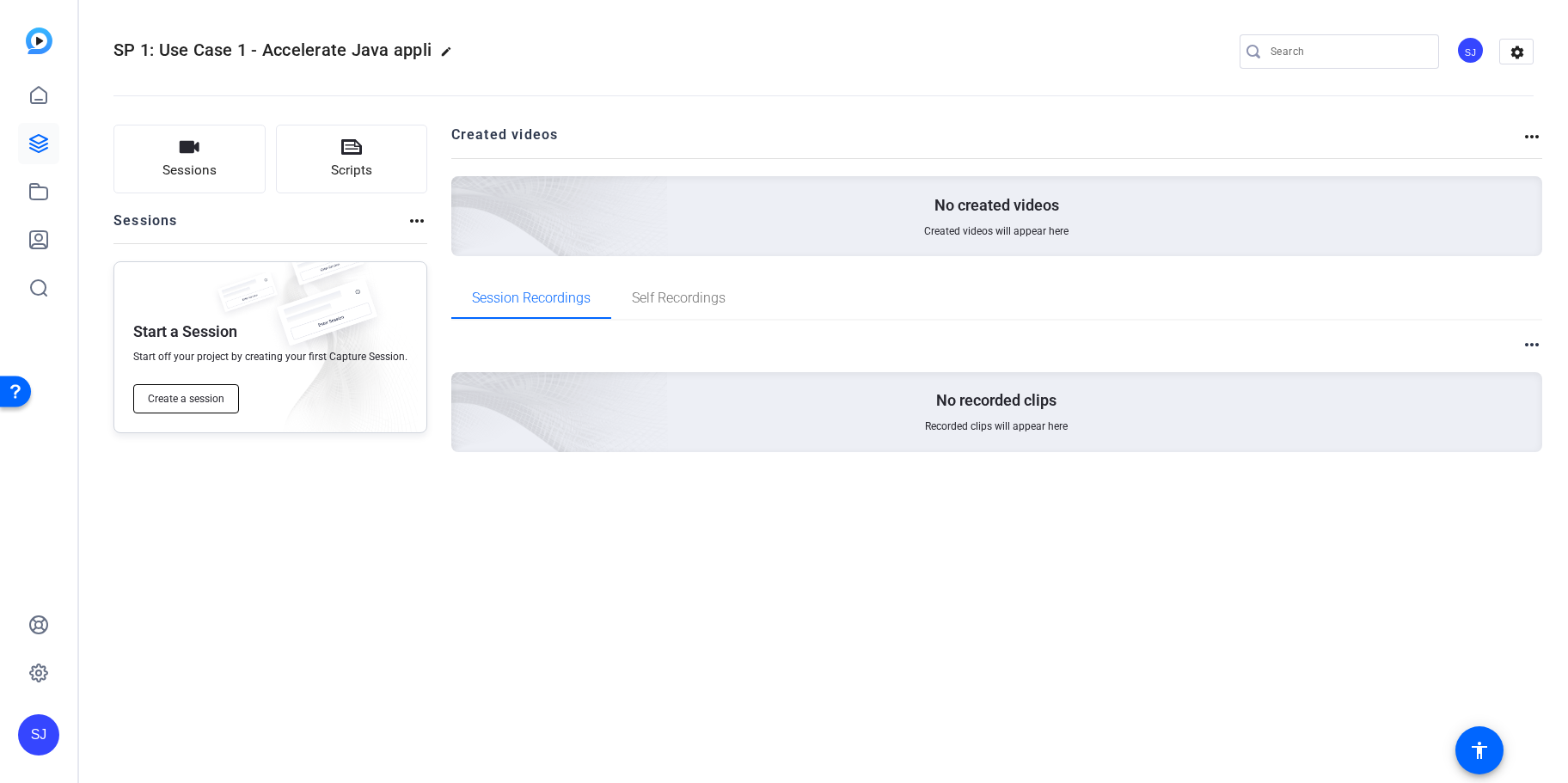
click at [184, 401] on span "Create a session" at bounding box center [185, 399] width 76 height 14
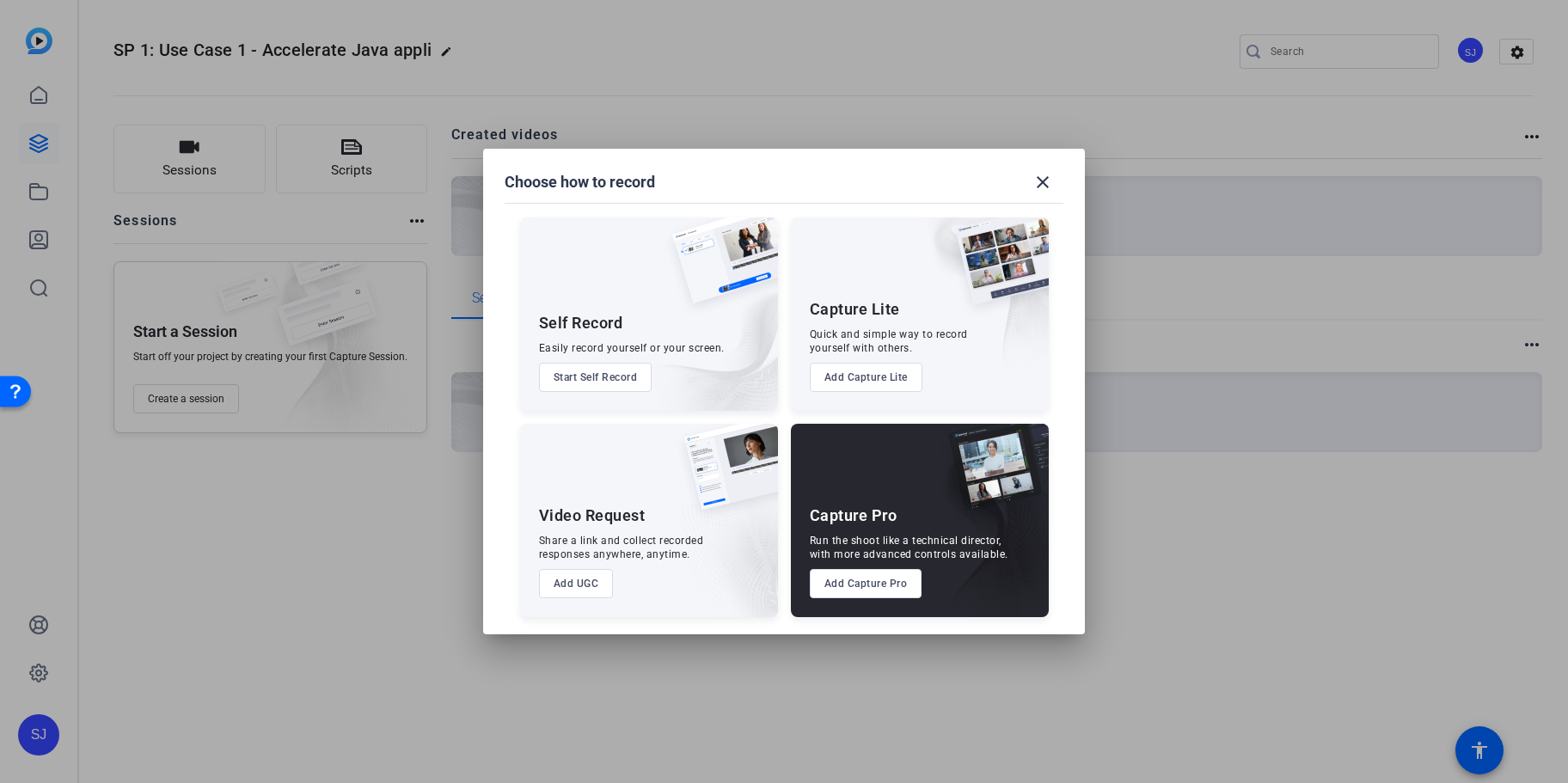
click at [575, 543] on div "Share a link and collect recorded responses anywhere, anytime." at bounding box center [621, 548] width 165 height 28
click at [562, 576] on button "Add UGC" at bounding box center [576, 584] width 75 height 30
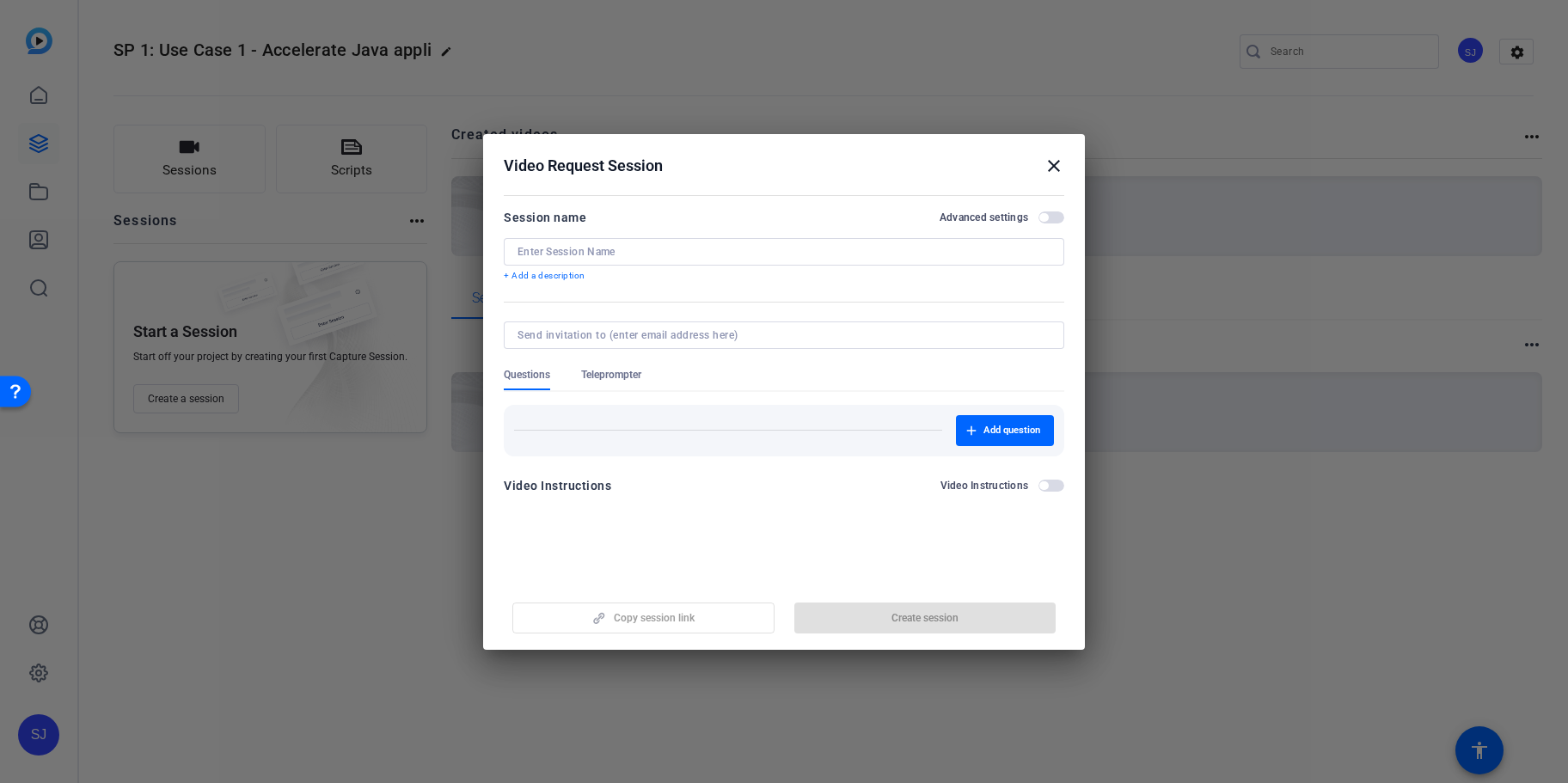
click at [613, 251] on input at bounding box center [784, 251] width 533 height 14
paste input "[EMAIL_ADDRESS][DOMAIN_NAME]"
type input "[EMAIL_ADDRESS][DOMAIN_NAME]"
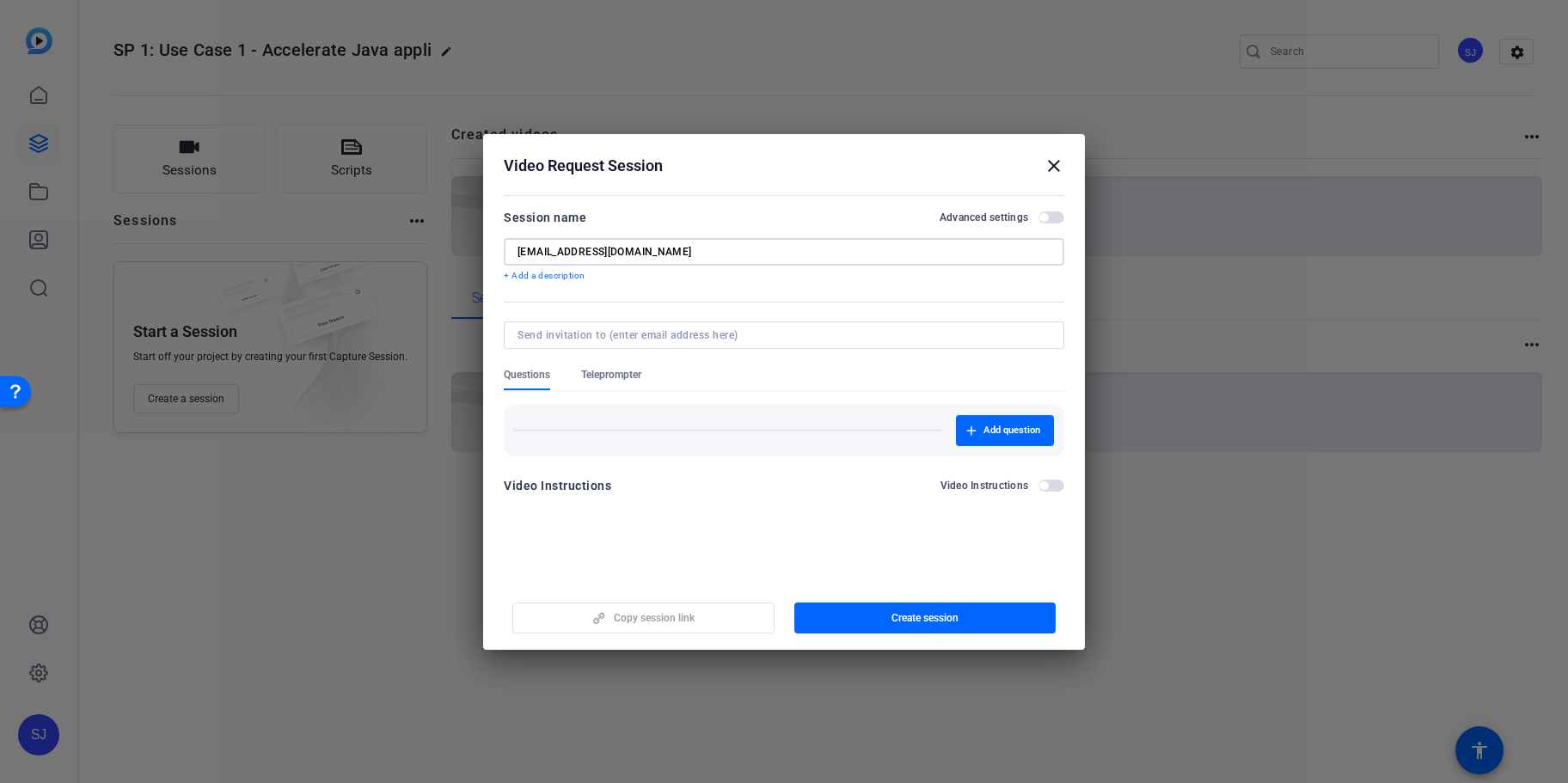
drag, startPoint x: 644, startPoint y: 251, endPoint x: 448, endPoint y: 244, distance: 196.1
click at [517, 245] on input "[EMAIL_ADDRESS][DOMAIN_NAME]" at bounding box center [784, 251] width 533 height 14
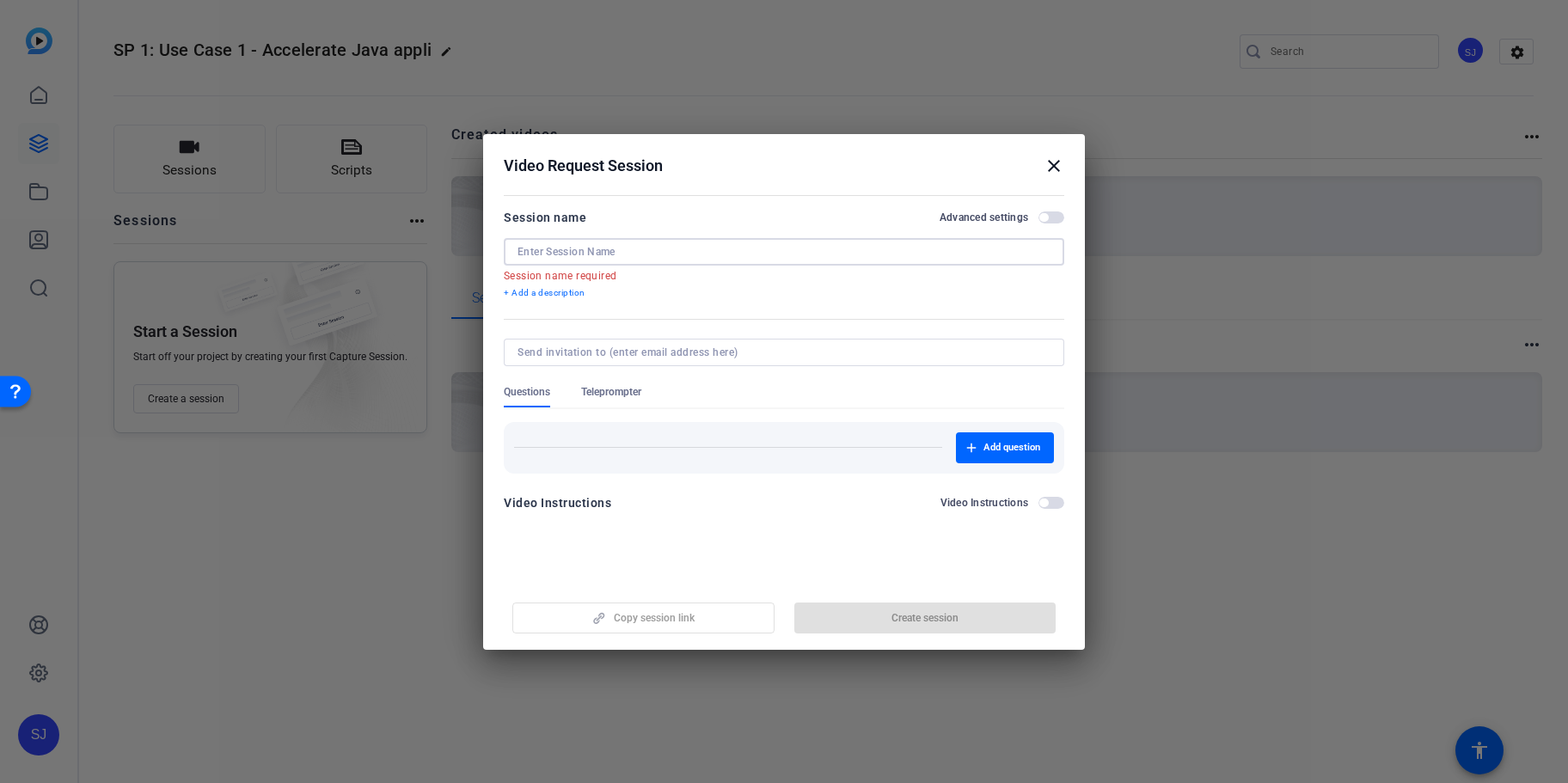
paste input "SP 1: Use Case 1 - Accelerate Java application upg"
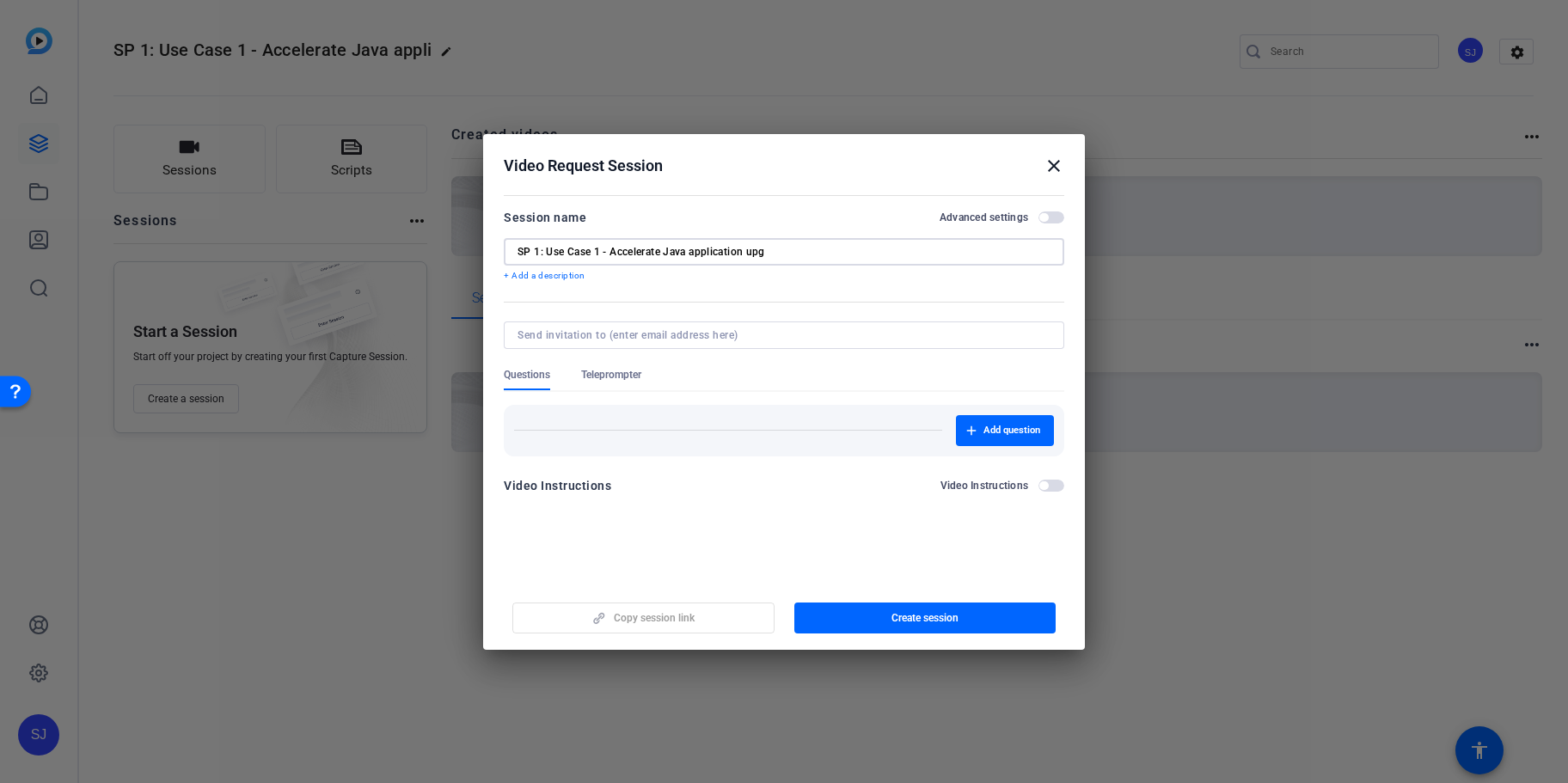
type input "SP 1: Use Case 1 - Accelerate Java application upg"
click at [665, 613] on div "Copy session link Create session" at bounding box center [784, 611] width 560 height 44
click at [917, 613] on span "Create session" at bounding box center [924, 618] width 67 height 14
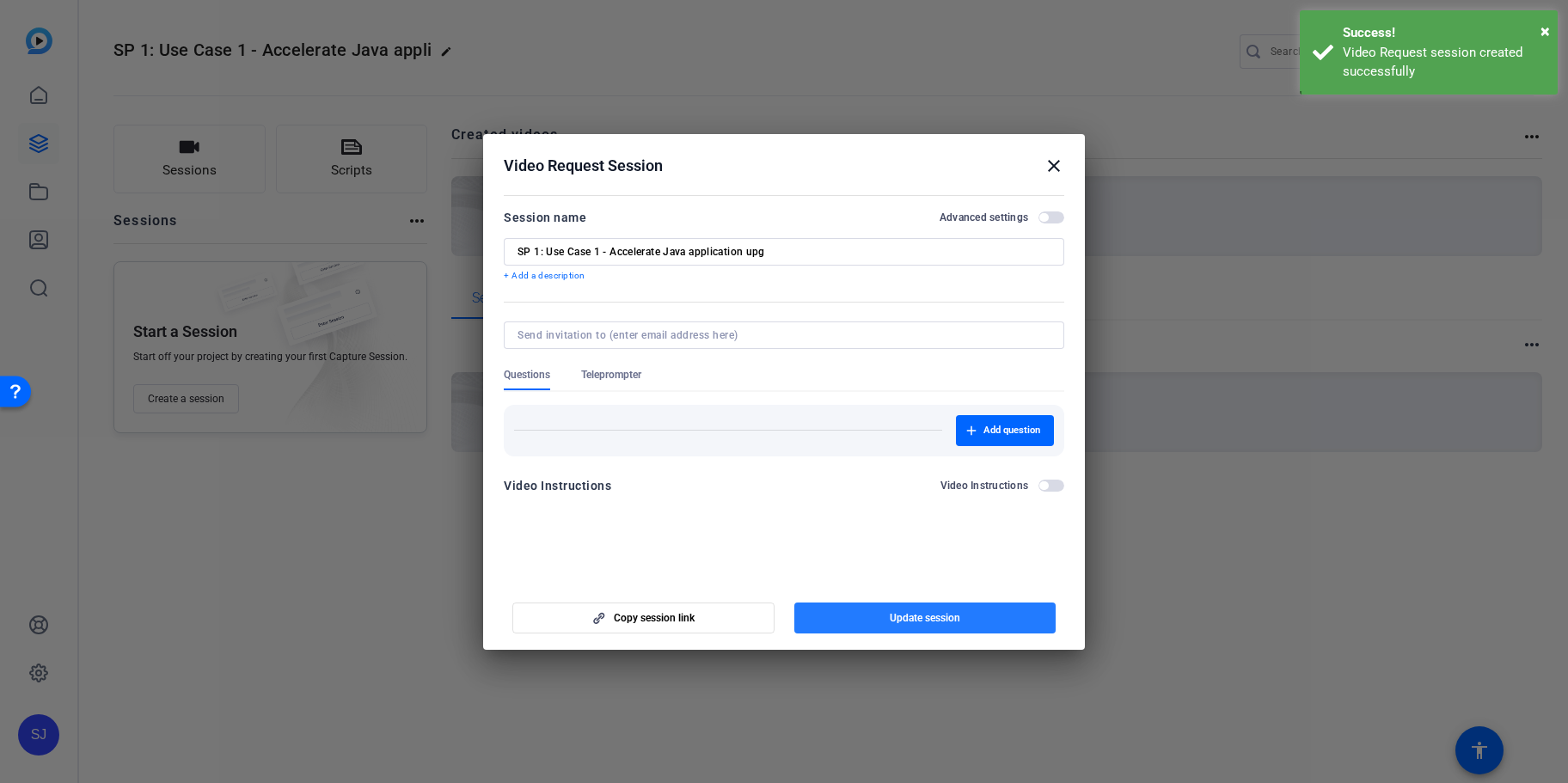
click at [923, 624] on span "Update session" at bounding box center [924, 618] width 70 height 14
click at [1047, 161] on mat-icon "close" at bounding box center [1053, 166] width 20 height 20
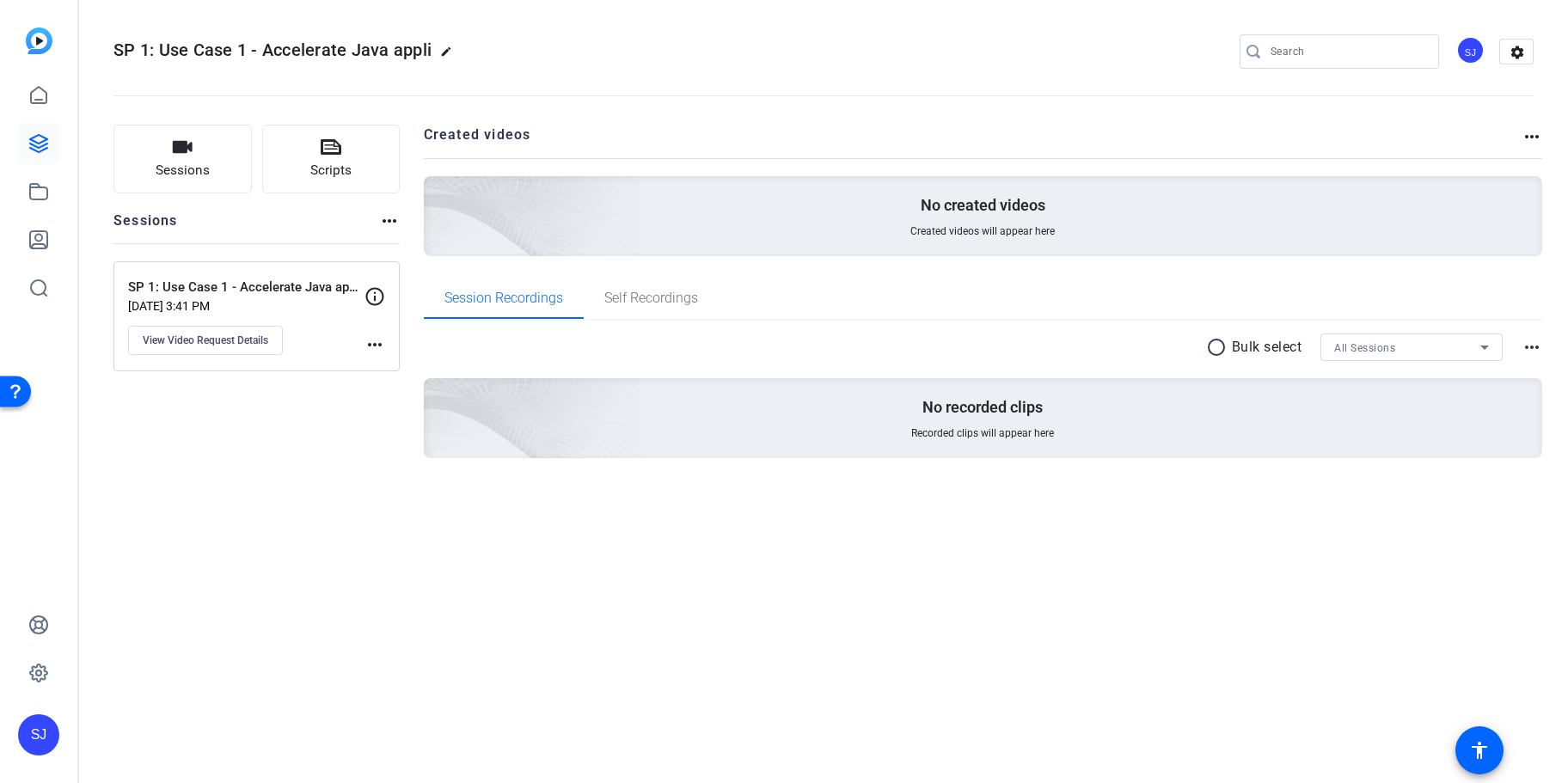
click at [302, 275] on div "SP 1: Use Case 1 - Accelerate Java application upg [DATE] 3:41 PM View Video Re…" at bounding box center [256, 316] width 287 height 110
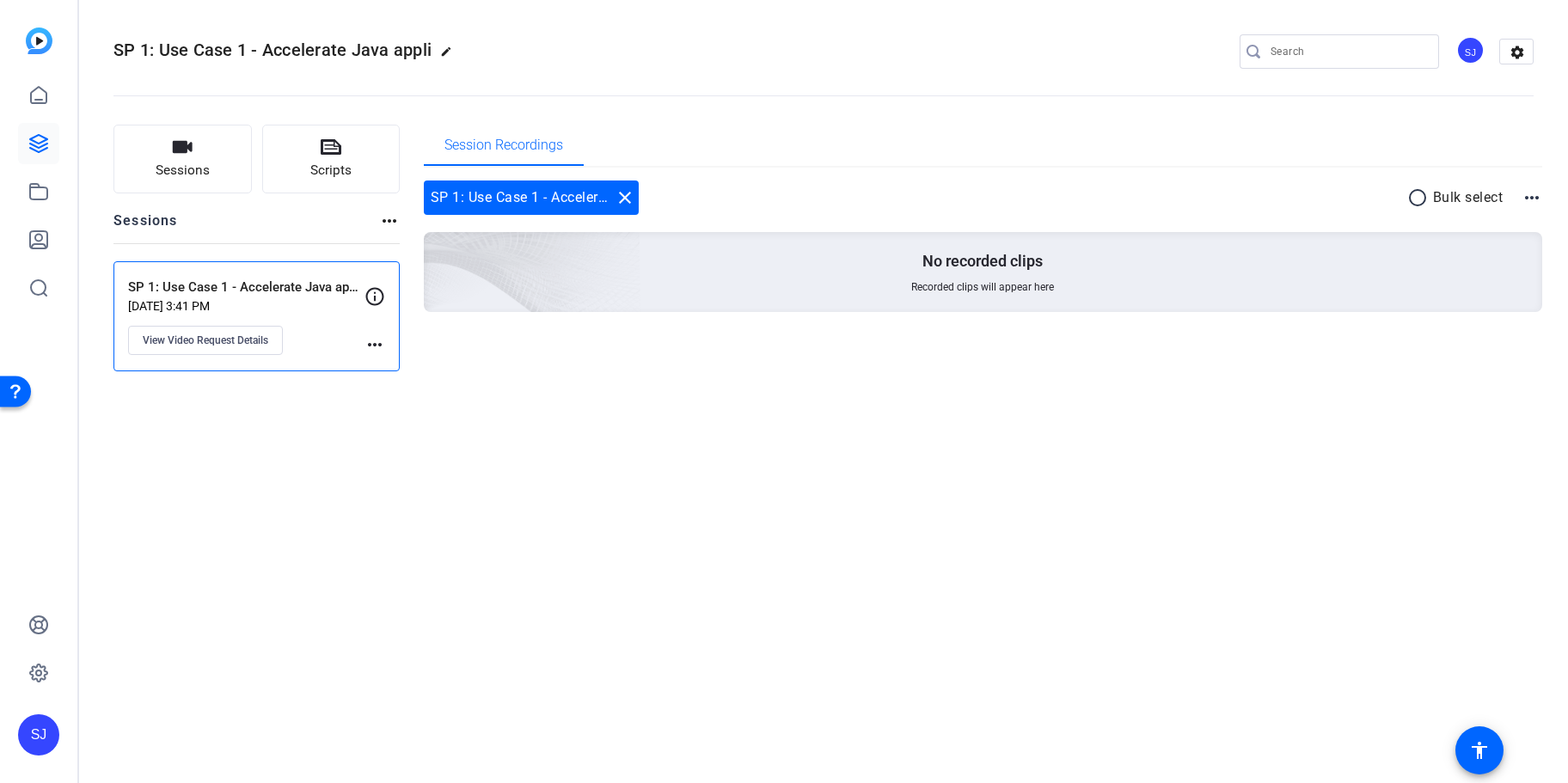
click at [374, 353] on mat-icon "more_horiz" at bounding box center [375, 345] width 20 height 20
click at [584, 206] on div at bounding box center [784, 392] width 1568 height 783
click at [609, 197] on div "SP 1: Use Case 1 - Accelerate Java application upg close" at bounding box center [531, 198] width 215 height 34
click at [1508, 201] on div "SP 1: Use Case 1 - Accelerate Java application upg close radio_button_unchecked…" at bounding box center [983, 198] width 1119 height 34
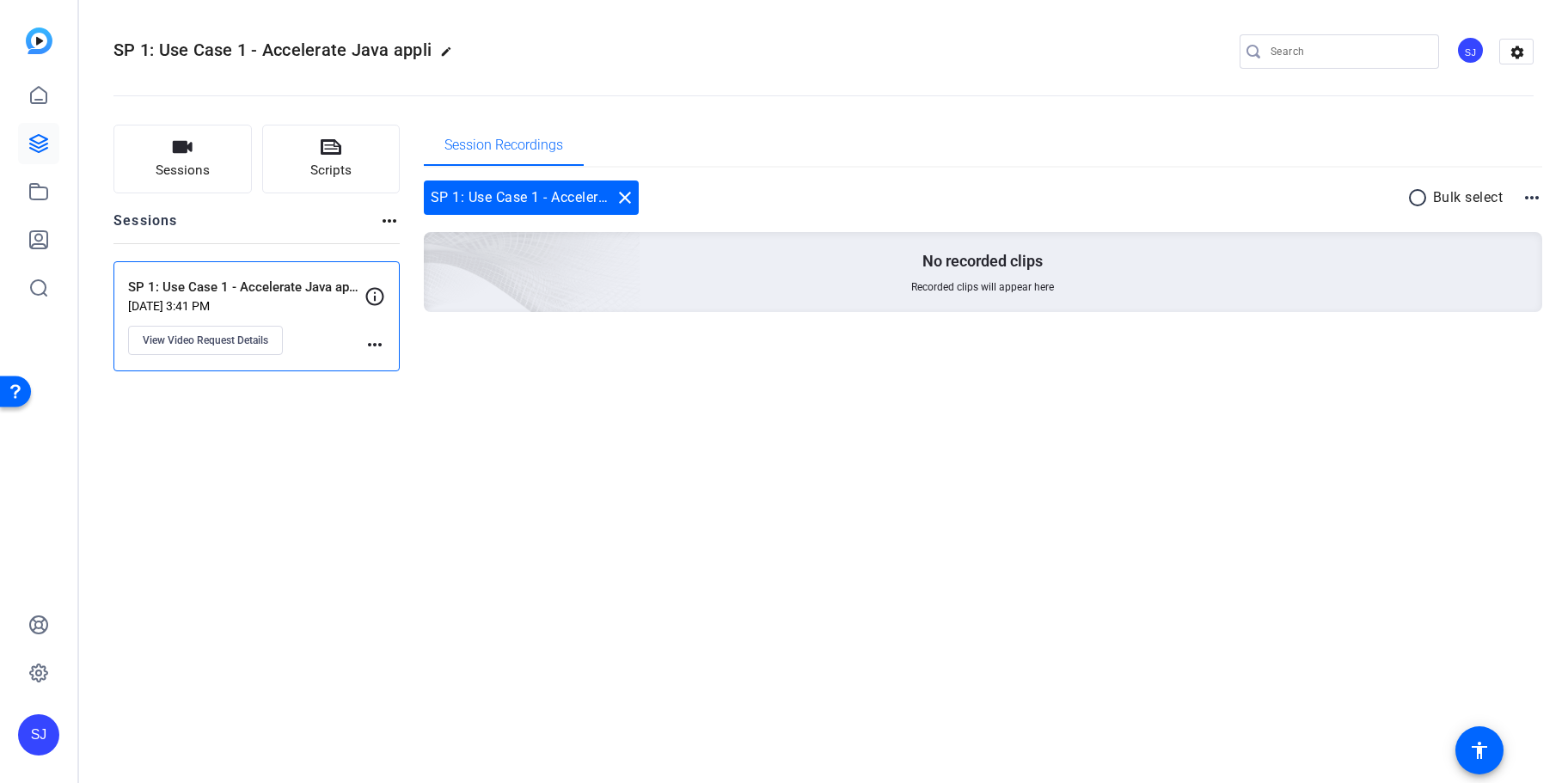
click at [1525, 199] on mat-icon "more_horiz" at bounding box center [1532, 198] width 20 height 20
click at [1122, 284] on div at bounding box center [784, 392] width 1568 height 783
click at [1523, 207] on mat-icon "more_horiz" at bounding box center [1532, 198] width 20 height 20
click at [991, 254] on div at bounding box center [784, 392] width 1568 height 783
click at [372, 220] on div "Sessions more_horiz" at bounding box center [256, 226] width 287 height 32
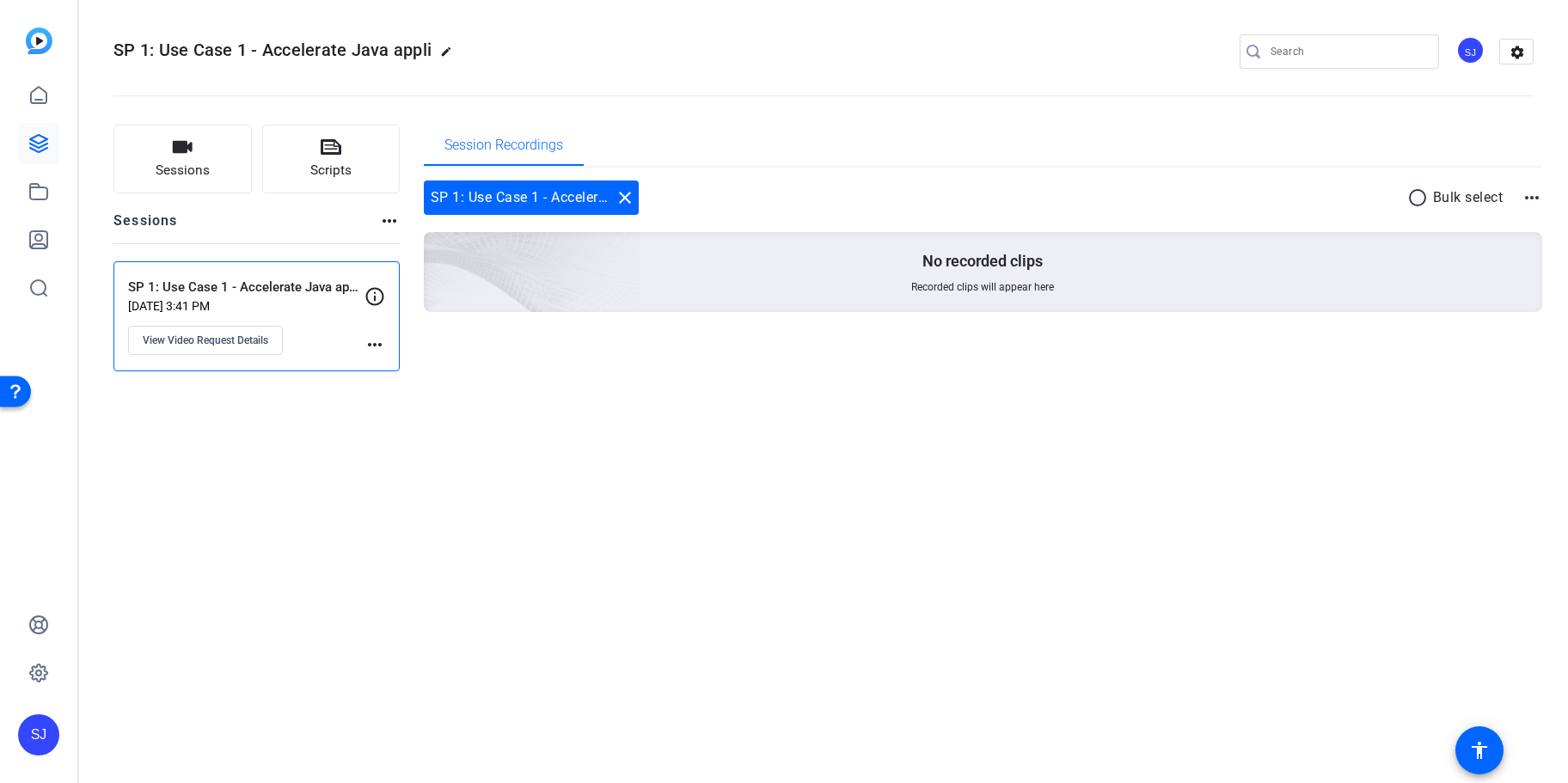
click at [386, 221] on mat-icon "more_horiz" at bounding box center [389, 221] width 20 height 20
click at [568, 205] on div at bounding box center [784, 392] width 1568 height 783
click at [559, 195] on div "SP 1: Use Case 1 - Accelerate Java application upg close" at bounding box center [531, 198] width 215 height 34
click at [524, 197] on div "SP 1: Use Case 1 - Accelerate Java application upg close" at bounding box center [531, 198] width 215 height 34
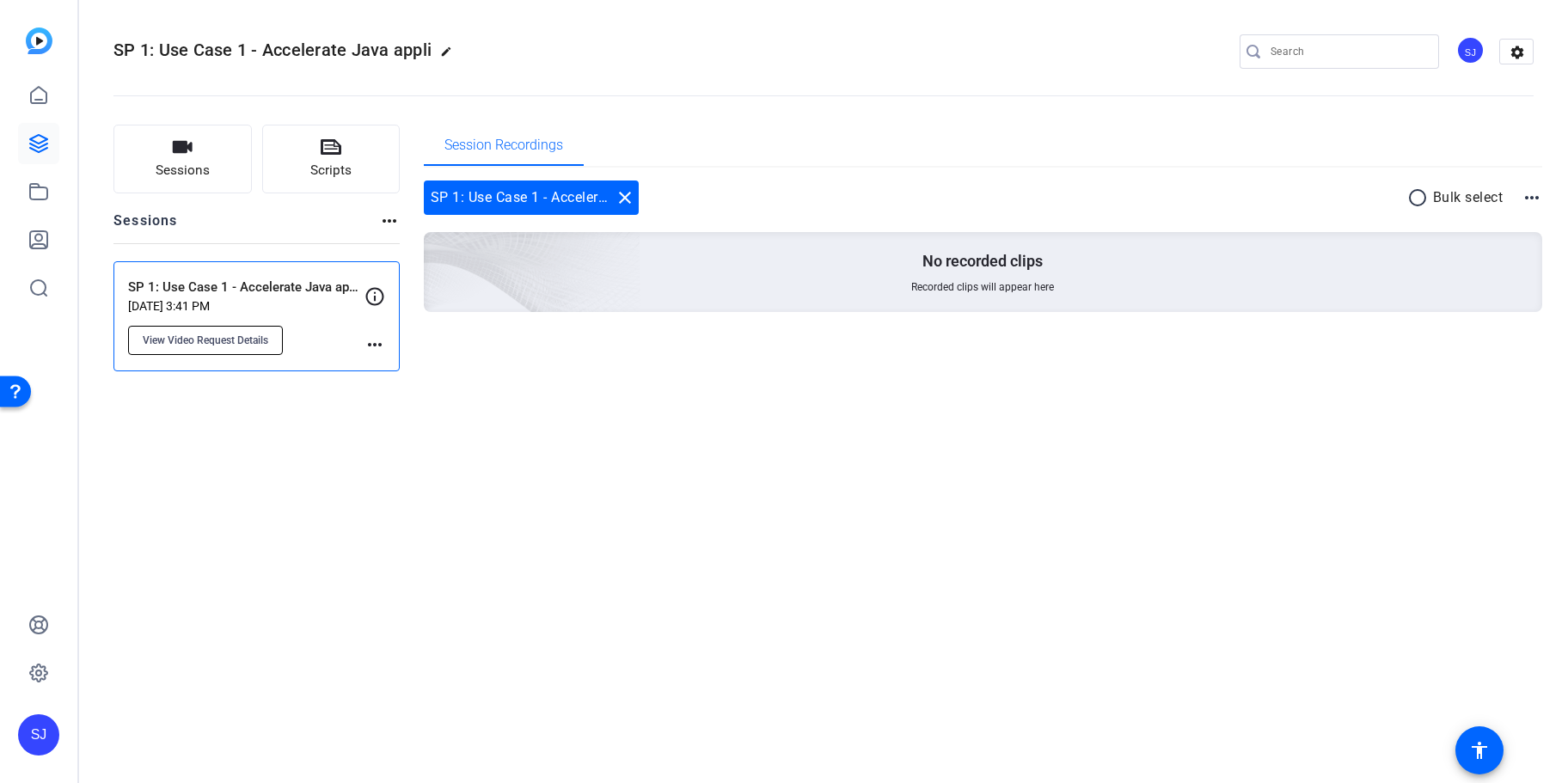
click at [229, 340] on span "View Video Request Details" at bounding box center [205, 340] width 125 height 14
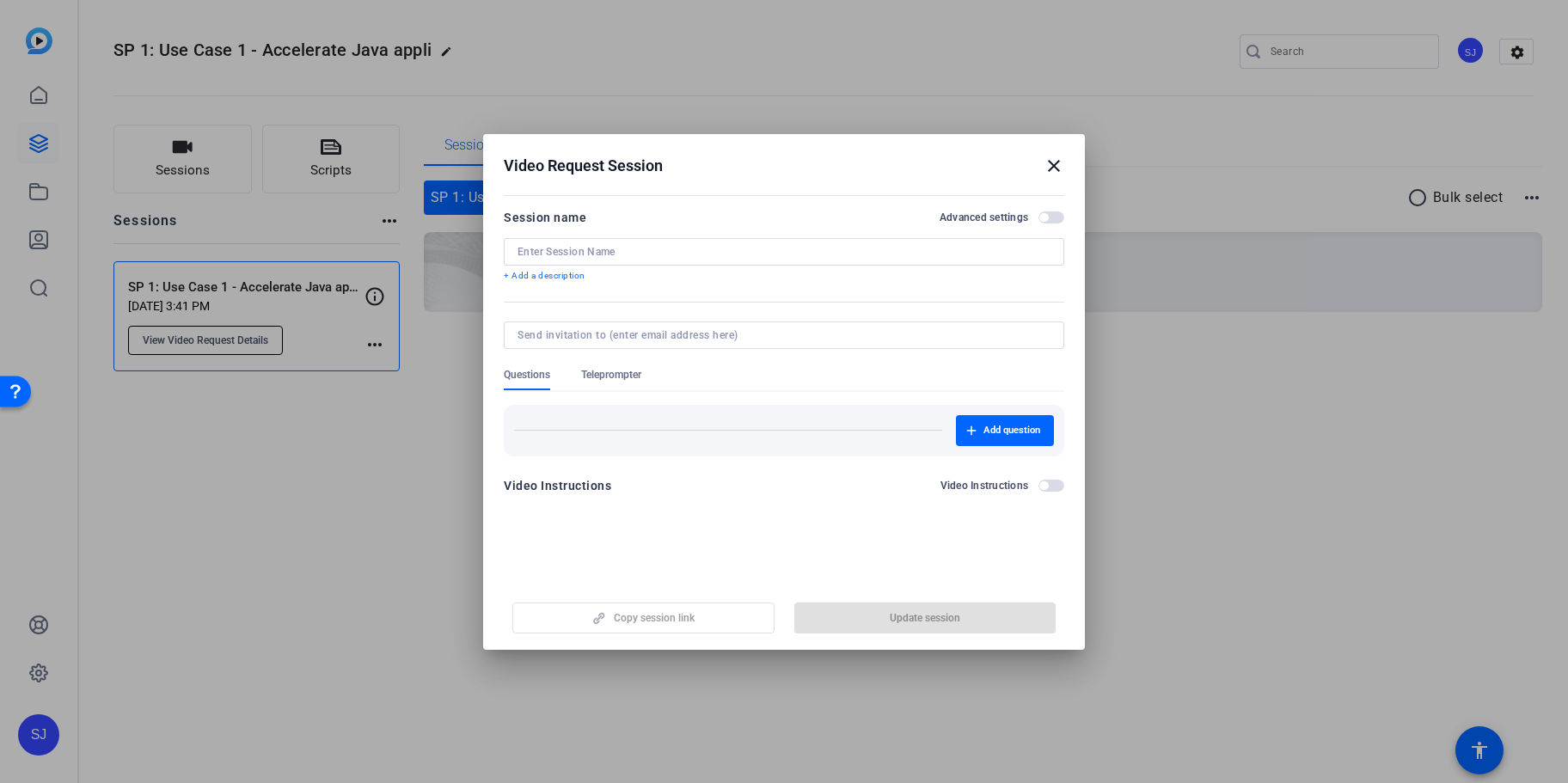
type input "SP 1: Use Case 1 - Accelerate Java application upg"
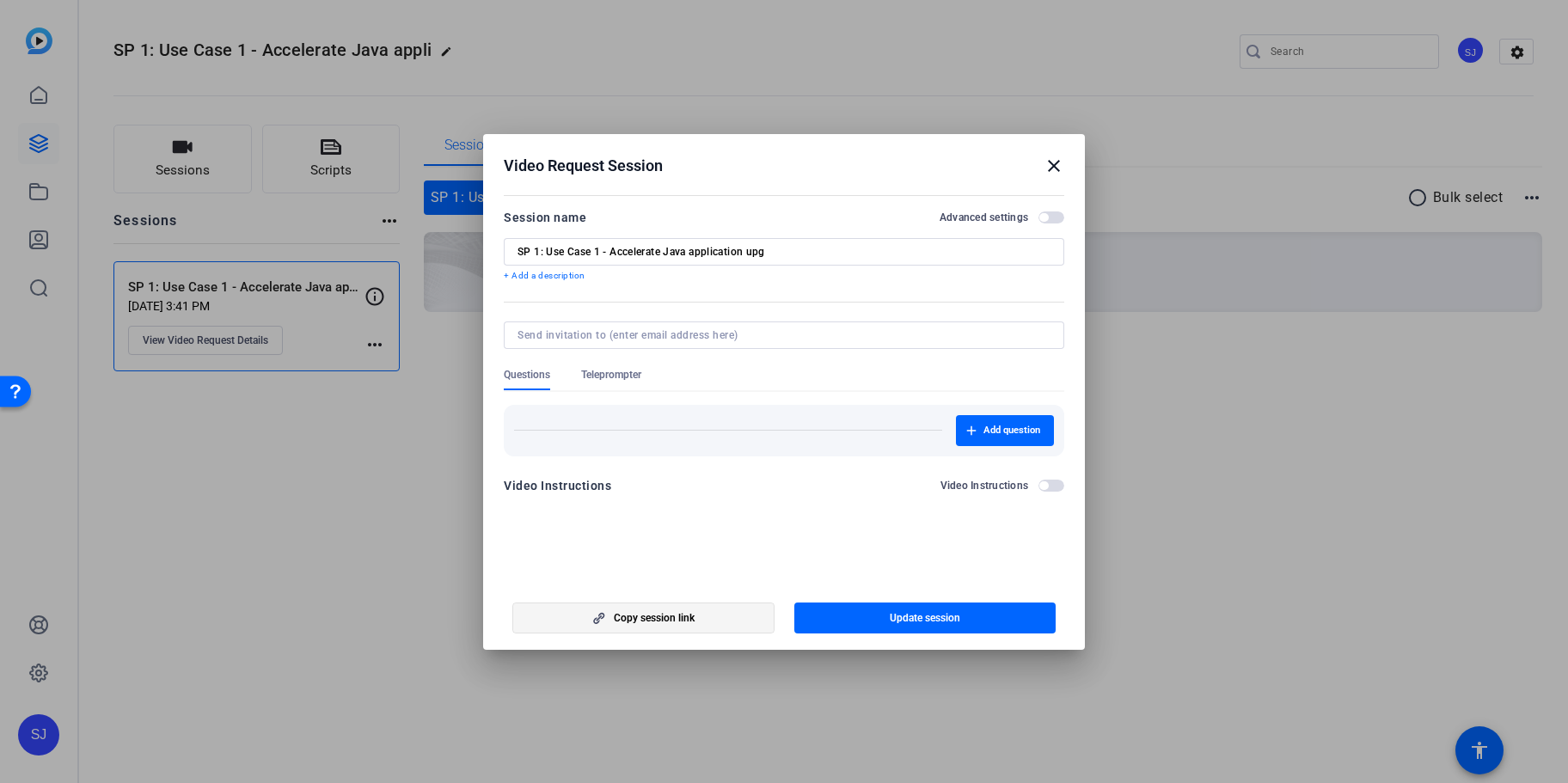
click at [635, 615] on span "Copy session link" at bounding box center [654, 618] width 81 height 14
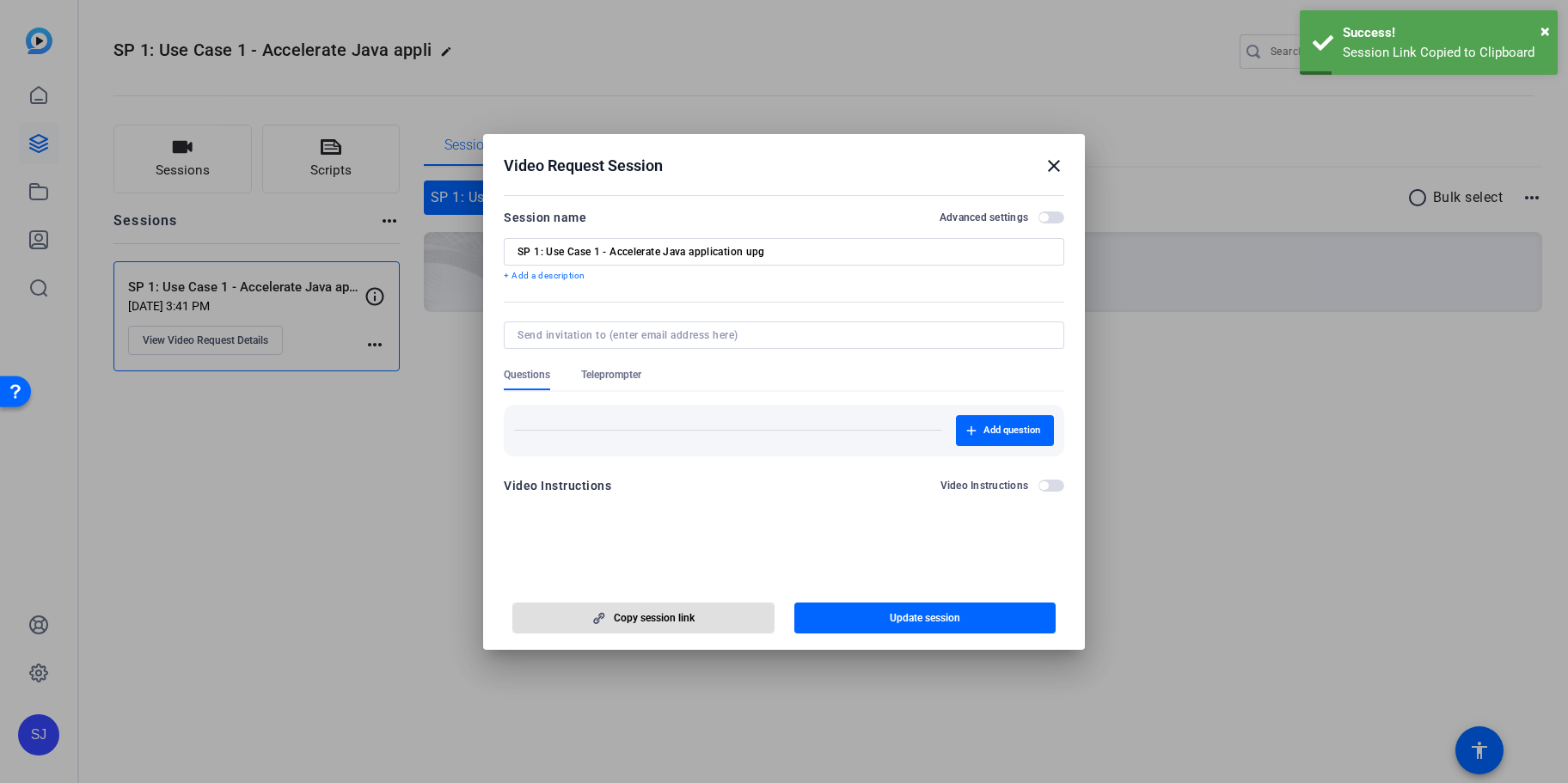
click at [1053, 165] on mat-icon "close" at bounding box center [1053, 166] width 20 height 20
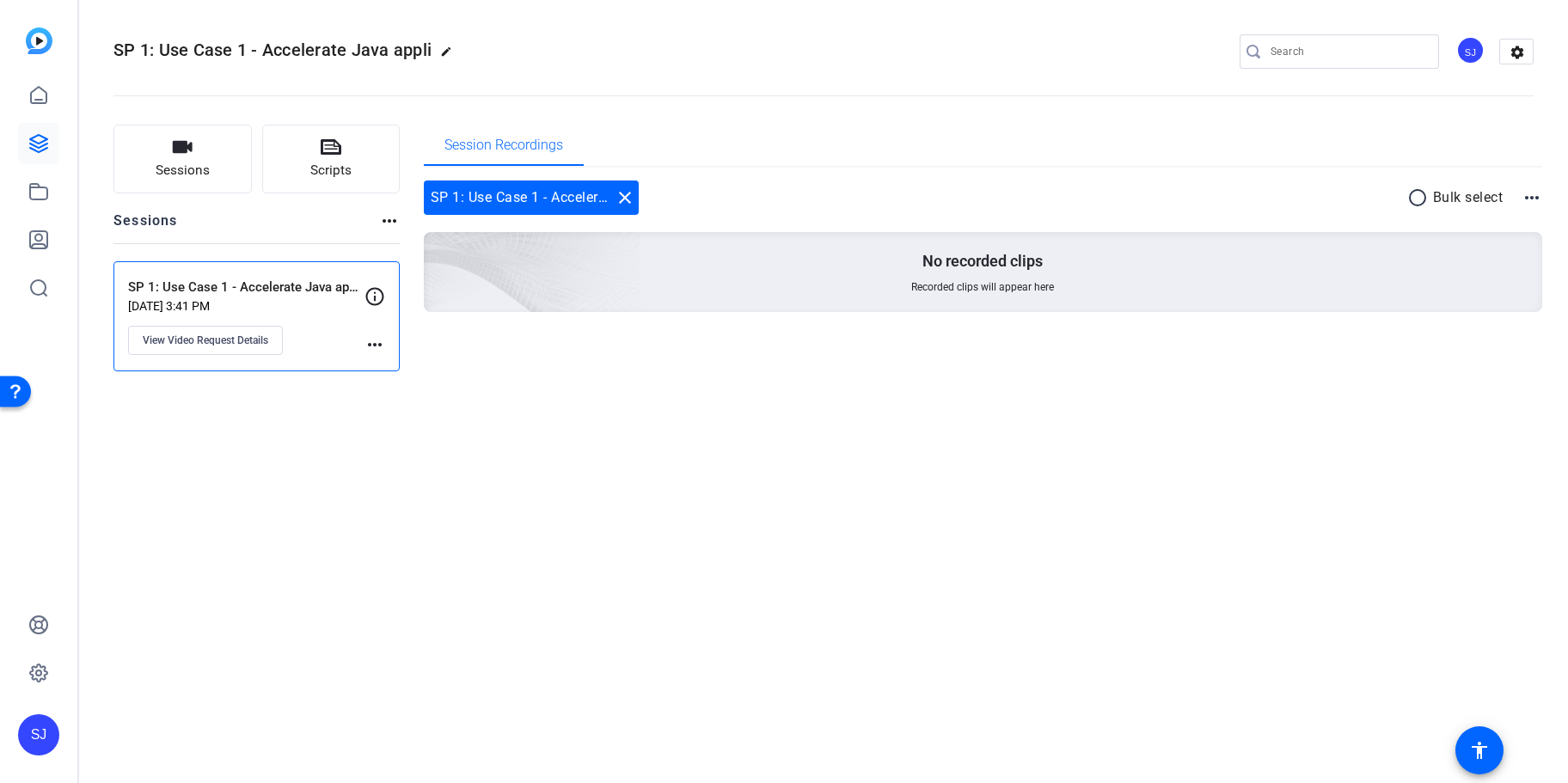
click at [379, 218] on div "Sessions more_horiz" at bounding box center [256, 226] width 287 height 32
click at [386, 223] on mat-icon "more_horiz" at bounding box center [389, 221] width 20 height 20
click at [425, 467] on div at bounding box center [784, 392] width 1568 height 783
click at [217, 179] on button "Sessions" at bounding box center [182, 159] width 138 height 69
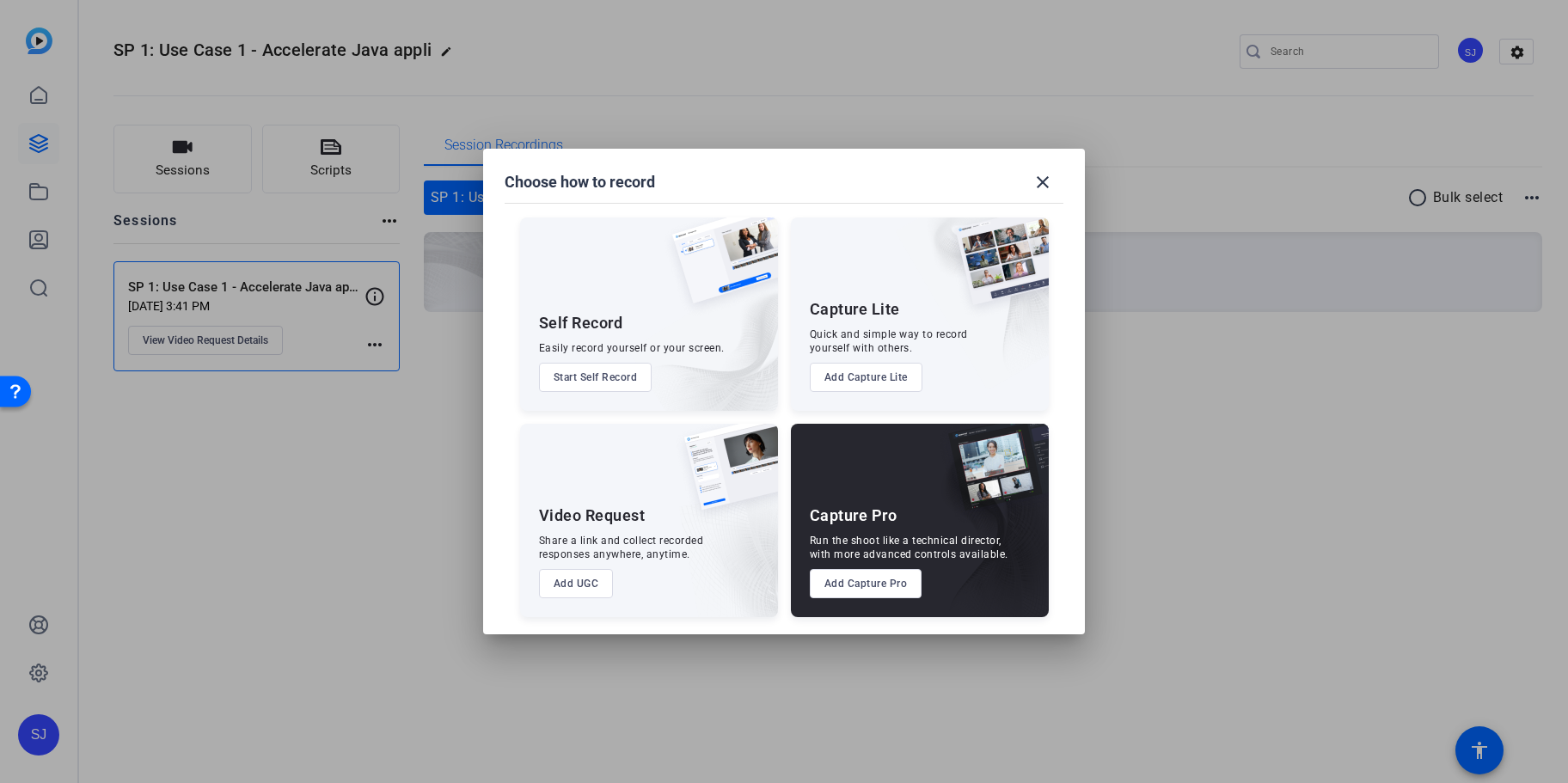
click at [597, 576] on button "Add UGC" at bounding box center [576, 584] width 75 height 30
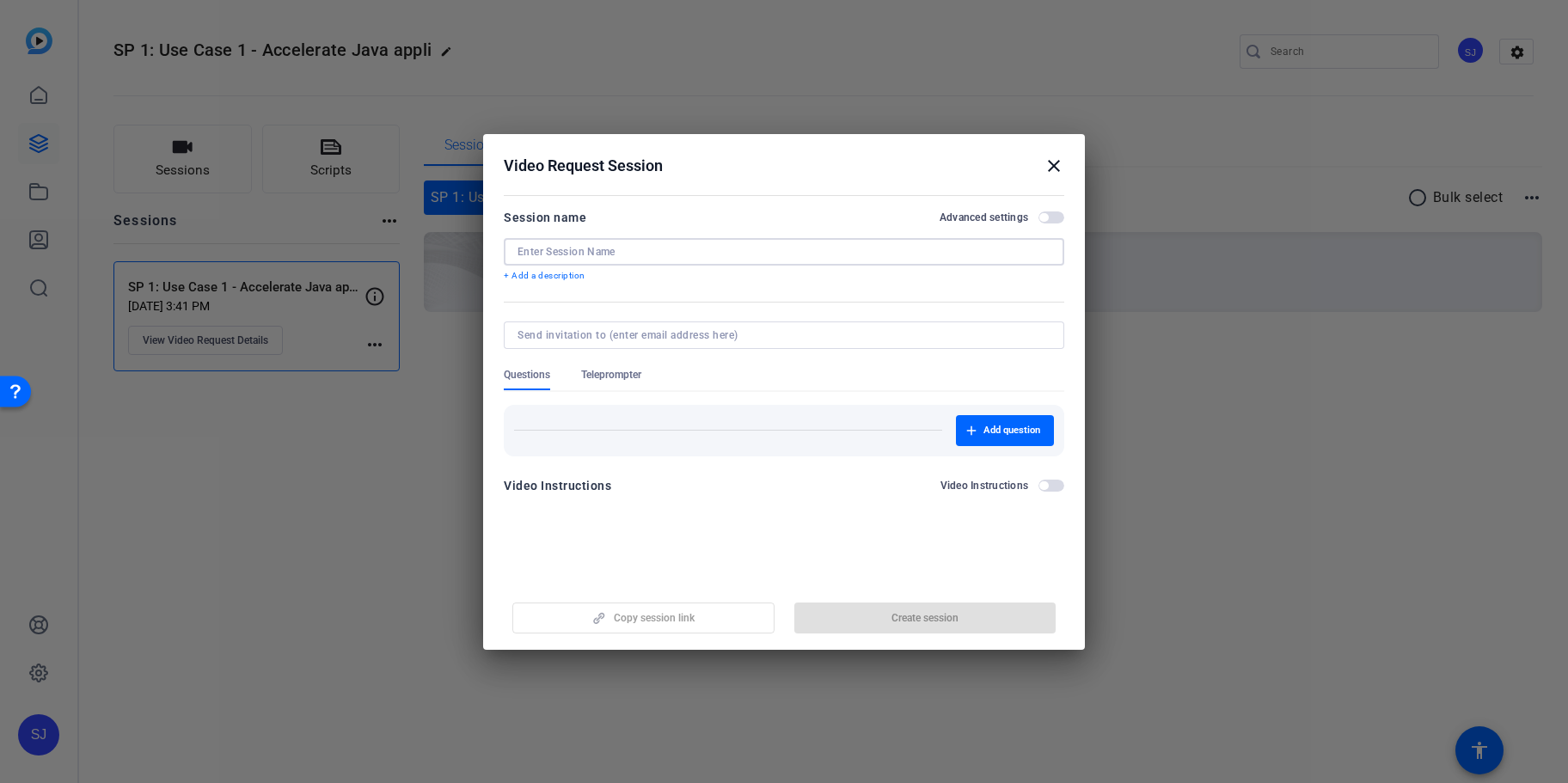
click at [627, 250] on input at bounding box center [784, 251] width 533 height 14
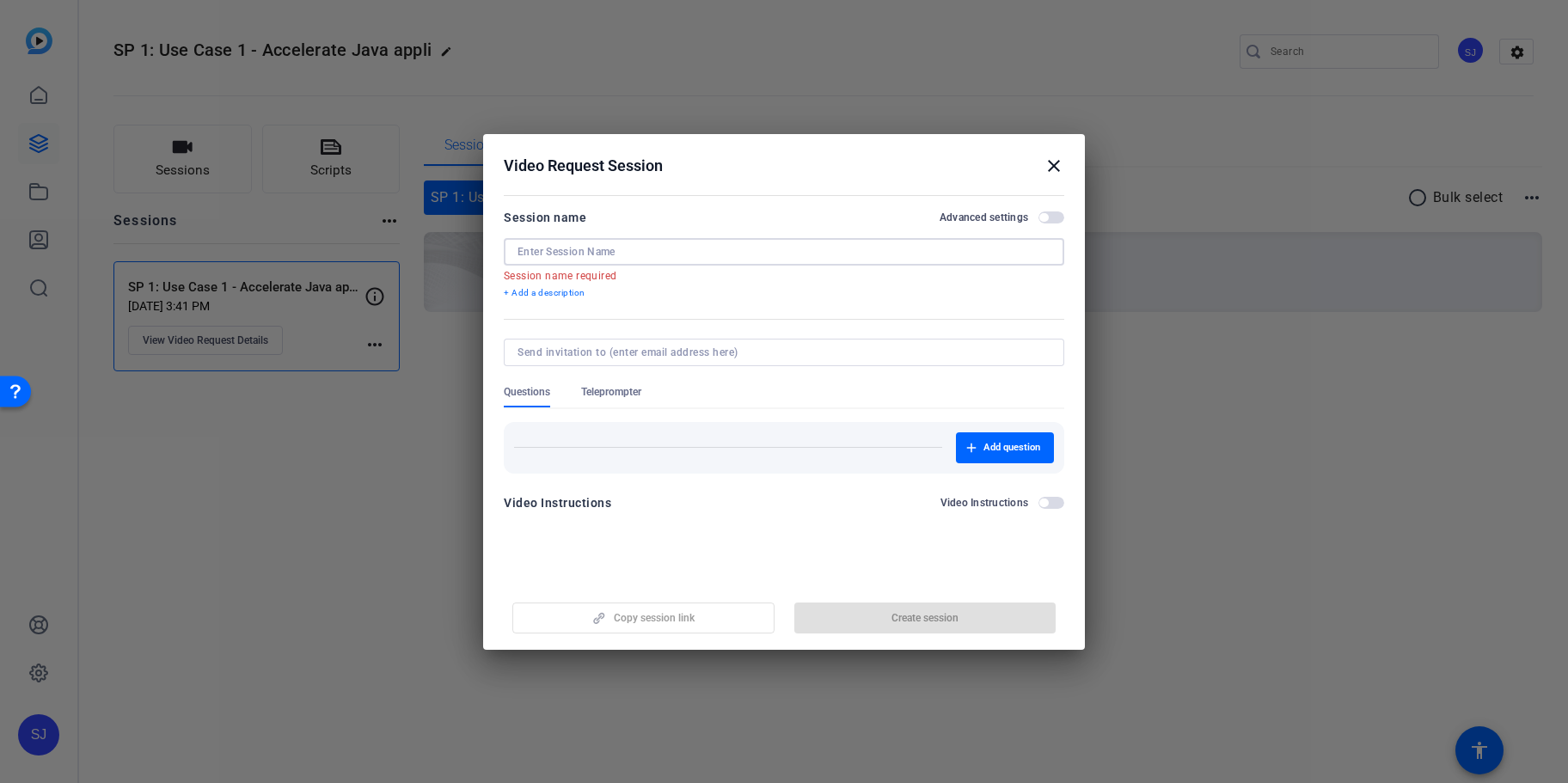
paste input "SP 2: Use Case 1 - Migrate and modernize Windows"
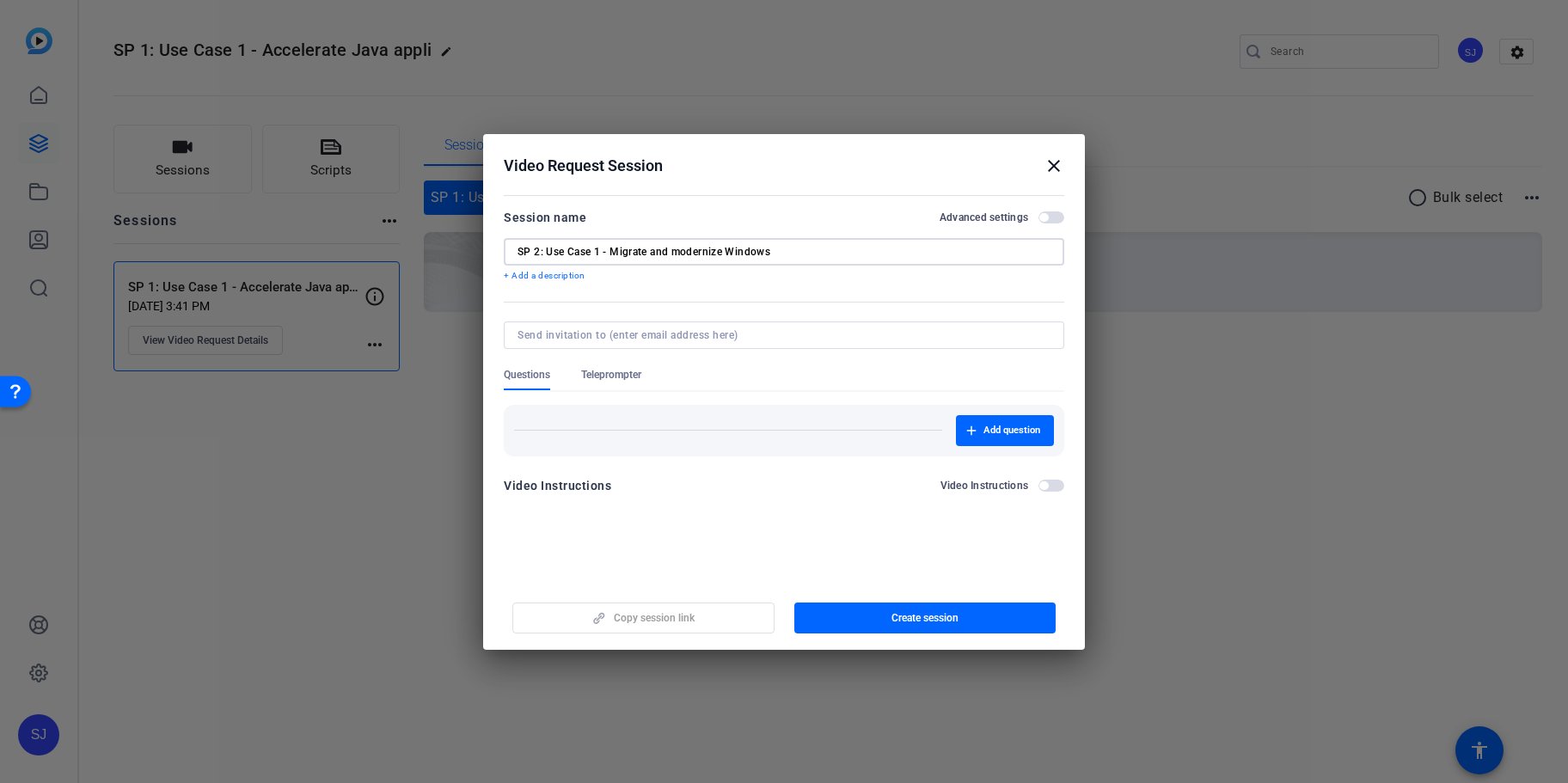
type input "SP 2: Use Case 1 - Migrate and modernize Windows"
click at [832, 465] on form "Session name Advanced settings SP 2: Use Case 1 - Migrate and modernize Windows…" at bounding box center [784, 356] width 560 height 300
click at [740, 340] on input at bounding box center [780, 335] width 526 height 14
type input "n"
click at [794, 507] on mat-dialog-content "Session name Advanced settings SP 2: Use Case 1 - Migrate and modernize Windows…" at bounding box center [784, 357] width 602 height 335
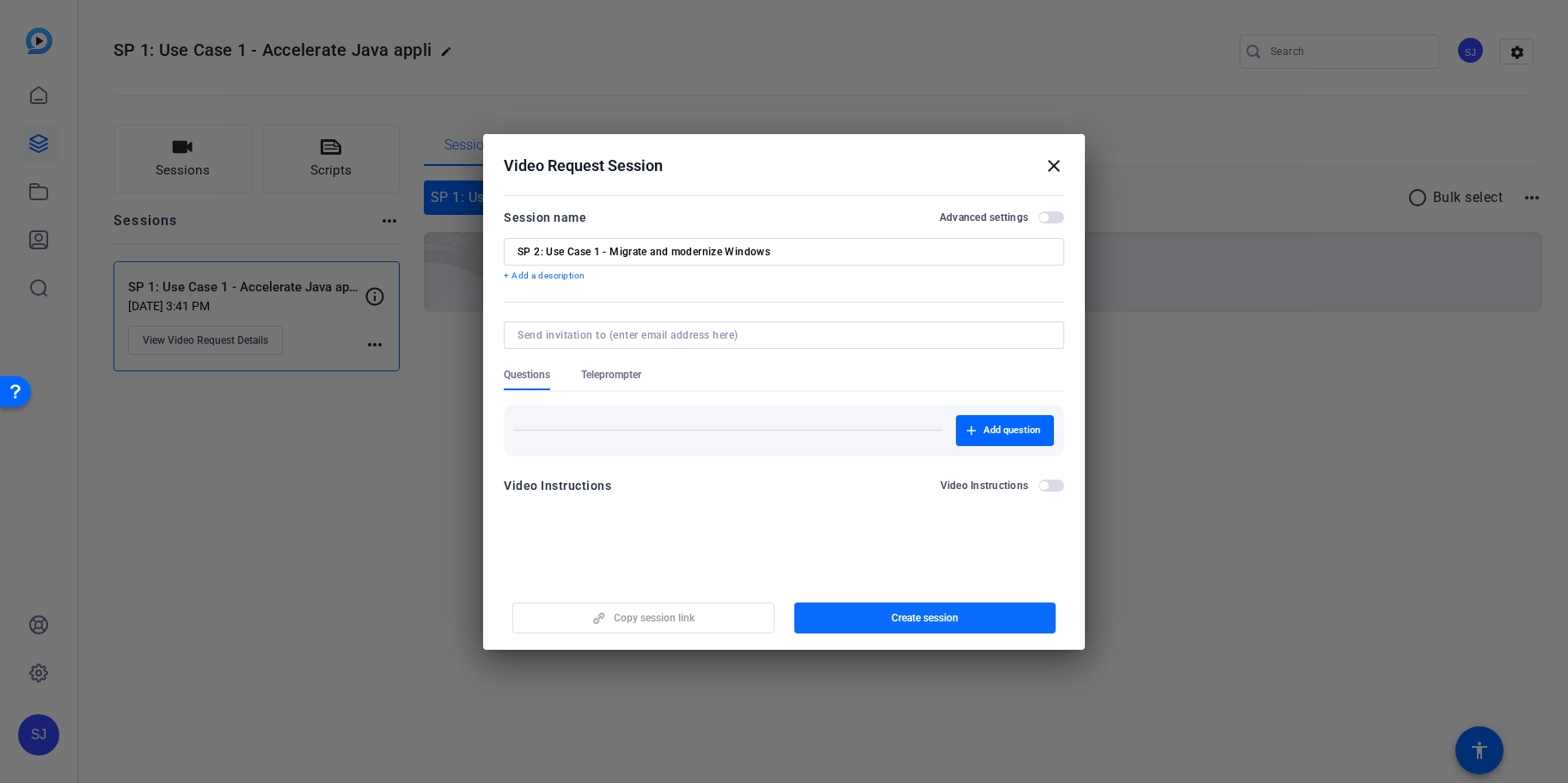
click at [919, 618] on span "Create session" at bounding box center [924, 618] width 67 height 14
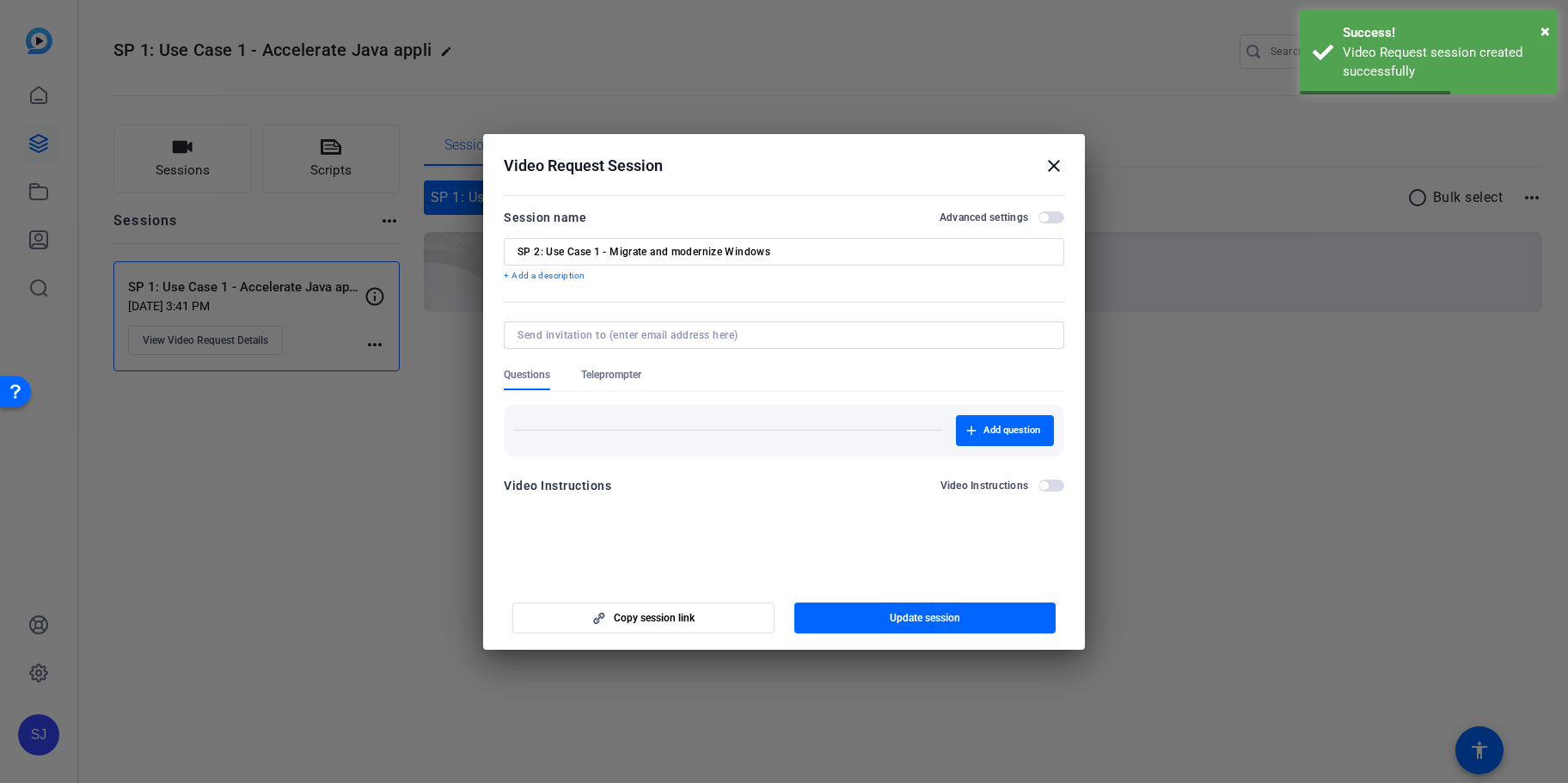
click at [1051, 168] on mat-icon "close" at bounding box center [1053, 166] width 20 height 20
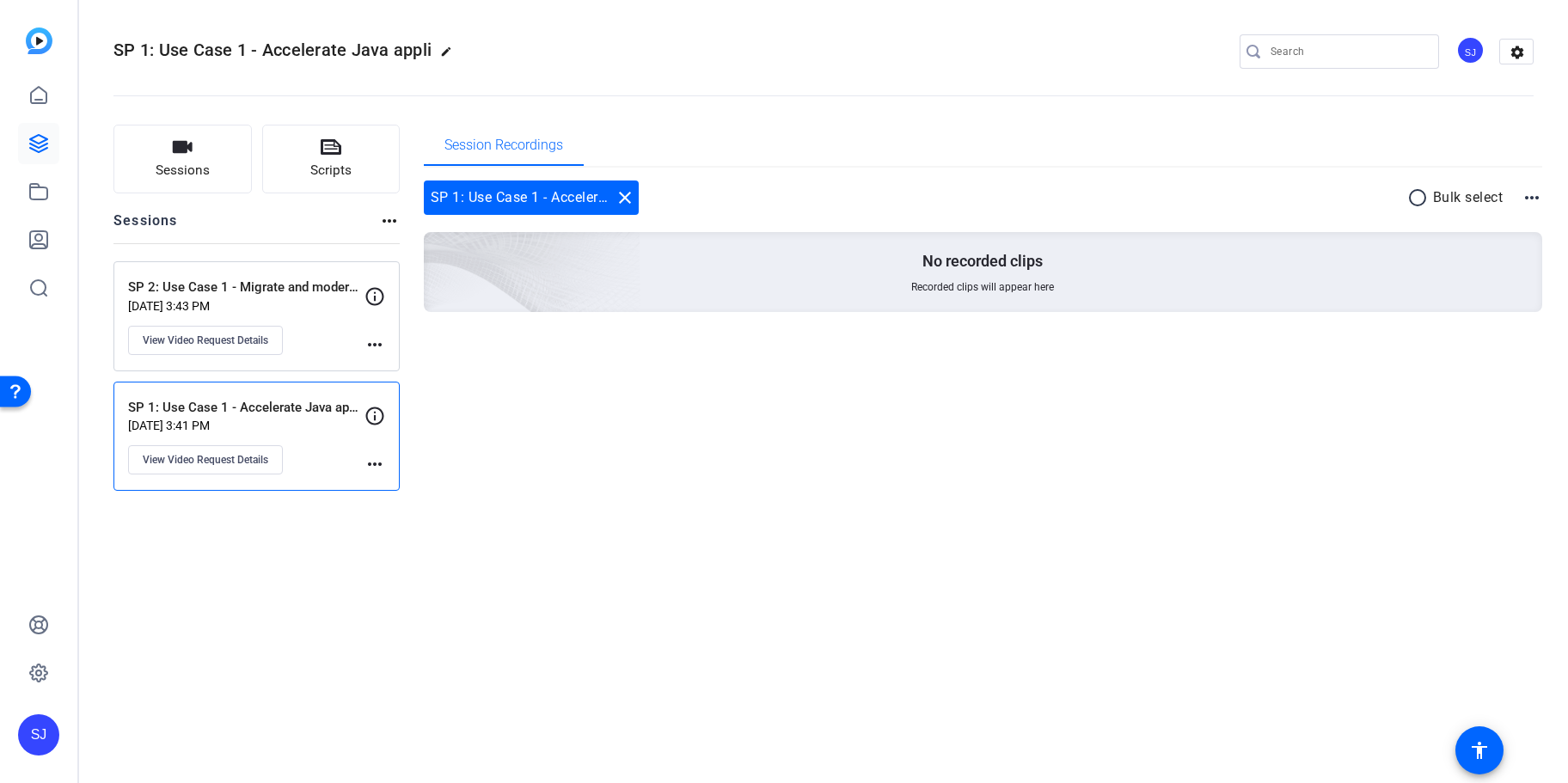
click at [333, 309] on p "[DATE] 3:43 PM" at bounding box center [246, 306] width 236 height 14
click at [376, 335] on mat-icon "more_horiz" at bounding box center [375, 345] width 20 height 20
click at [376, 340] on div at bounding box center [784, 392] width 1568 height 783
click at [376, 340] on mat-icon "more_horiz" at bounding box center [375, 345] width 20 height 20
click at [233, 340] on div at bounding box center [784, 392] width 1568 height 783
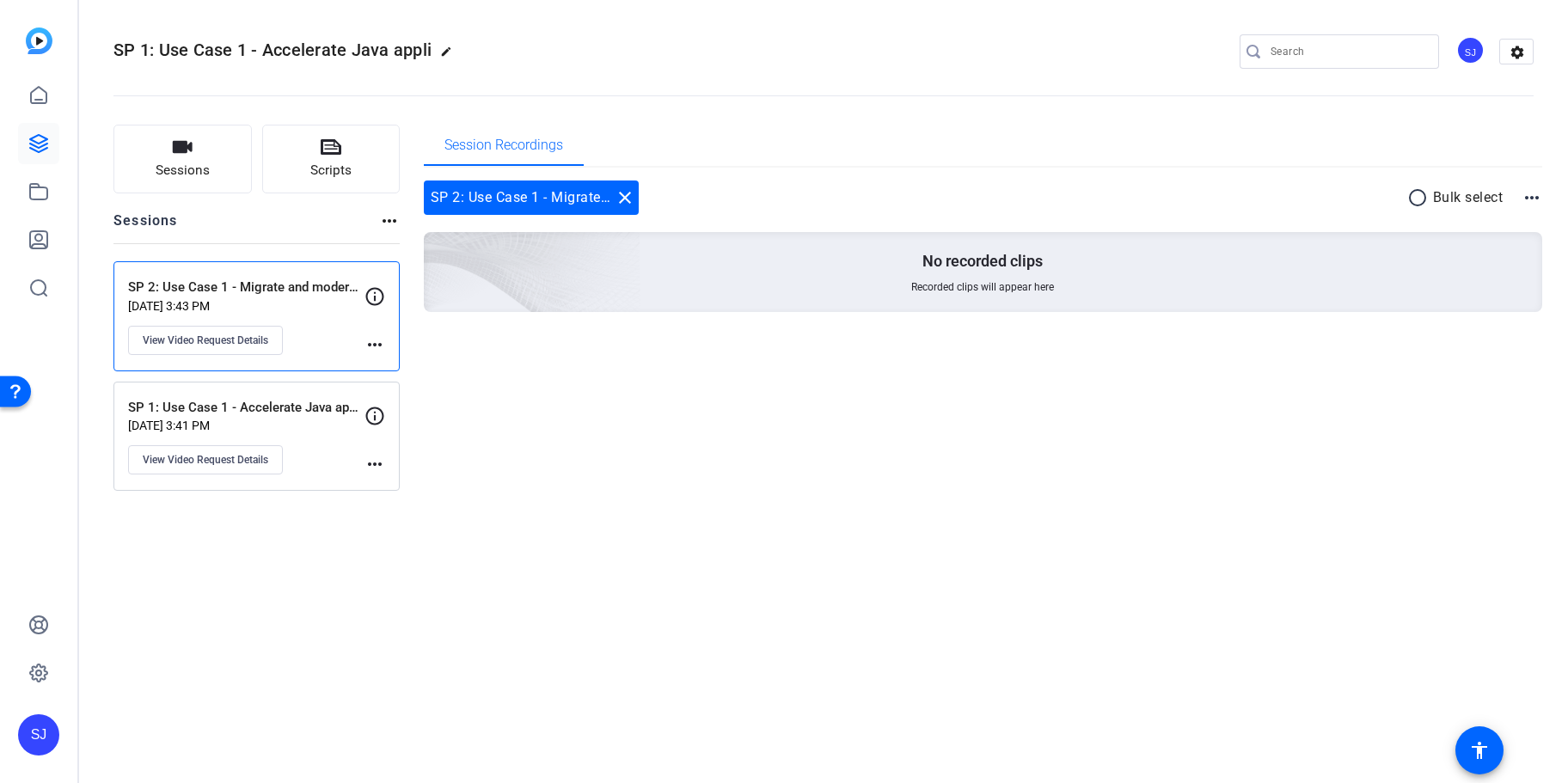
click at [233, 340] on span "View Video Request Details" at bounding box center [205, 340] width 125 height 14
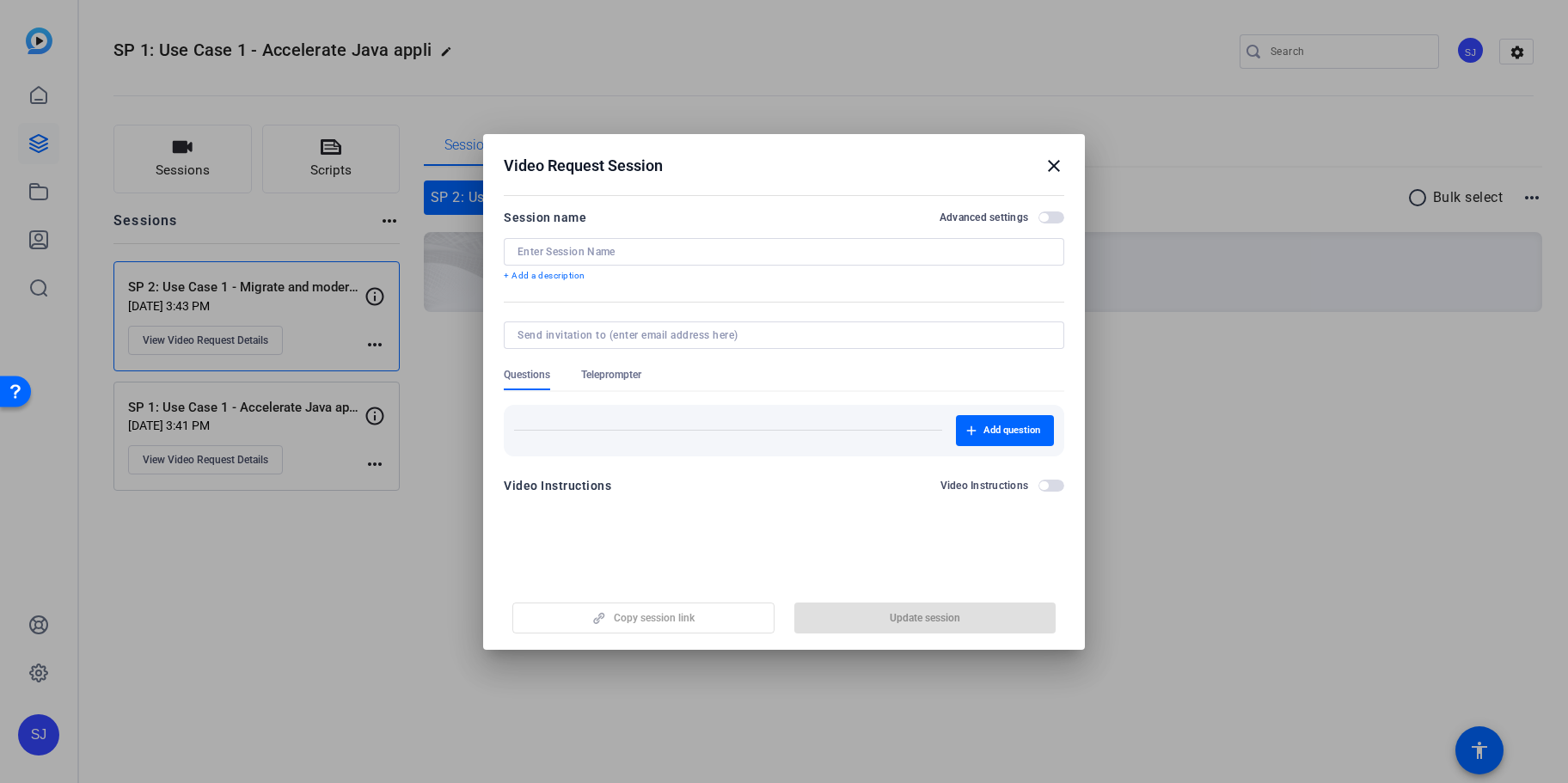
type input "SP 2: Use Case 1 - Migrate and modernize Windows"
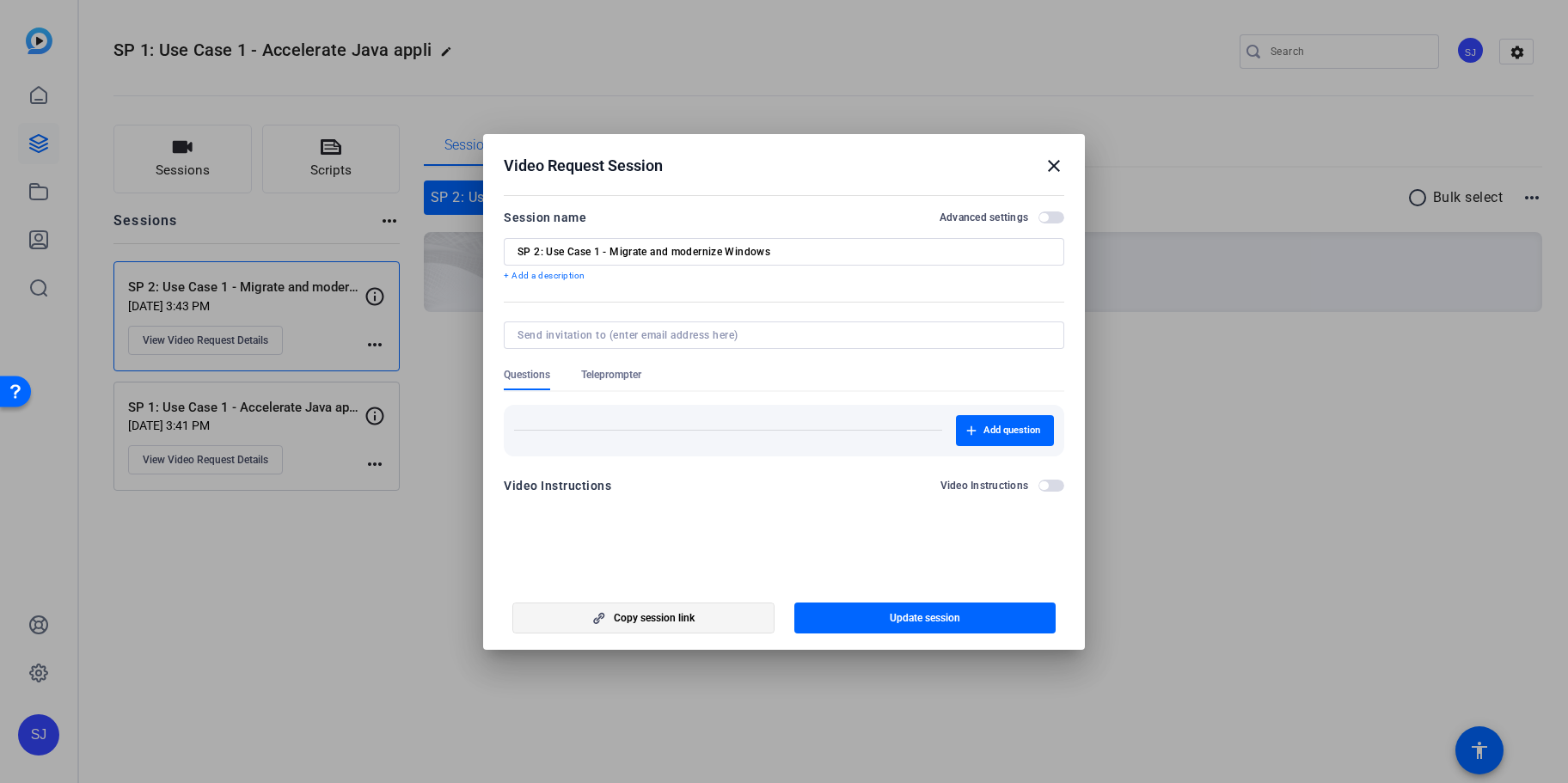
click at [665, 613] on span "Copy session link" at bounding box center [654, 618] width 81 height 14
click at [1045, 156] on mat-icon "close" at bounding box center [1053, 166] width 20 height 20
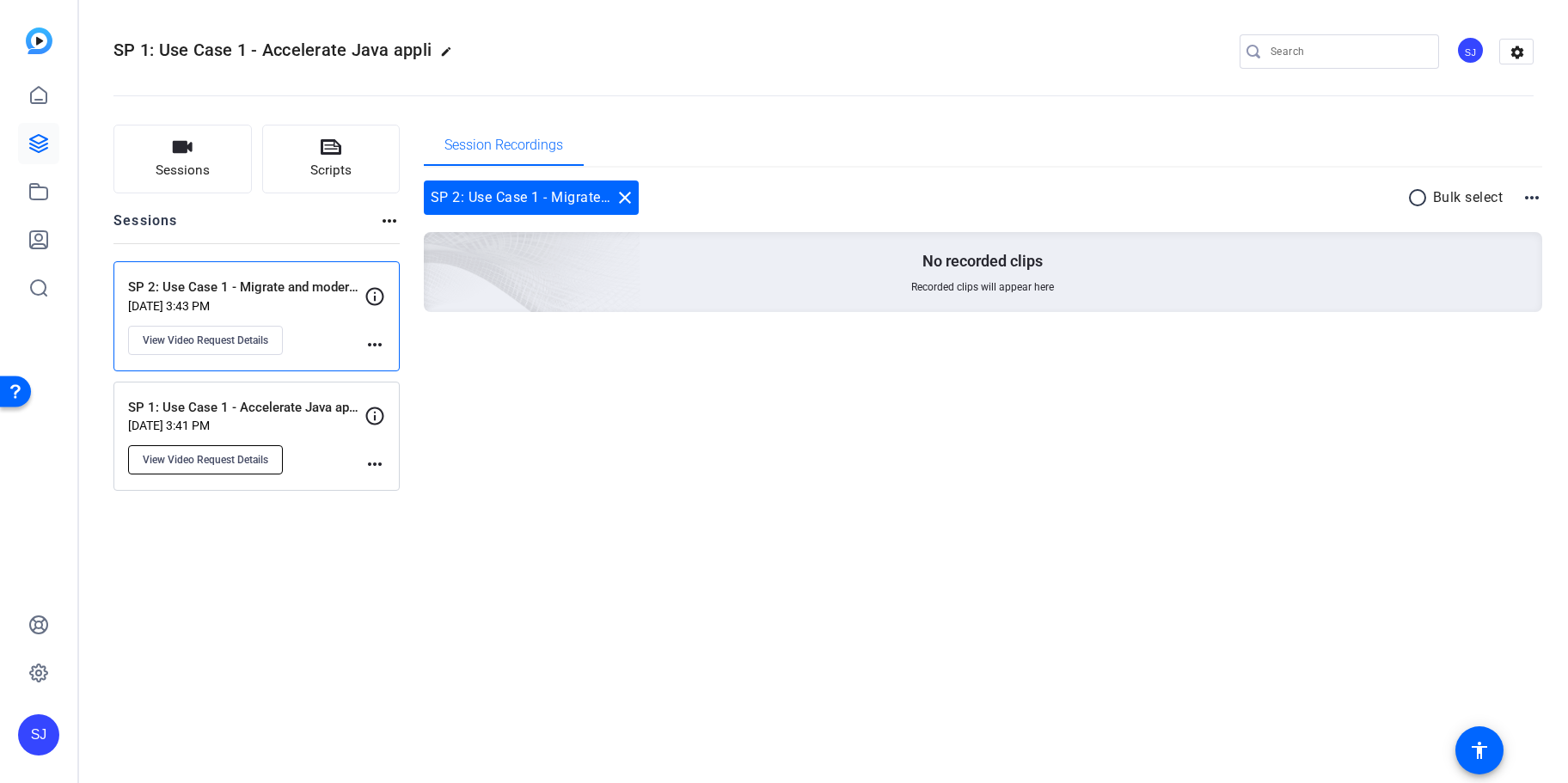
click at [188, 466] on span "View Video Request Details" at bounding box center [205, 459] width 125 height 14
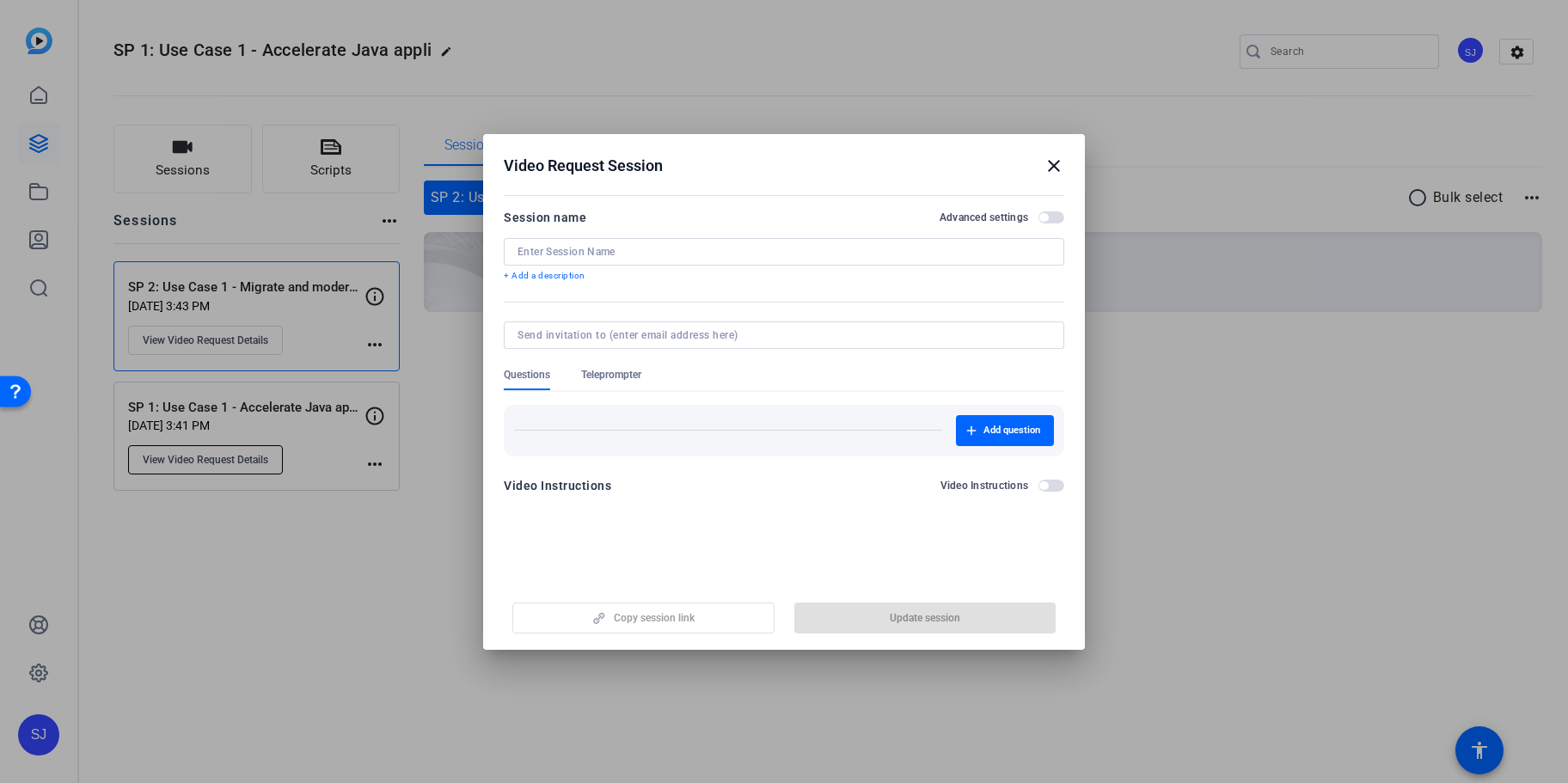
type input "SP 1: Use Case 1 - Accelerate Java application upg"
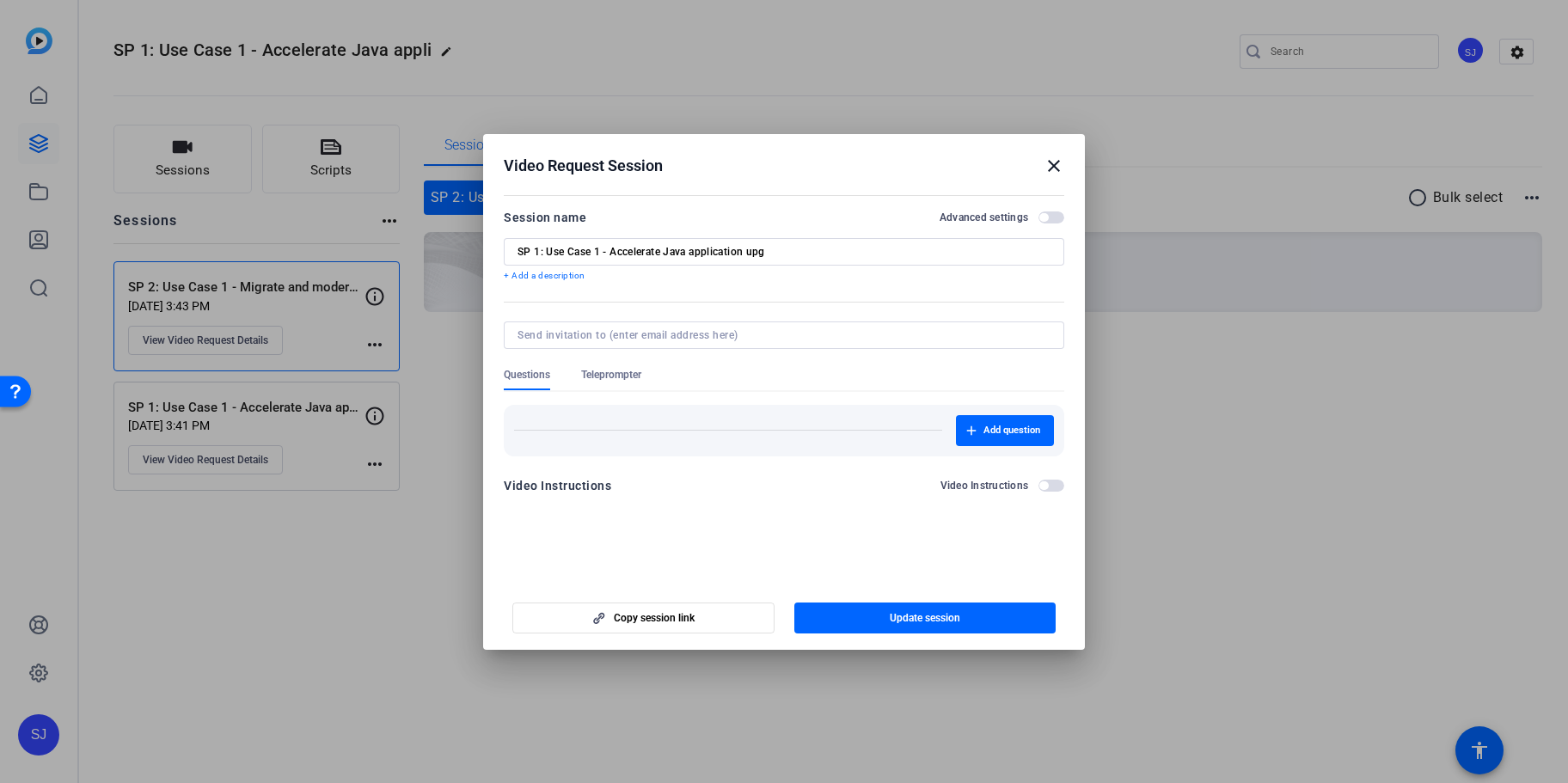
click at [1043, 171] on div "Video Request Session close" at bounding box center [784, 166] width 560 height 20
click at [1052, 168] on mat-icon "close" at bounding box center [1053, 166] width 20 height 20
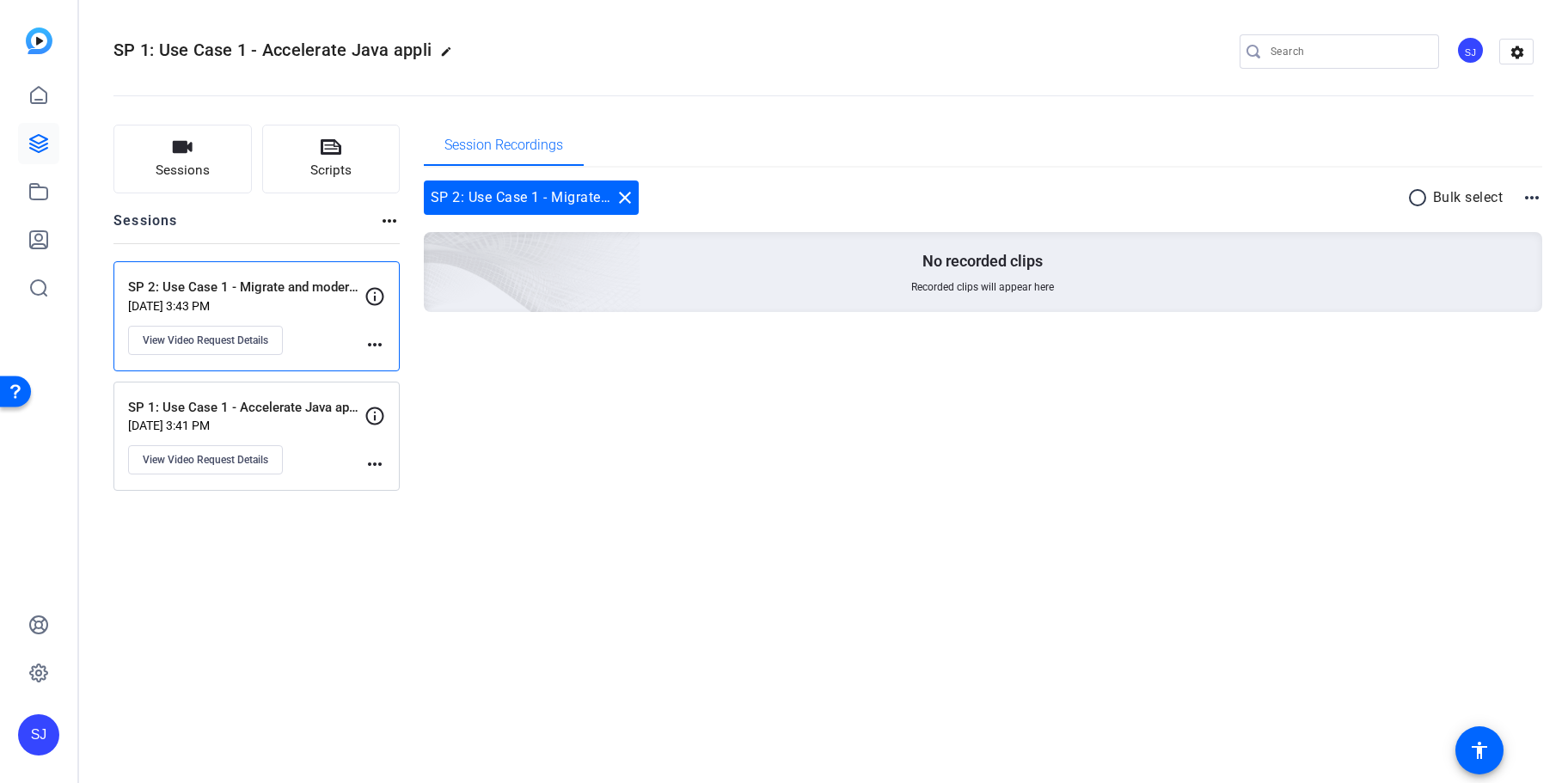
click at [180, 424] on p "[DATE] 3:41 PM" at bounding box center [246, 425] width 236 height 14
click at [145, 151] on button "Sessions" at bounding box center [182, 159] width 138 height 69
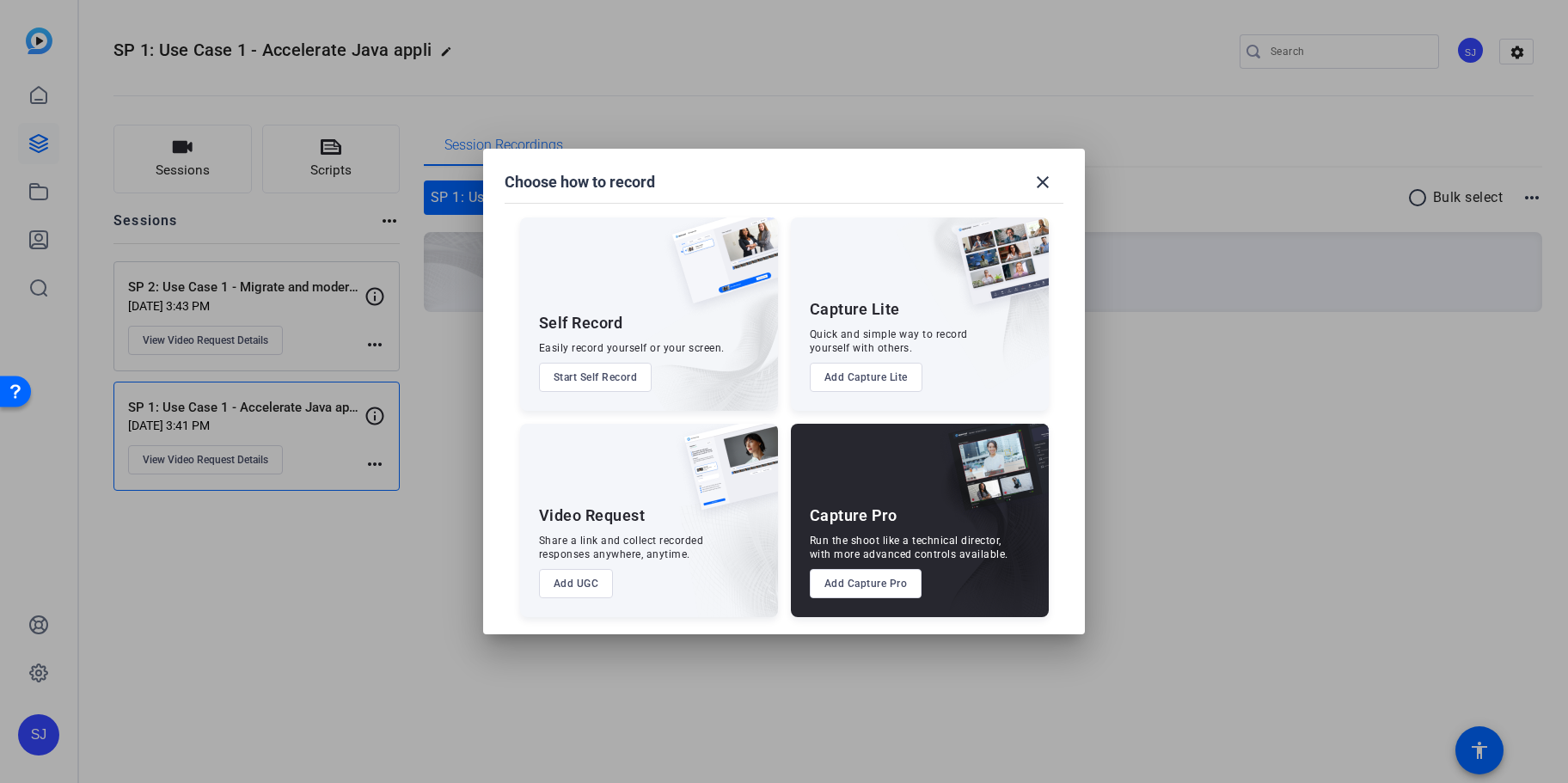
click at [613, 518] on div "Video Request" at bounding box center [592, 516] width 107 height 20
click at [574, 583] on button "Add UGC" at bounding box center [576, 584] width 75 height 30
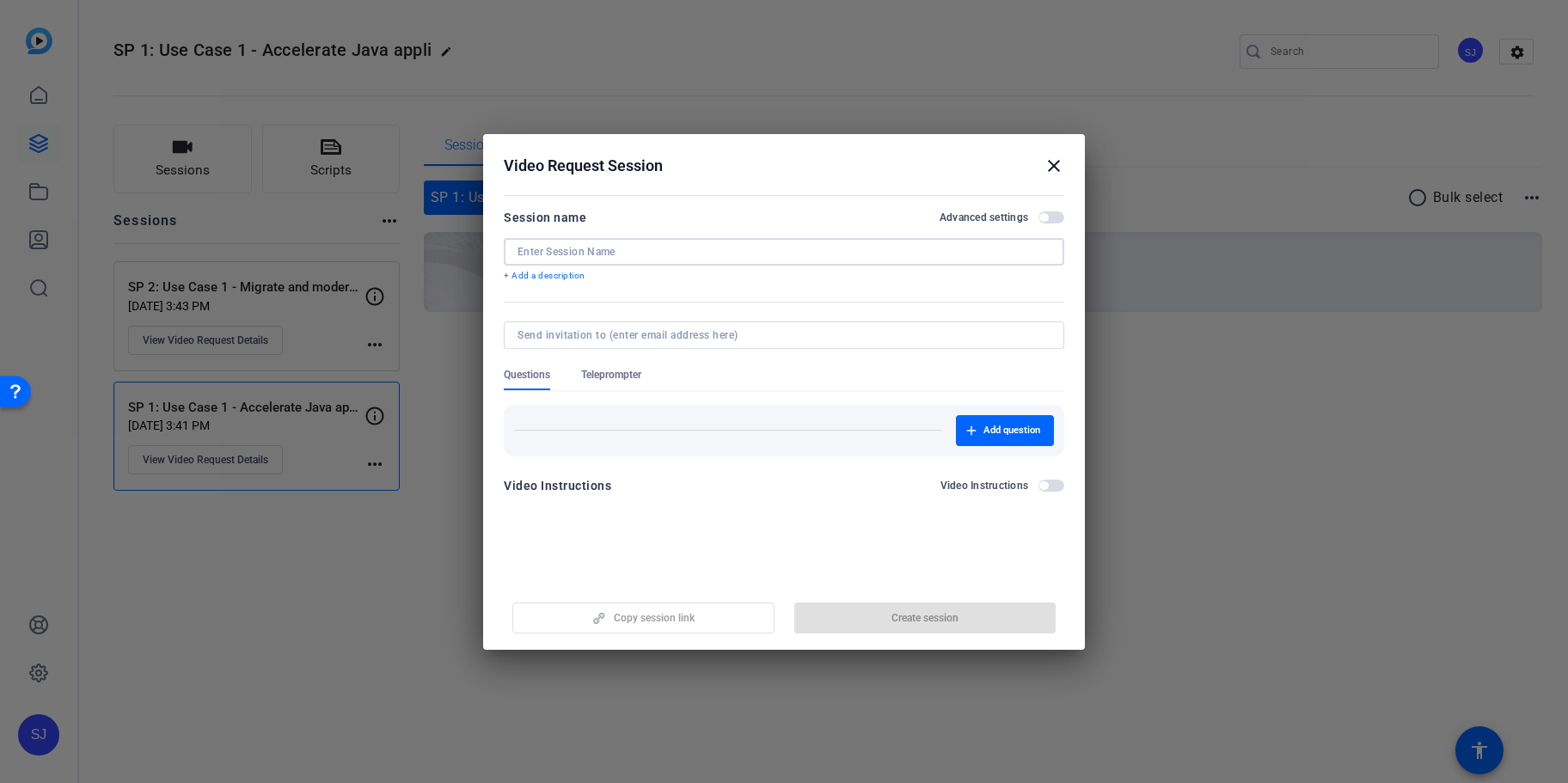
paste input "SP 2: Use Case 2 - Migrate and modernize SQL Serve"
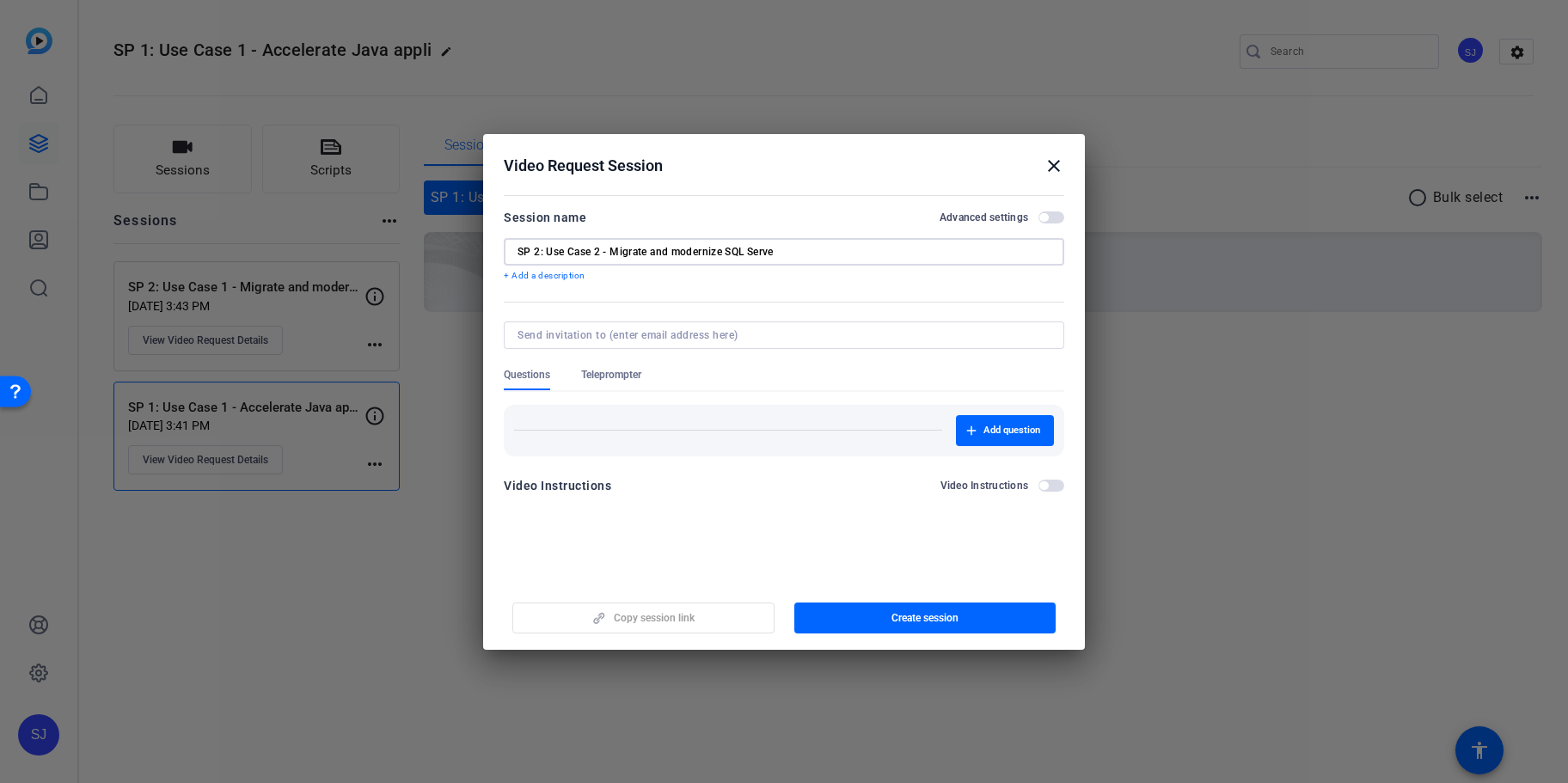
type input "SP 2: Use Case 2 - Migrate and modernize SQL Serve"
click at [607, 331] on input at bounding box center [780, 335] width 526 height 14
click at [665, 492] on div "Video Instructions Video Instructions" at bounding box center [784, 486] width 560 height 20
click at [805, 250] on input "SP 2: Use Case 2 - Migrate and modernize SQL Serve" at bounding box center [784, 251] width 533 height 14
click at [614, 255] on input "SP 2: Use Case 2 - Migrate and modernize SQL Serve" at bounding box center [784, 251] width 533 height 14
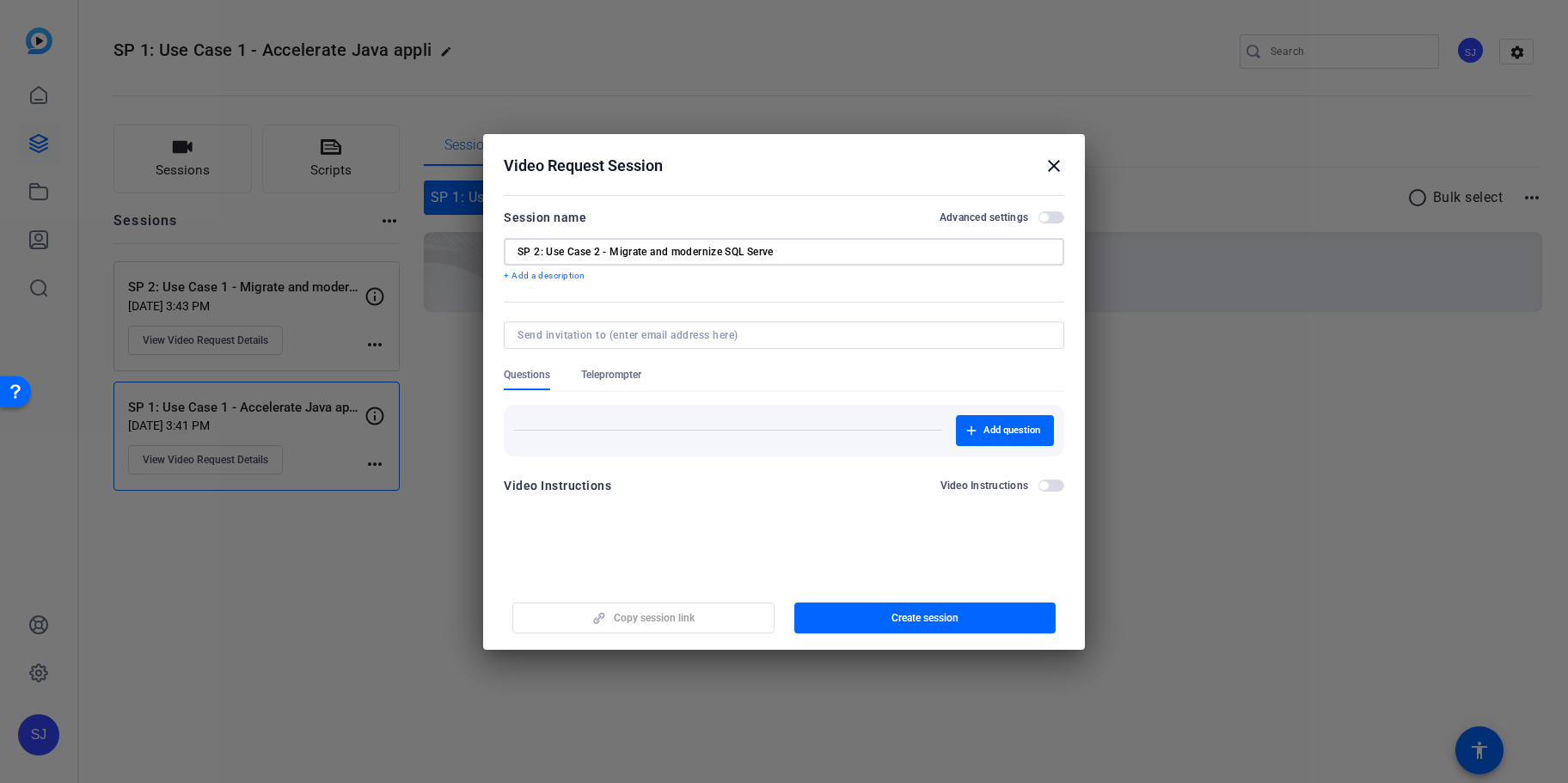
click at [788, 250] on input "SP 2: Use Case 2 - Migrate and modernize SQL Serve" at bounding box center [784, 251] width 533 height 14
click at [928, 603] on span "button" at bounding box center [924, 618] width 262 height 41
click at [1052, 160] on mat-icon "close" at bounding box center [1053, 166] width 20 height 20
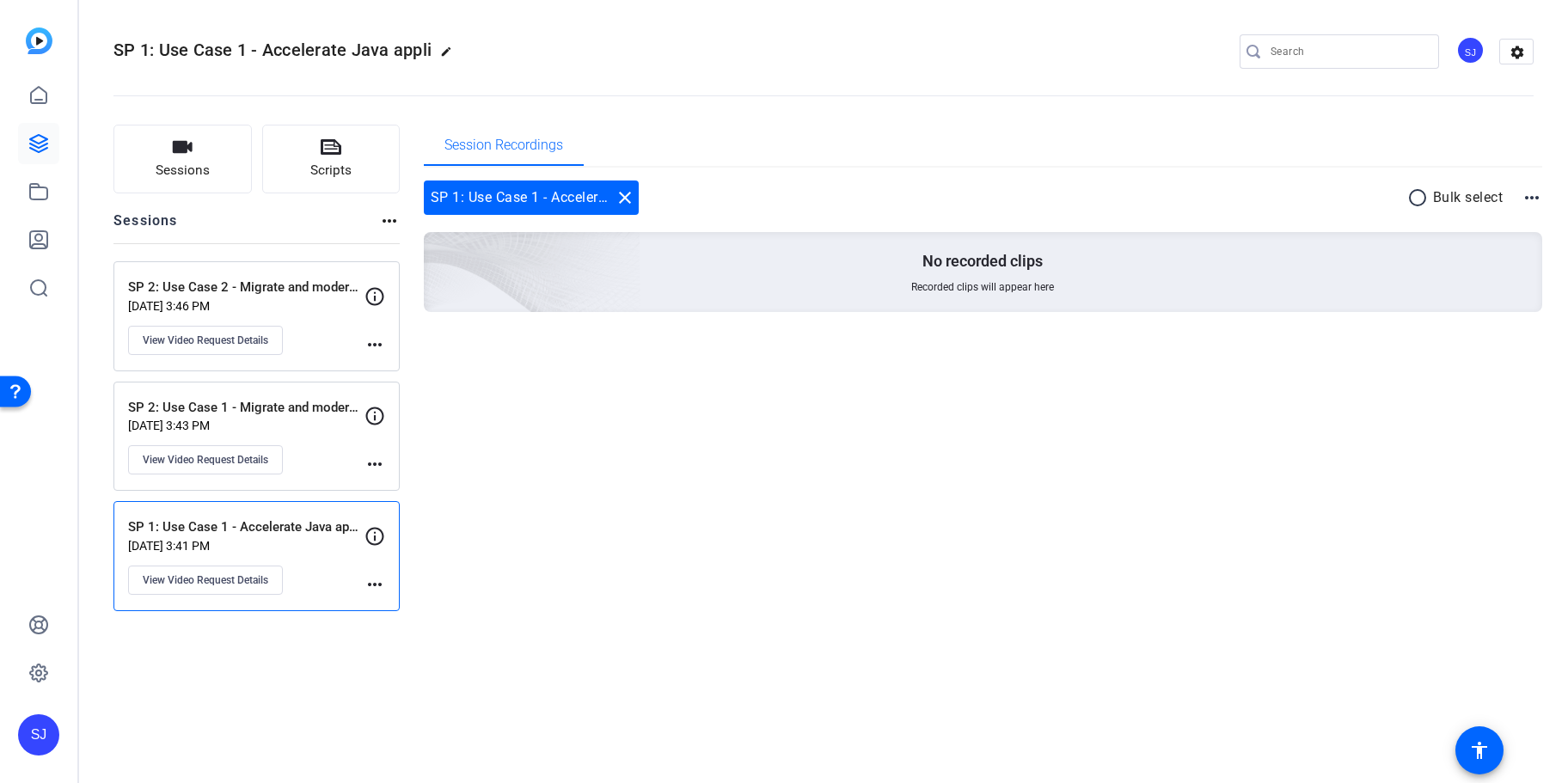
drag, startPoint x: 272, startPoint y: 378, endPoint x: 270, endPoint y: 400, distance: 22.1
click at [272, 379] on div "SP 2: Use Case 2 - Migrate and modernize SQL Serve [DATE] 3:46 PM View Video Re…" at bounding box center [256, 436] width 287 height 350
click at [270, 400] on p "SP 2: Use Case 1 - Migrate and modernize Windows" at bounding box center [246, 407] width 236 height 19
click at [189, 302] on p "[DATE] 3:46 PM" at bounding box center [246, 306] width 236 height 14
click at [307, 396] on div "SP 2: Use Case 1 - Migrate and modernize Windows [DATE] 3:43 PM View Video Requ…" at bounding box center [256, 437] width 287 height 110
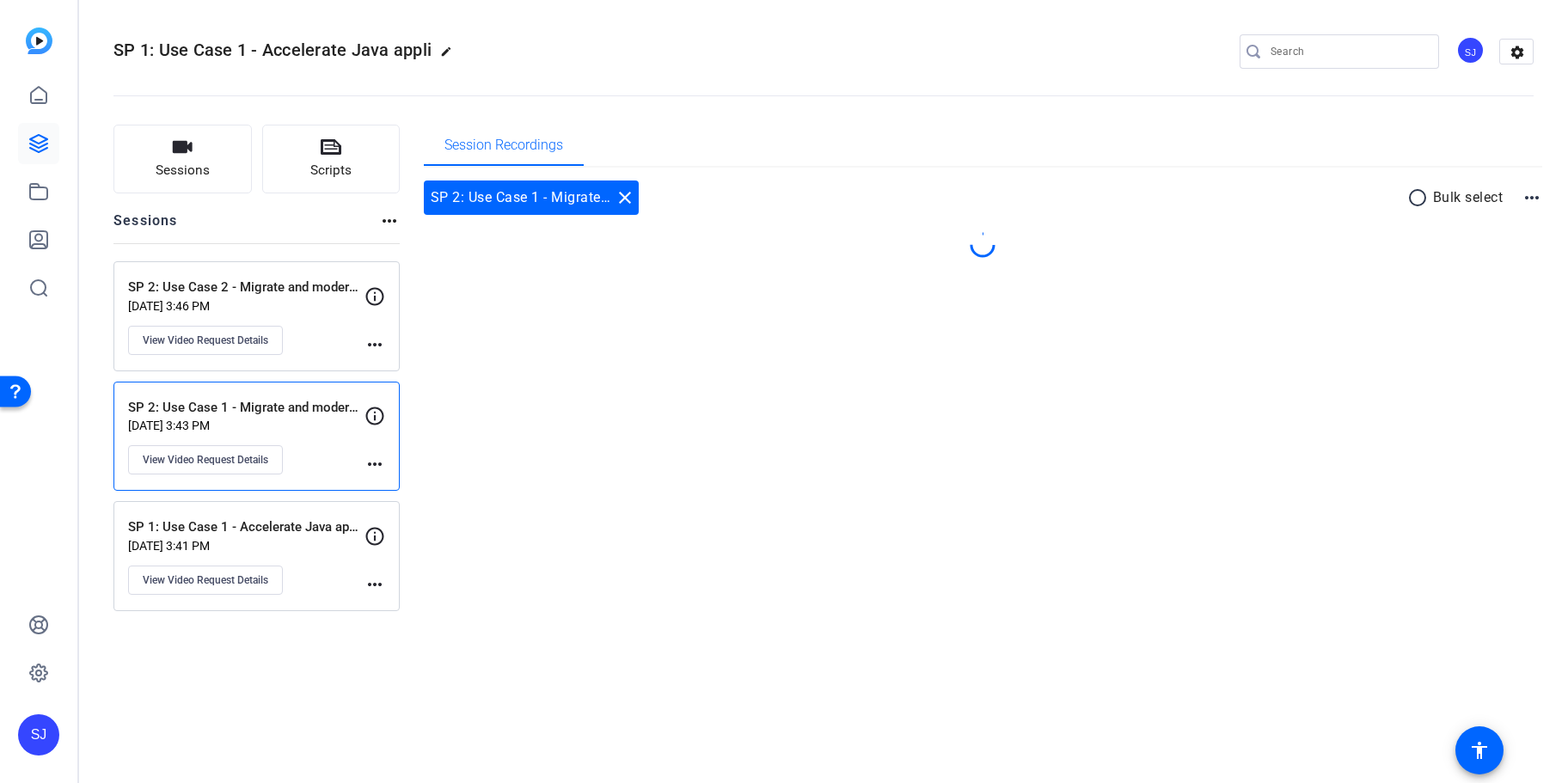
click at [300, 551] on p "[DATE] 3:41 PM" at bounding box center [246, 546] width 236 height 14
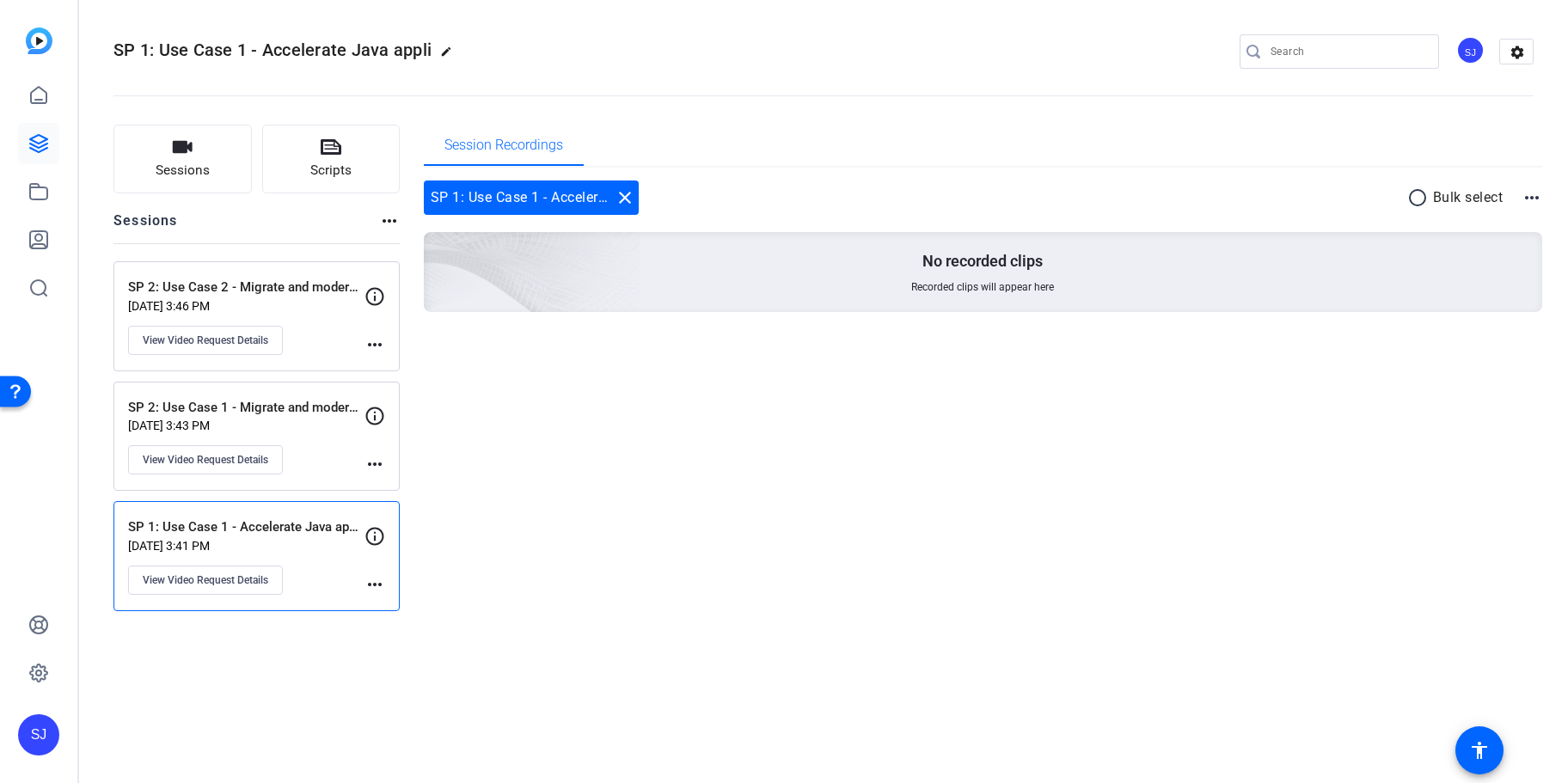
click at [188, 52] on span "SP 1: Use Case 1 - Accelerate Java appli" at bounding box center [272, 50] width 318 height 20
click at [450, 47] on mat-icon "edit" at bounding box center [451, 56] width 20 height 20
click at [202, 50] on input "SP 1: Use Case 1 - Accelerate Java appli" at bounding box center [183, 51] width 112 height 20
type input "2025 Q4 Tech Demo Video"
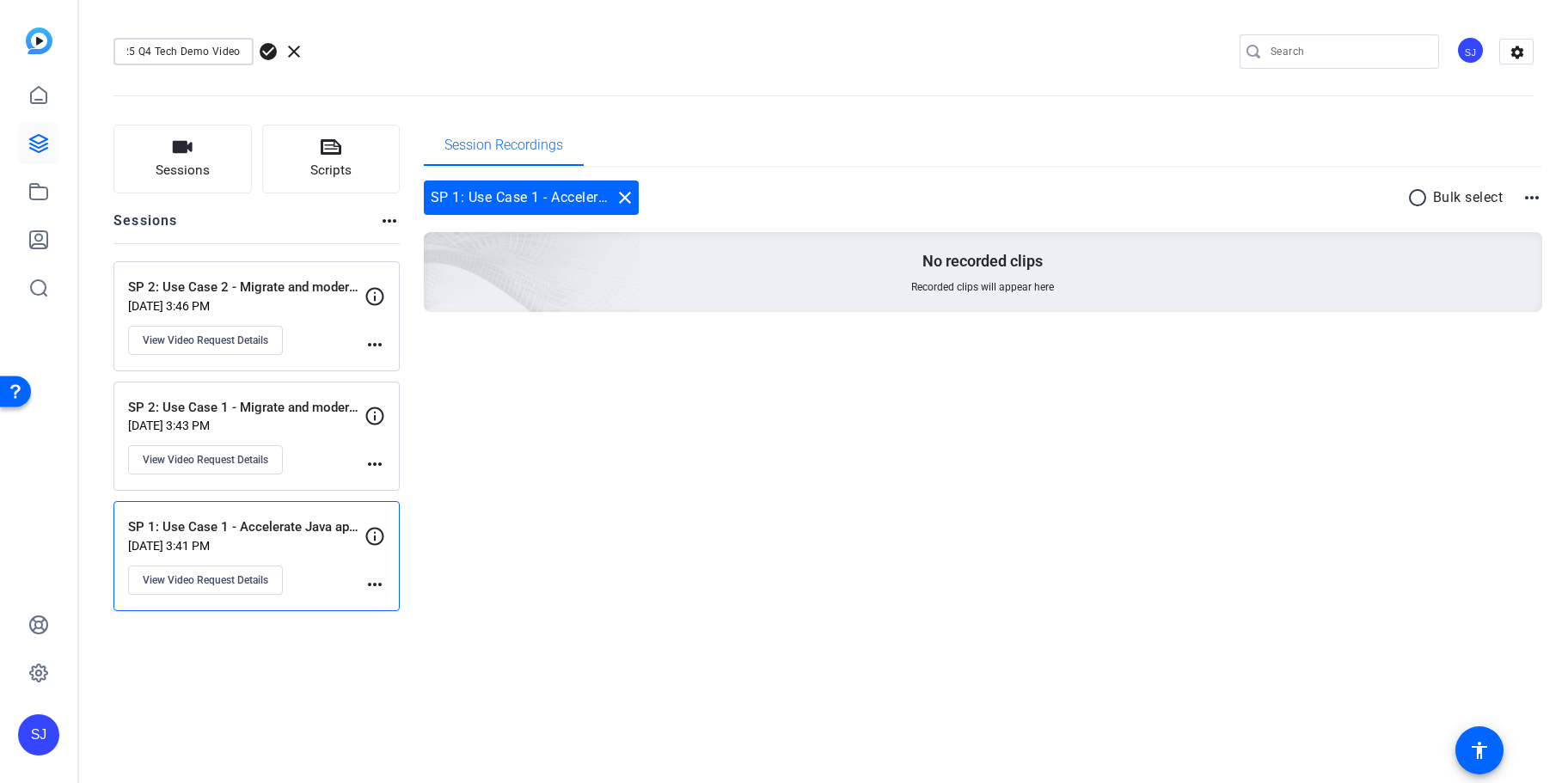
click at [274, 53] on span "check_circle" at bounding box center [268, 51] width 20 height 20
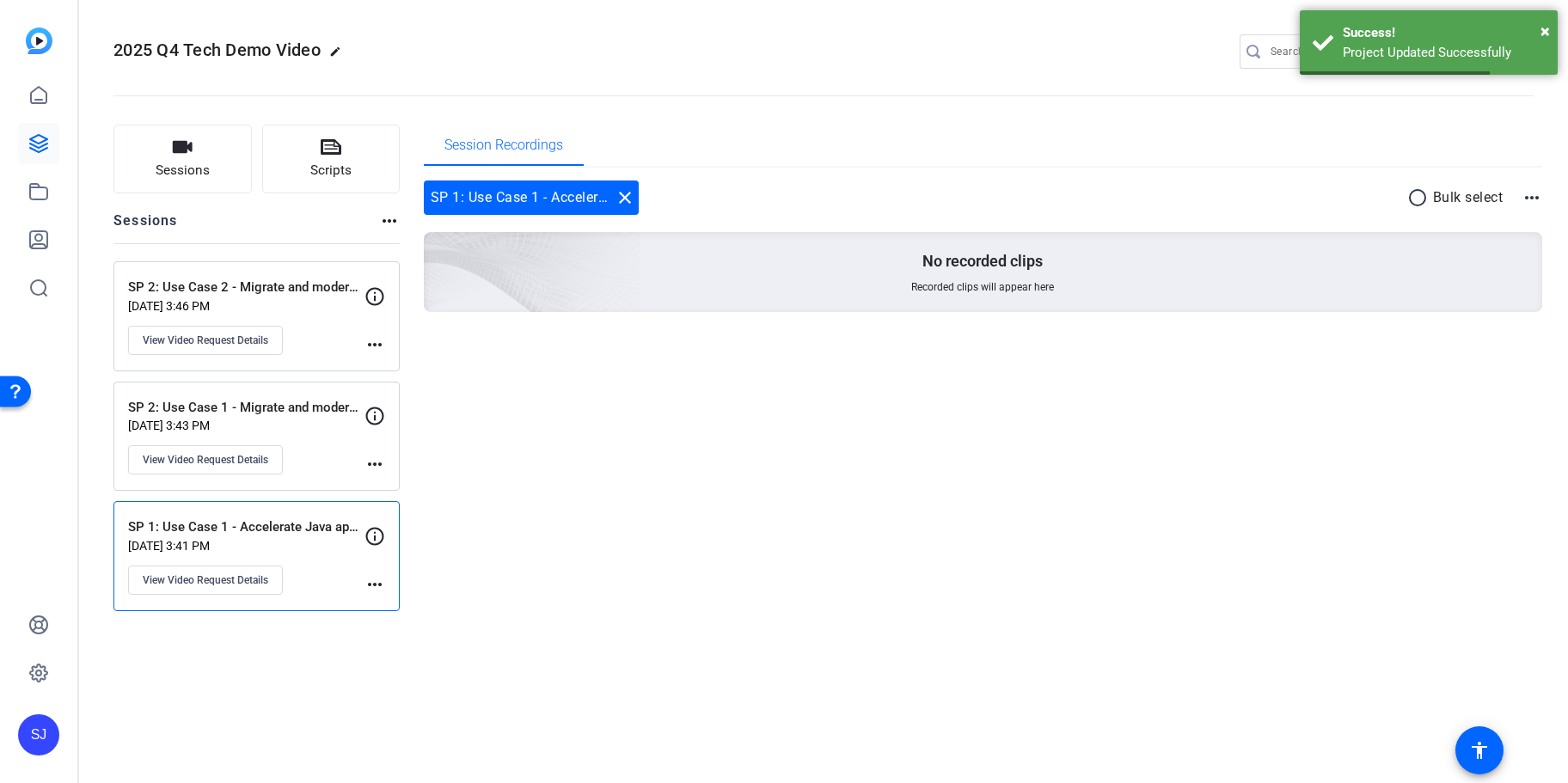
click at [635, 362] on div "SP 1: Use Case 1 - Accelerate Java application upg close radio_button_unchecked…" at bounding box center [983, 267] width 1119 height 199
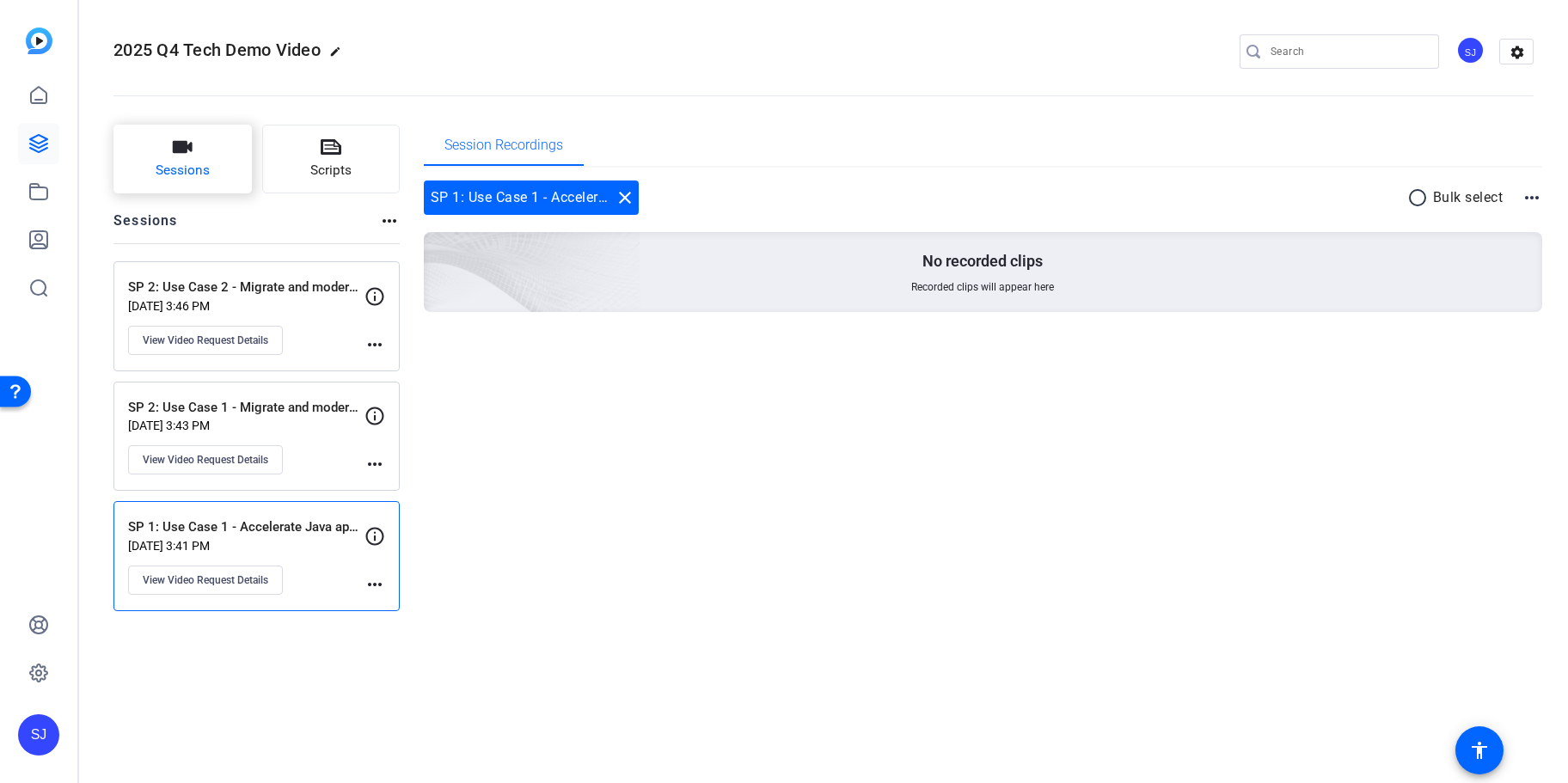
click at [197, 155] on button "Sessions" at bounding box center [182, 159] width 138 height 69
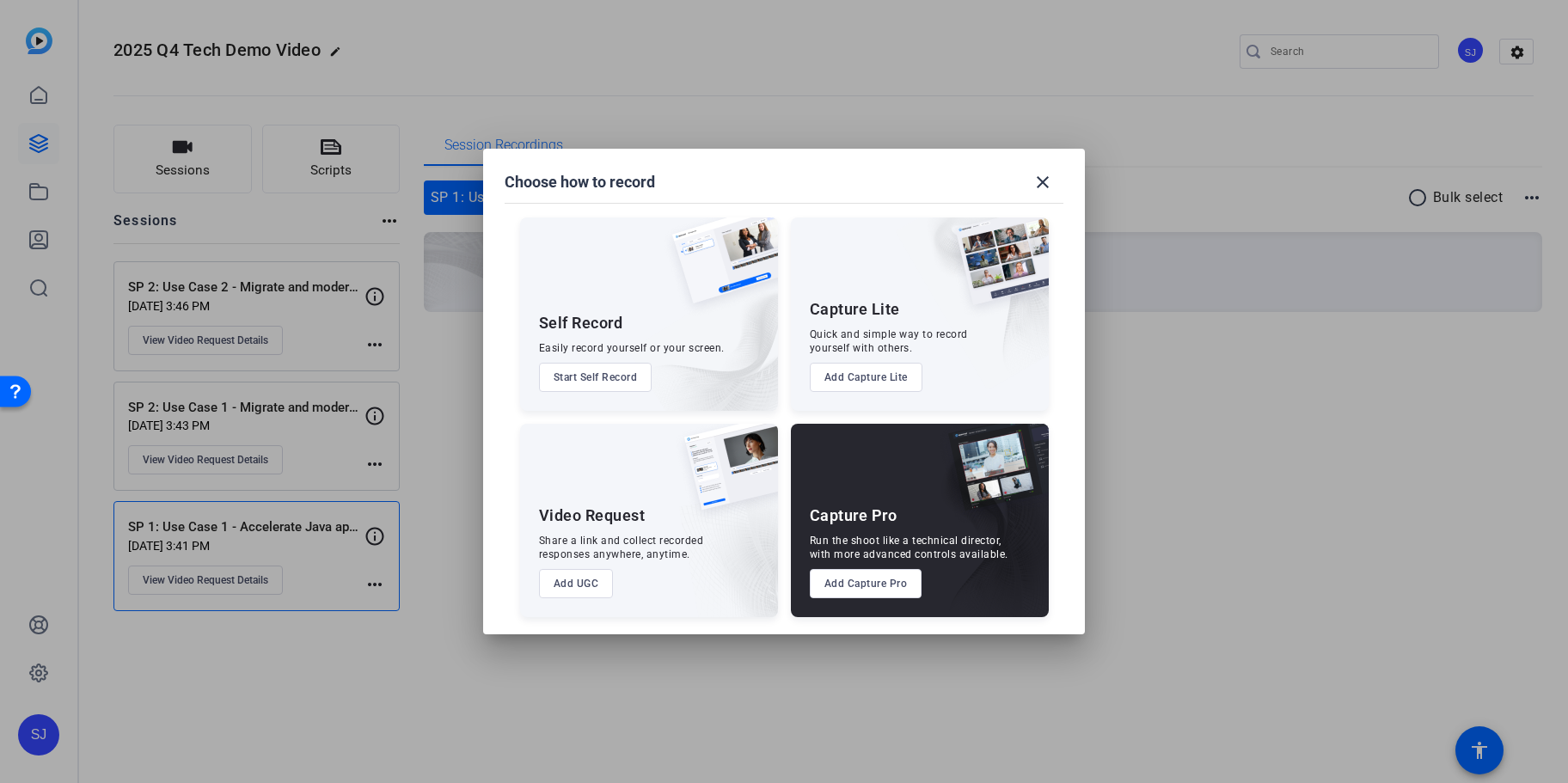
click at [637, 500] on div "Video Request Share a link and collect recorded responses anywhere, anytime. Ad…" at bounding box center [649, 520] width 258 height 194
click at [588, 576] on button "Add UGC" at bounding box center [576, 584] width 75 height 30
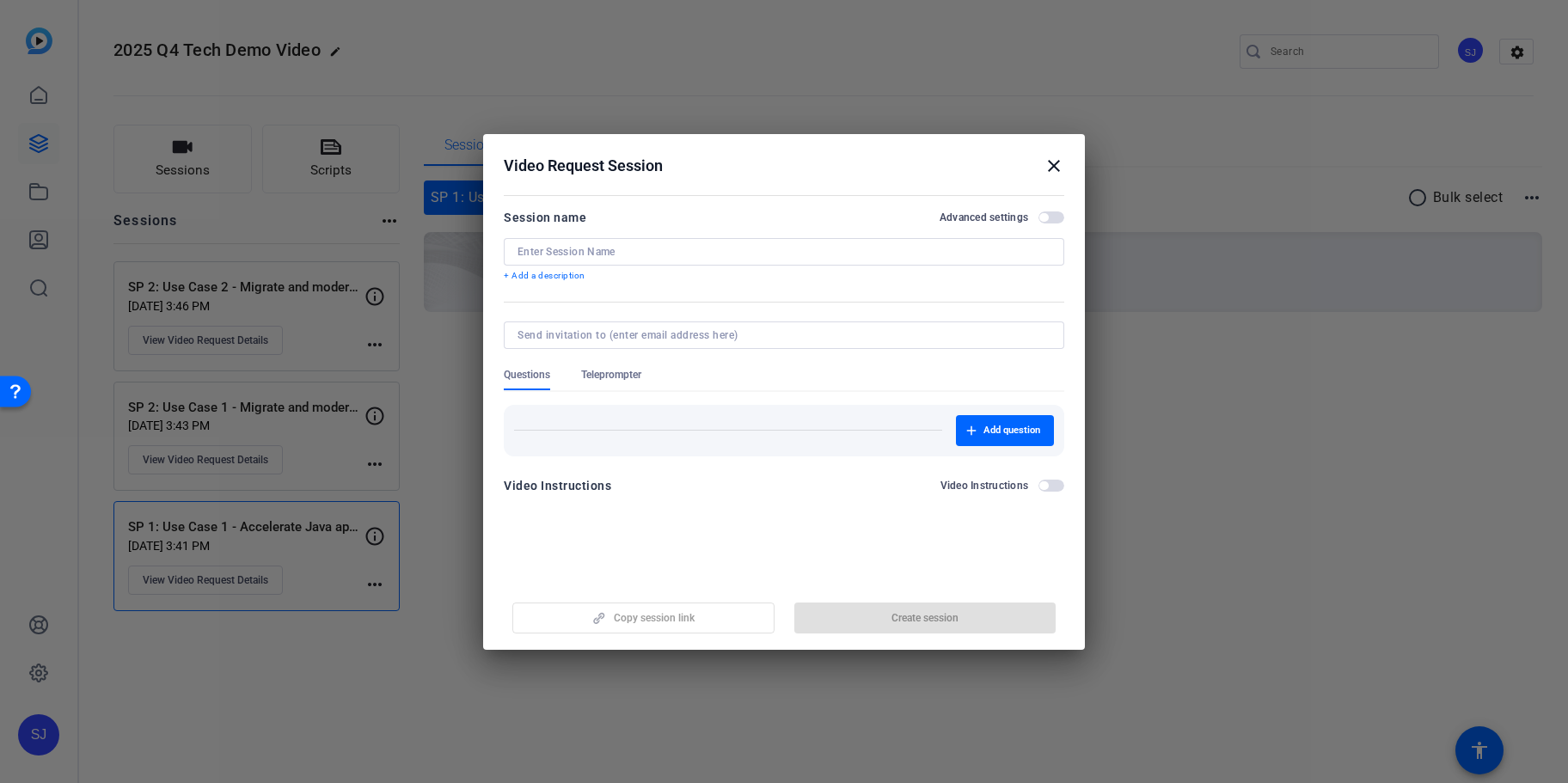
click at [606, 253] on input at bounding box center [784, 251] width 533 height 14
paste input "SP 3: Use Case 3 - Modernize Oracle database work"
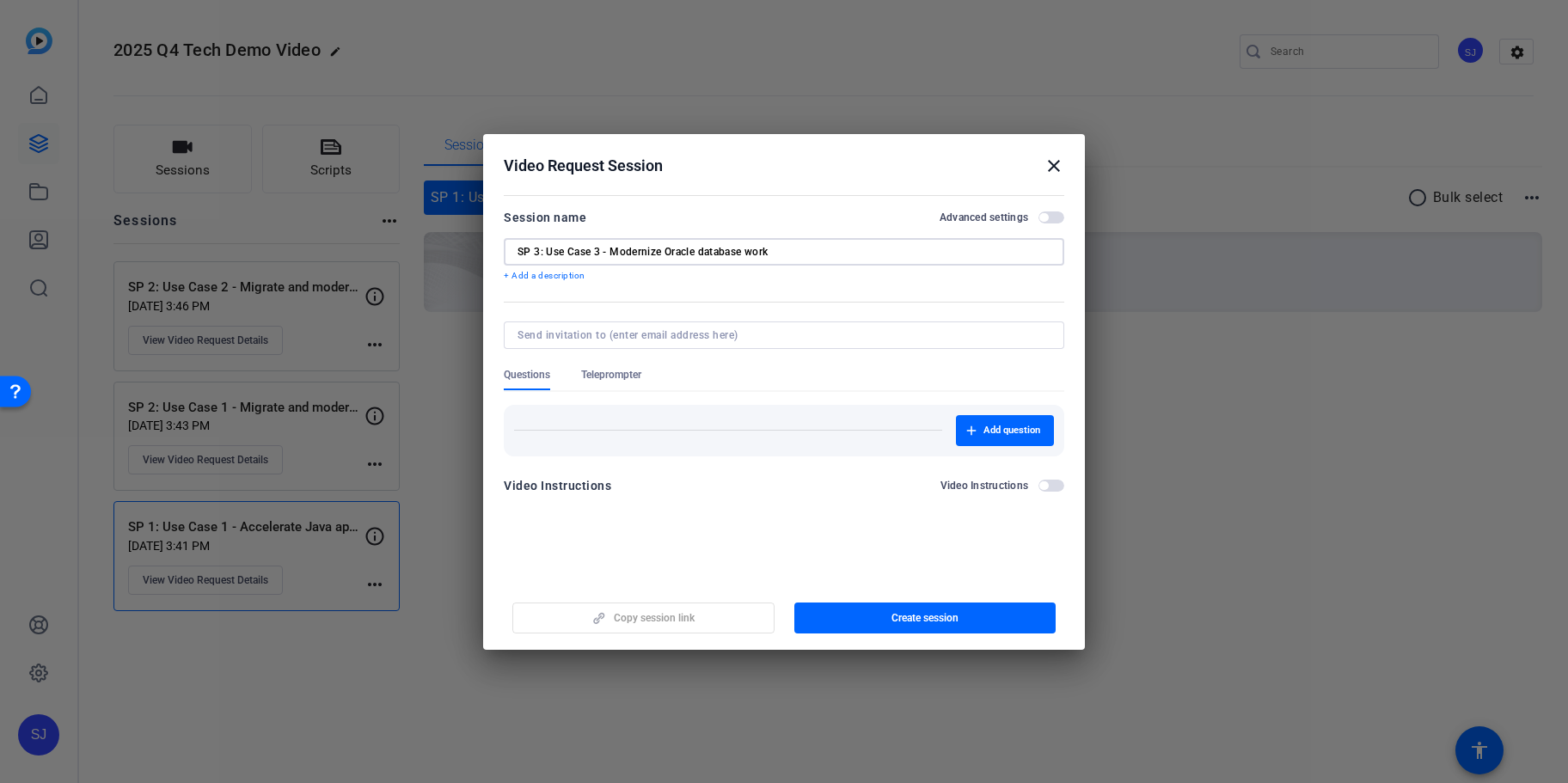
click at [852, 238] on div "SP 3: Use Case 3 - Modernize Oracle database work" at bounding box center [784, 252] width 533 height 28
drag, startPoint x: 848, startPoint y: 246, endPoint x: 617, endPoint y: 252, distance: 231.1
click at [617, 252] on input "SP 3: Use Case 3 - Modernize Oracle database work" at bounding box center [784, 251] width 533 height 14
type input "SP 3: Use Case 3"
click at [897, 609] on span "button" at bounding box center [924, 618] width 262 height 41
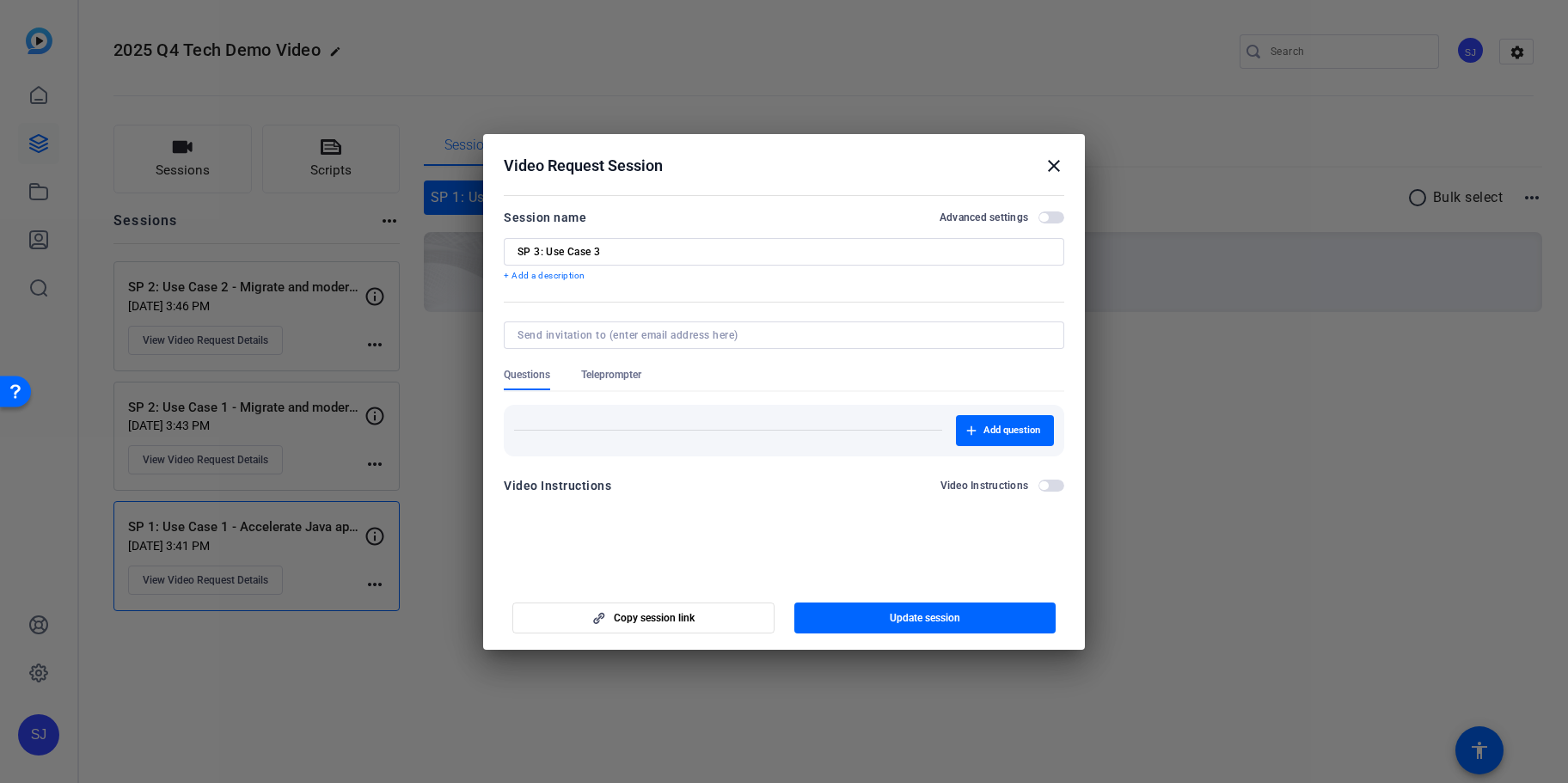
click at [1052, 164] on mat-icon "close" at bounding box center [1053, 166] width 20 height 20
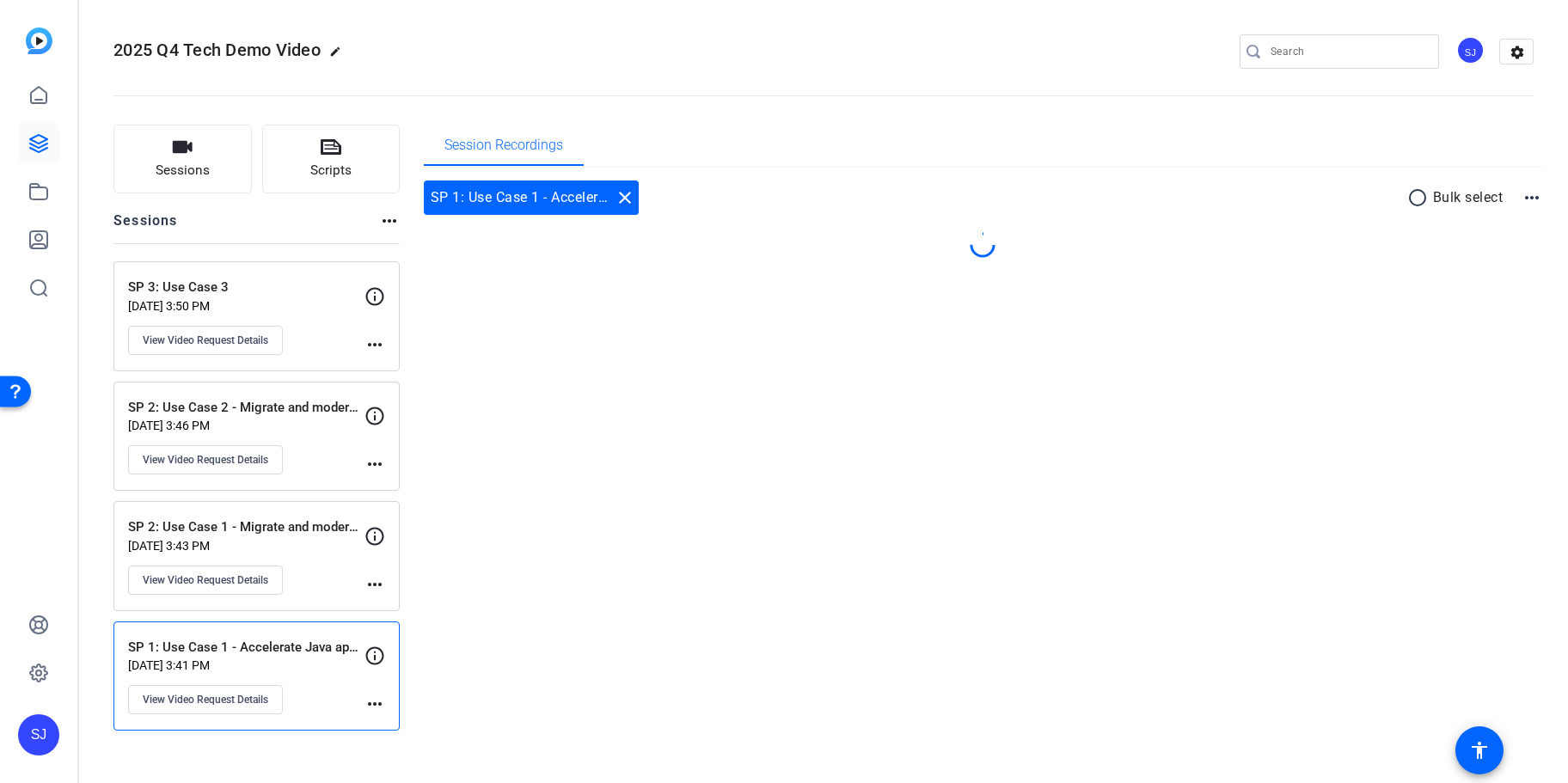
click at [287, 289] on p "SP 3: Use Case 3" at bounding box center [246, 287] width 236 height 19
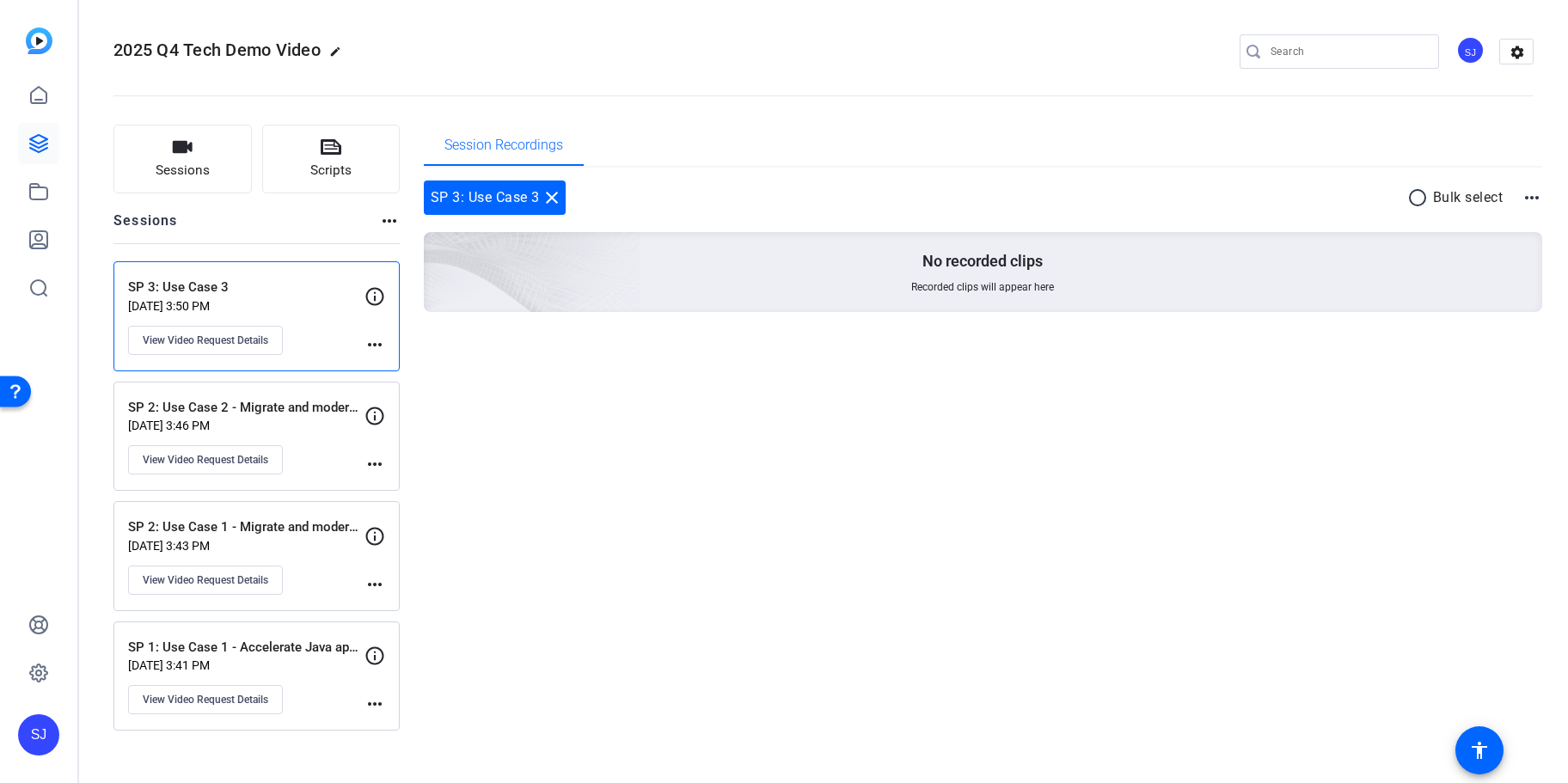
click at [263, 443] on div "SP 2: Use Case 2 - Migrate and modernize SQL Serve [DATE] 3:46 PM View Video Re…" at bounding box center [246, 436] width 236 height 77
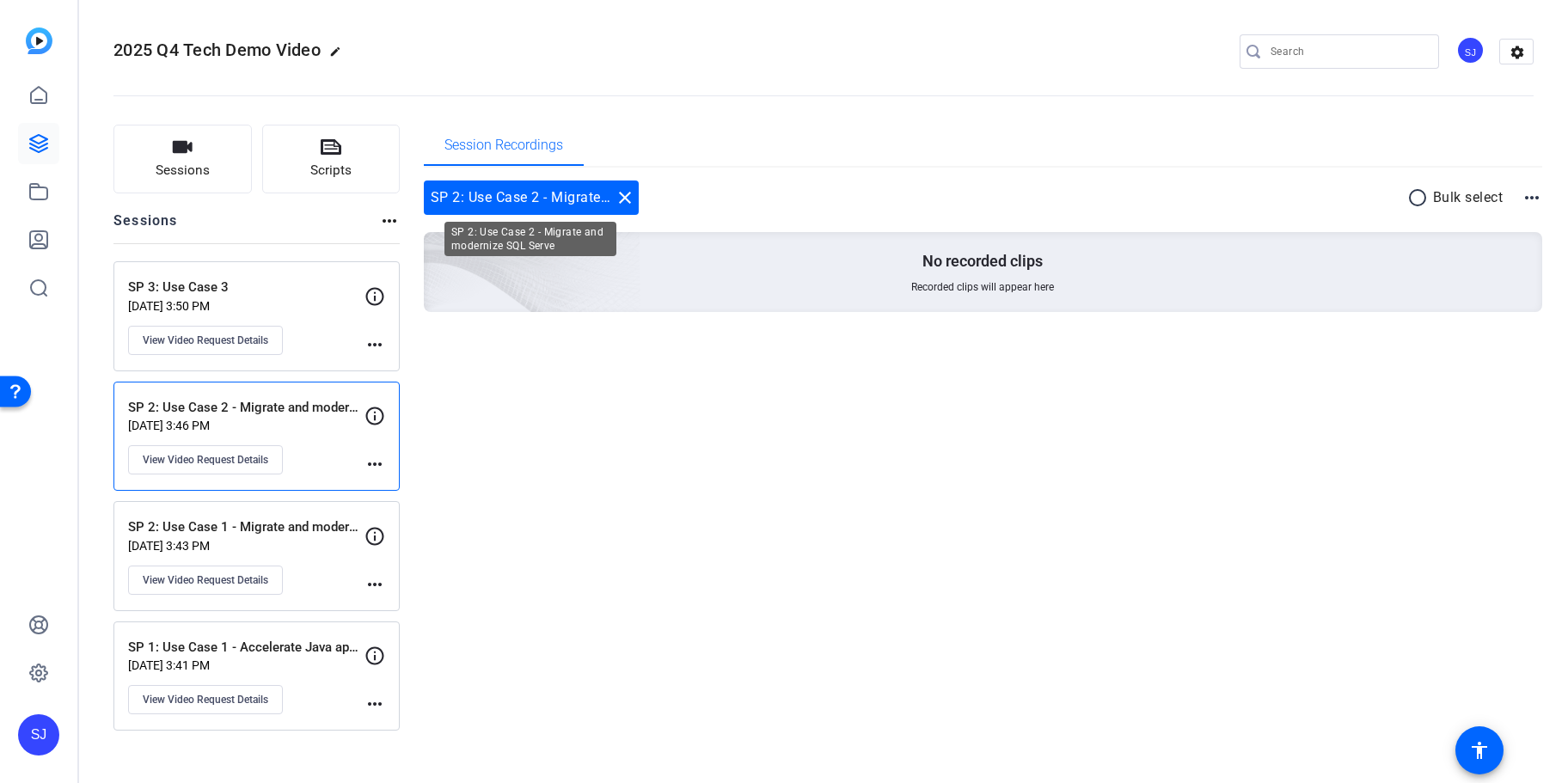
click at [593, 197] on div "SP 2: Use Case 2 - Migrate and modernize SQL Serve close" at bounding box center [531, 198] width 215 height 34
click at [597, 197] on div "SP 2: Use Case 2 - Migrate and modernize SQL Serve close" at bounding box center [531, 198] width 215 height 34
click at [607, 198] on div "SP 2: Use Case 2 - Migrate and modernize SQL Serve close" at bounding box center [531, 198] width 215 height 34
click at [363, 466] on div "SP 2: Use Case 2 - Migrate and modernize SQL Serve [DATE] 3:46 PM View Video Re…" at bounding box center [246, 436] width 236 height 77
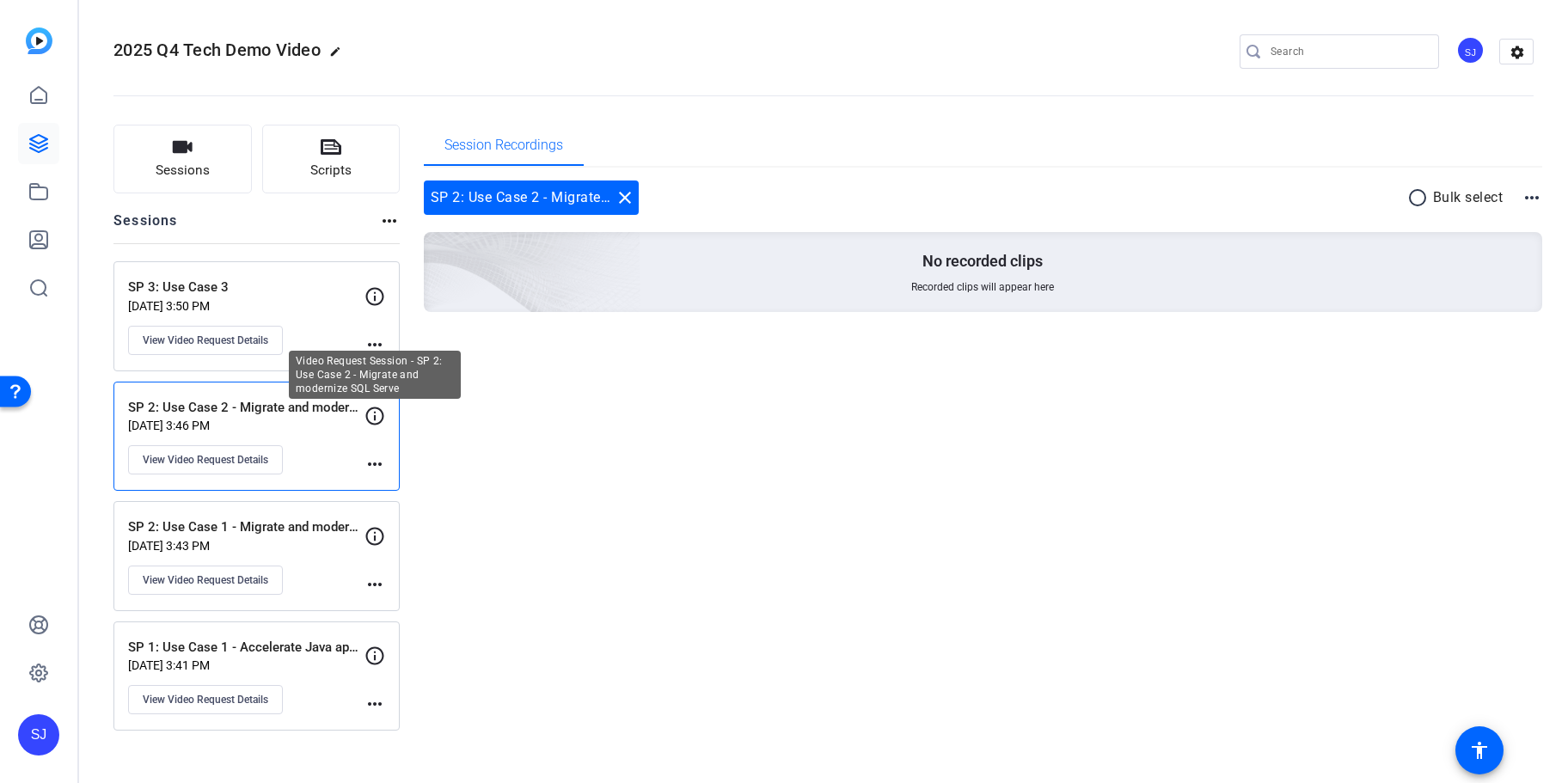
click at [379, 417] on icon at bounding box center [375, 416] width 20 height 20
click at [235, 460] on span "View Video Request Details" at bounding box center [205, 459] width 125 height 14
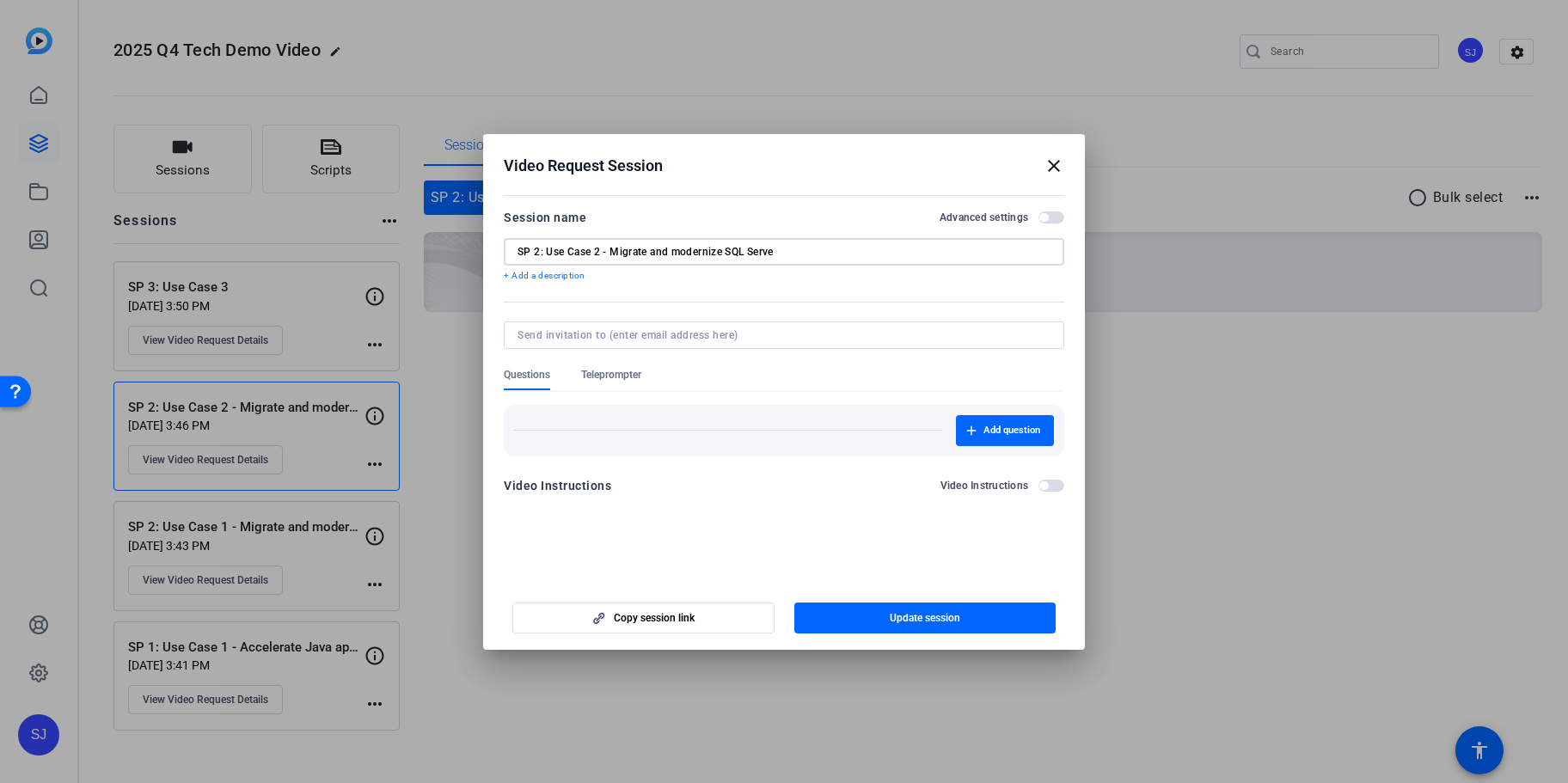
drag, startPoint x: 602, startPoint y: 250, endPoint x: 876, endPoint y: 237, distance: 274.3
click at [876, 245] on input "SP 2: Use Case 2 - Migrate and modernize SQL Serve" at bounding box center [784, 251] width 533 height 14
type input "SP 2: Use Case 2"
click at [907, 619] on span "Update session" at bounding box center [924, 618] width 70 height 14
click at [1052, 168] on mat-icon "close" at bounding box center [1053, 166] width 20 height 20
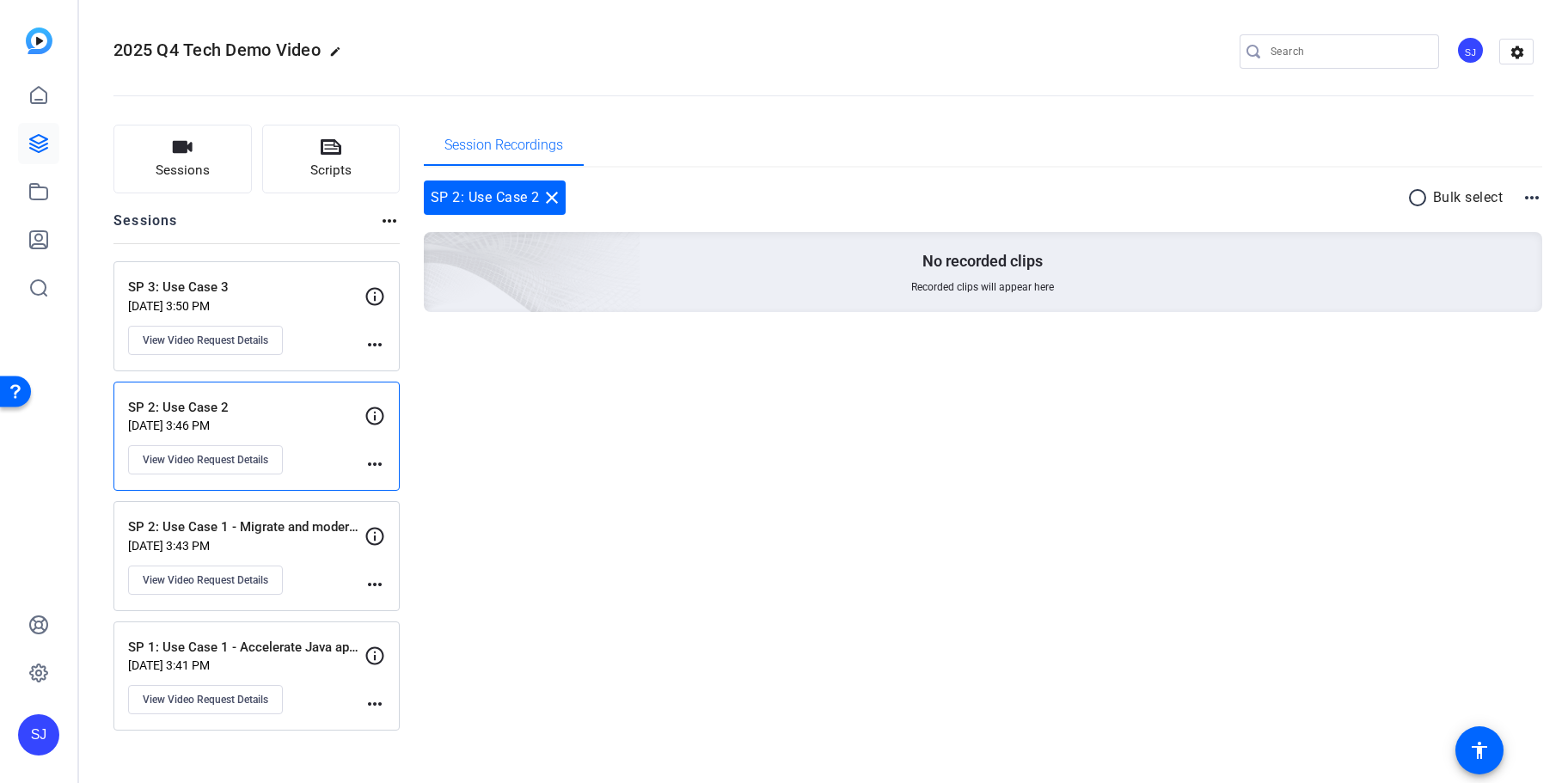
click at [276, 525] on p "SP 2: Use Case 1 - Migrate and modernize Windows" at bounding box center [246, 527] width 236 height 19
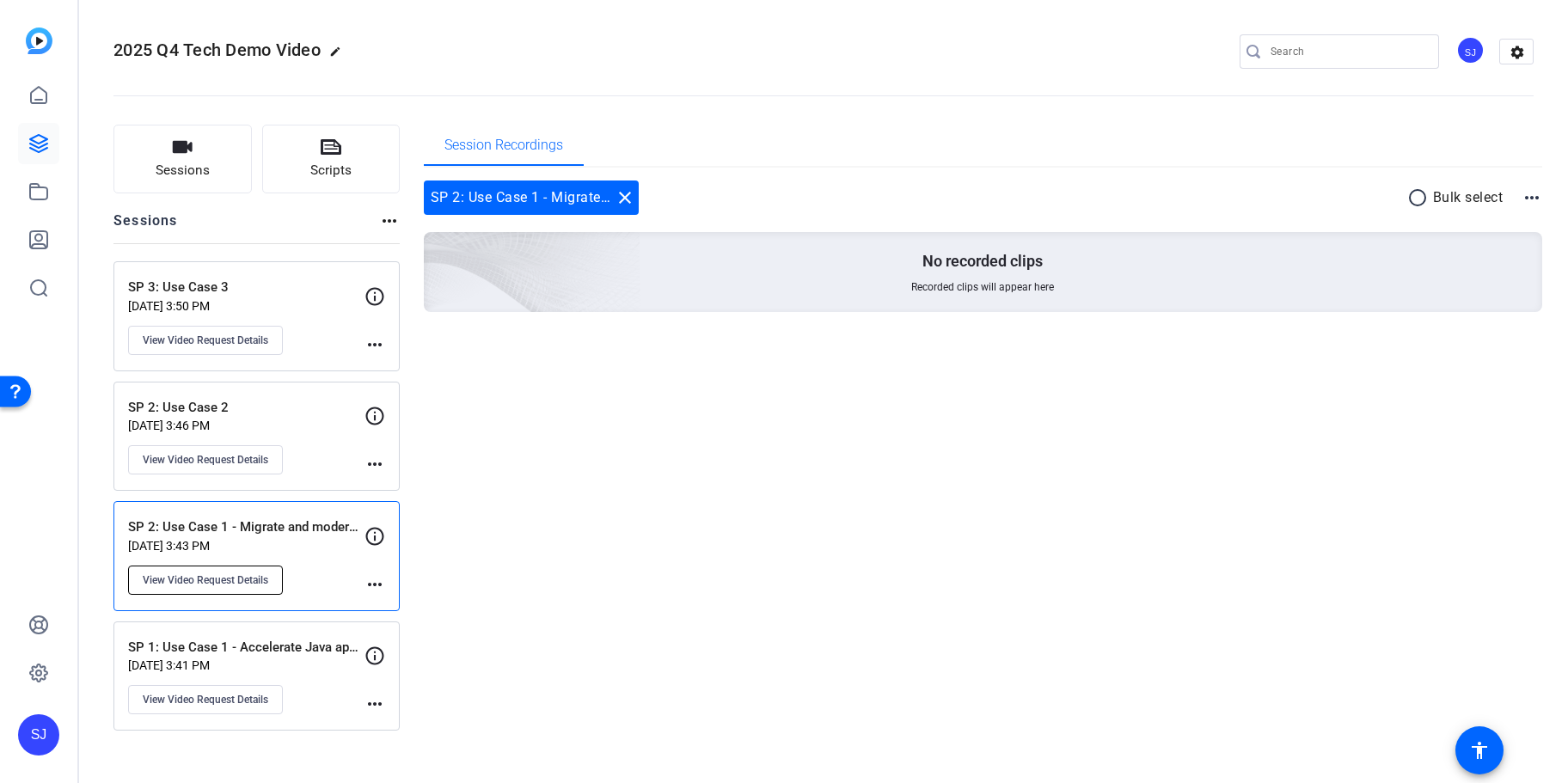
click at [212, 583] on span "View Video Request Details" at bounding box center [205, 580] width 125 height 14
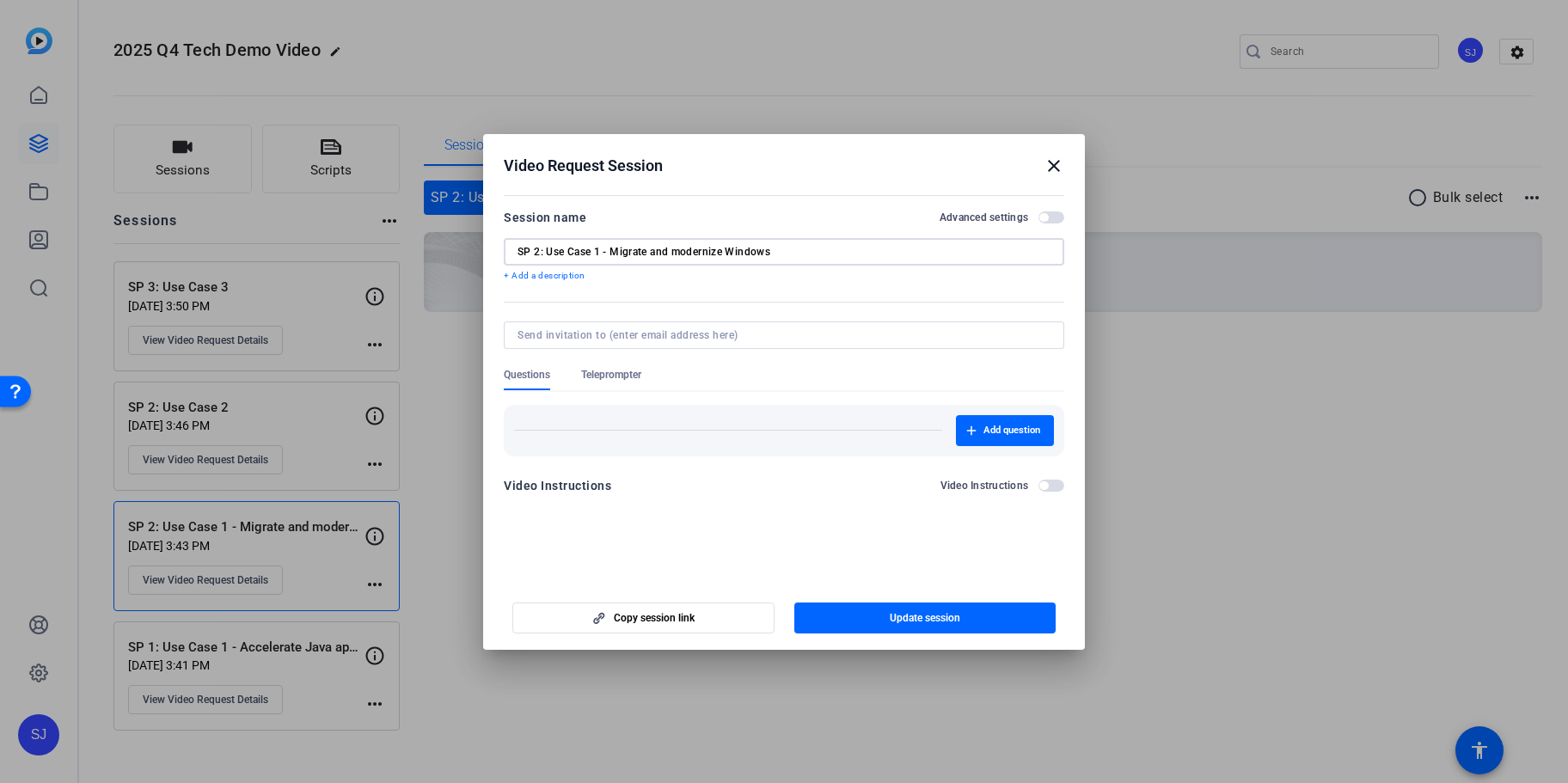
drag, startPoint x: 606, startPoint y: 250, endPoint x: 863, endPoint y: 252, distance: 257.0
click at [863, 252] on input "SP 2: Use Case 1 - Migrate and modernize Windows" at bounding box center [784, 251] width 533 height 14
type input "SP 2: Use Case 1"
click at [923, 618] on span "Update session" at bounding box center [924, 618] width 70 height 14
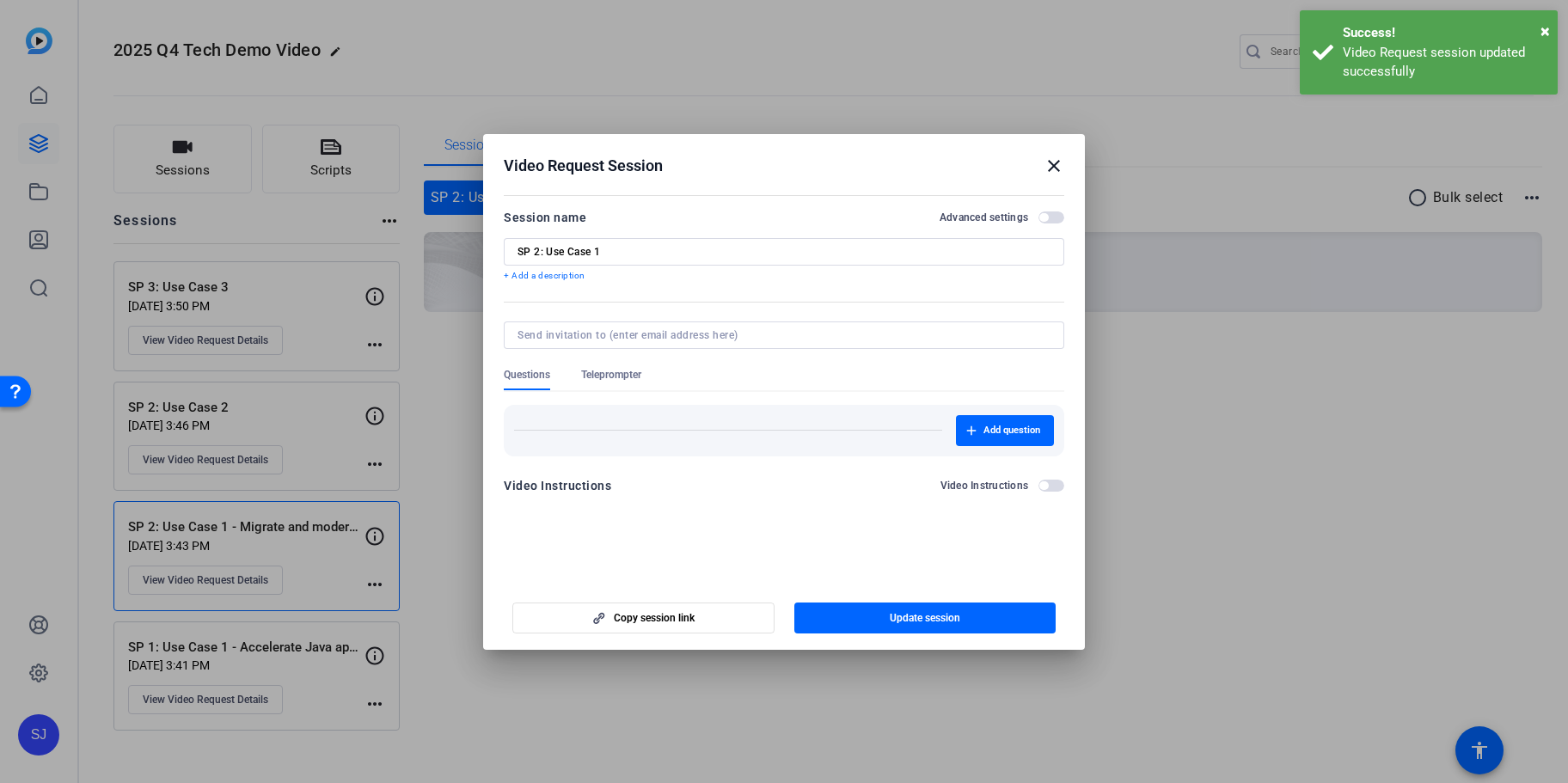
click at [1051, 162] on mat-icon "close" at bounding box center [1053, 166] width 20 height 20
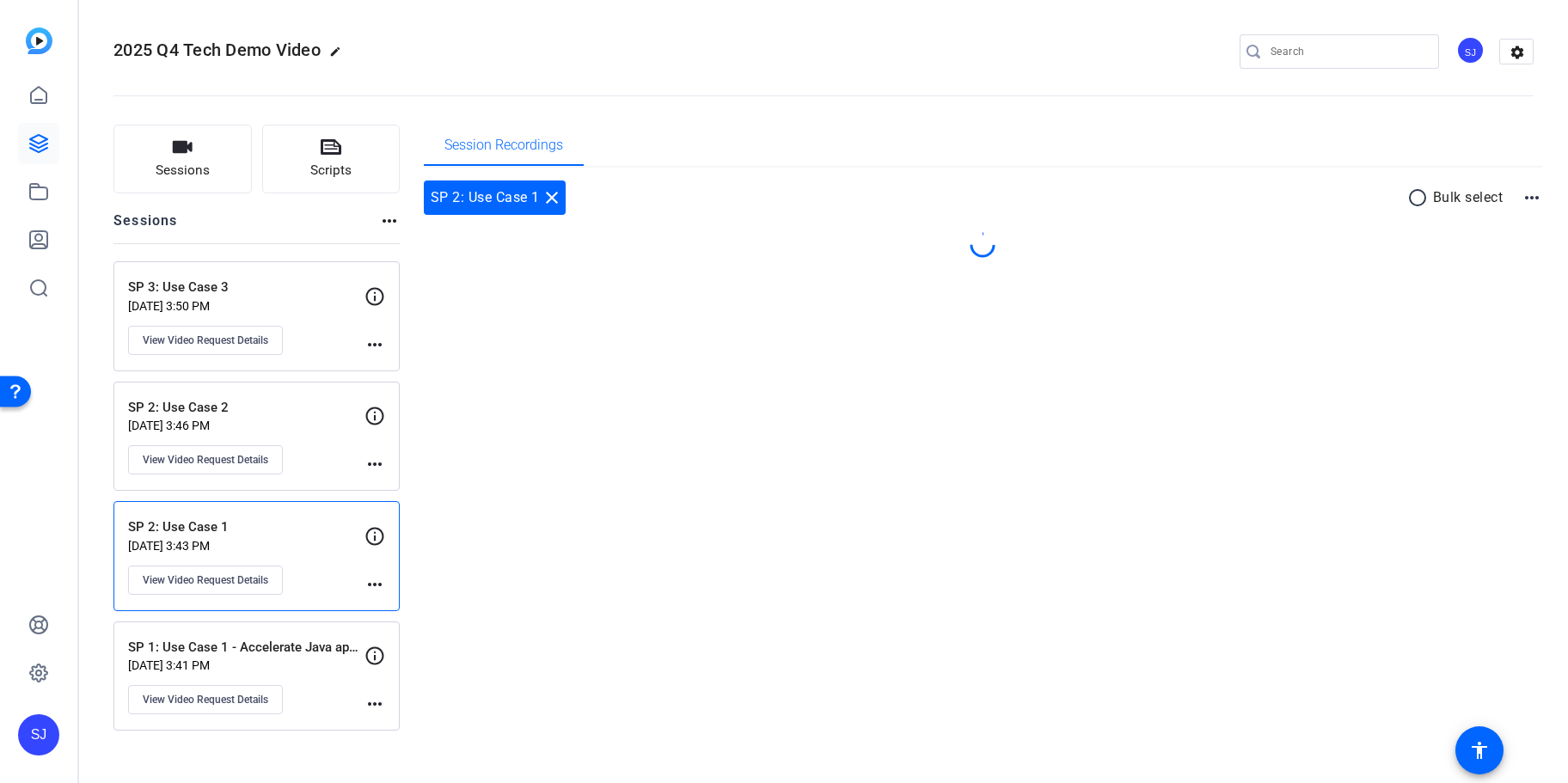
click at [184, 647] on p "SP 1: Use Case 1 - Accelerate Java application upg" at bounding box center [246, 648] width 236 height 19
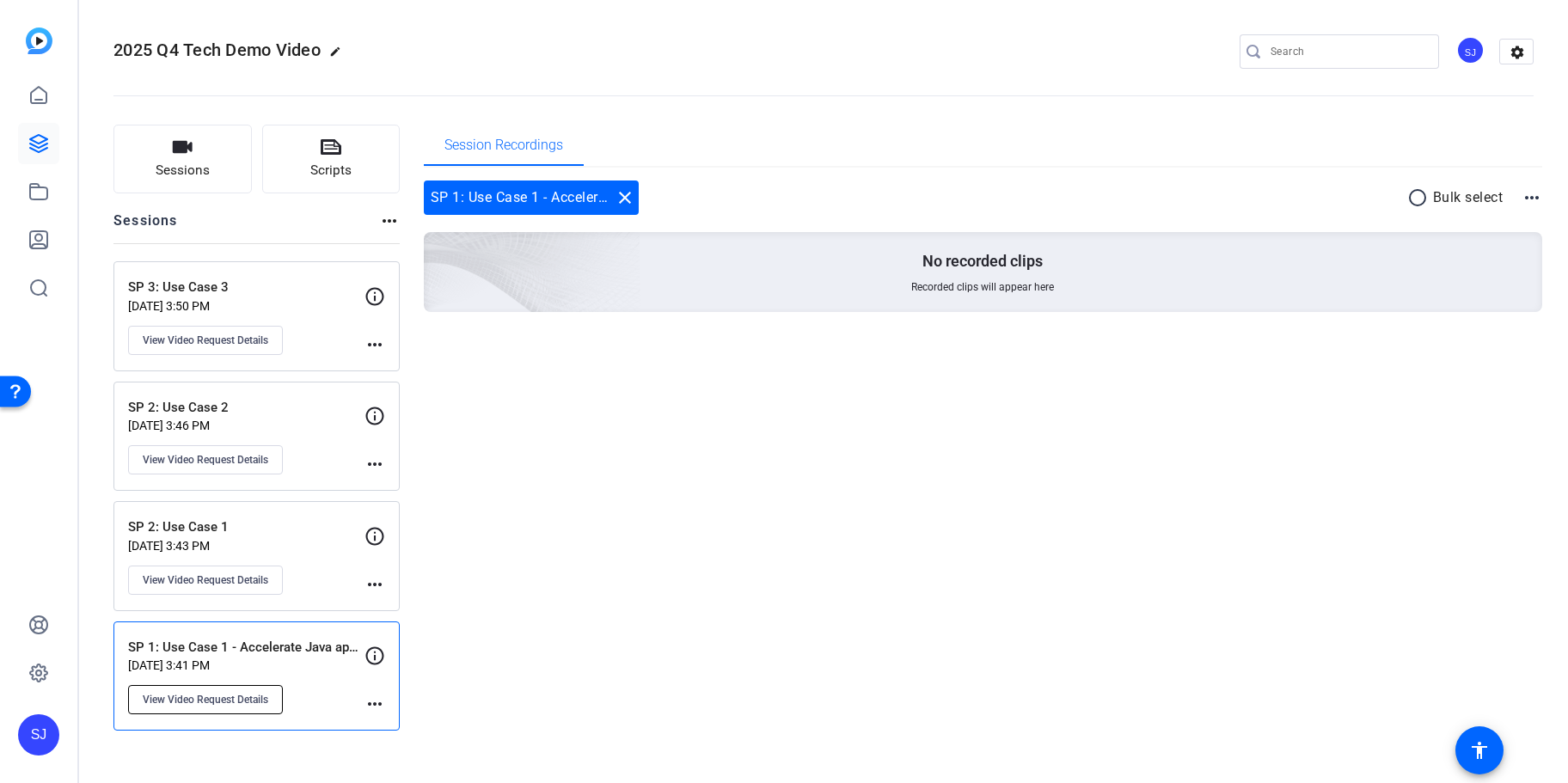
click at [206, 701] on span "View Video Request Details" at bounding box center [205, 700] width 125 height 14
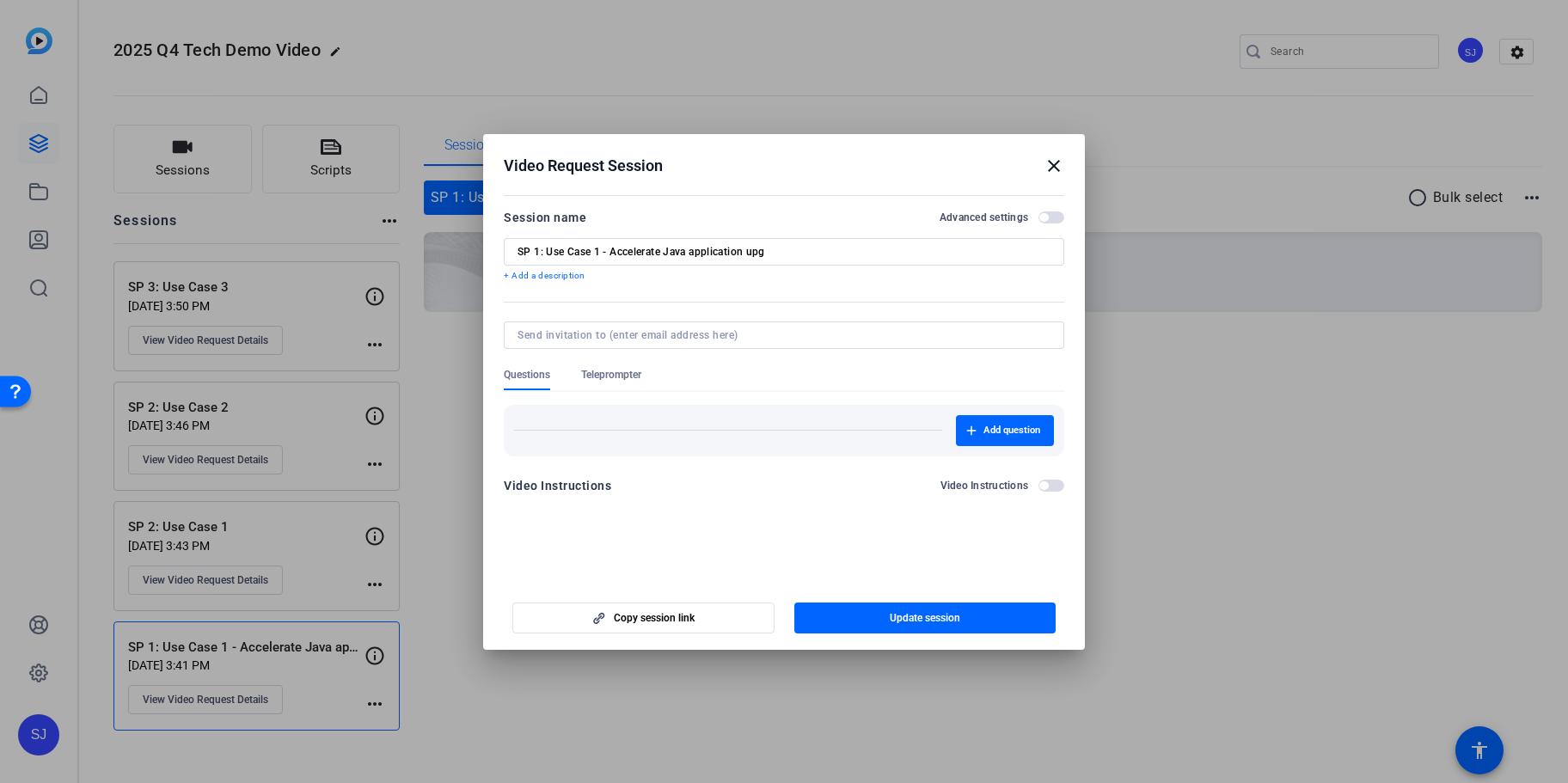
click at [606, 250] on input "SP 1: Use Case 1 - Accelerate Java application upg" at bounding box center [784, 251] width 533 height 14
drag, startPoint x: 605, startPoint y: 252, endPoint x: 870, endPoint y: 249, distance: 265.0
click at [870, 249] on input "SP 1: Use Case 1 - Accelerate Java application upg" at bounding box center [784, 251] width 533 height 14
type input "SP 1: Use Case 1"
click at [924, 614] on span "Update session" at bounding box center [924, 618] width 70 height 14
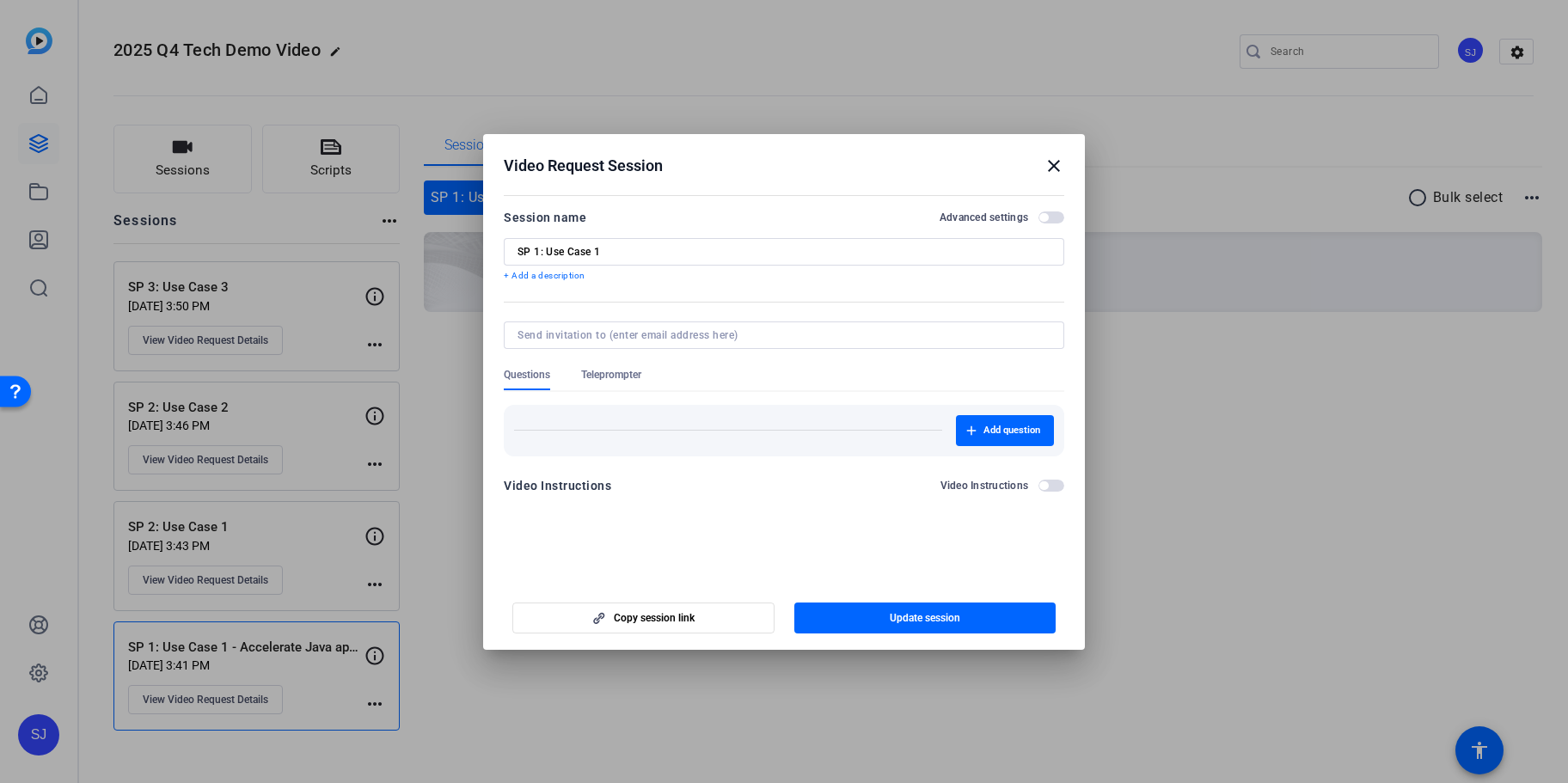
click at [1052, 162] on mat-icon "close" at bounding box center [1053, 166] width 20 height 20
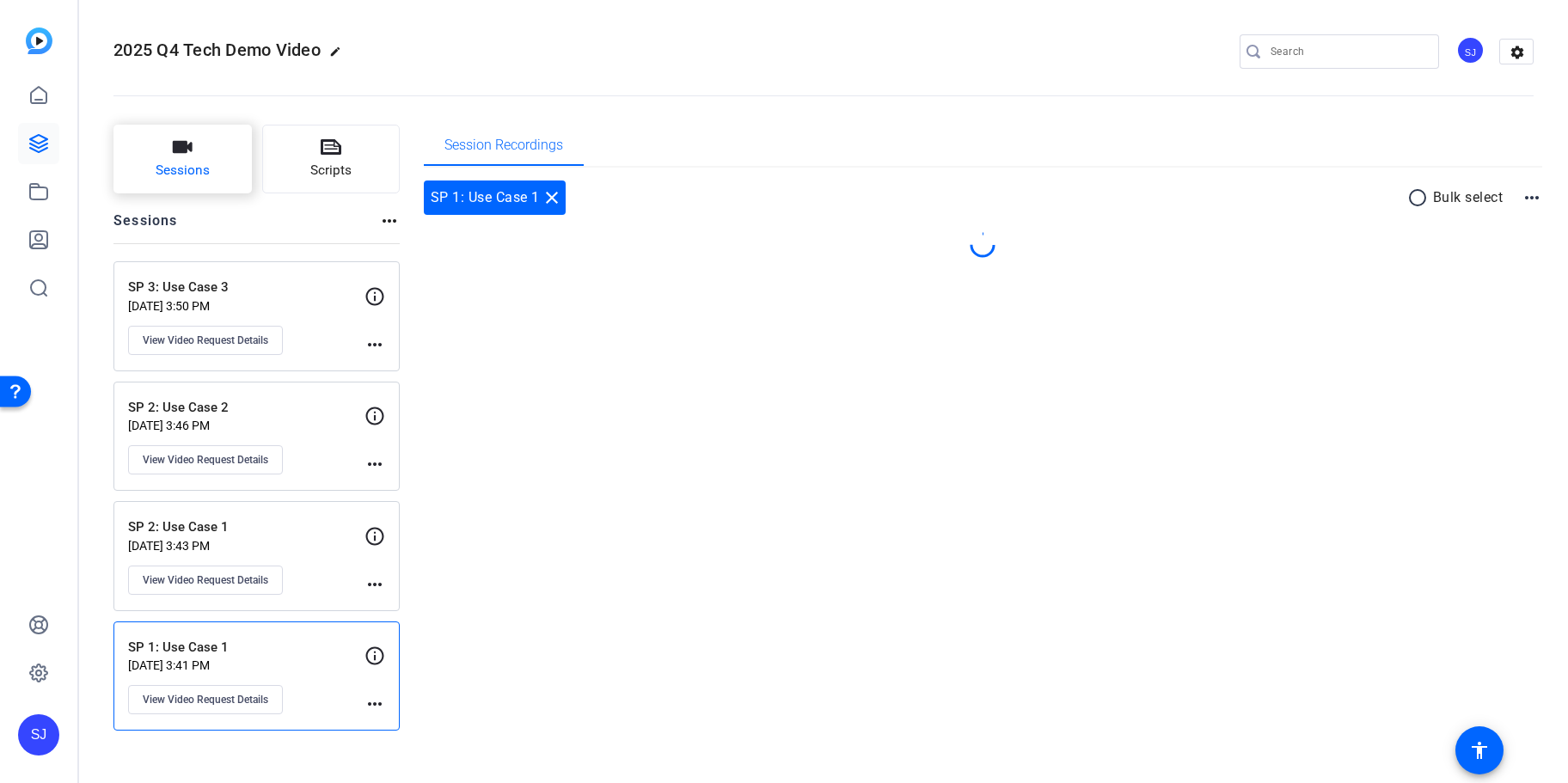
click at [147, 177] on button "Sessions" at bounding box center [182, 159] width 138 height 69
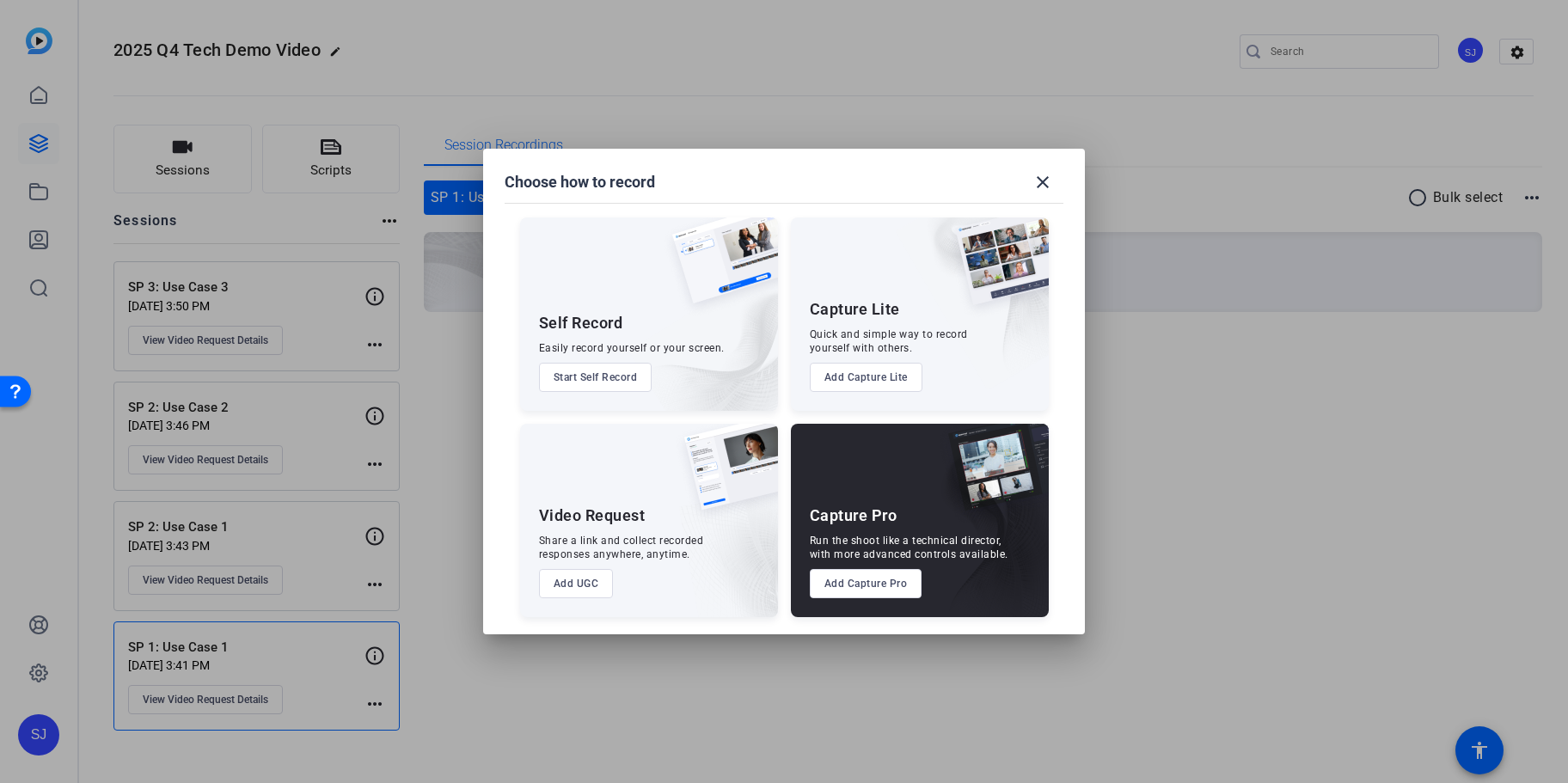
click at [603, 581] on button "Add UGC" at bounding box center [576, 584] width 75 height 30
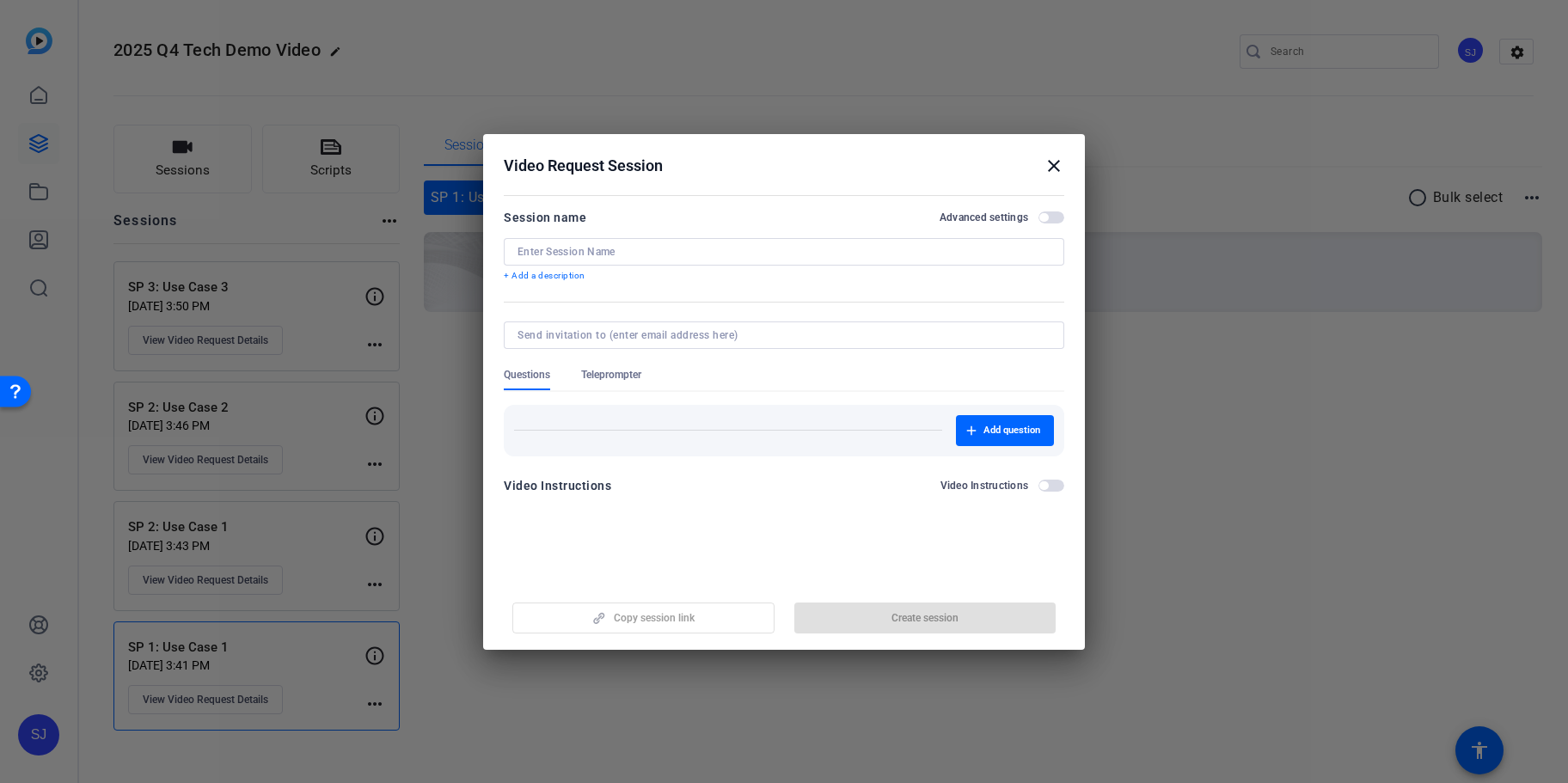
click at [563, 235] on div "Session name Advanced settings + Add a description" at bounding box center [784, 245] width 560 height 76
click at [561, 250] on input at bounding box center [784, 251] width 533 height 14
paste input "SP 4: Use Case 1"
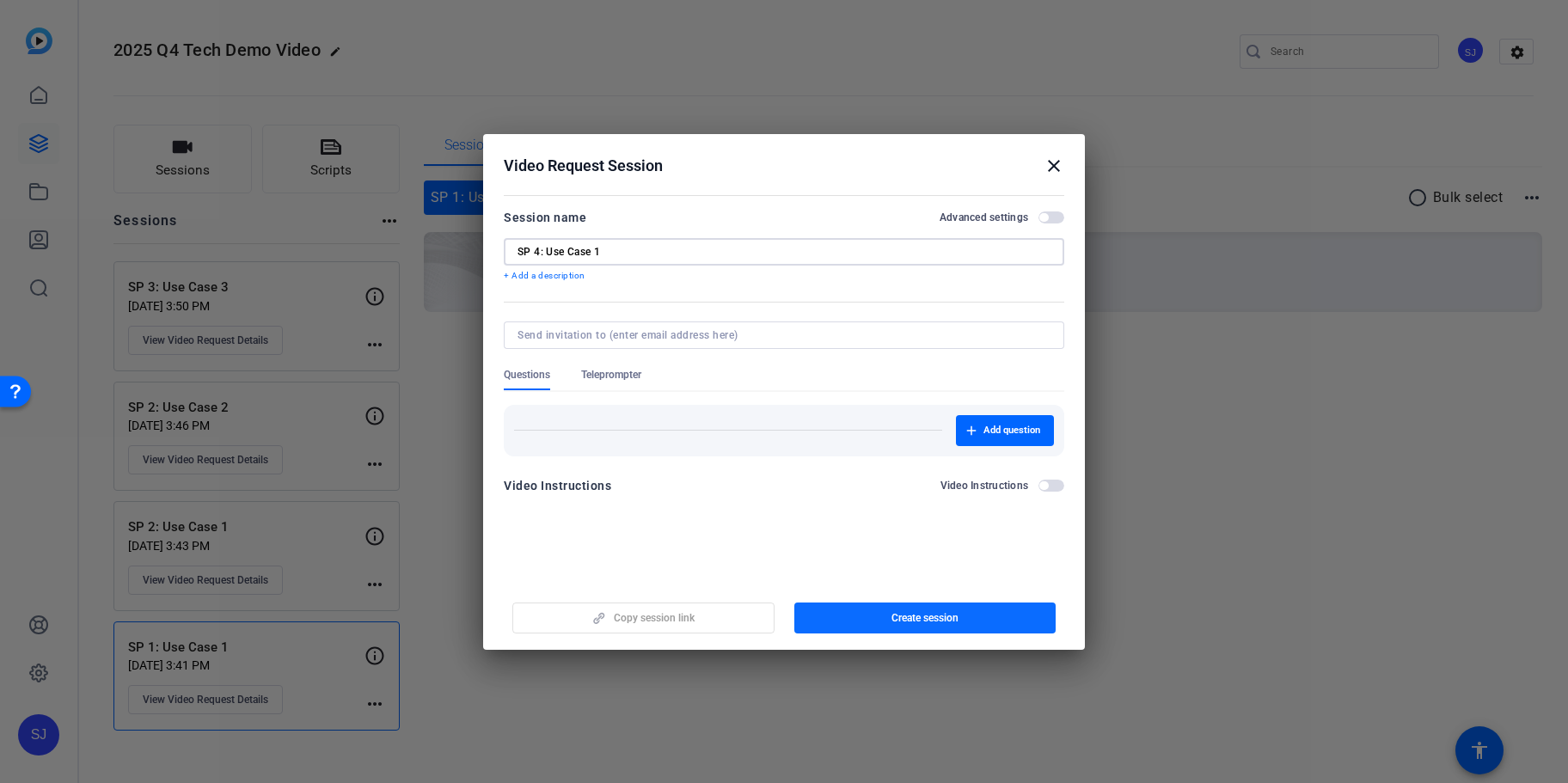
type input "SP 4: Use Case 1"
click at [918, 611] on span "Create session" at bounding box center [924, 618] width 67 height 14
click at [1064, 167] on mat-icon "close" at bounding box center [1053, 166] width 20 height 20
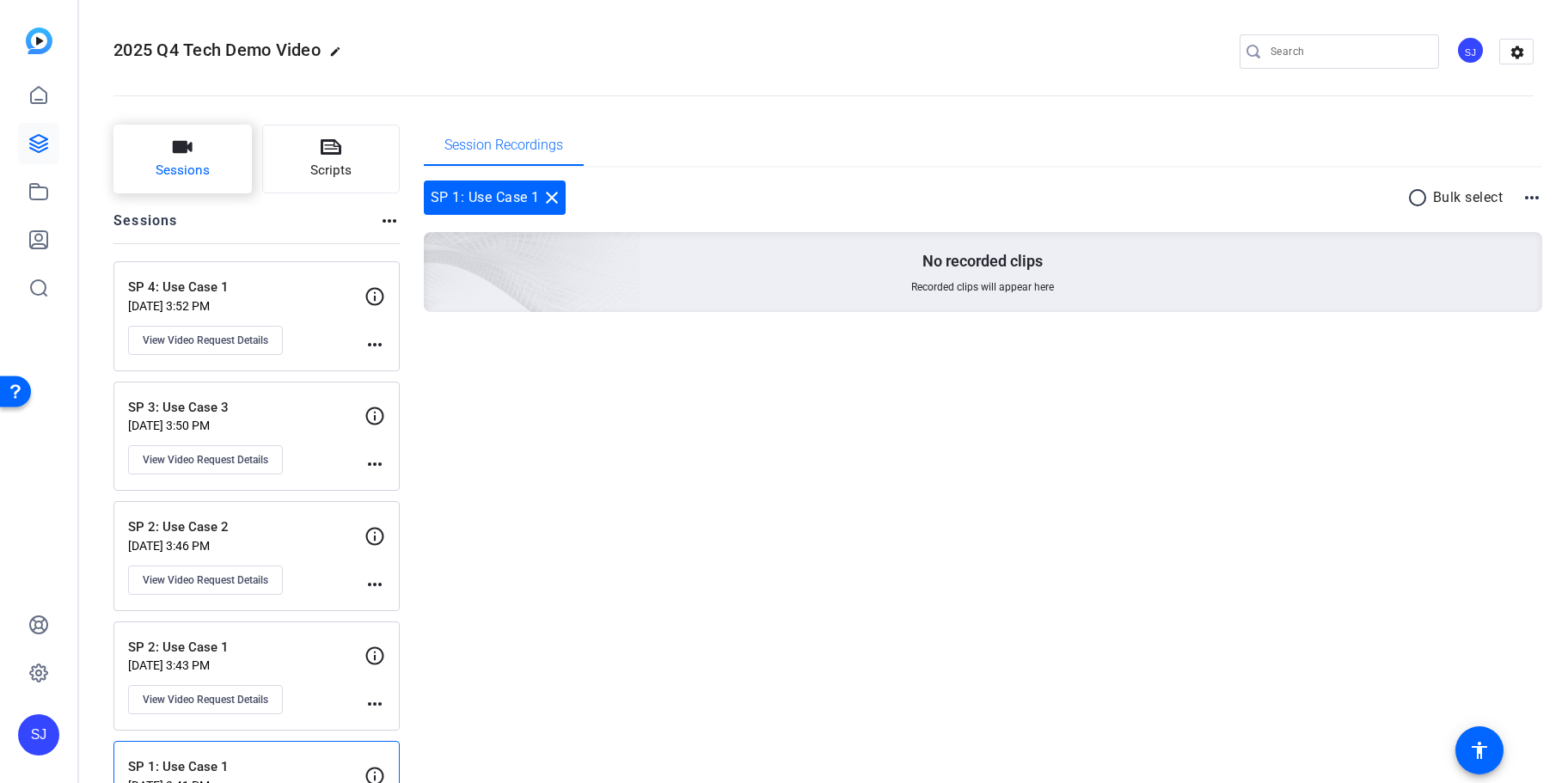
click at [159, 158] on button "Sessions" at bounding box center [182, 159] width 138 height 69
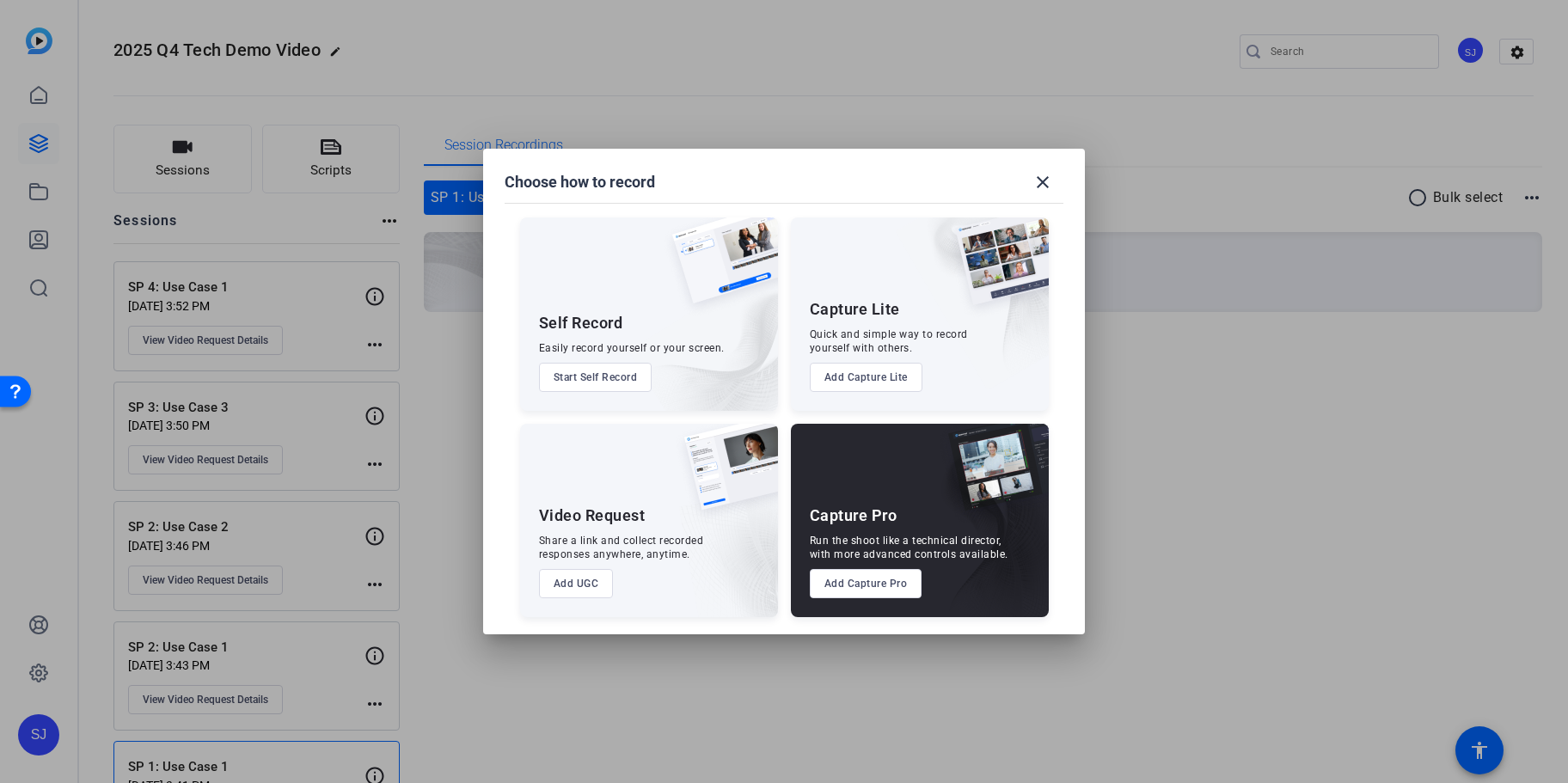
click at [562, 587] on button "Add UGC" at bounding box center [576, 584] width 75 height 30
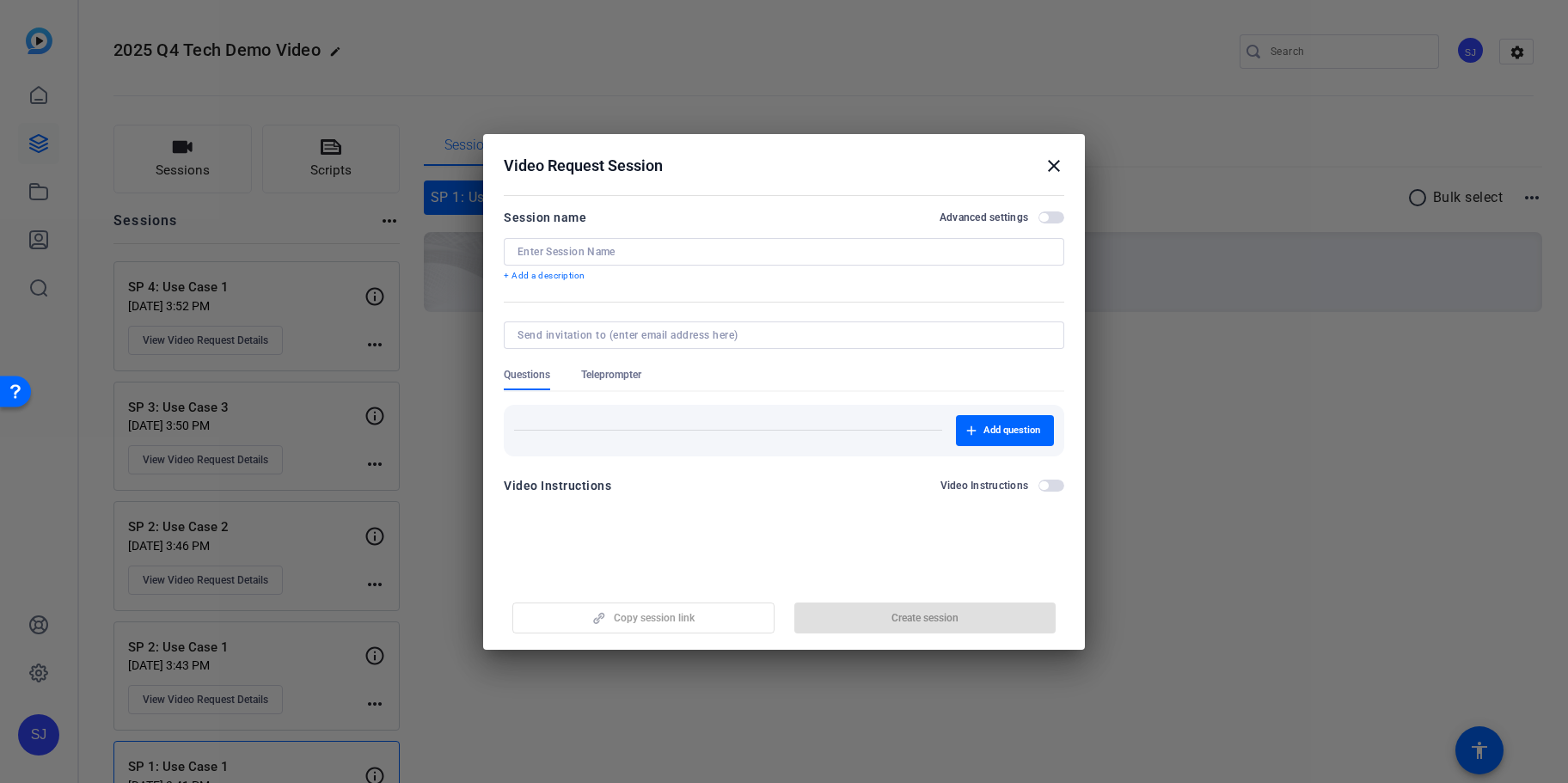
click at [629, 253] on input at bounding box center [784, 251] width 533 height 14
paste input "SP 4: Use Case 2"
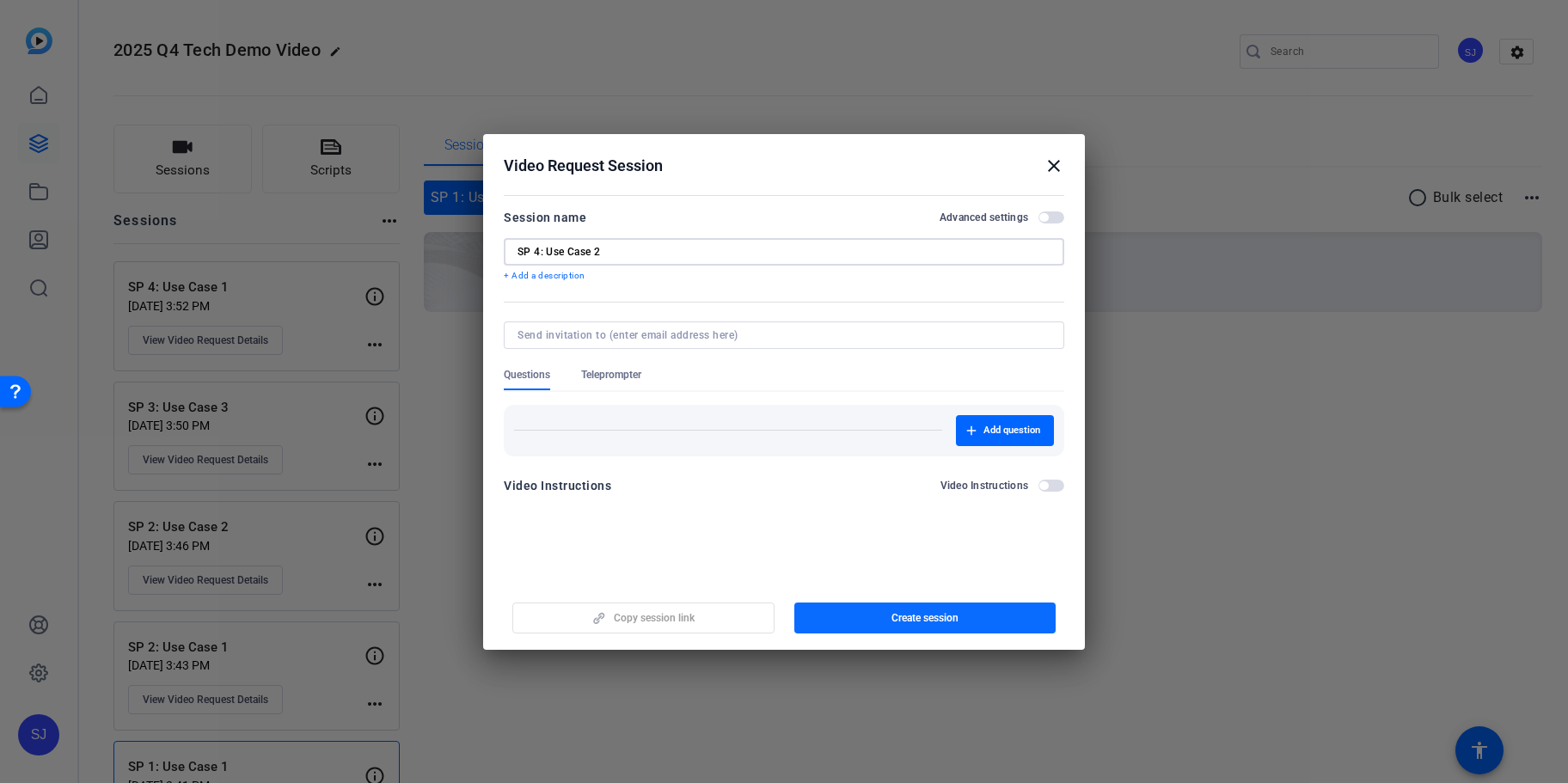
type input "SP 4: Use Case 2"
click at [898, 605] on span "button" at bounding box center [924, 618] width 262 height 41
click at [1052, 164] on mat-icon "close" at bounding box center [1053, 166] width 20 height 20
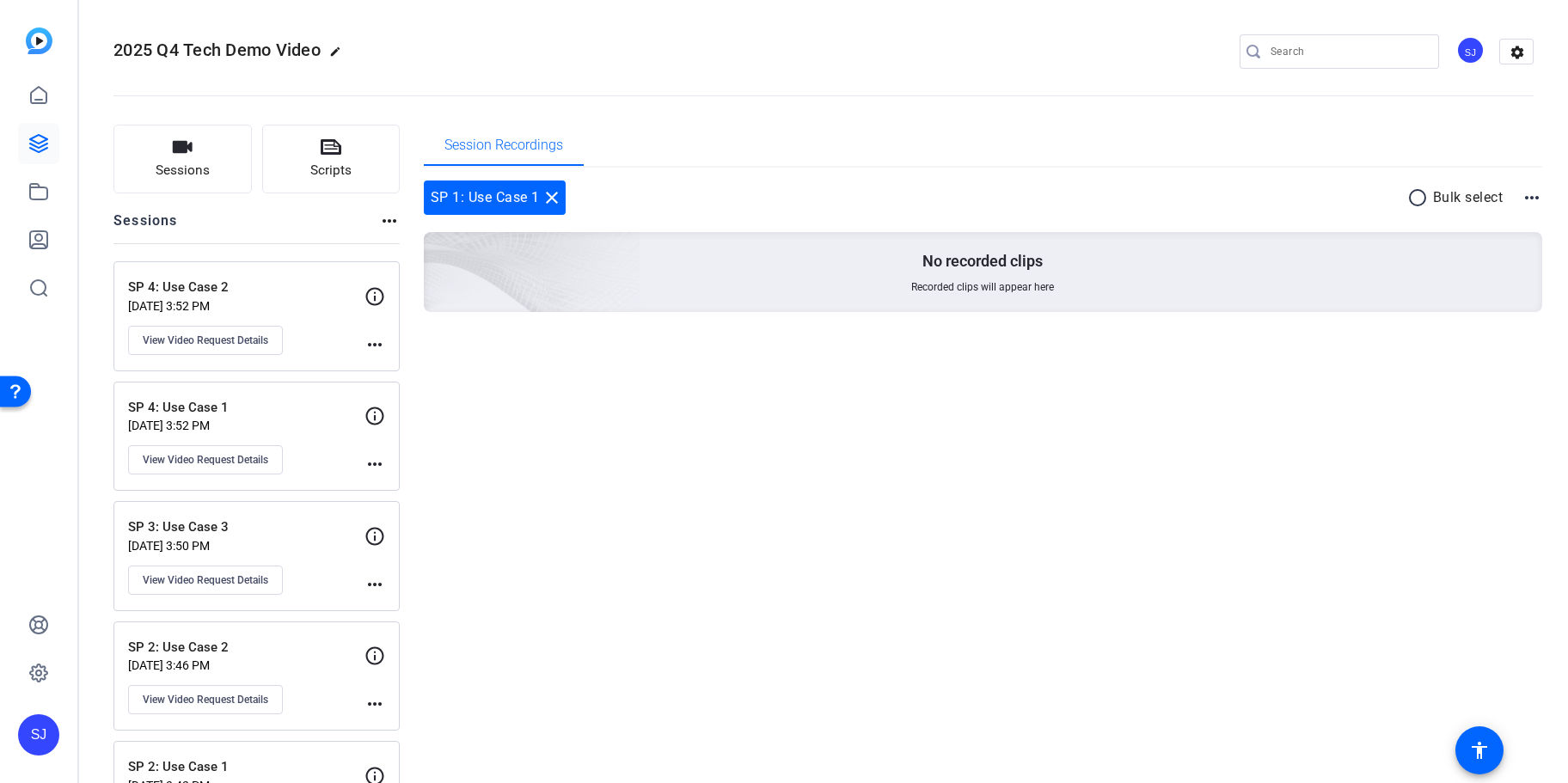
click at [241, 289] on p "SP 4: Use Case 2" at bounding box center [246, 287] width 236 height 19
click at [216, 342] on span "View Video Request Details" at bounding box center [205, 340] width 125 height 14
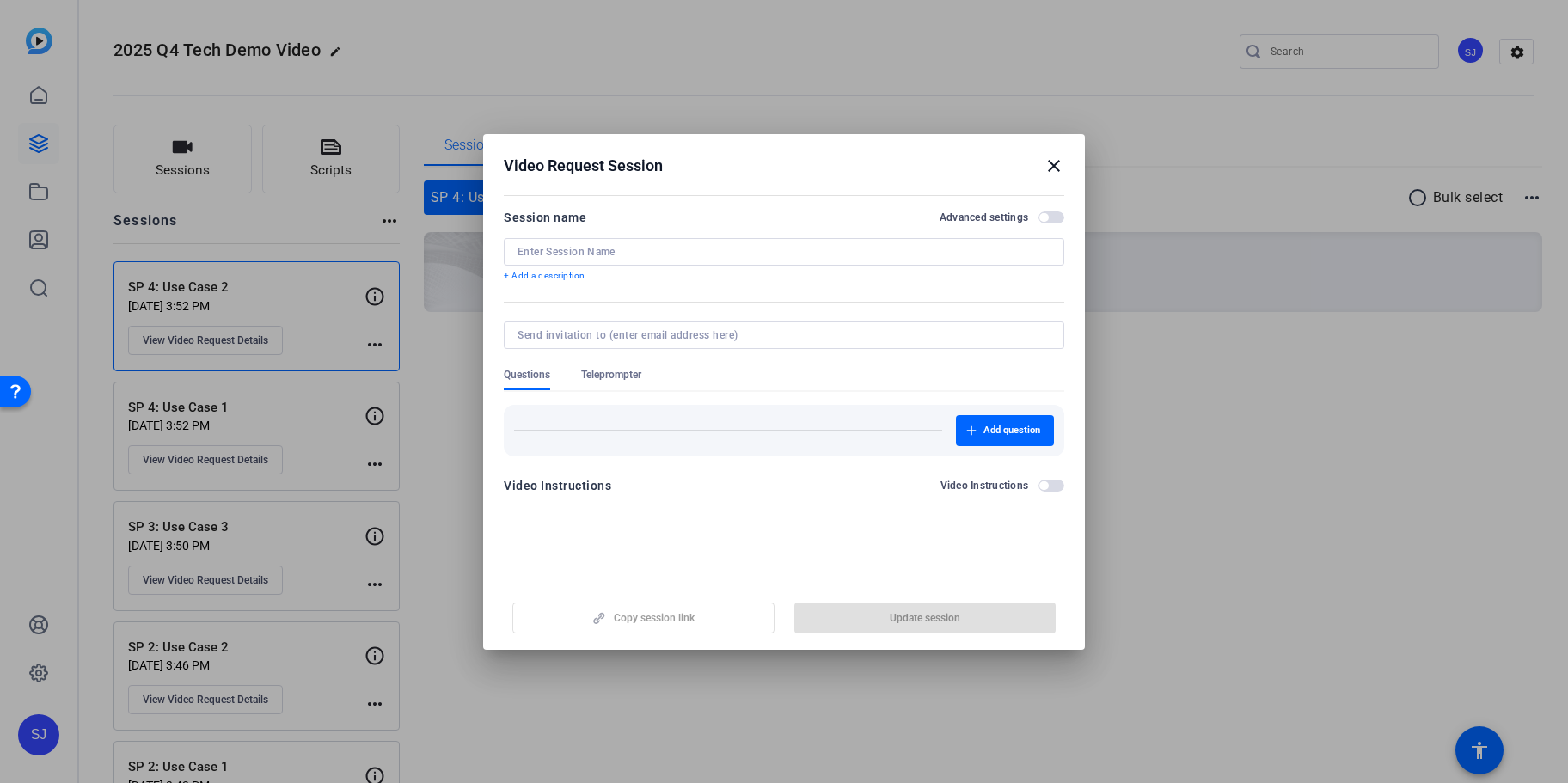
type input "SP 4: Use Case 2"
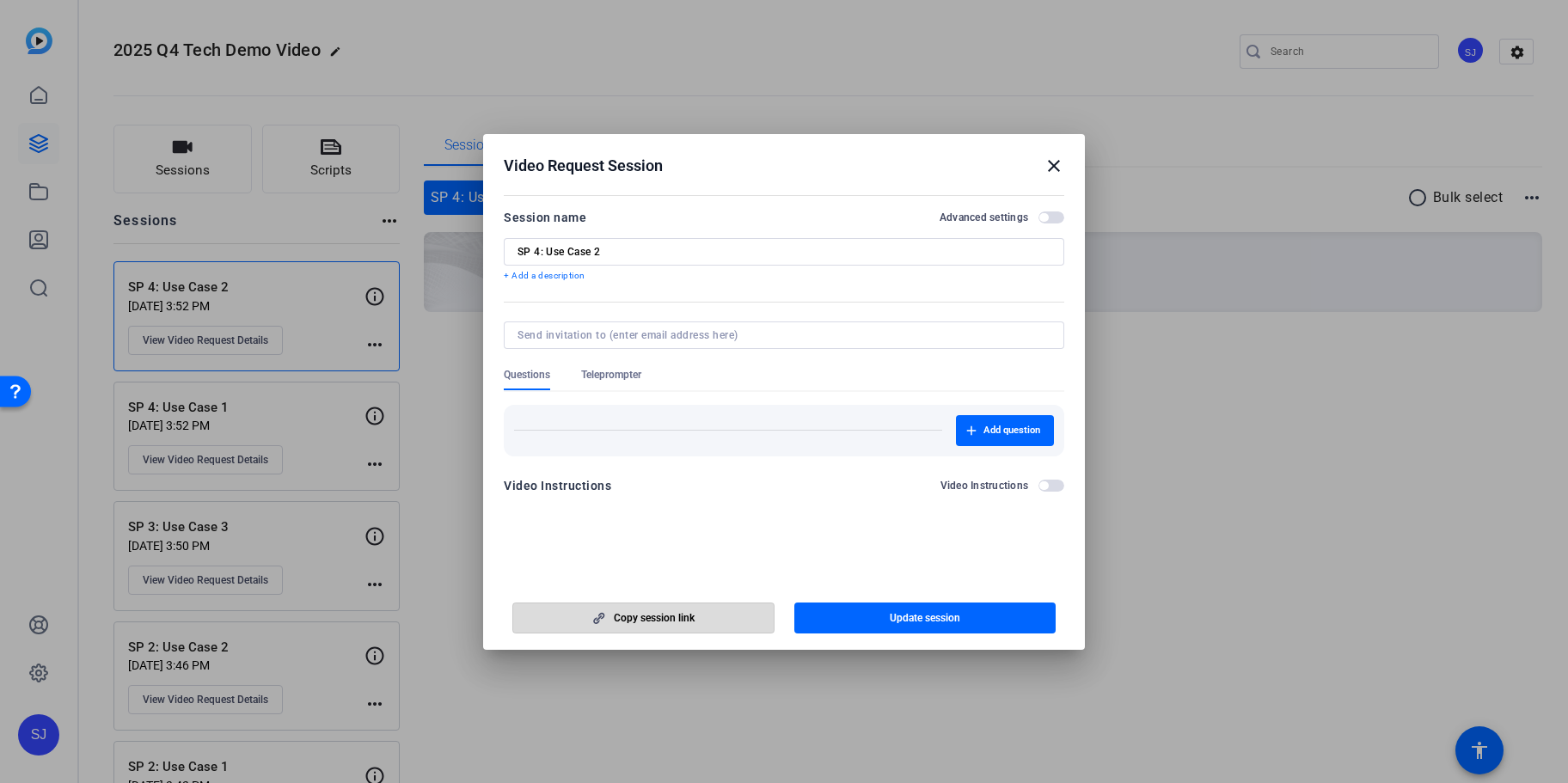
click at [660, 618] on span "Copy session link" at bounding box center [654, 618] width 81 height 14
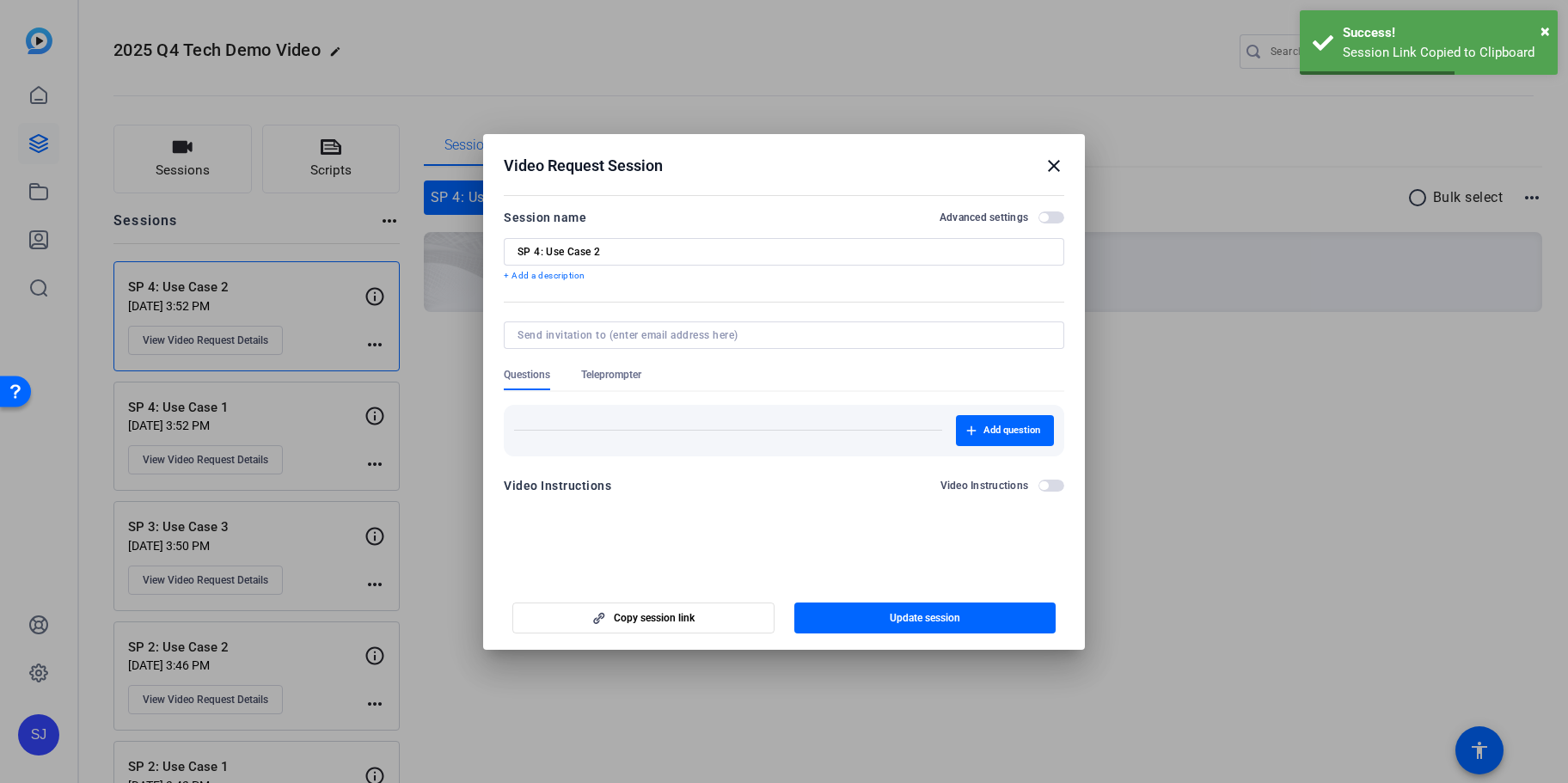
click at [1053, 163] on mat-icon "close" at bounding box center [1053, 166] width 20 height 20
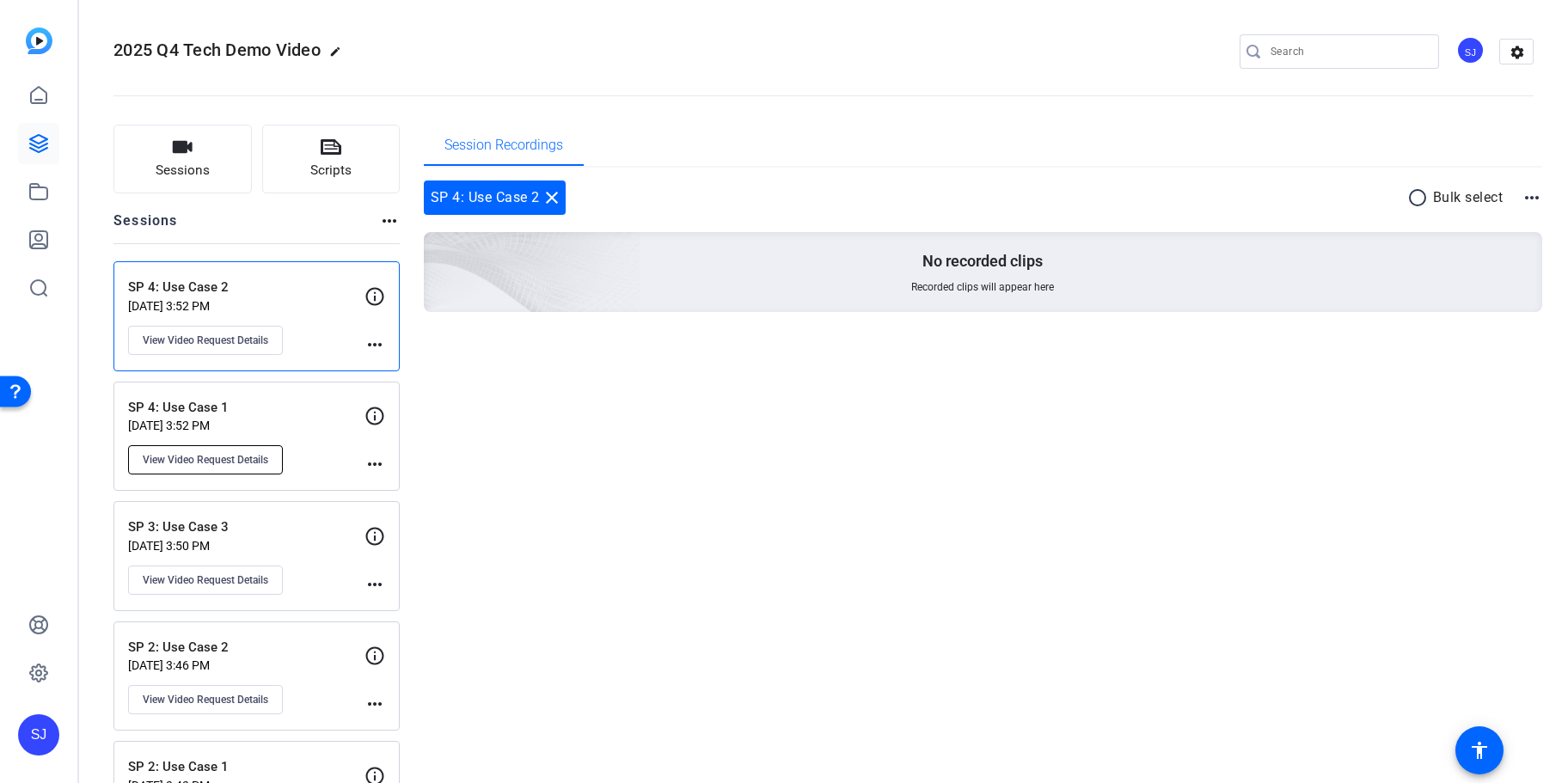
click at [223, 455] on span "View Video Request Details" at bounding box center [205, 459] width 125 height 14
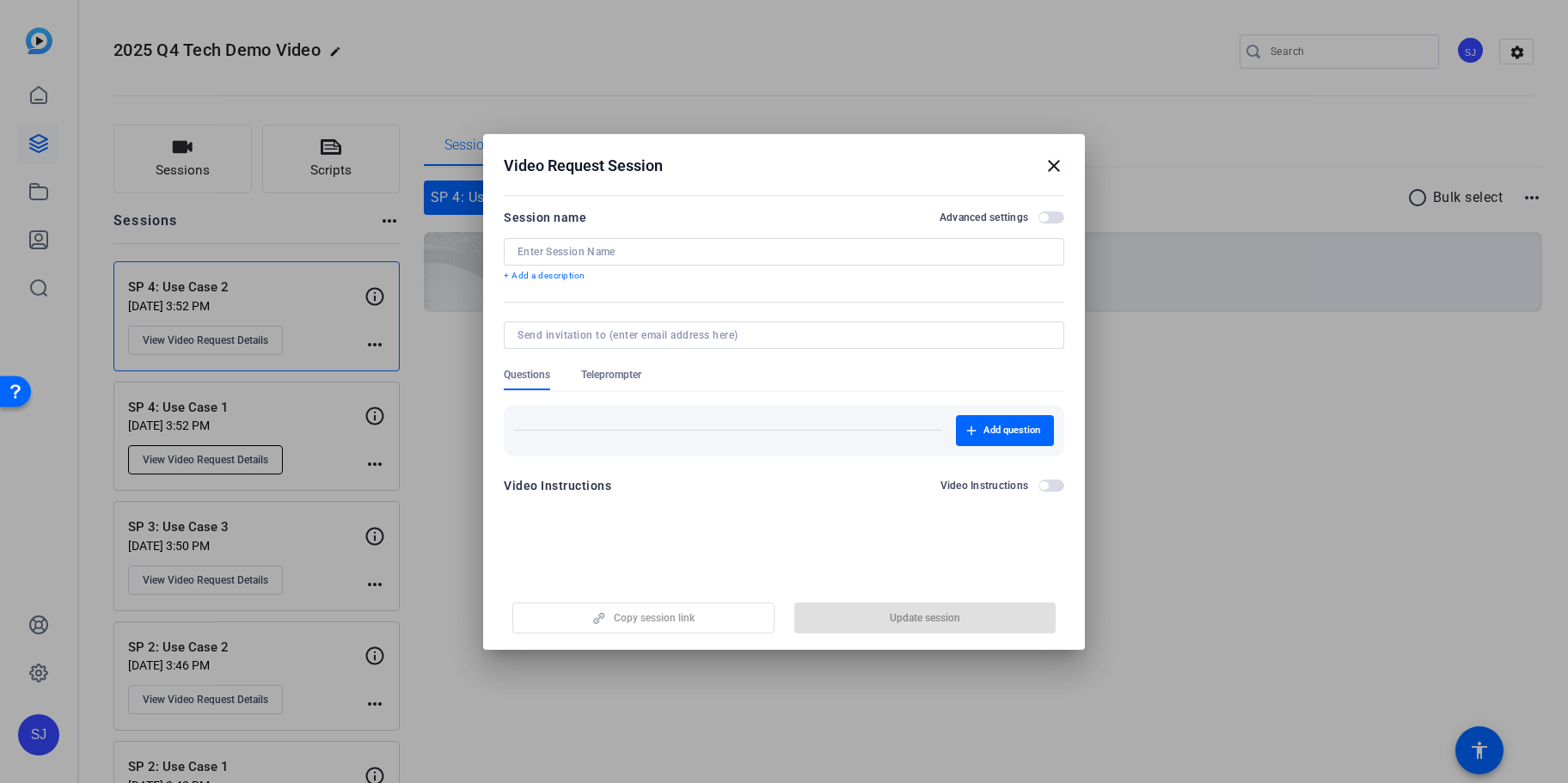
type input "SP 4: Use Case 1"
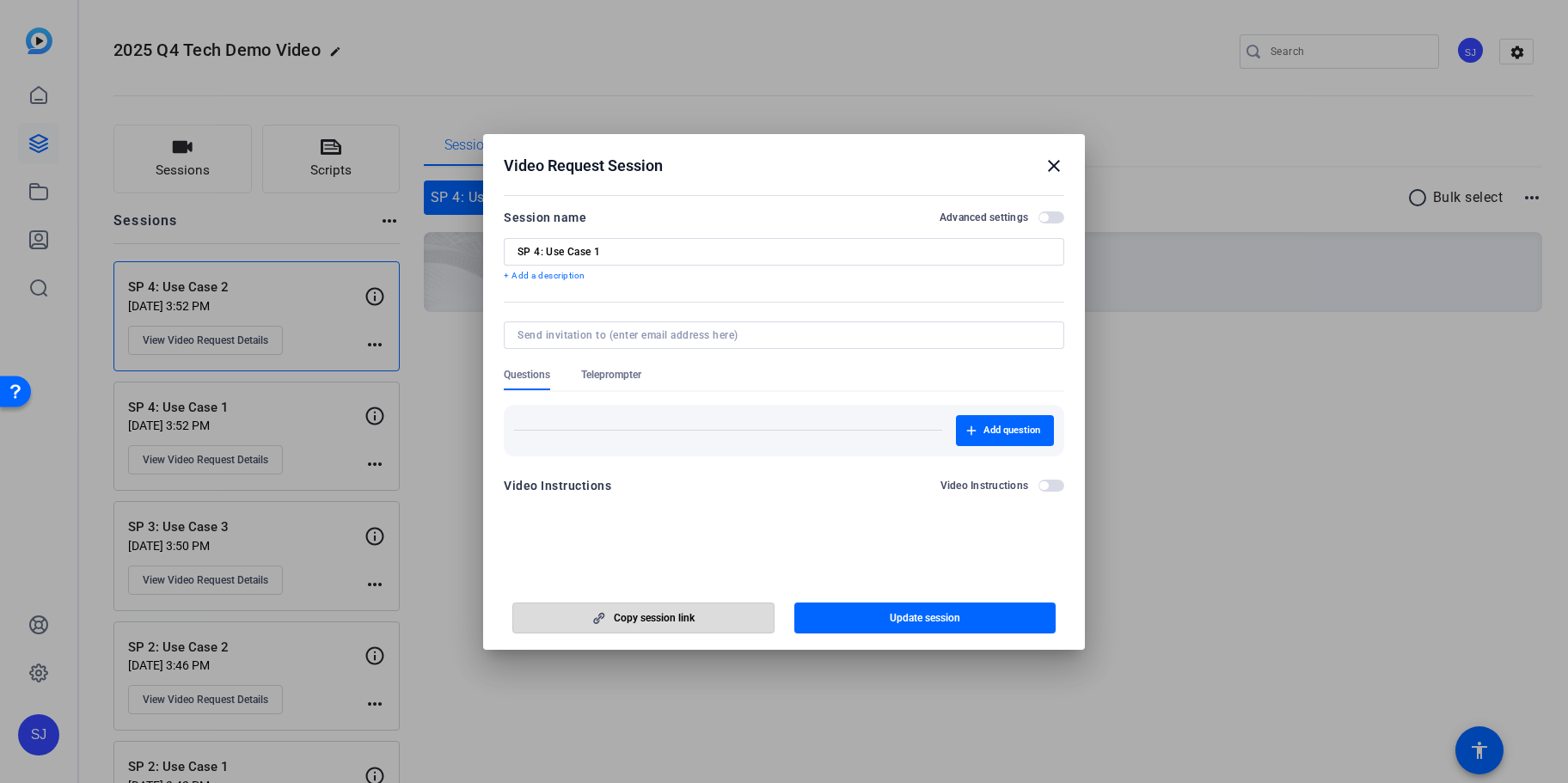
click at [680, 612] on span "Copy session link" at bounding box center [654, 618] width 81 height 14
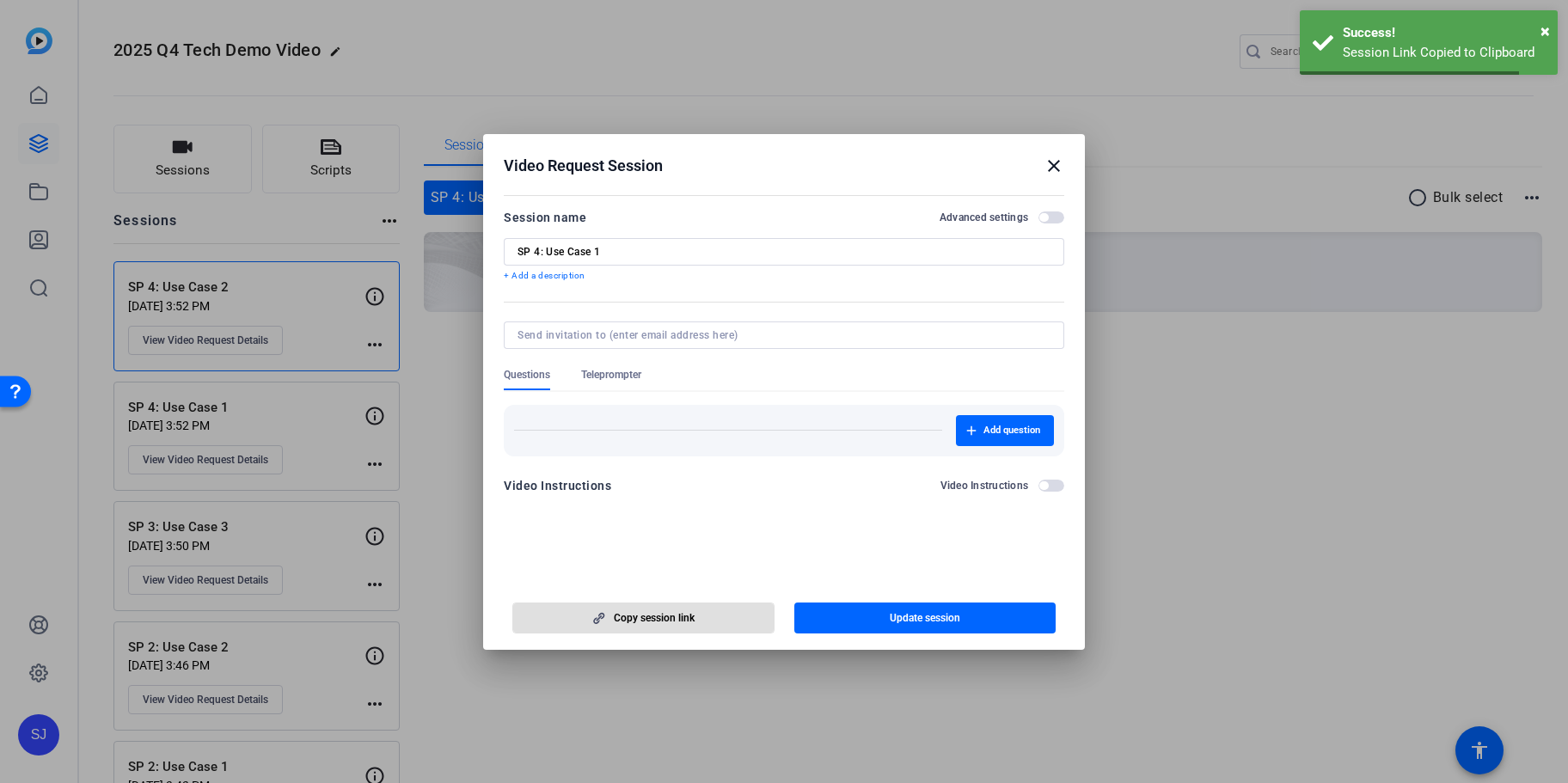
click at [1052, 166] on mat-icon "close" at bounding box center [1053, 166] width 20 height 20
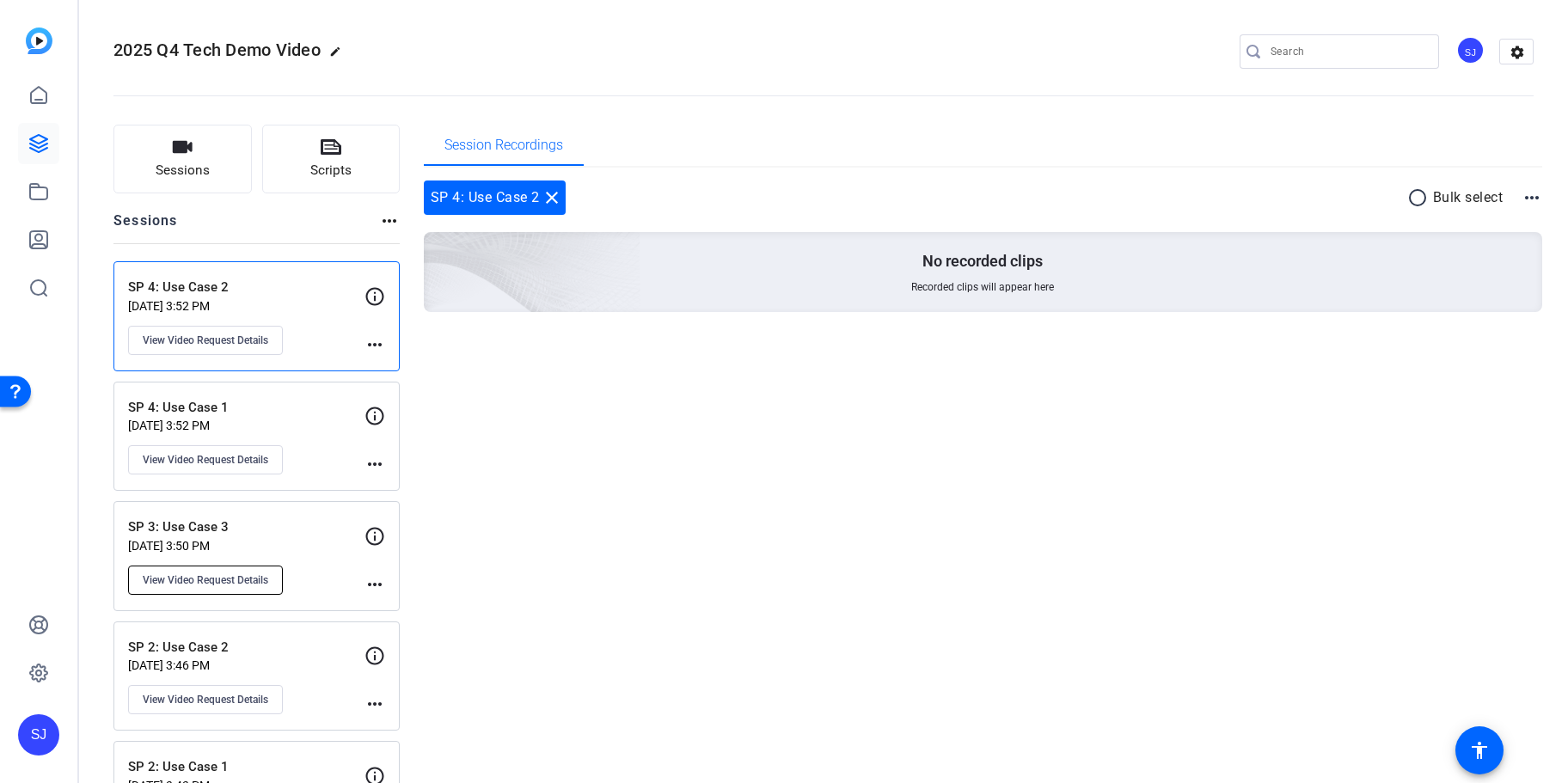
click at [237, 580] on span "View Video Request Details" at bounding box center [205, 580] width 125 height 14
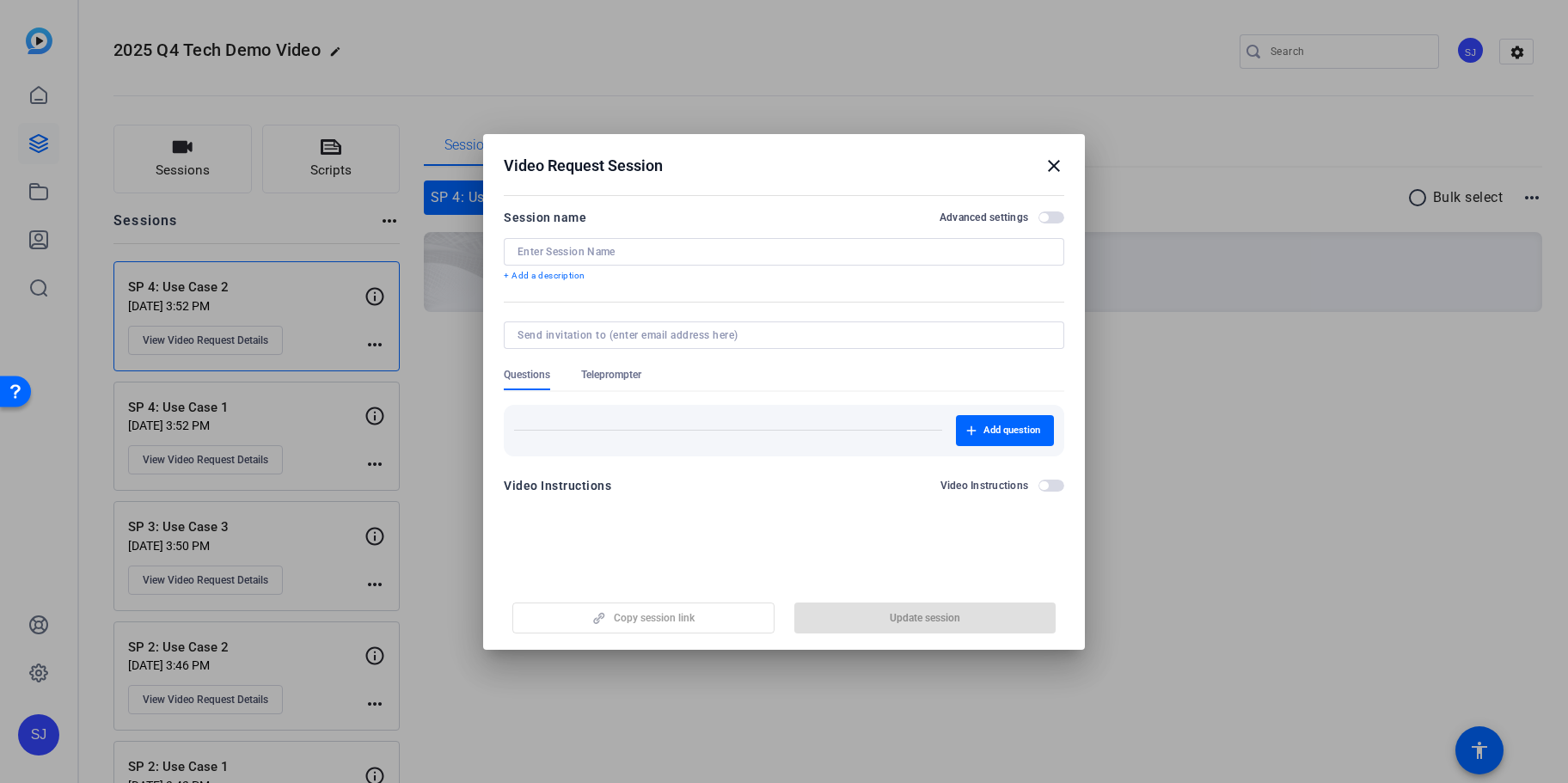
type input "SP 3: Use Case 3"
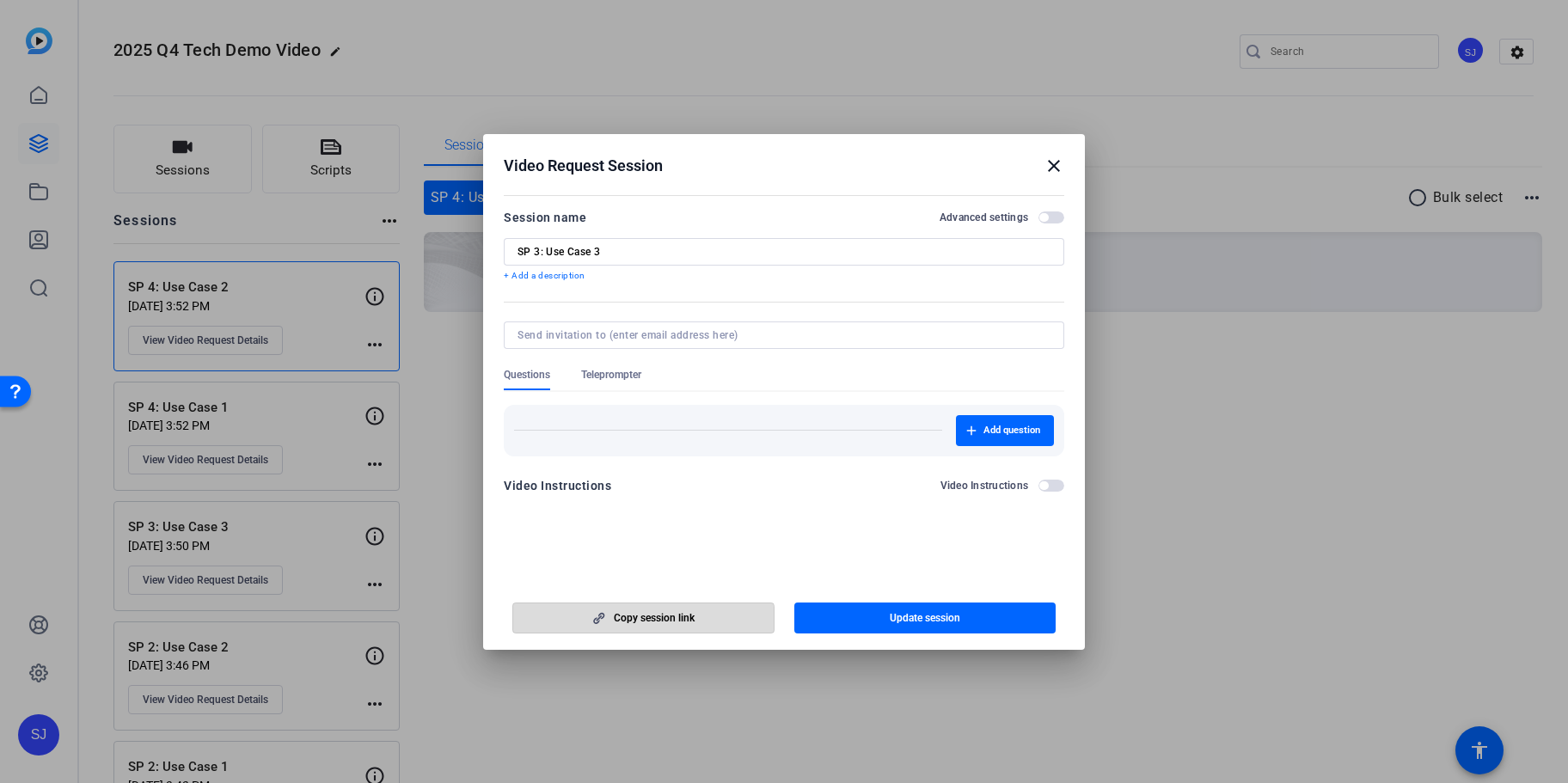
click at [629, 623] on span "Copy session link" at bounding box center [654, 618] width 81 height 14
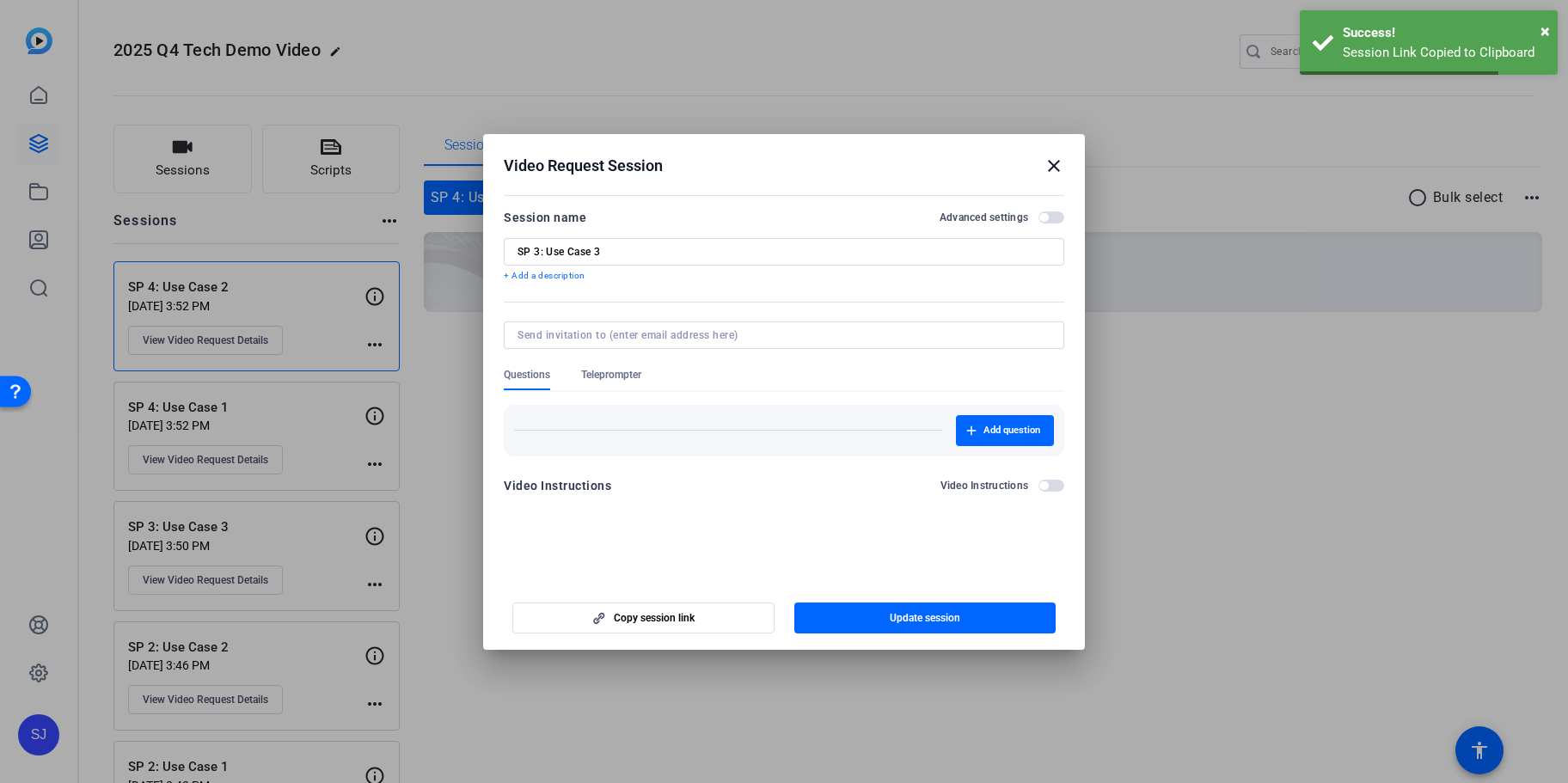
click at [1051, 168] on mat-icon "close" at bounding box center [1053, 166] width 20 height 20
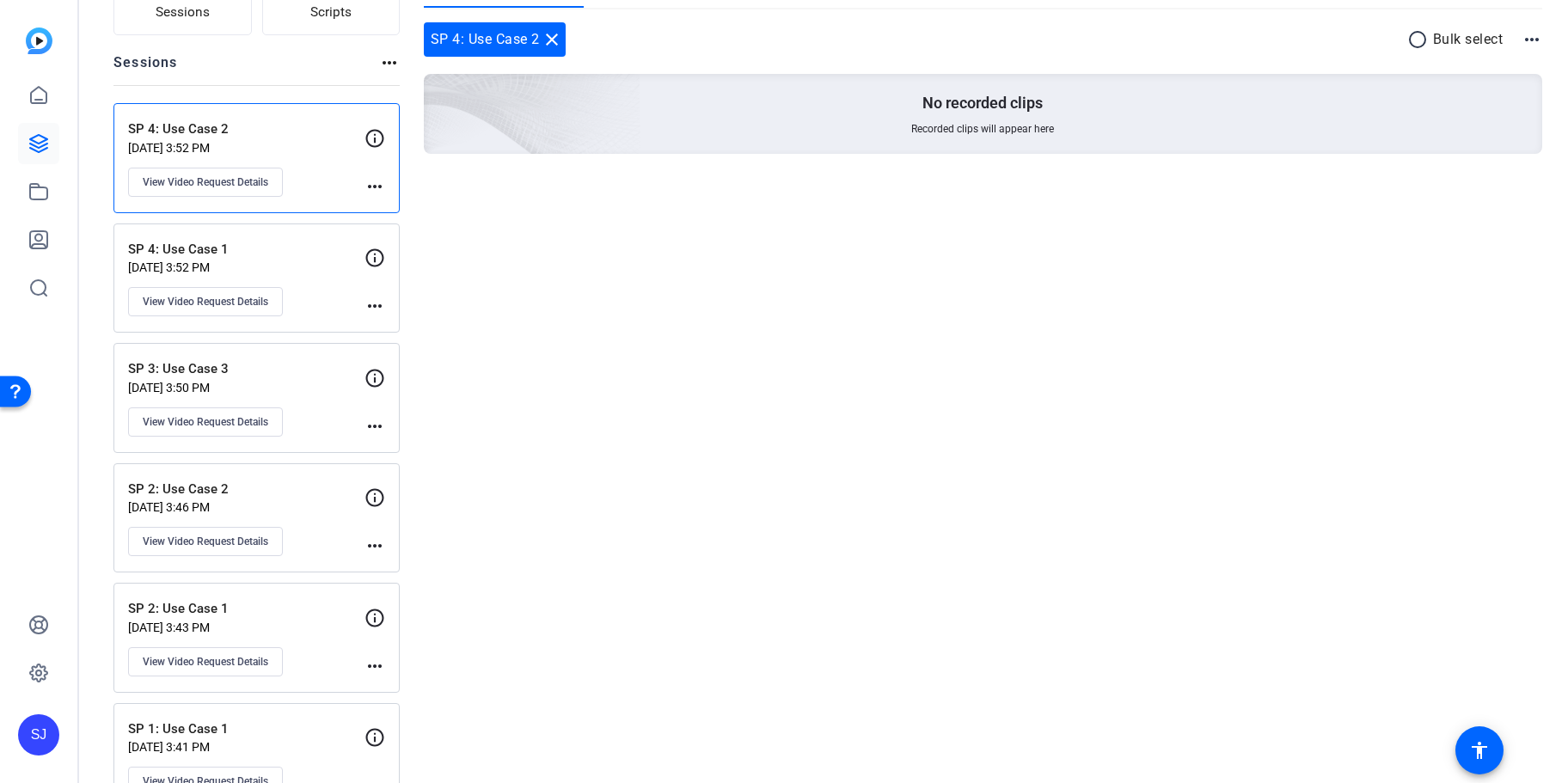
scroll to position [186, 0]
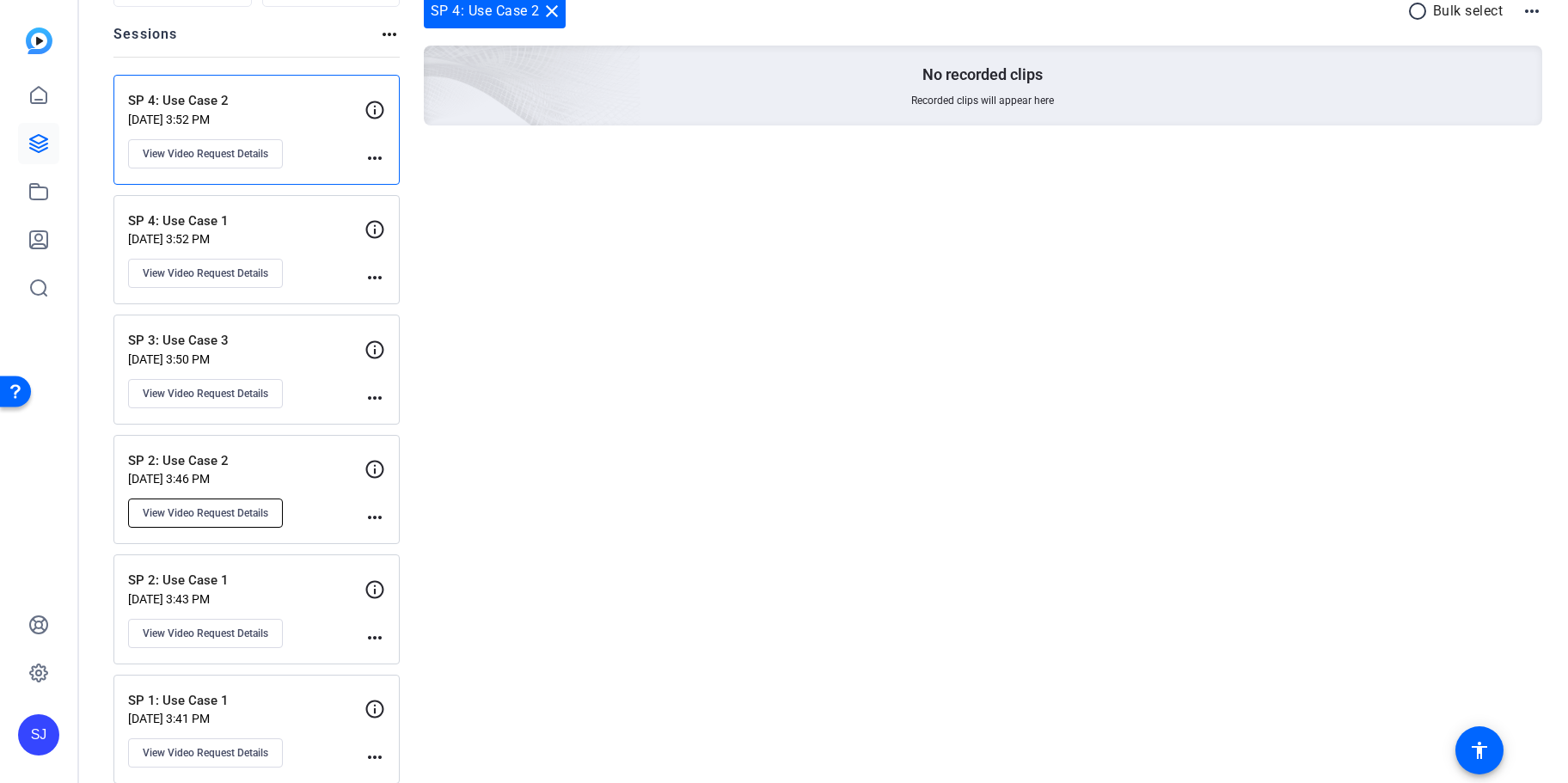
click at [222, 522] on button "View Video Request Details" at bounding box center [205, 514] width 155 height 30
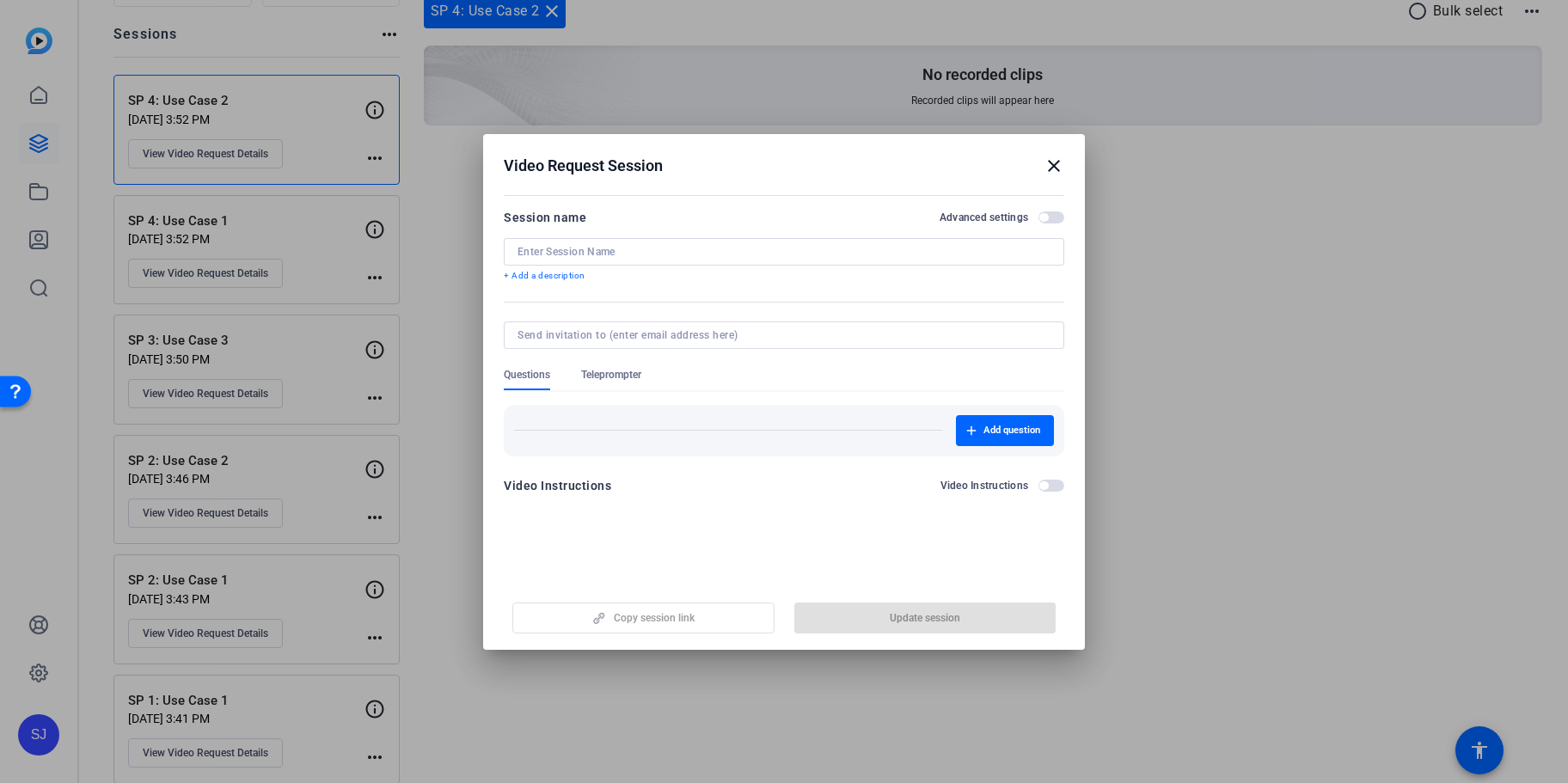
type input "SP 2: Use Case 2"
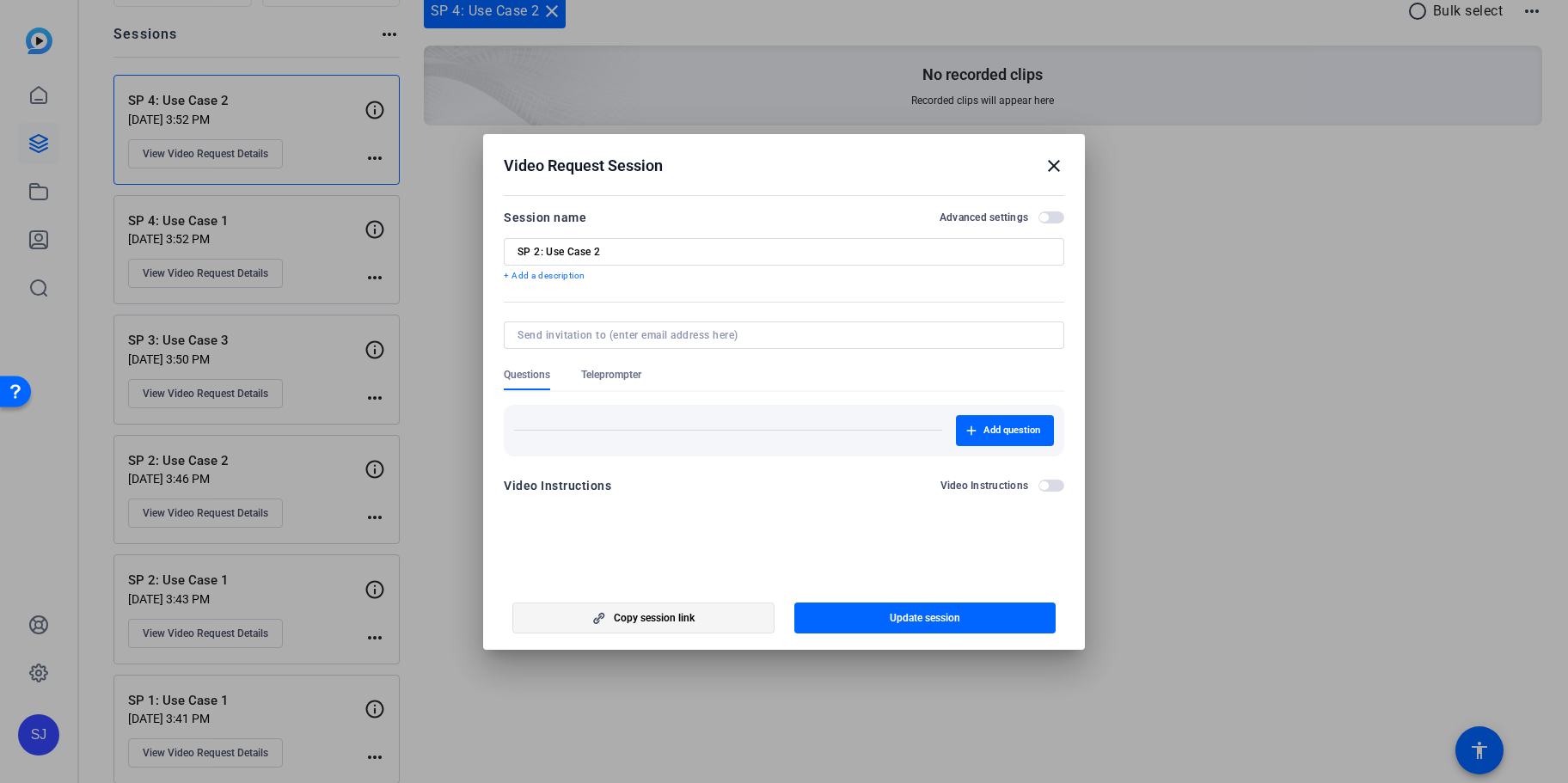
click at [637, 624] on span "Copy session link" at bounding box center [654, 618] width 81 height 14
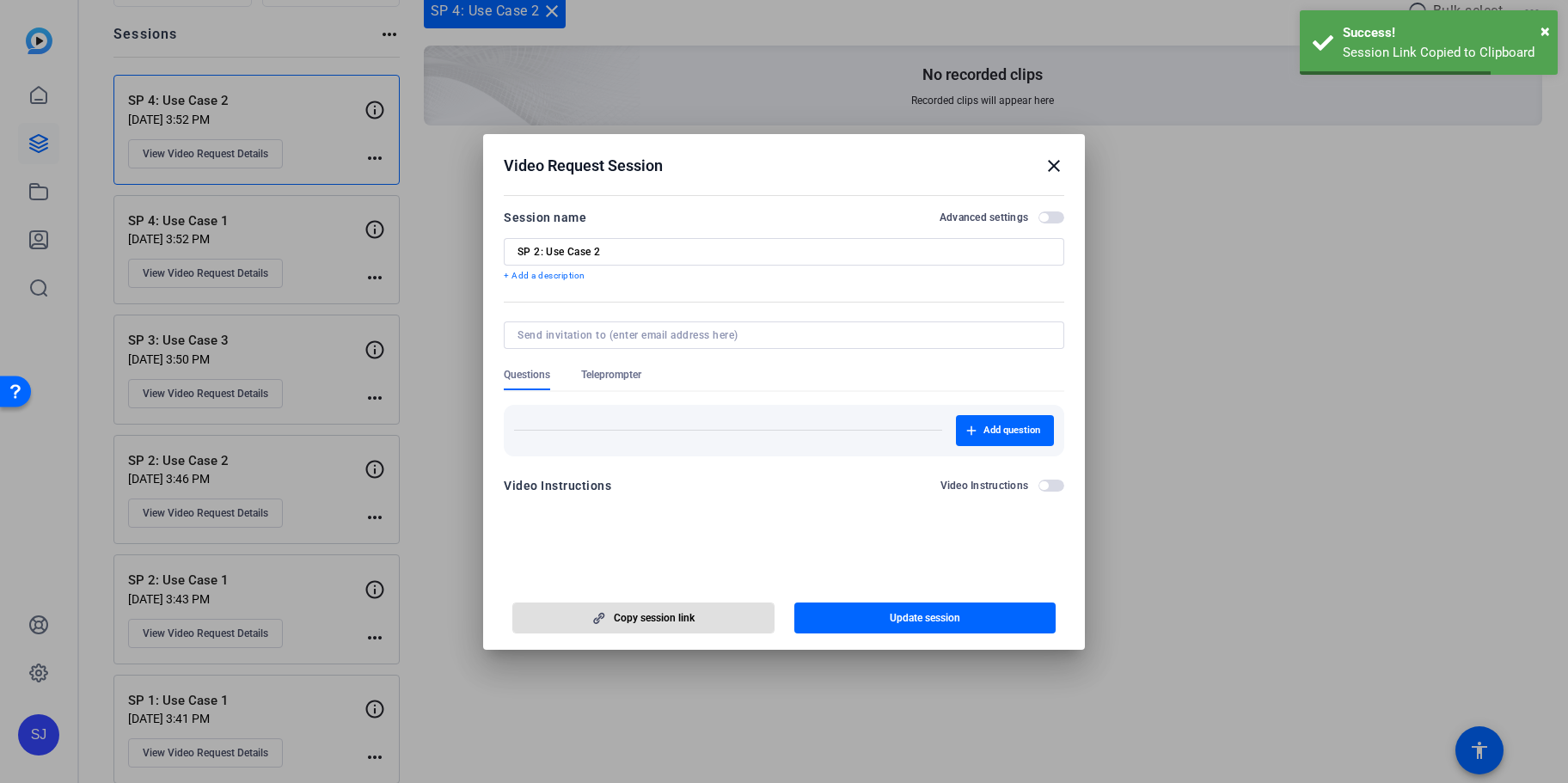
click at [1052, 163] on mat-icon "close" at bounding box center [1053, 166] width 20 height 20
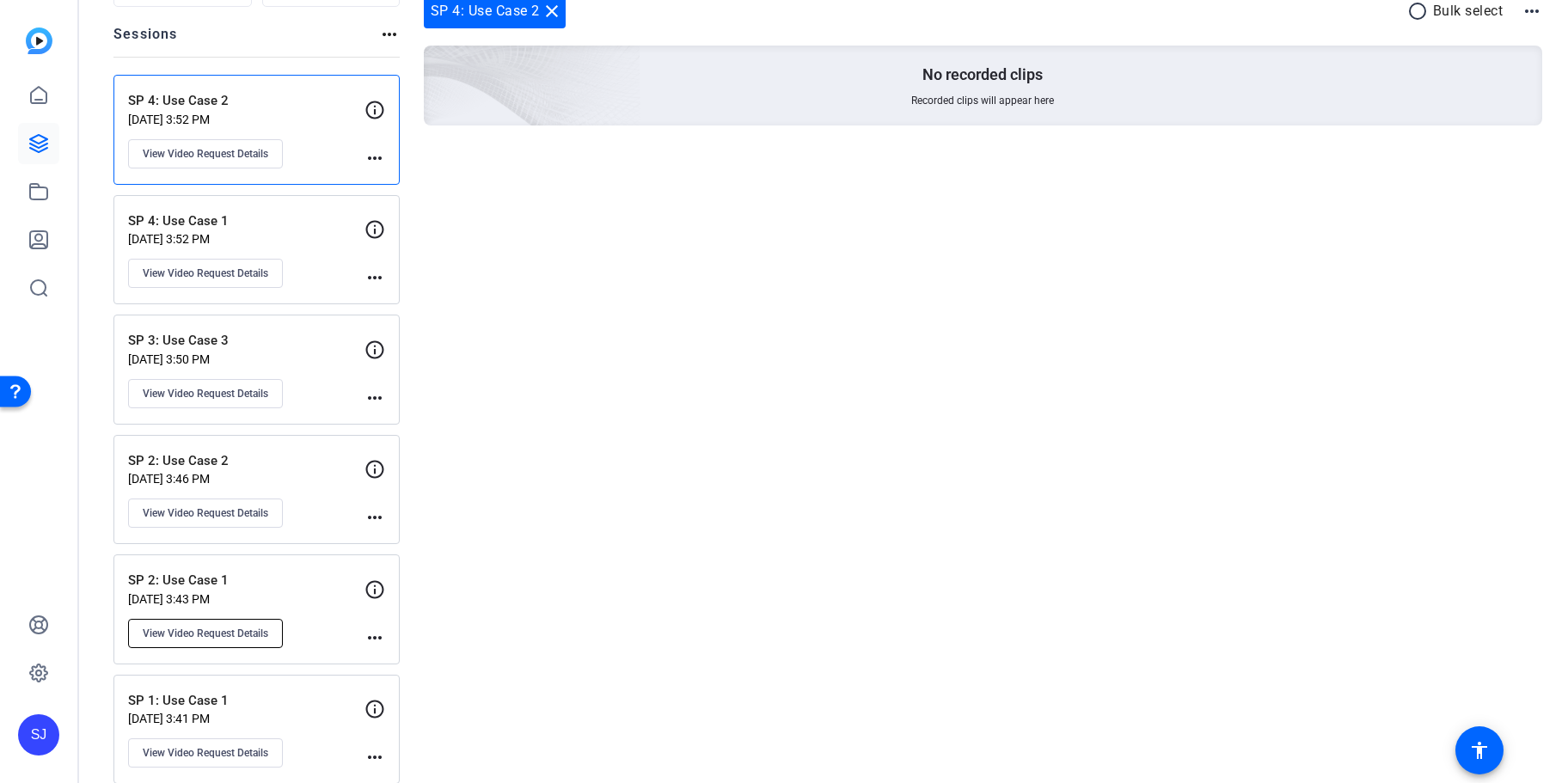
click at [249, 627] on span "View Video Request Details" at bounding box center [205, 634] width 125 height 14
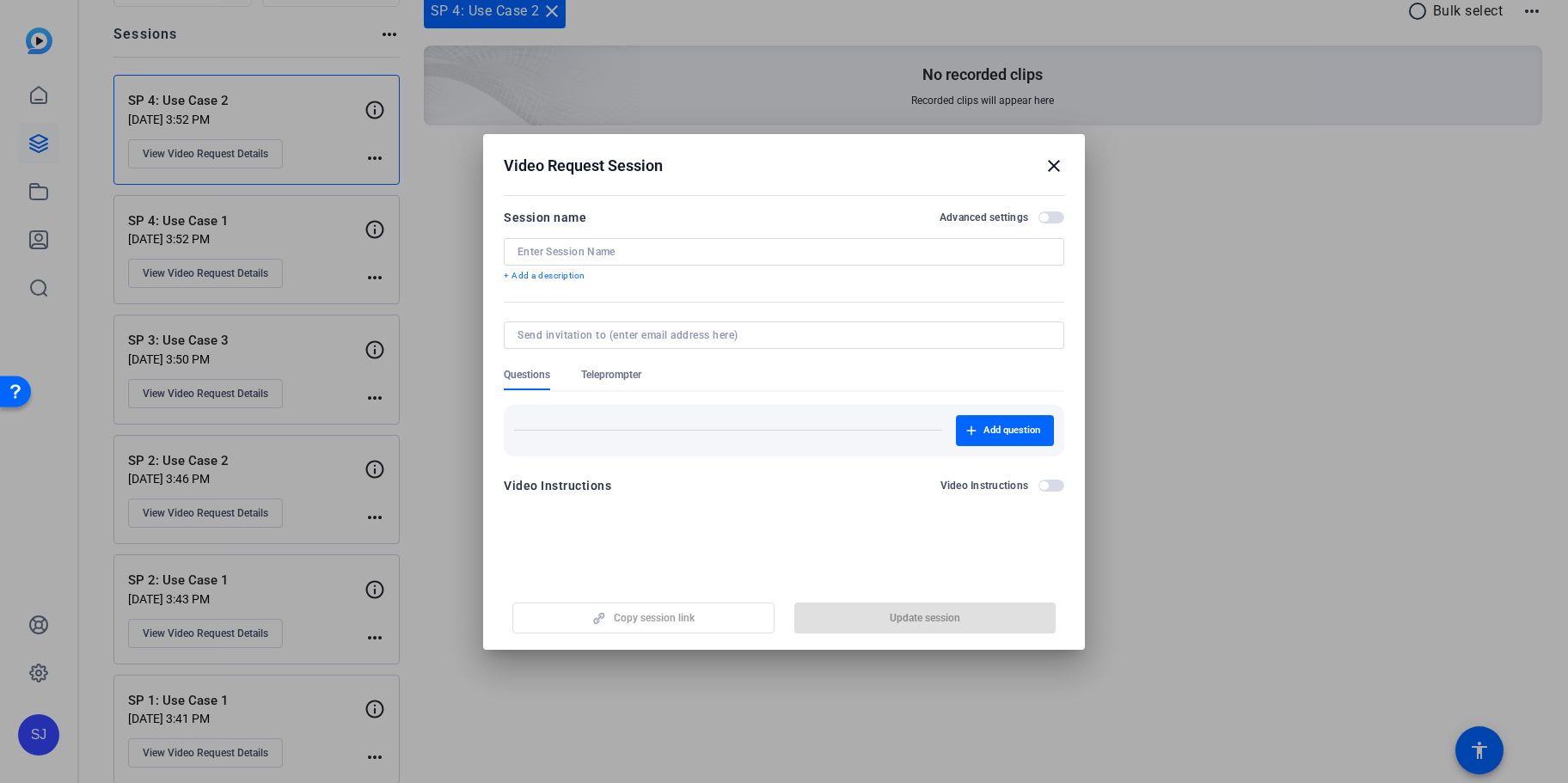
type input "SP 2: Use Case 1"
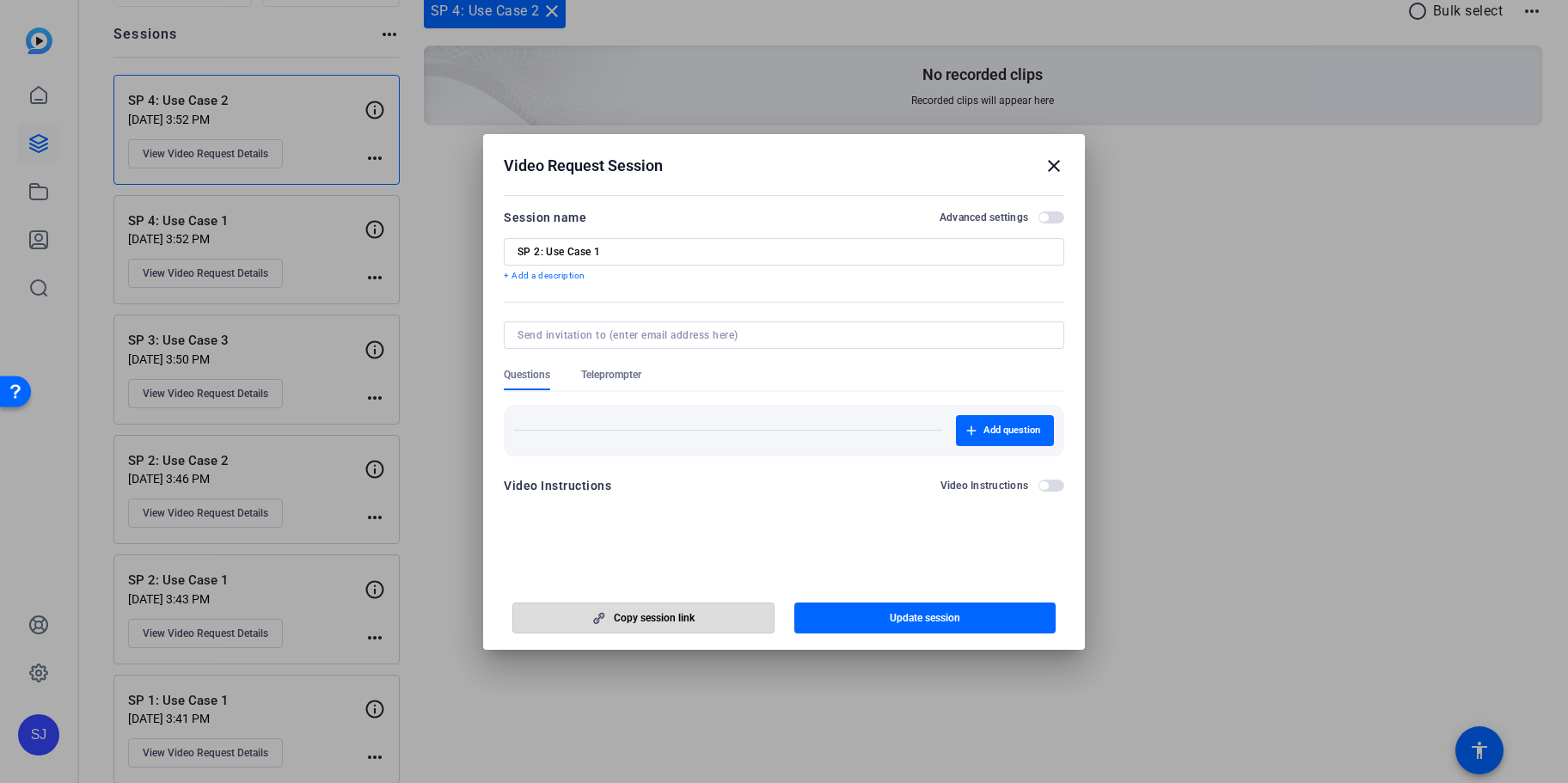
click at [630, 618] on span "Copy session link" at bounding box center [654, 618] width 81 height 14
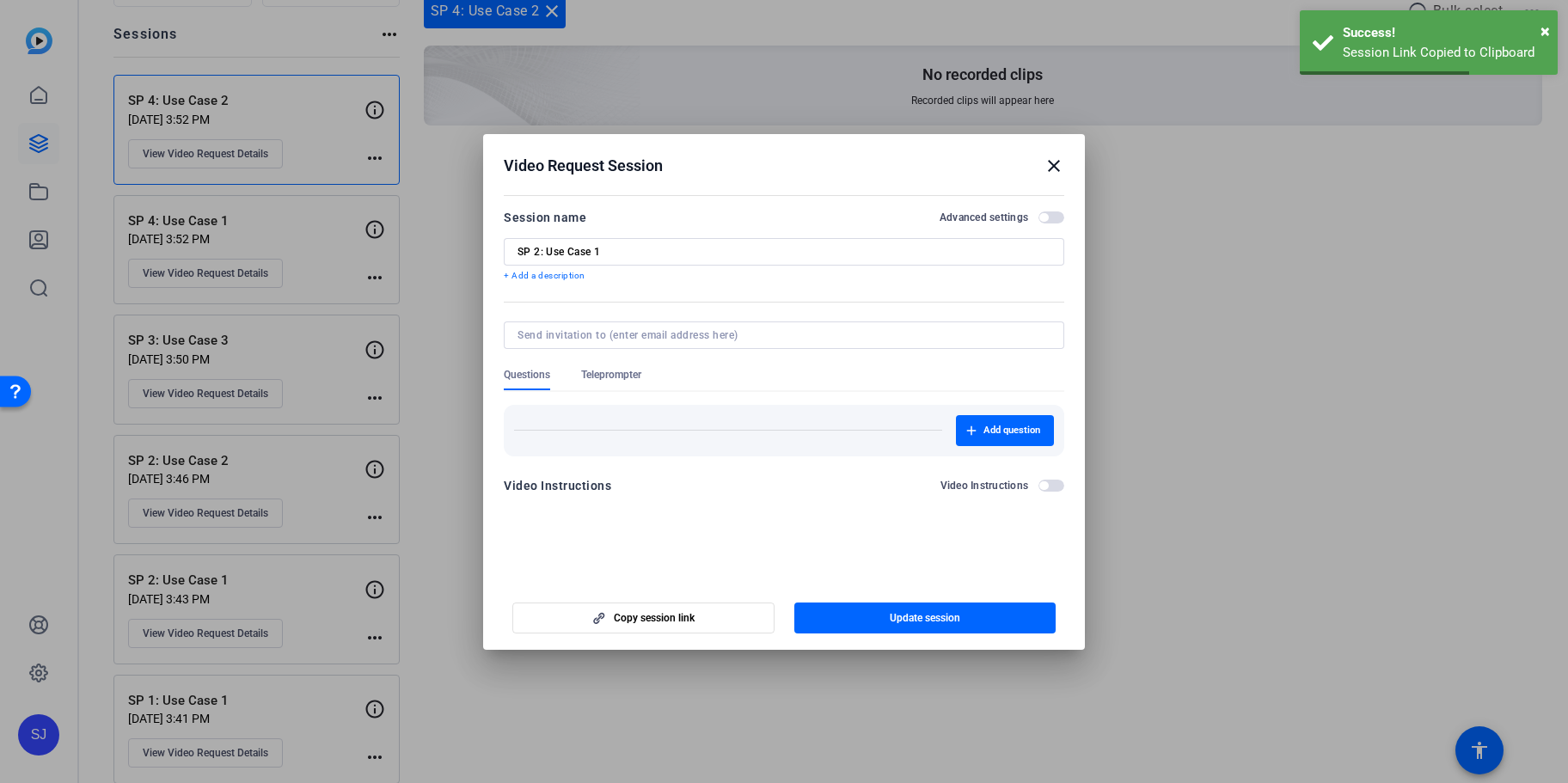
click at [1044, 168] on mat-icon "close" at bounding box center [1053, 166] width 20 height 20
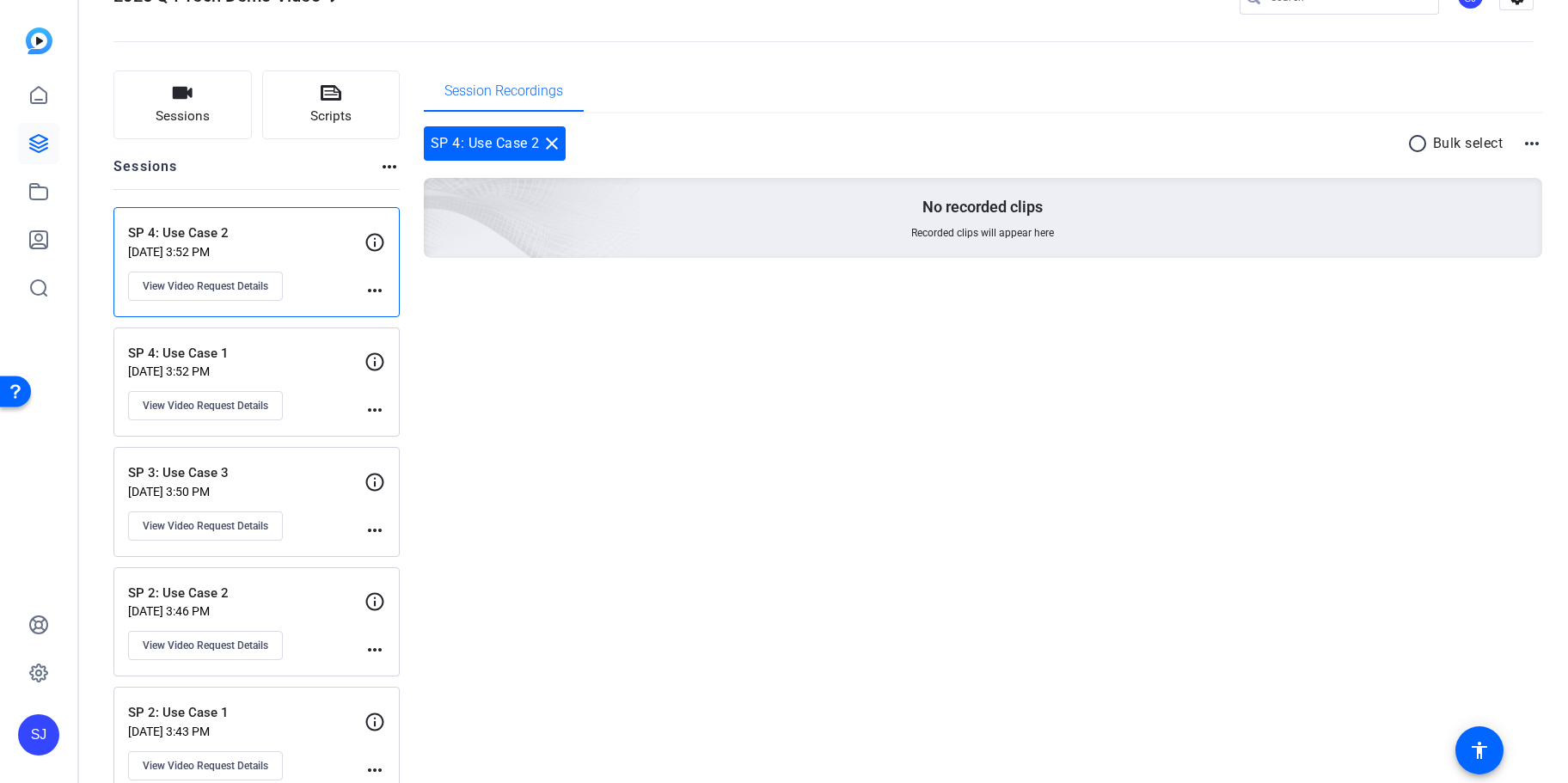
scroll to position [0, 0]
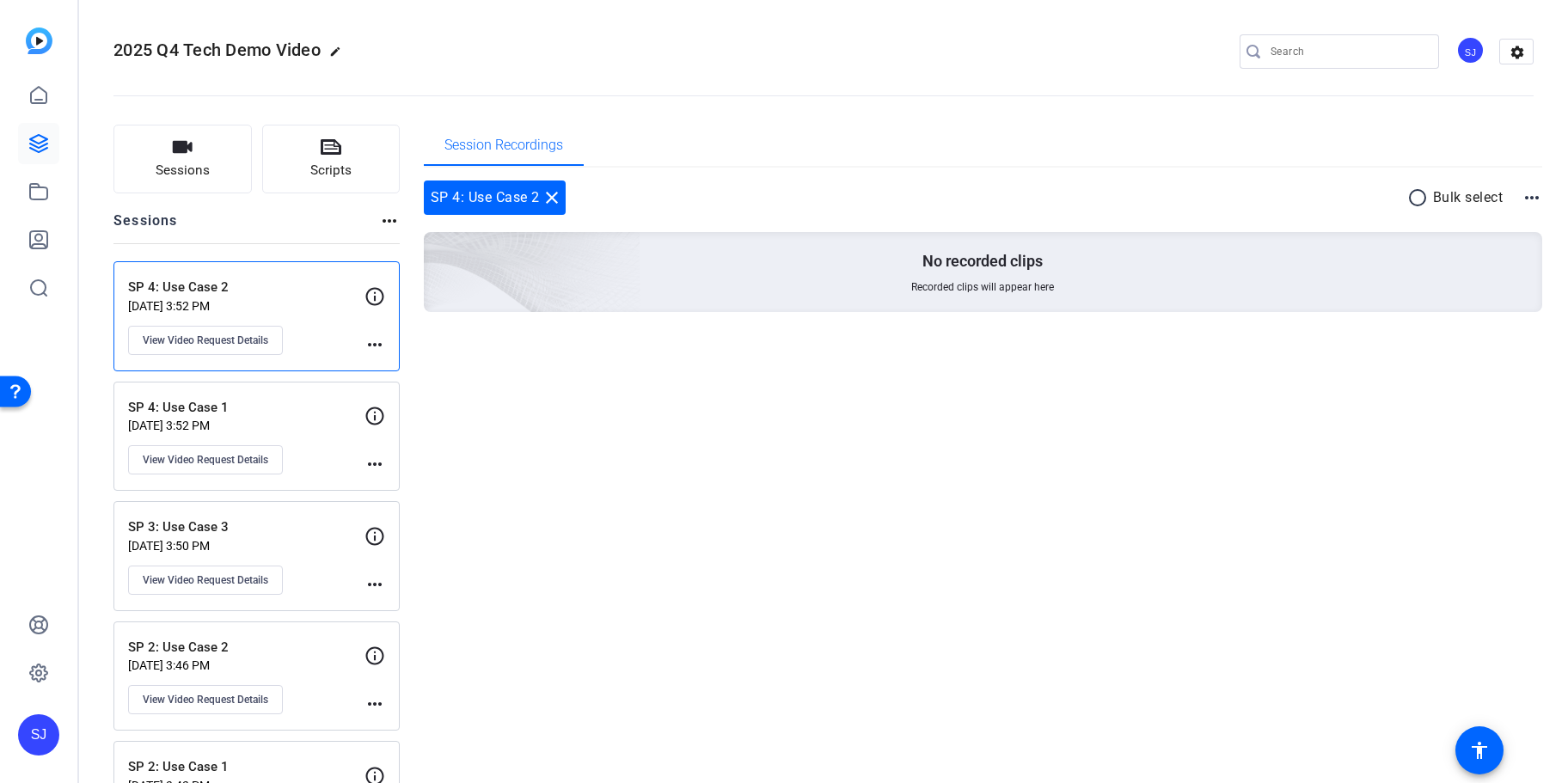
click at [681, 447] on div "Session Recordings SP 4: Use Case 2 close radio_button_unchecked Bulk select mo…" at bounding box center [983, 547] width 1119 height 846
